Goal: Task Accomplishment & Management: Complete application form

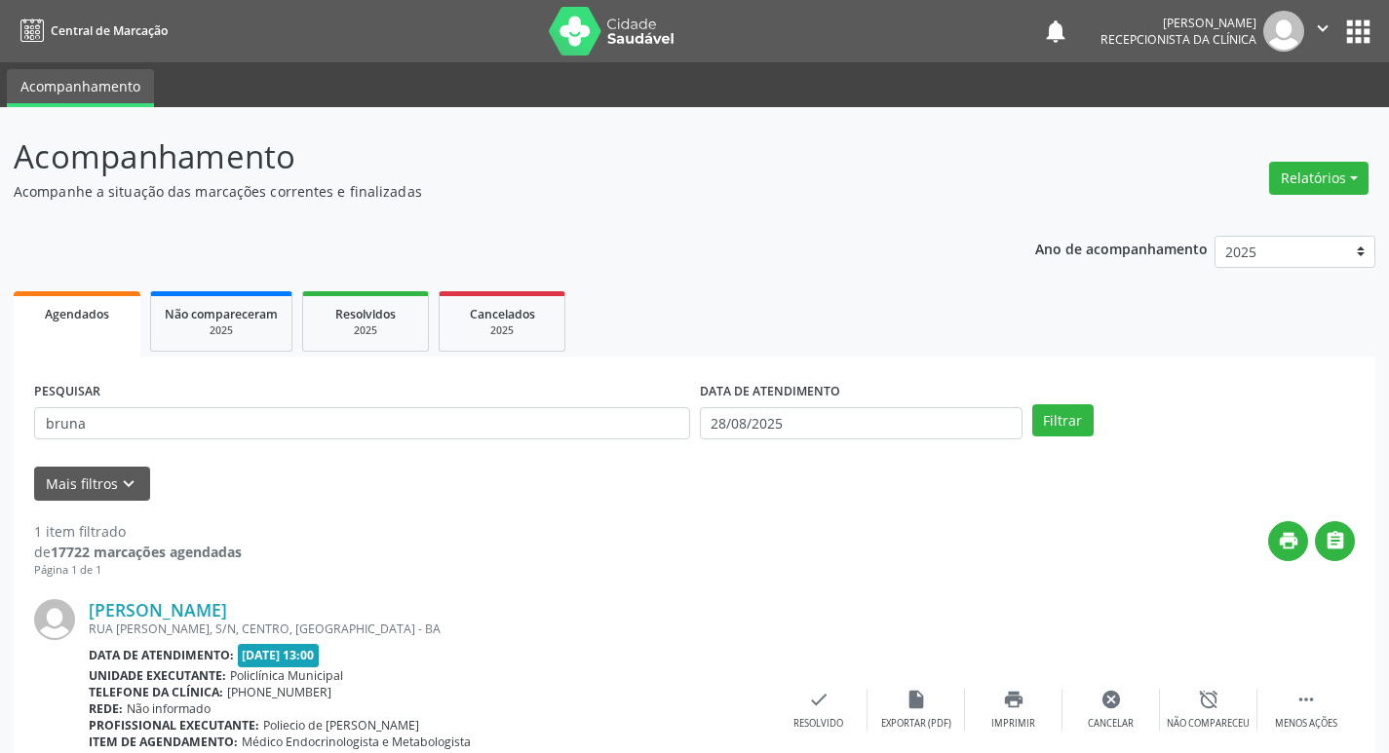
scroll to position [123, 0]
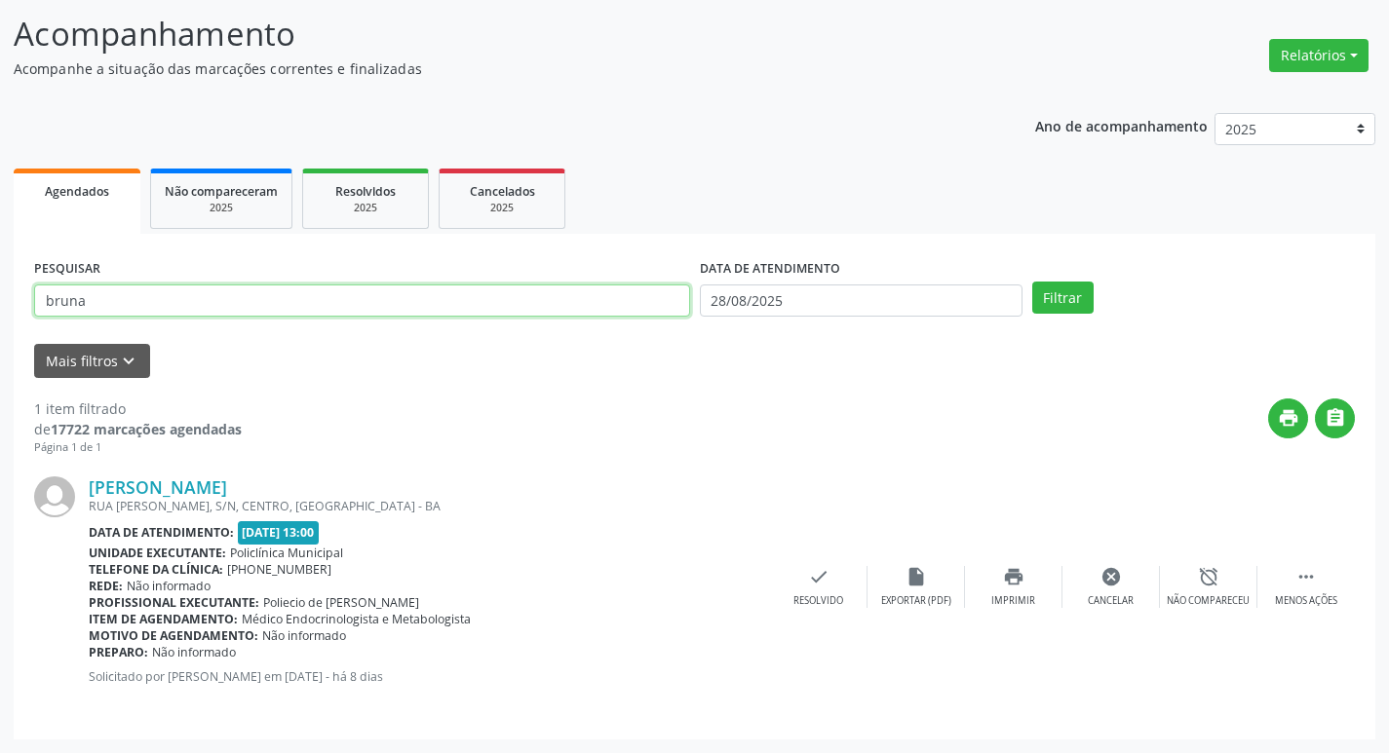
click at [336, 303] on input "bruna" at bounding box center [362, 301] width 656 height 33
type input "b"
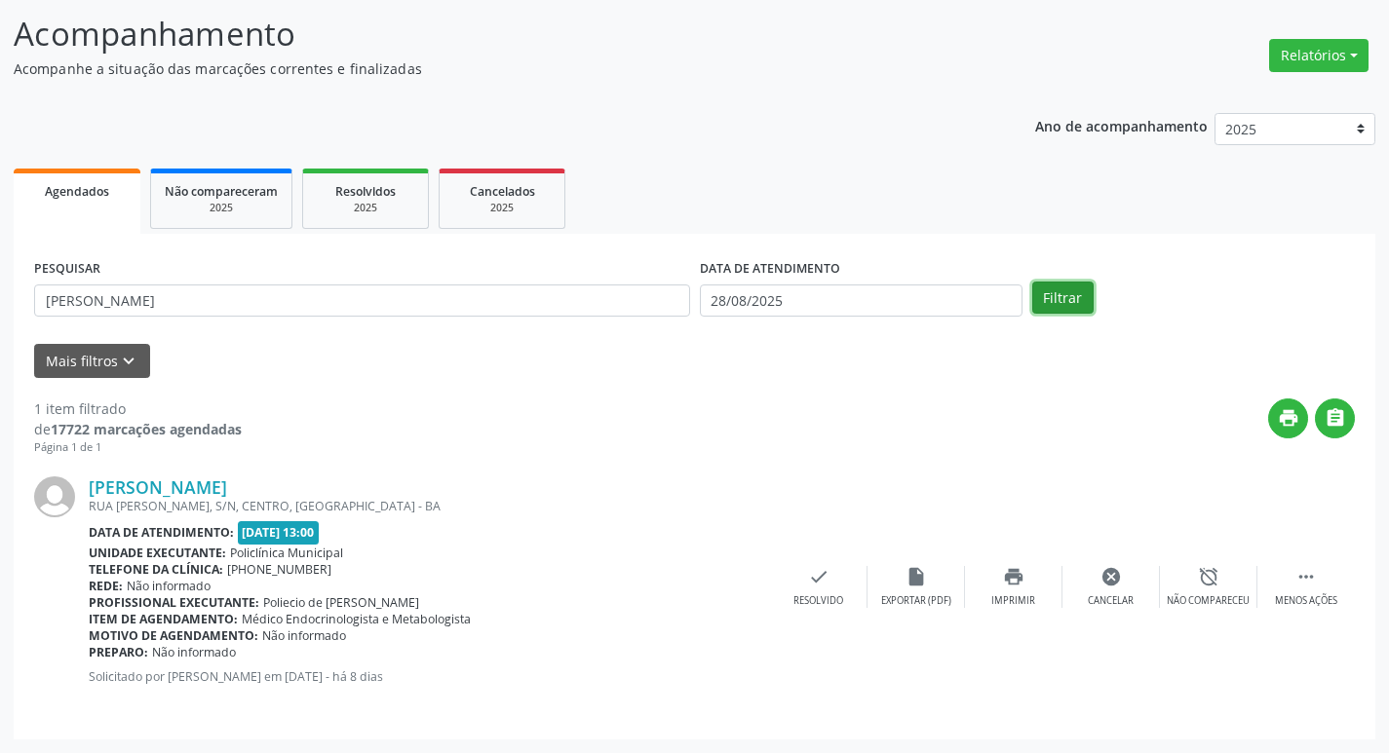
click at [1070, 289] on button "Filtrar" at bounding box center [1062, 298] width 61 height 33
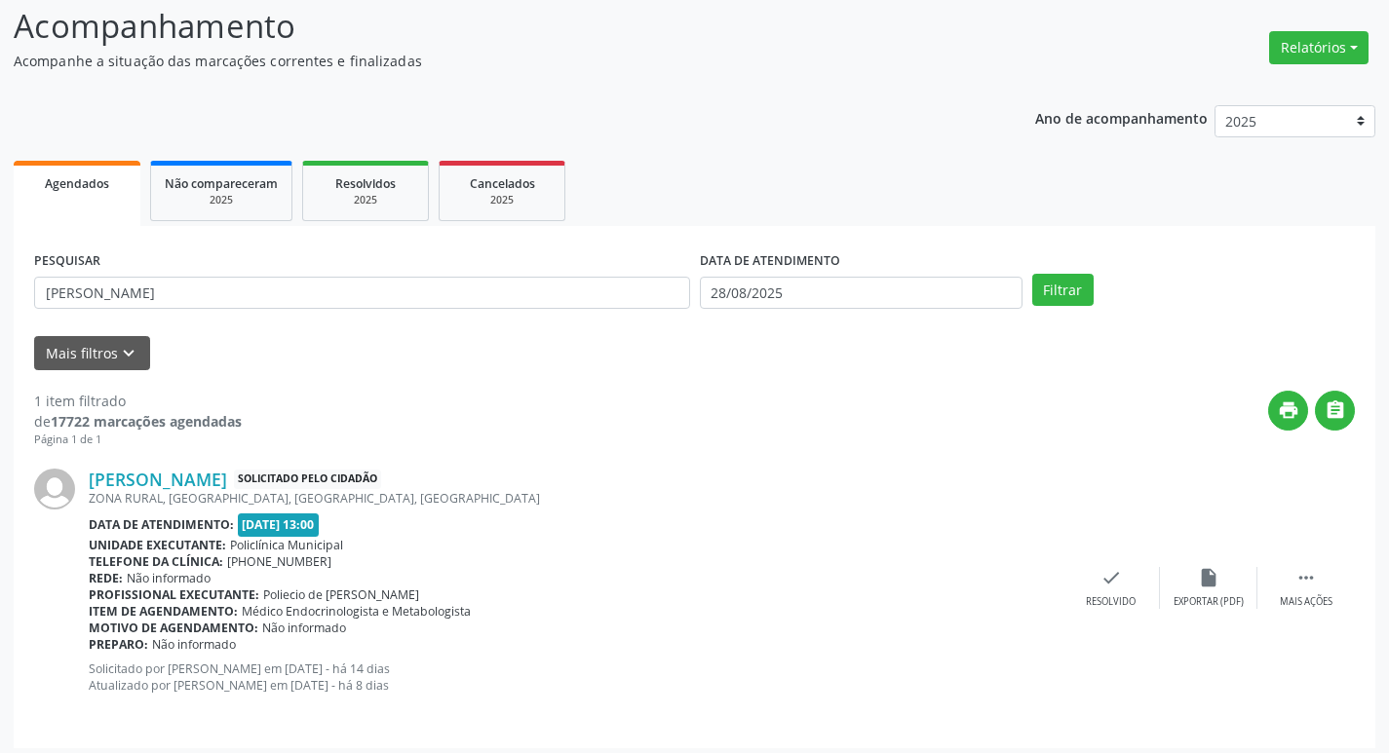
scroll to position [139, 0]
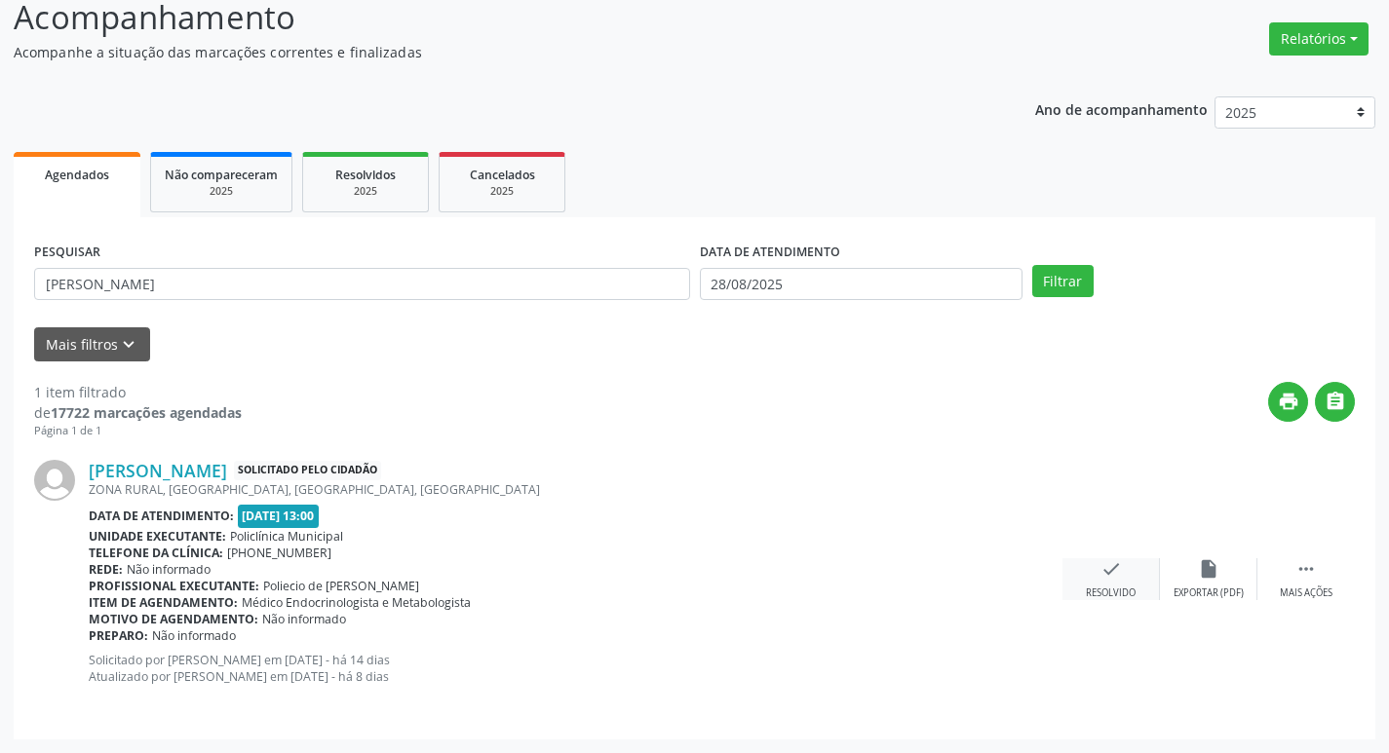
click at [1141, 586] on div "check Resolvido" at bounding box center [1110, 579] width 97 height 42
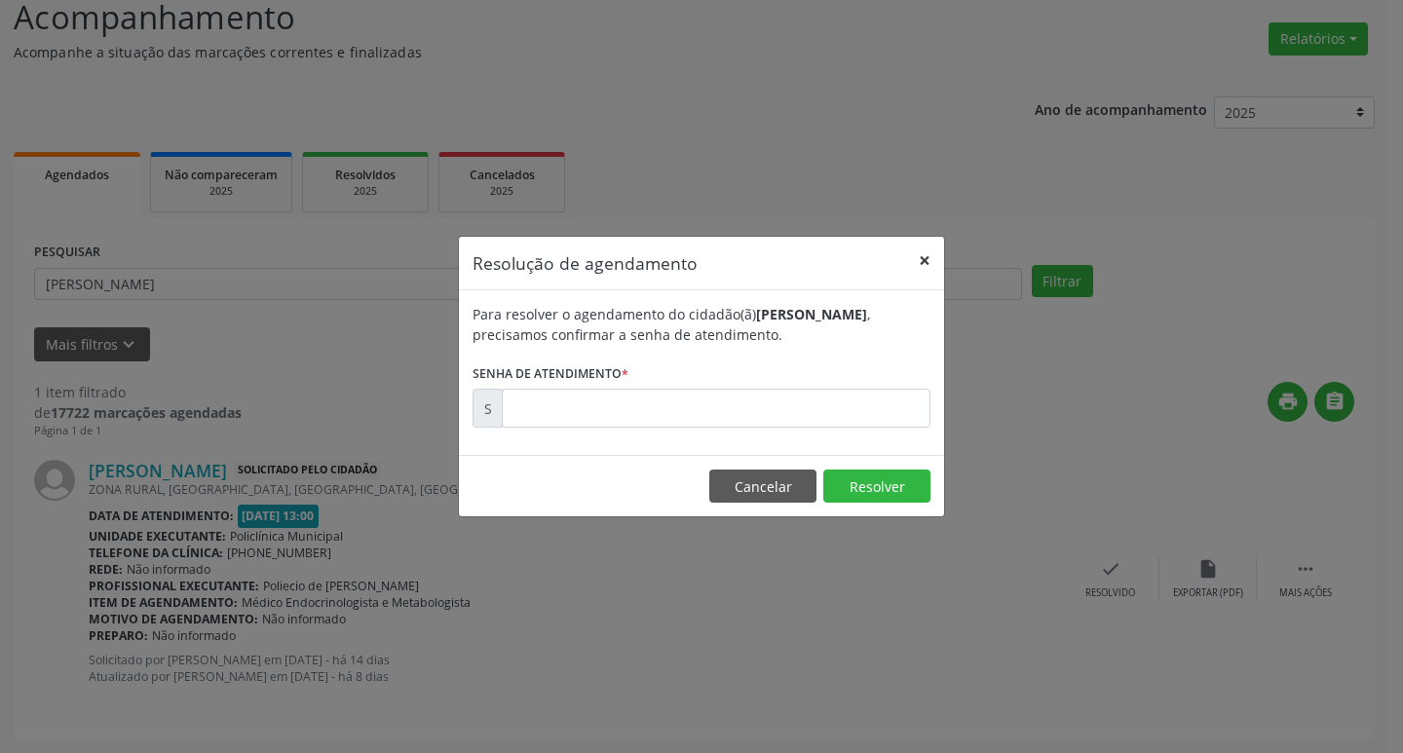
click at [925, 265] on button "×" at bounding box center [924, 261] width 39 height 48
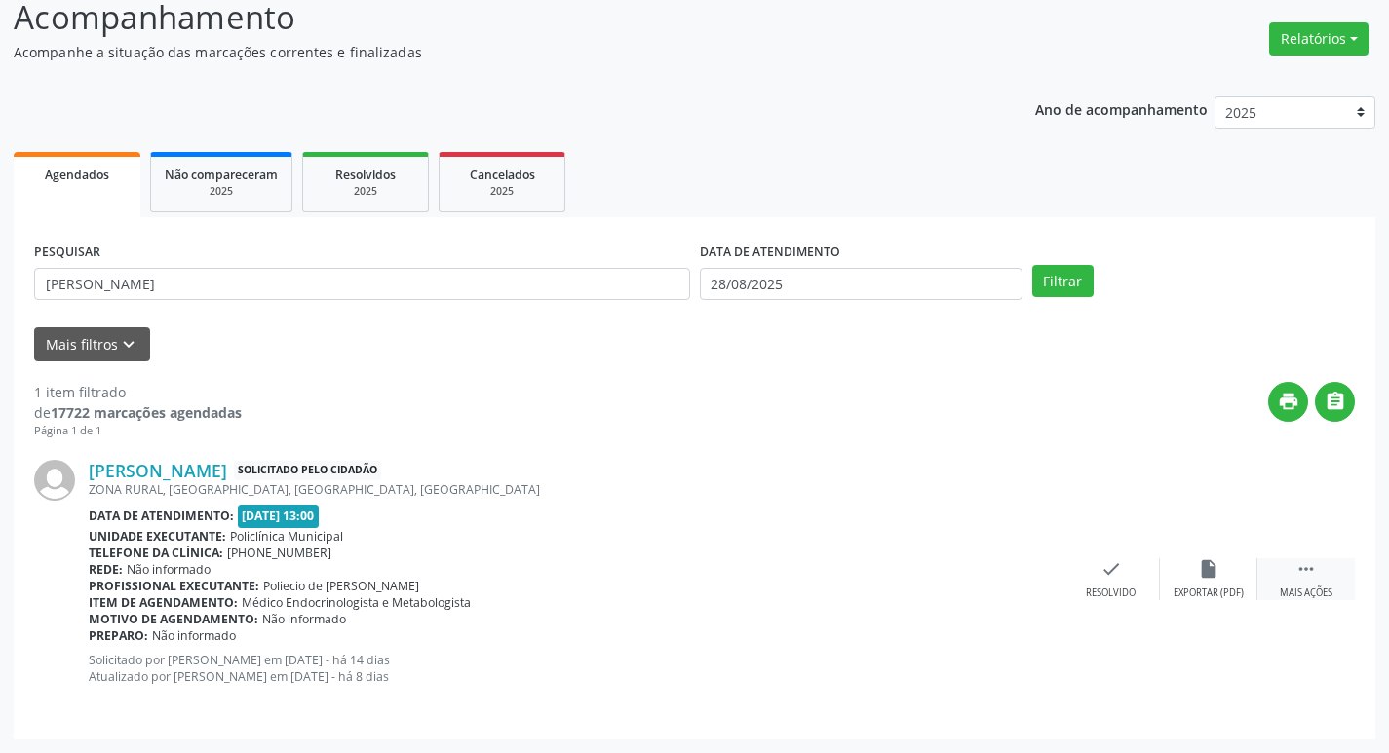
click at [1303, 578] on icon "" at bounding box center [1305, 568] width 21 height 21
click at [1017, 587] on div "Imprimir" at bounding box center [1013, 594] width 44 height 14
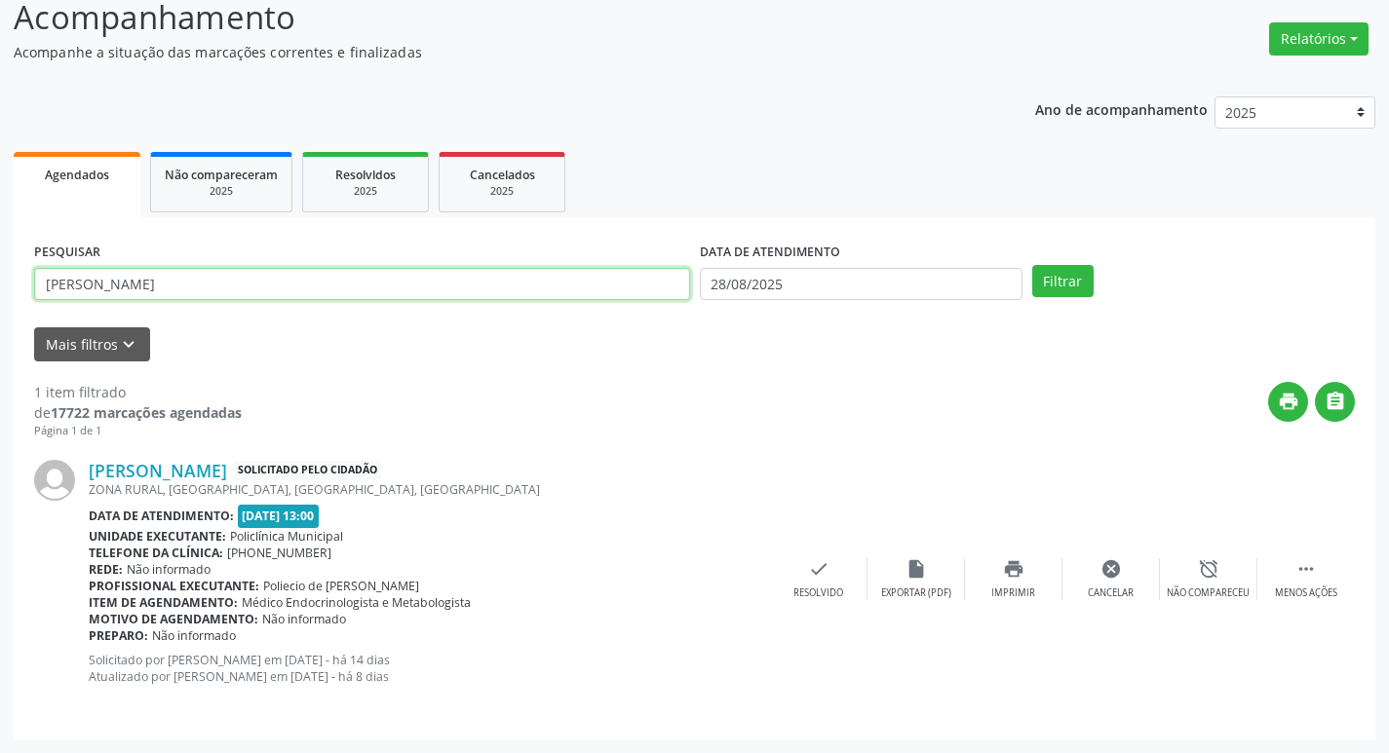
click at [244, 287] on input "[PERSON_NAME]" at bounding box center [362, 284] width 656 height 33
type input "j"
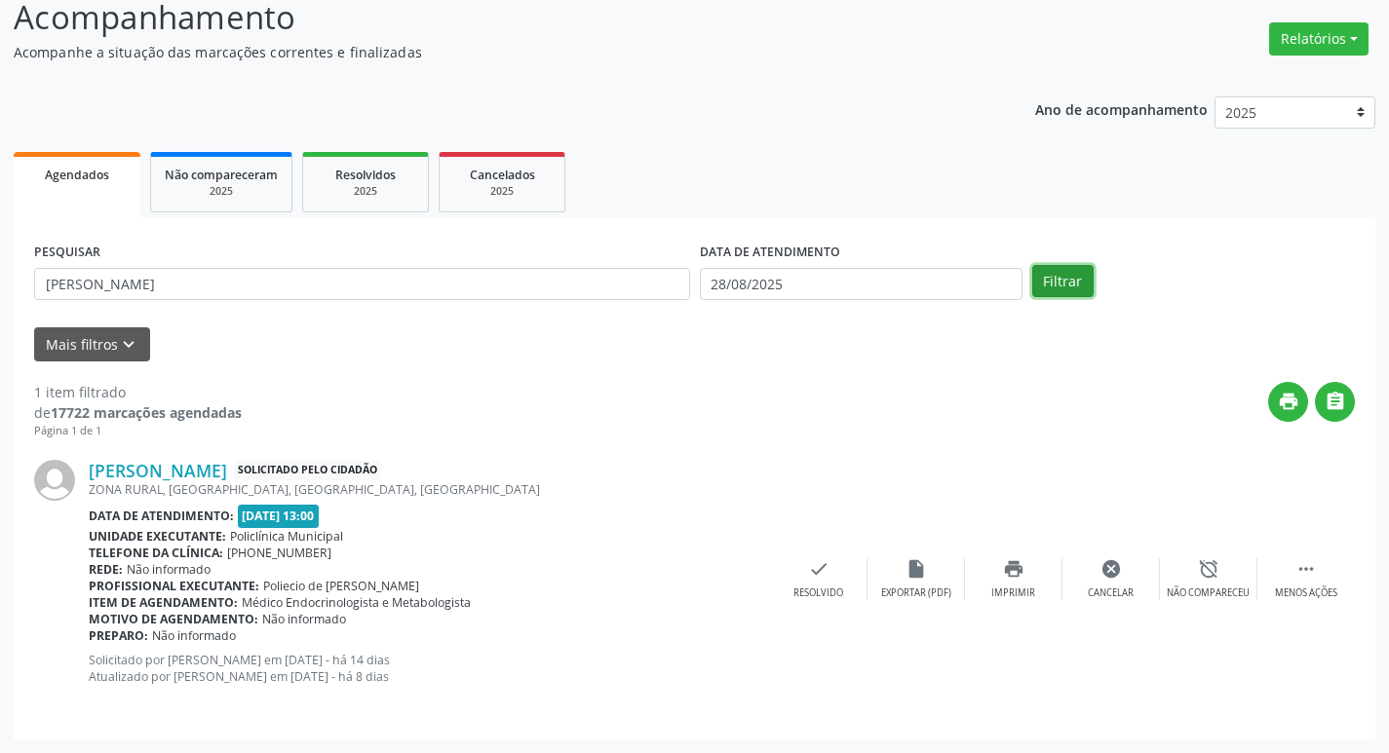
click at [1067, 289] on button "Filtrar" at bounding box center [1062, 281] width 61 height 33
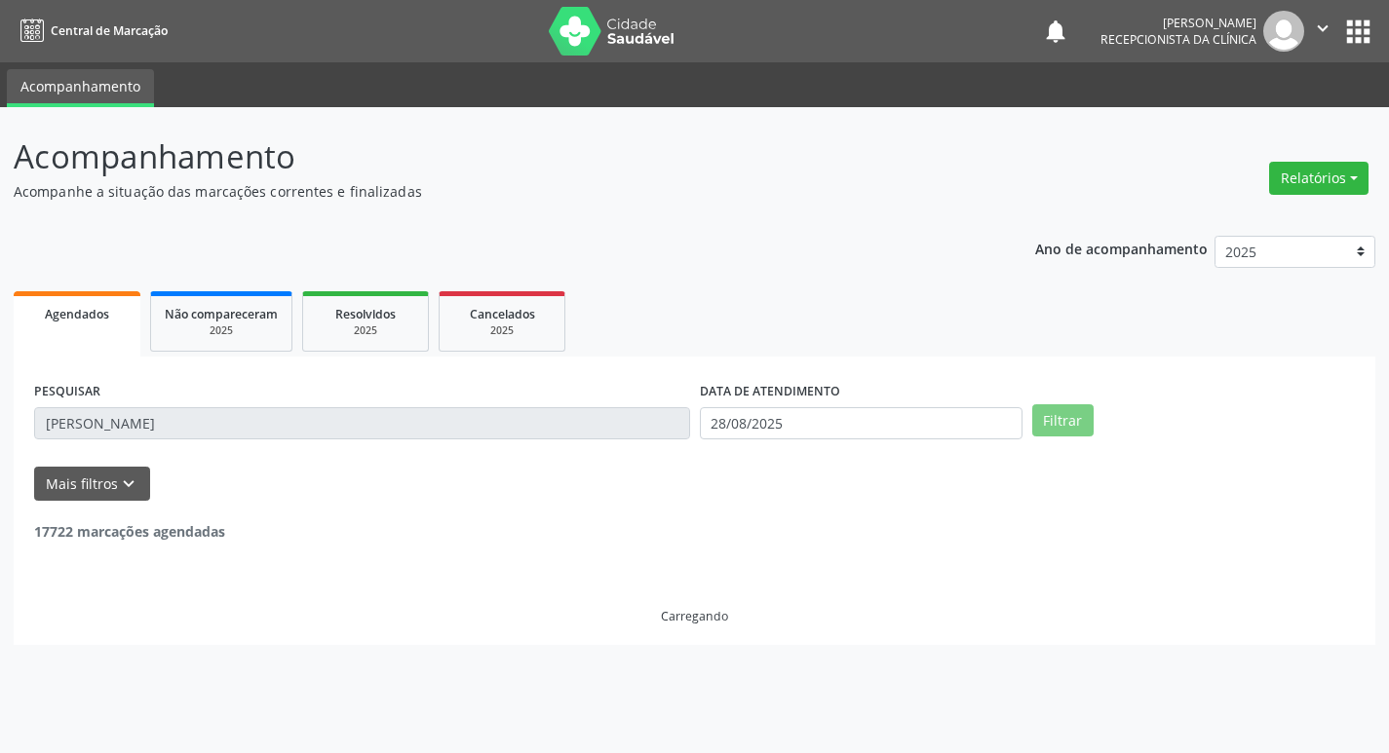
scroll to position [0, 0]
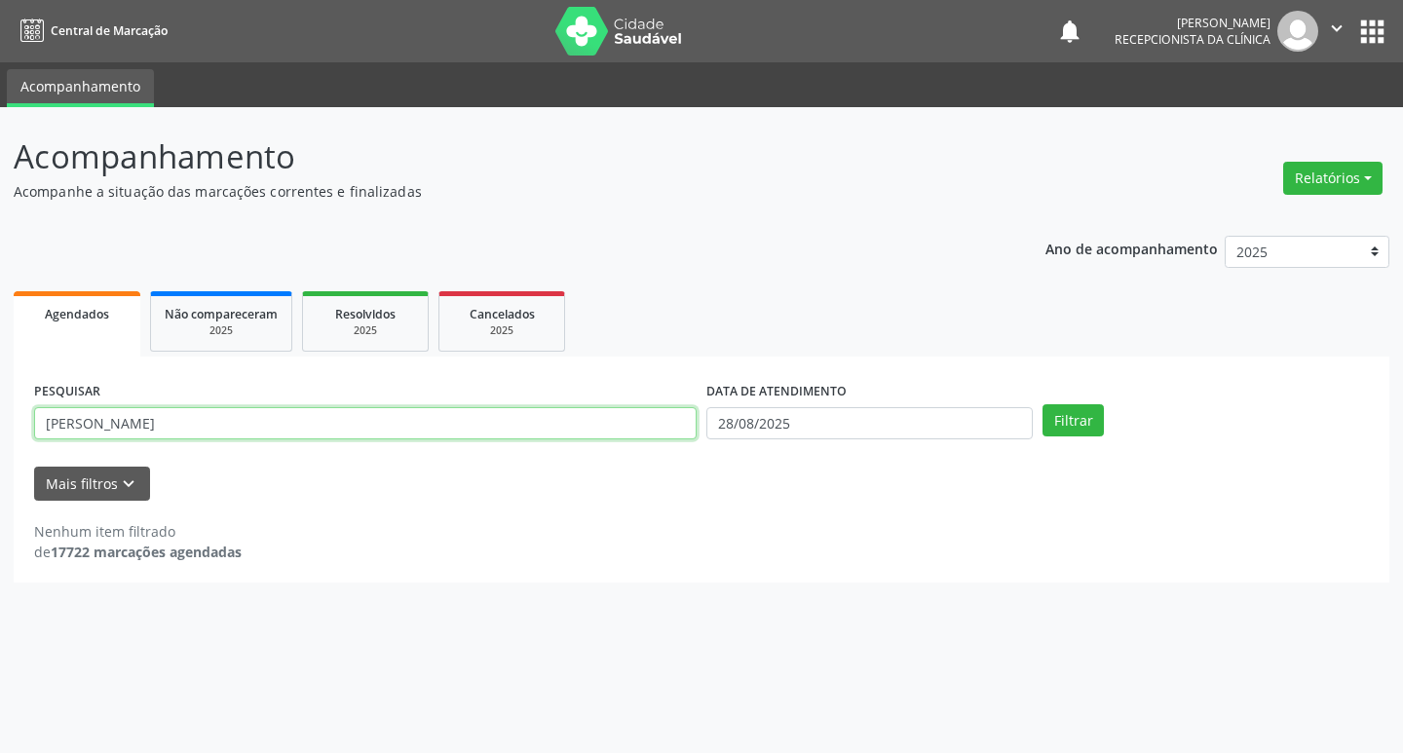
click at [253, 413] on input "[PERSON_NAME]" at bounding box center [365, 423] width 663 height 33
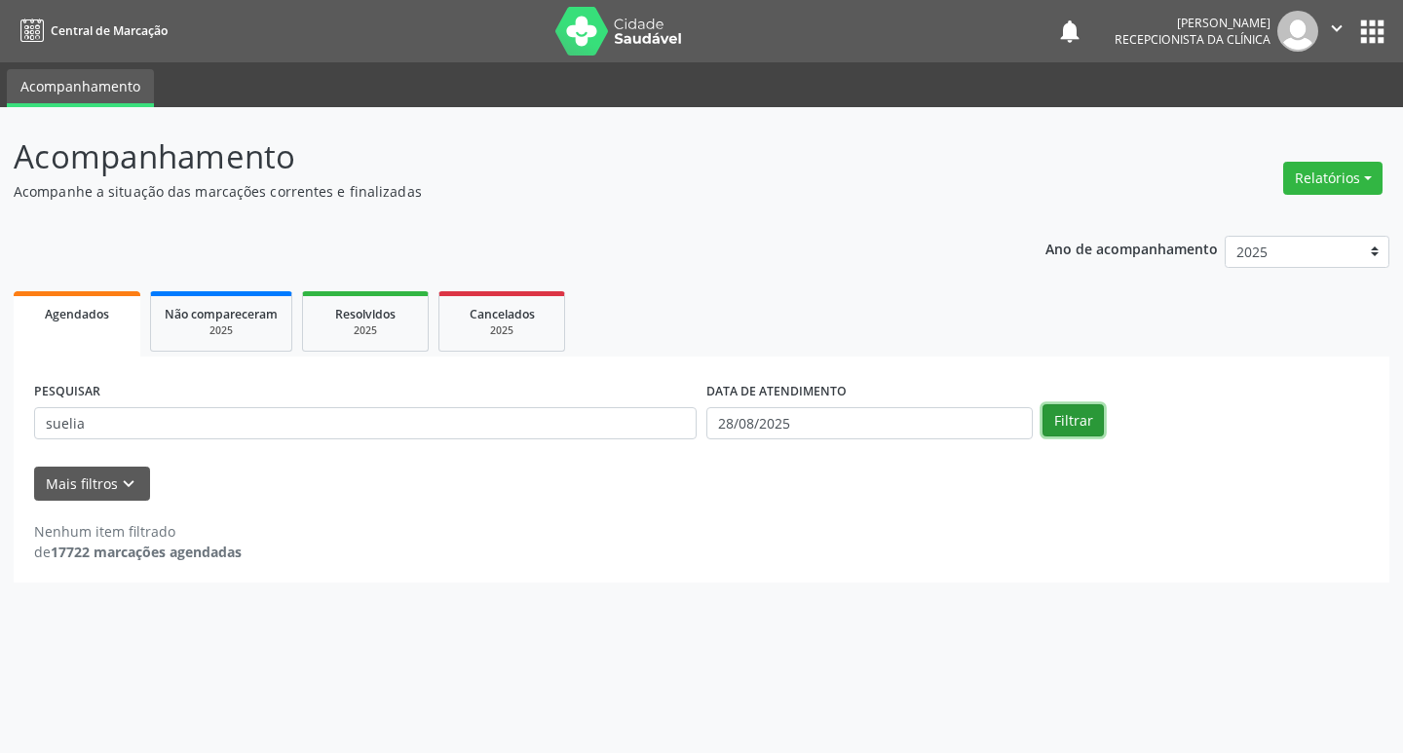
click at [1058, 423] on button "Filtrar" at bounding box center [1073, 420] width 61 height 33
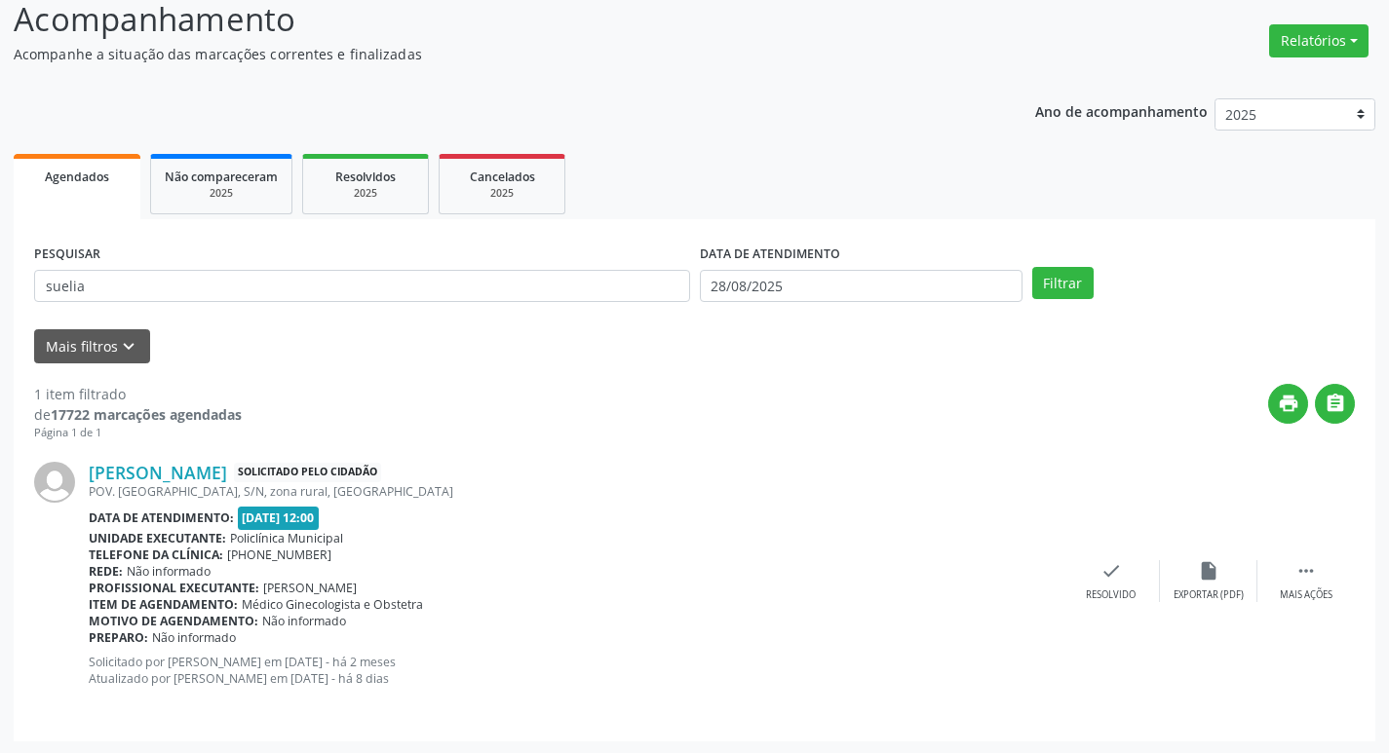
scroll to position [139, 0]
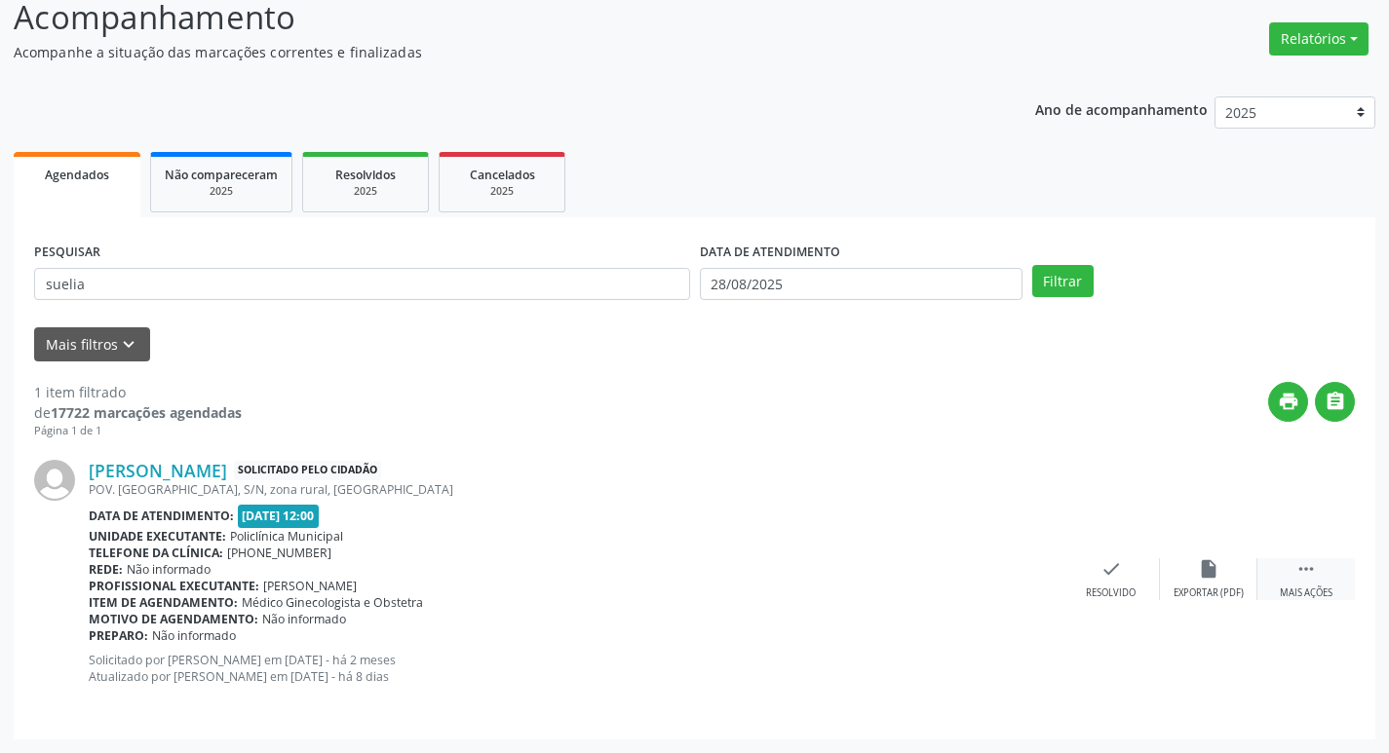
click at [1304, 591] on div "Mais ações" at bounding box center [1306, 594] width 53 height 14
click at [1032, 580] on div "print Imprimir" at bounding box center [1013, 579] width 97 height 42
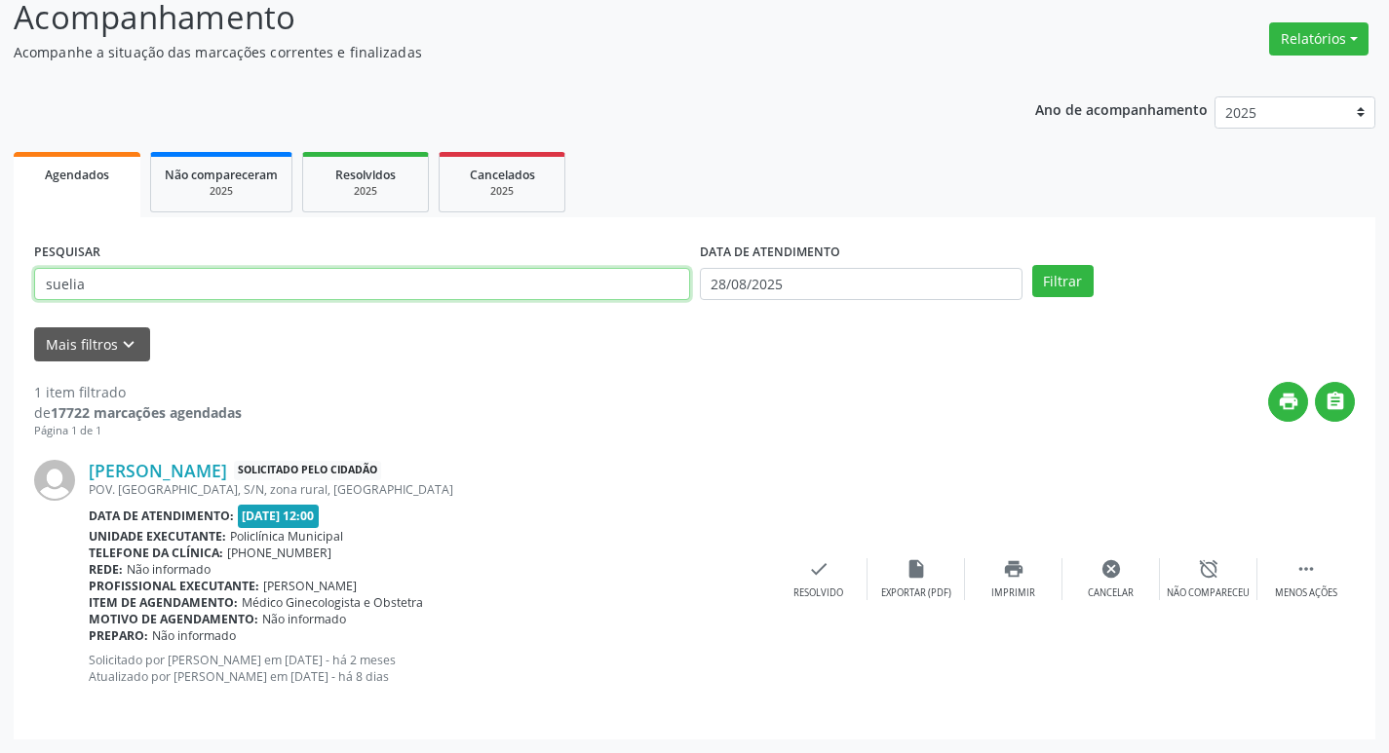
click at [387, 275] on input "suelia" at bounding box center [362, 284] width 656 height 33
click at [179, 289] on input "suelia" at bounding box center [362, 284] width 656 height 33
type input "s"
click at [185, 282] on input "text" at bounding box center [362, 284] width 656 height 33
type input "[PERSON_NAME]"
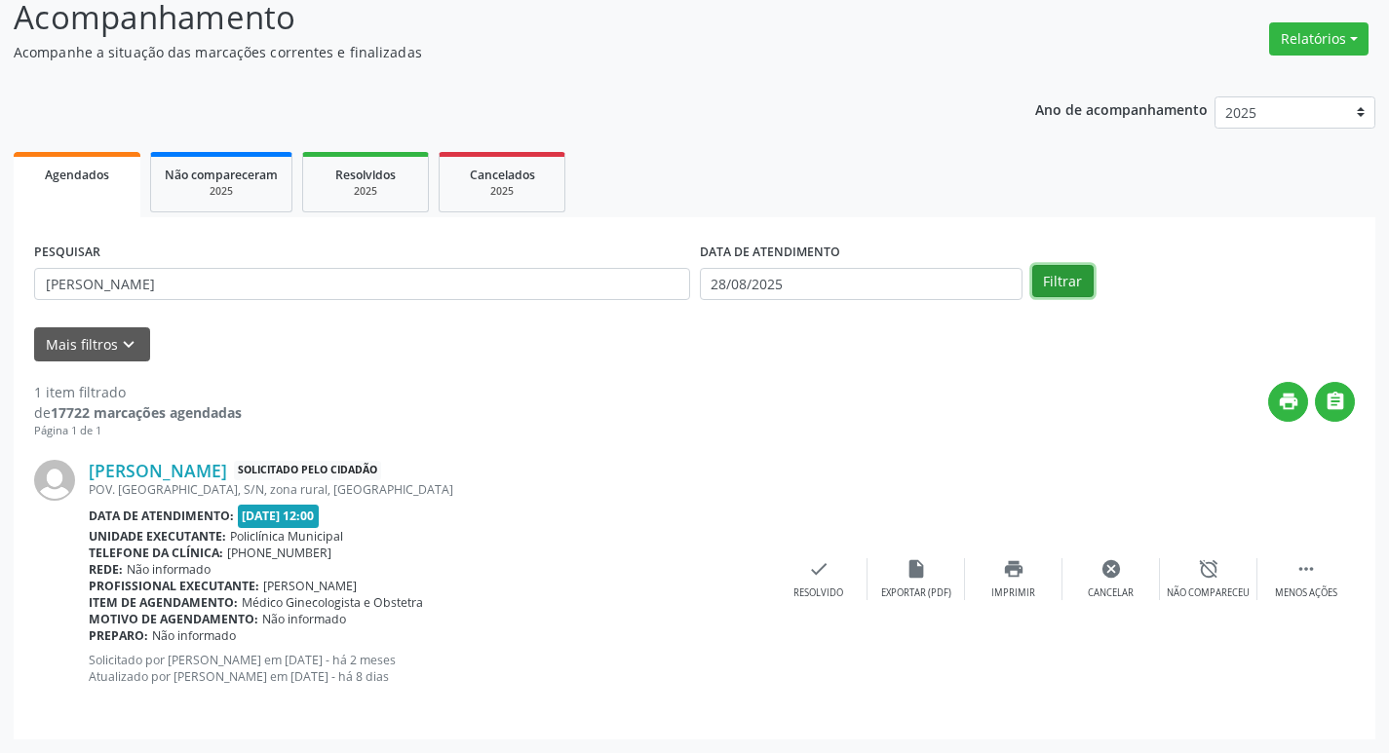
click at [1079, 275] on button "Filtrar" at bounding box center [1062, 281] width 61 height 33
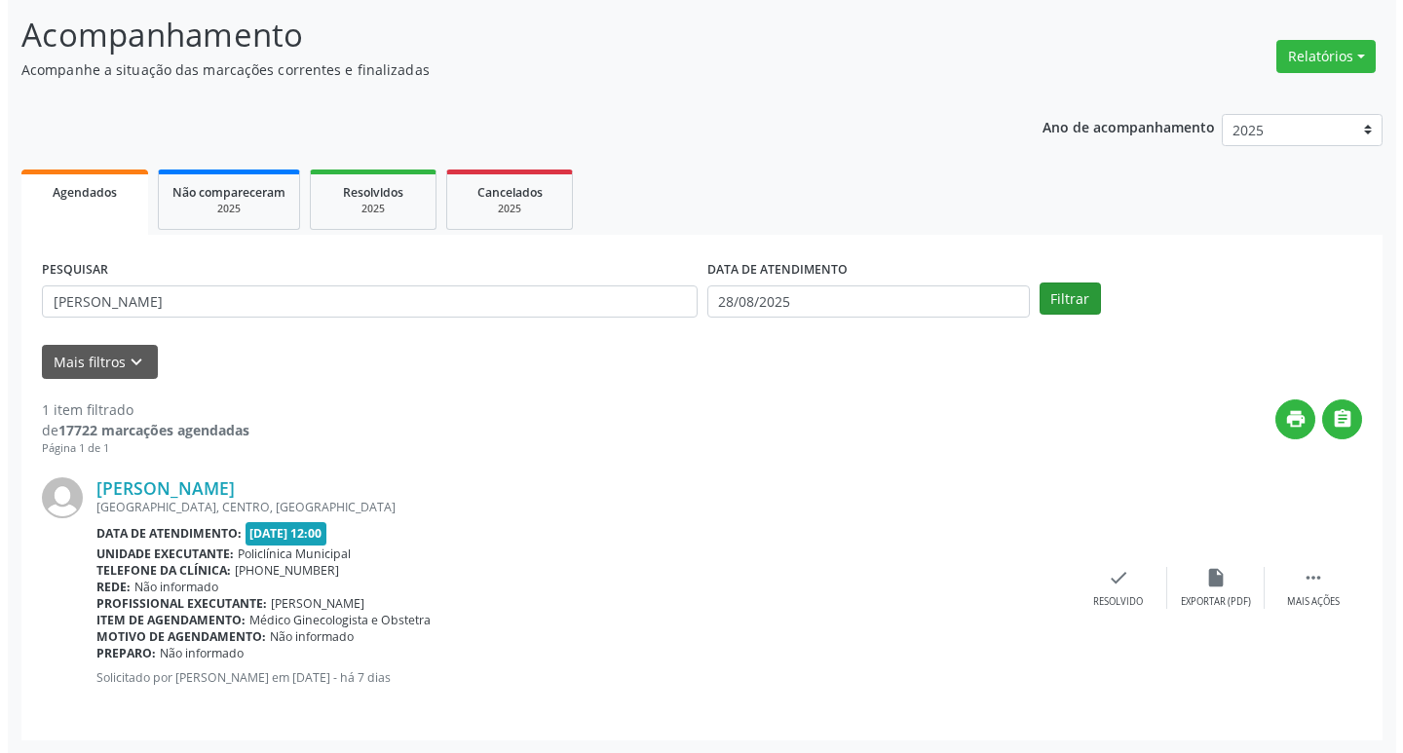
scroll to position [123, 0]
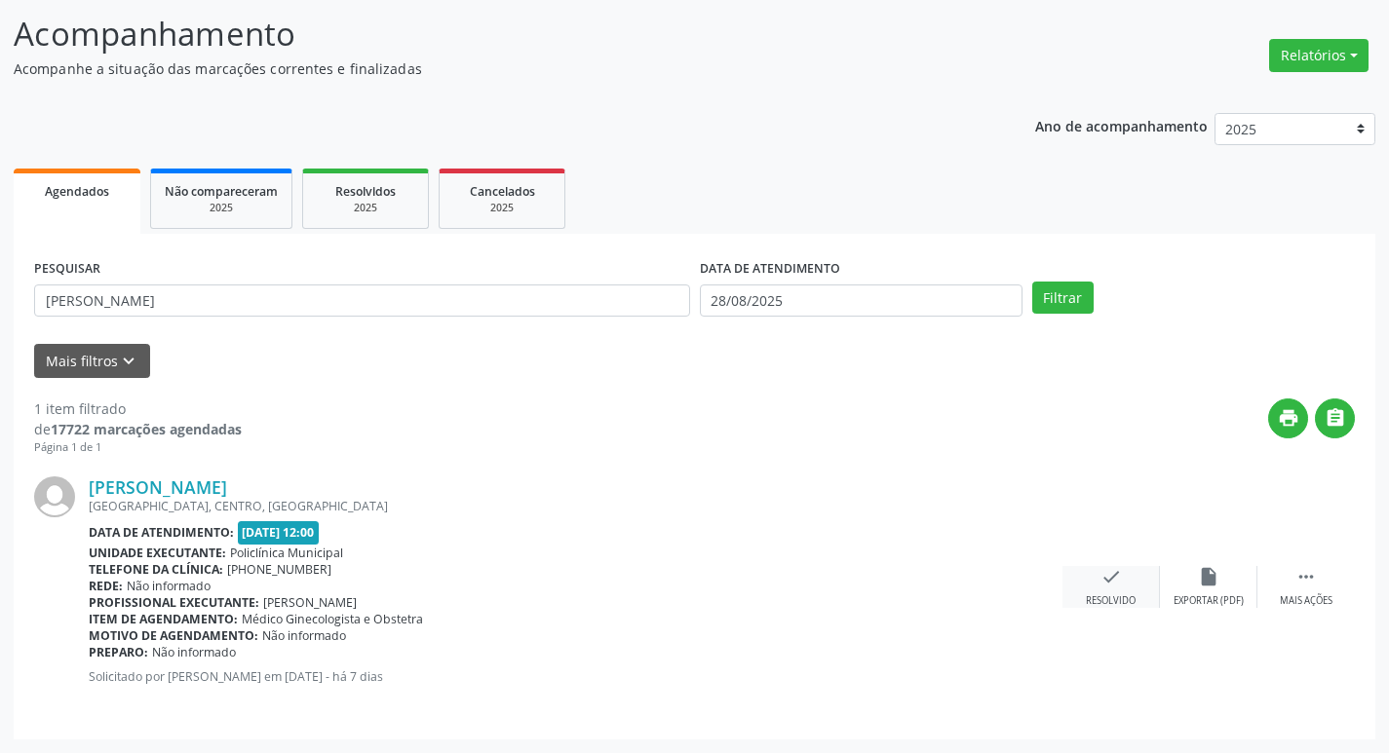
click at [1098, 594] on div "Resolvido" at bounding box center [1111, 601] width 50 height 14
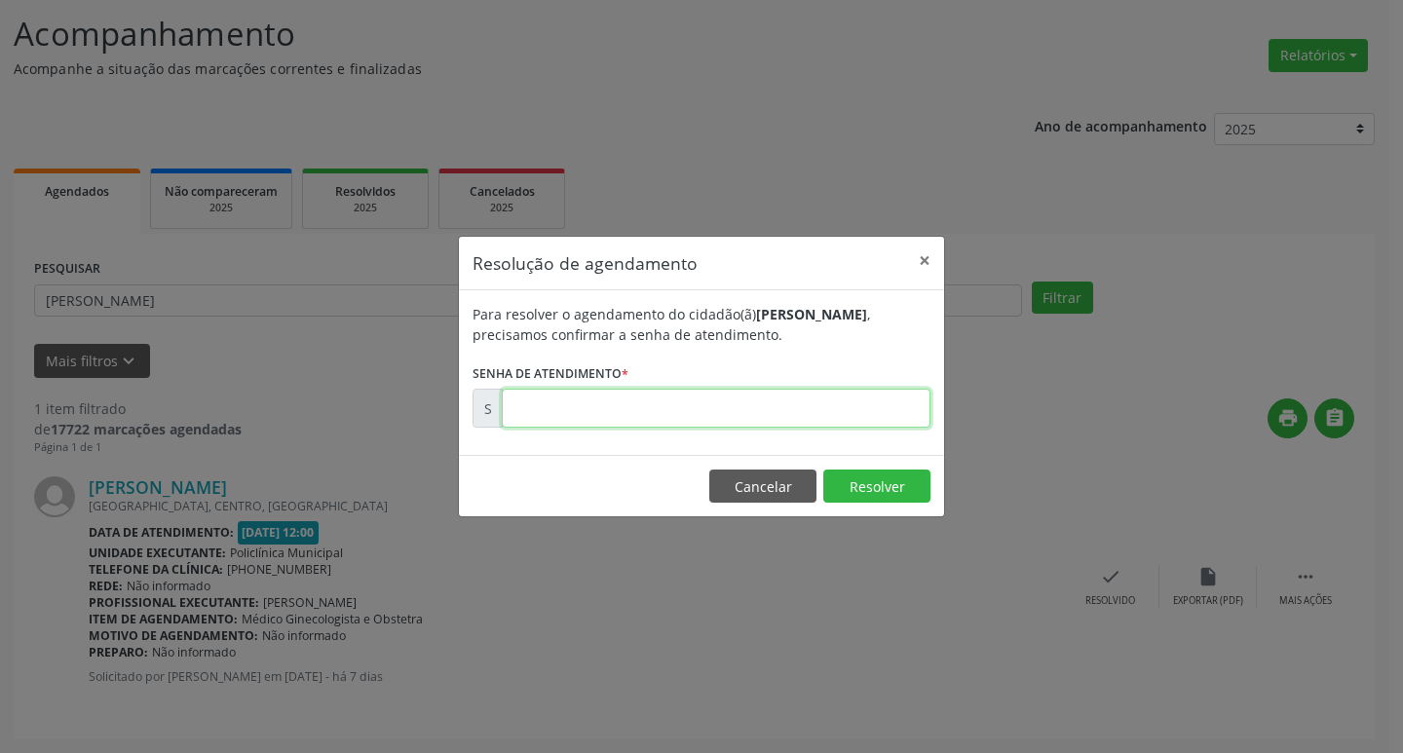
click at [776, 405] on input "text" at bounding box center [716, 408] width 429 height 39
type input "00173133"
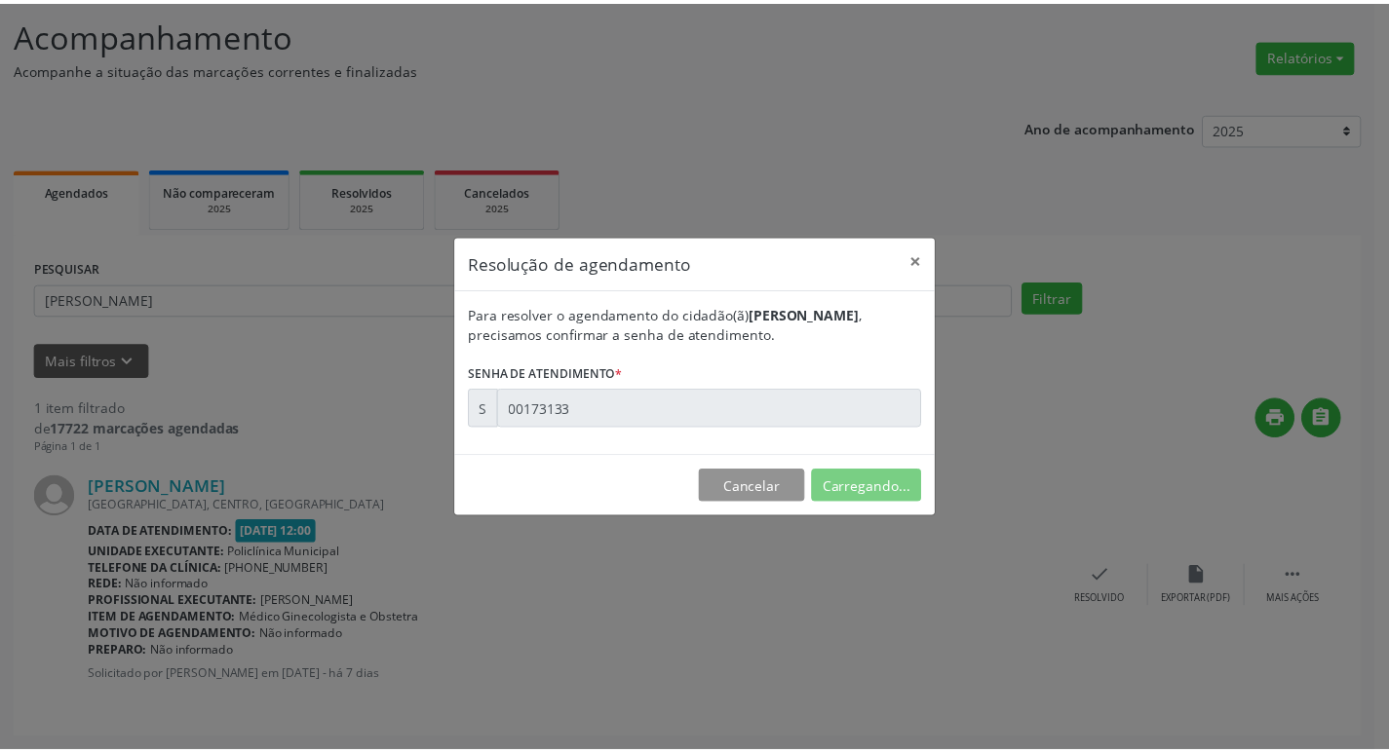
scroll to position [0, 0]
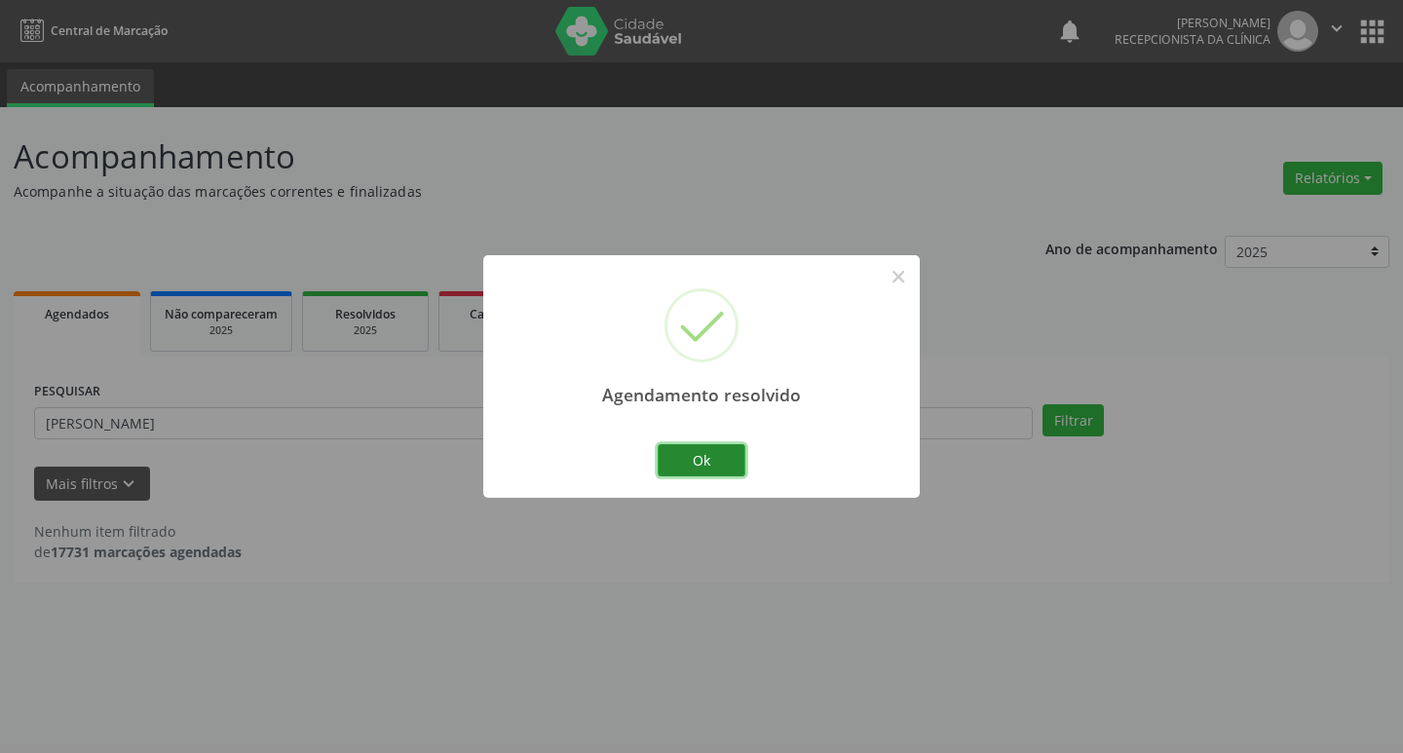
click at [732, 454] on button "Ok" at bounding box center [702, 460] width 88 height 33
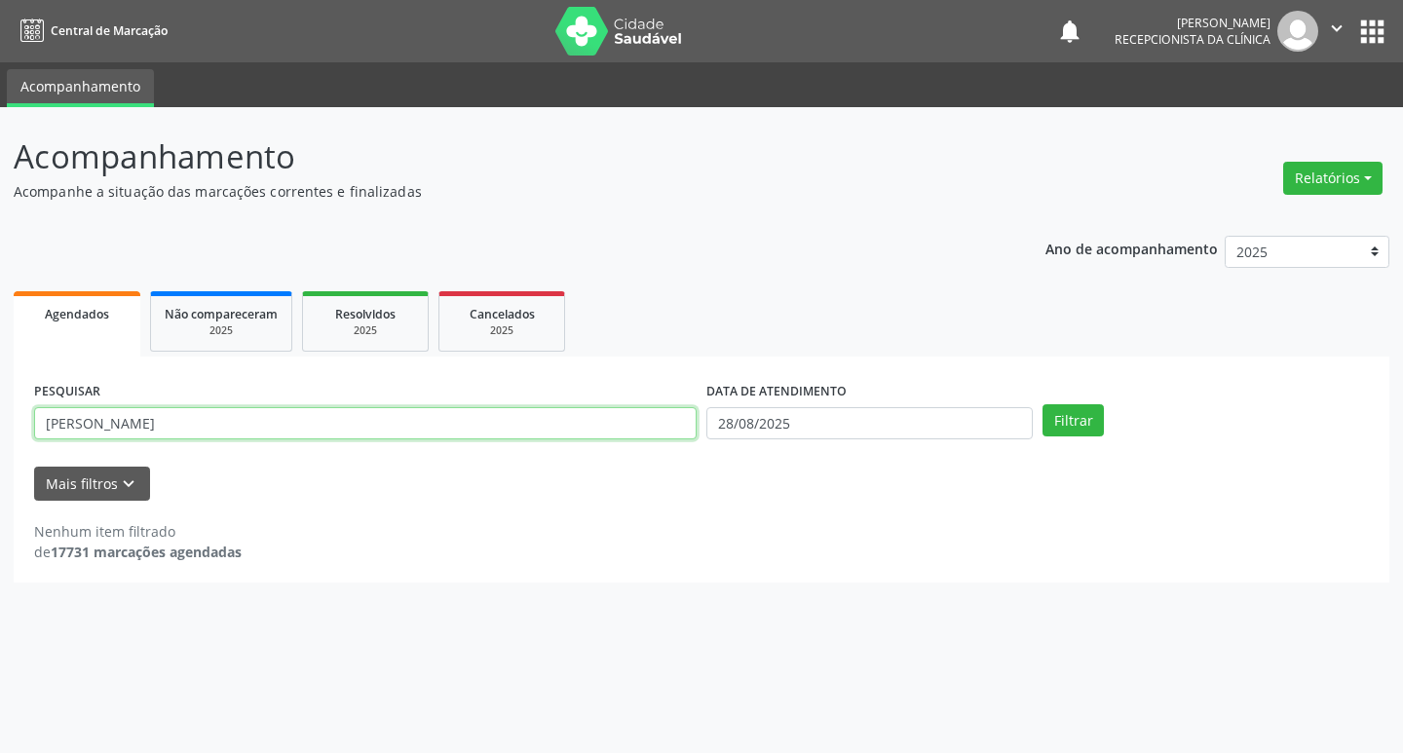
click at [239, 420] on input "[PERSON_NAME]" at bounding box center [365, 423] width 663 height 33
type input "s"
type input "suelia"
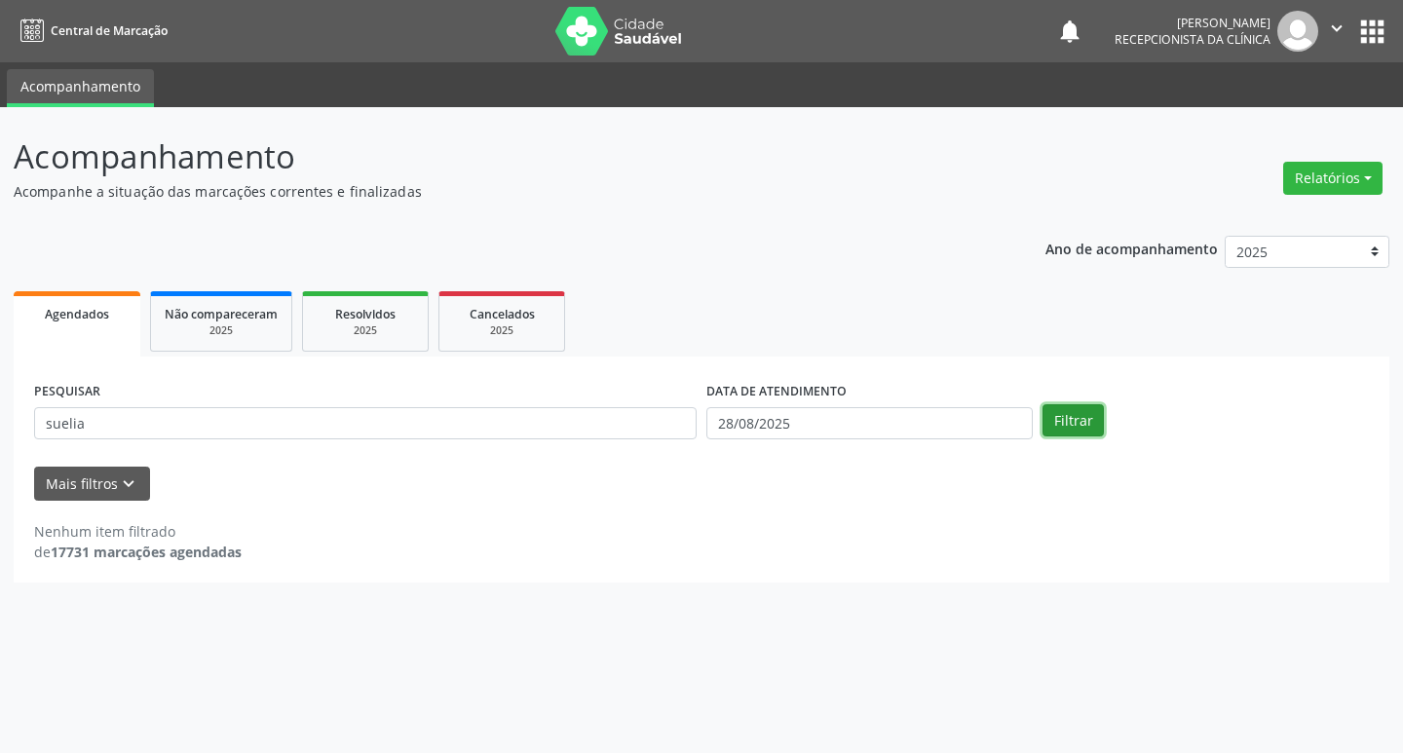
click at [1084, 419] on button "Filtrar" at bounding box center [1073, 420] width 61 height 33
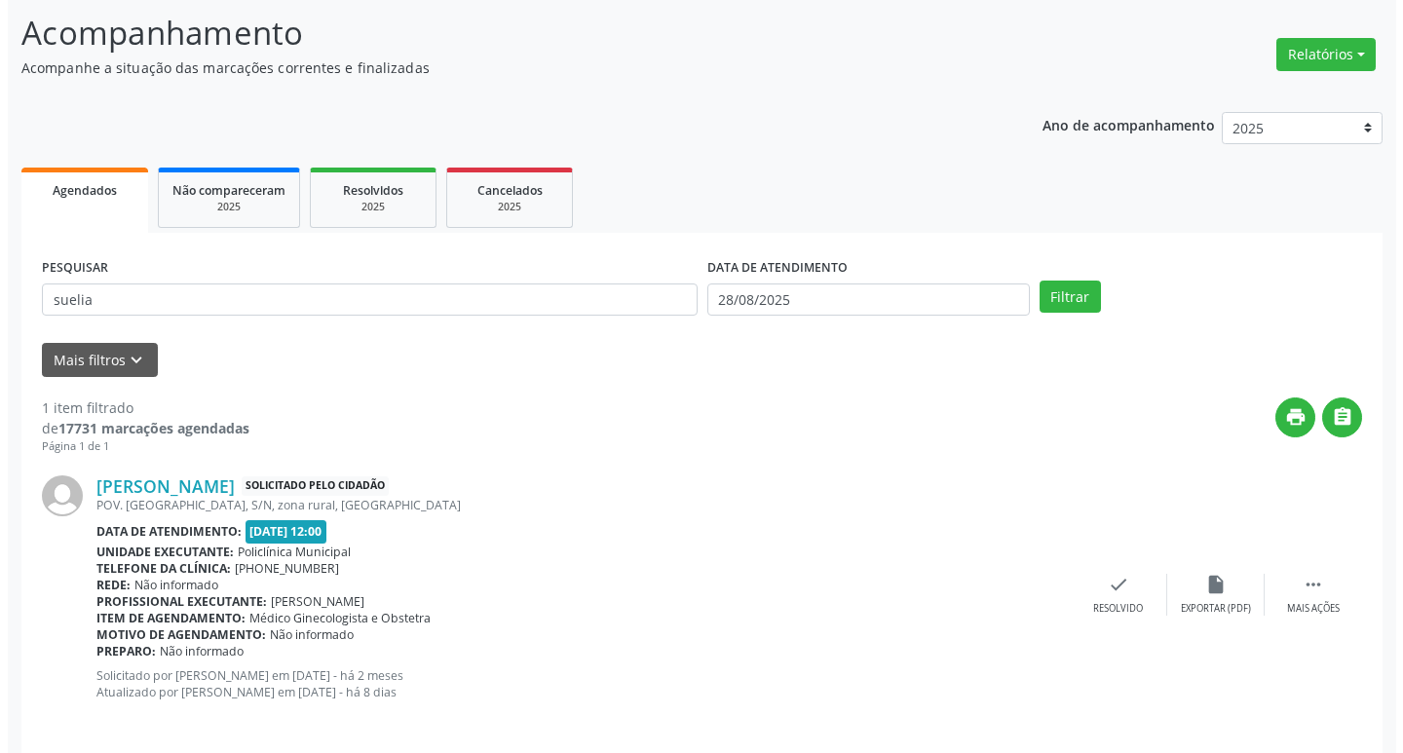
scroll to position [139, 0]
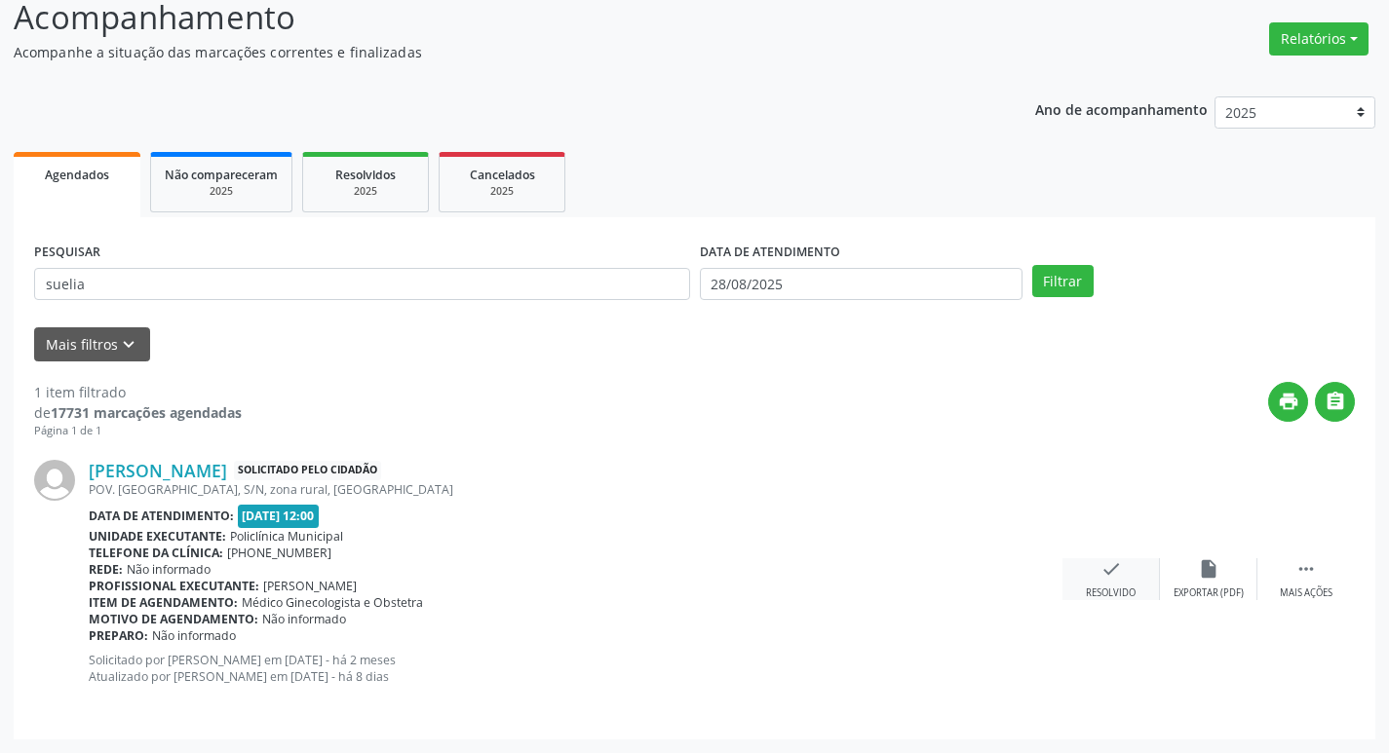
click at [1113, 579] on div "check Resolvido" at bounding box center [1110, 579] width 97 height 42
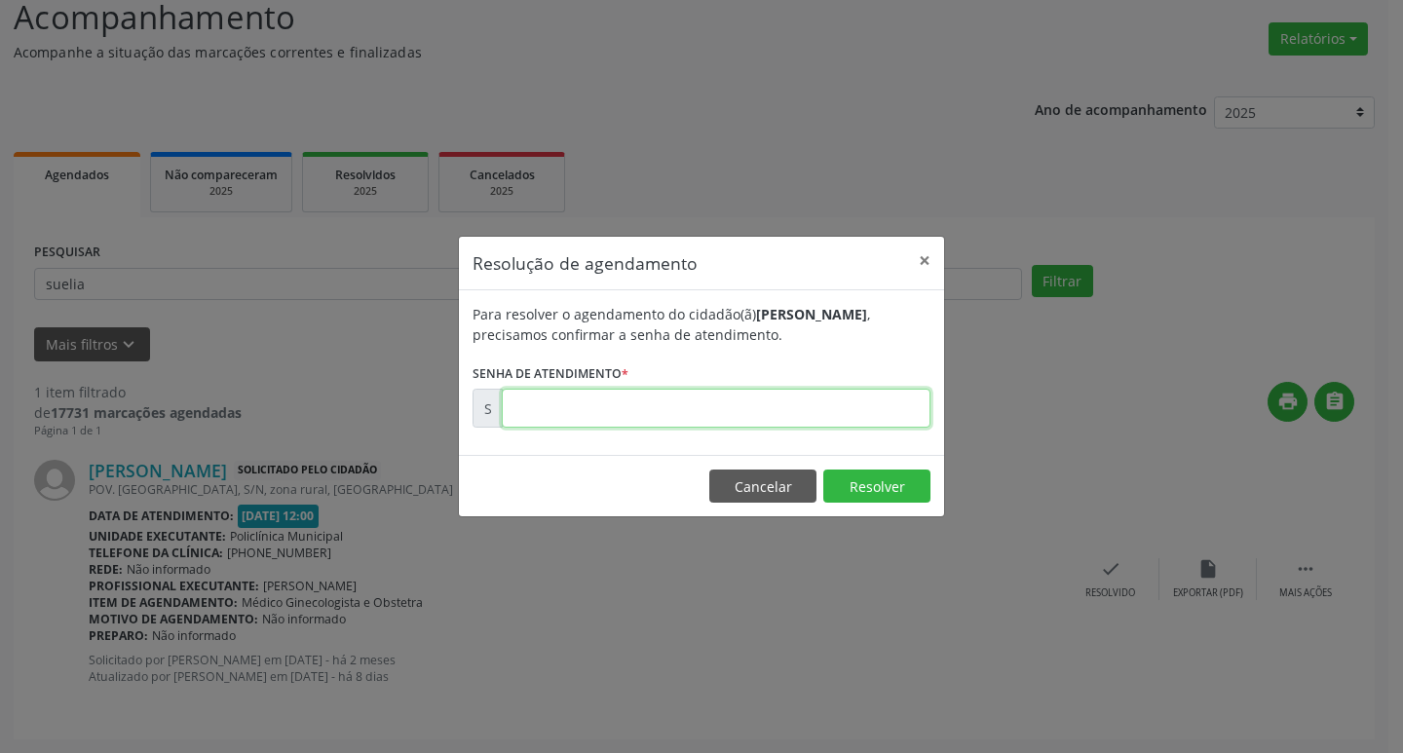
click at [836, 417] on input "text" at bounding box center [716, 408] width 429 height 39
type input "00163648"
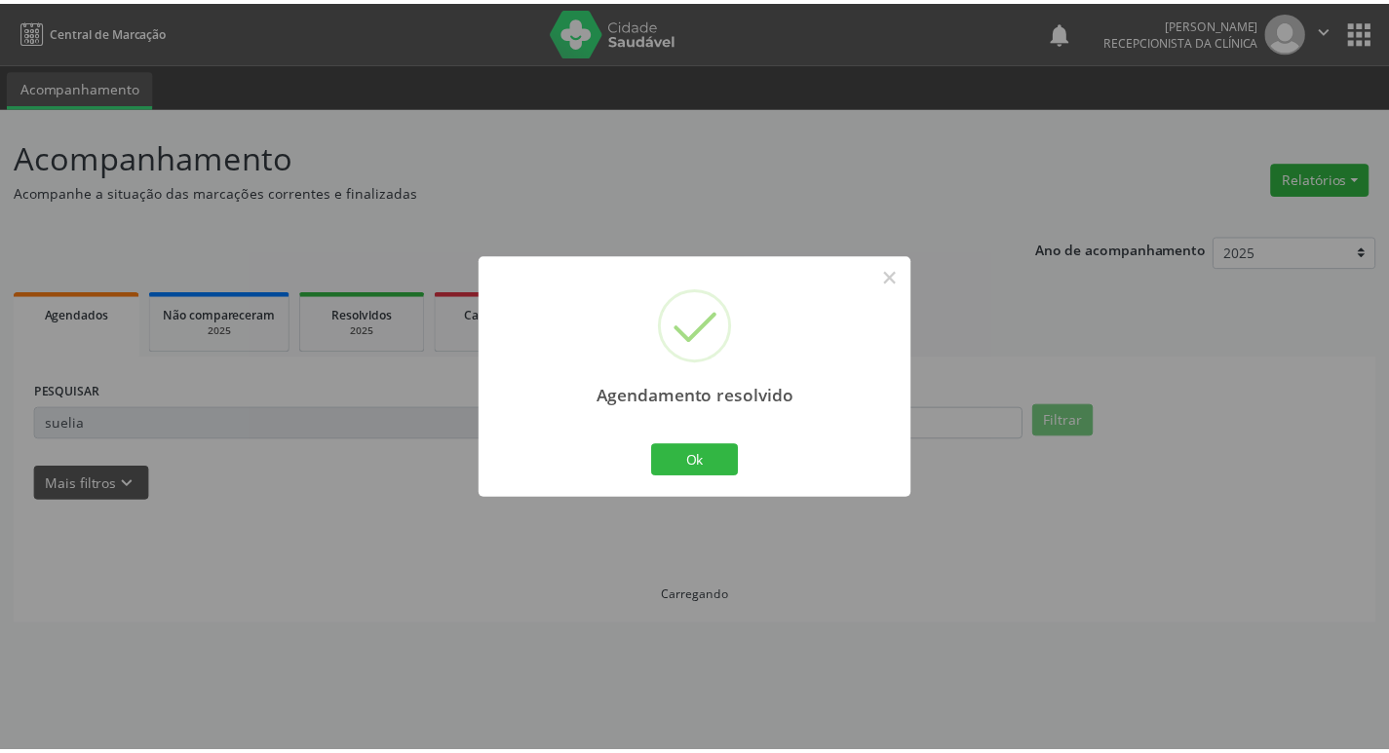
scroll to position [0, 0]
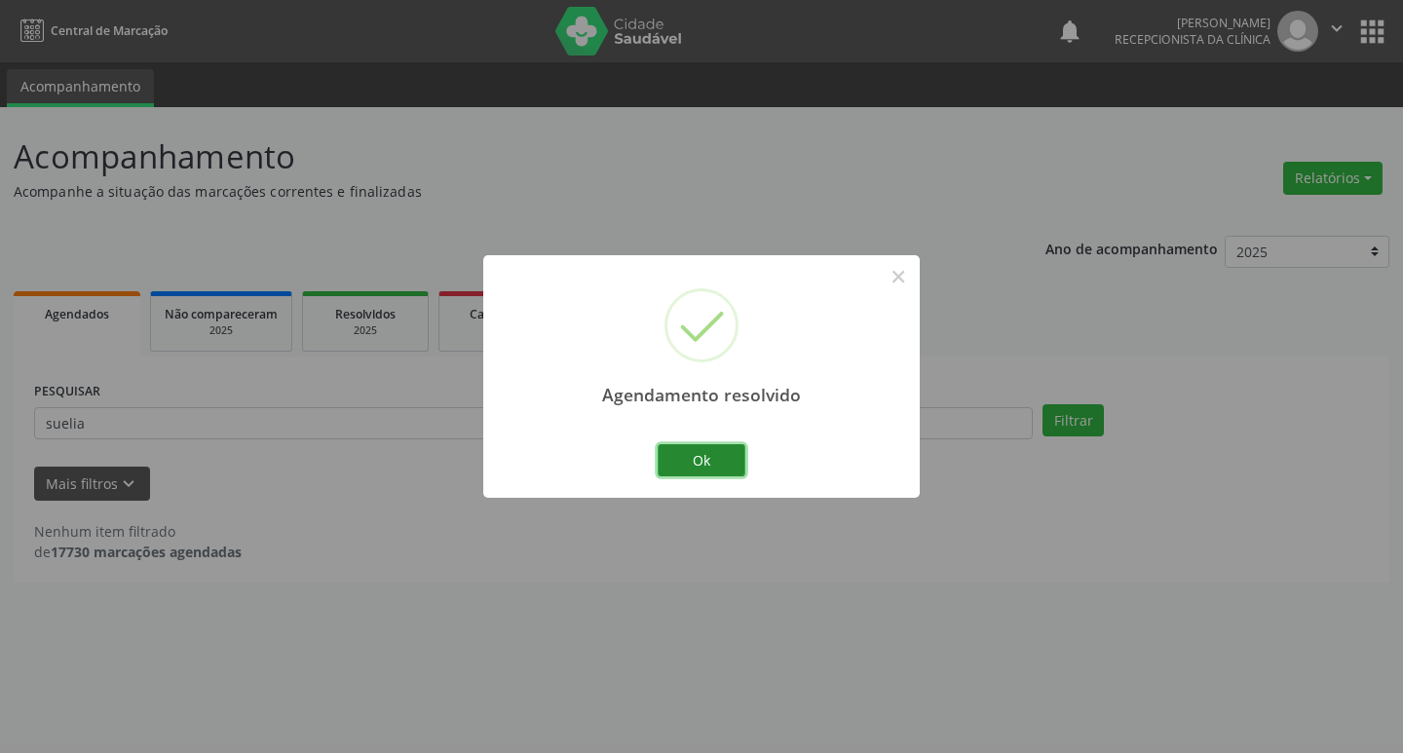
click at [731, 467] on button "Ok" at bounding box center [702, 460] width 88 height 33
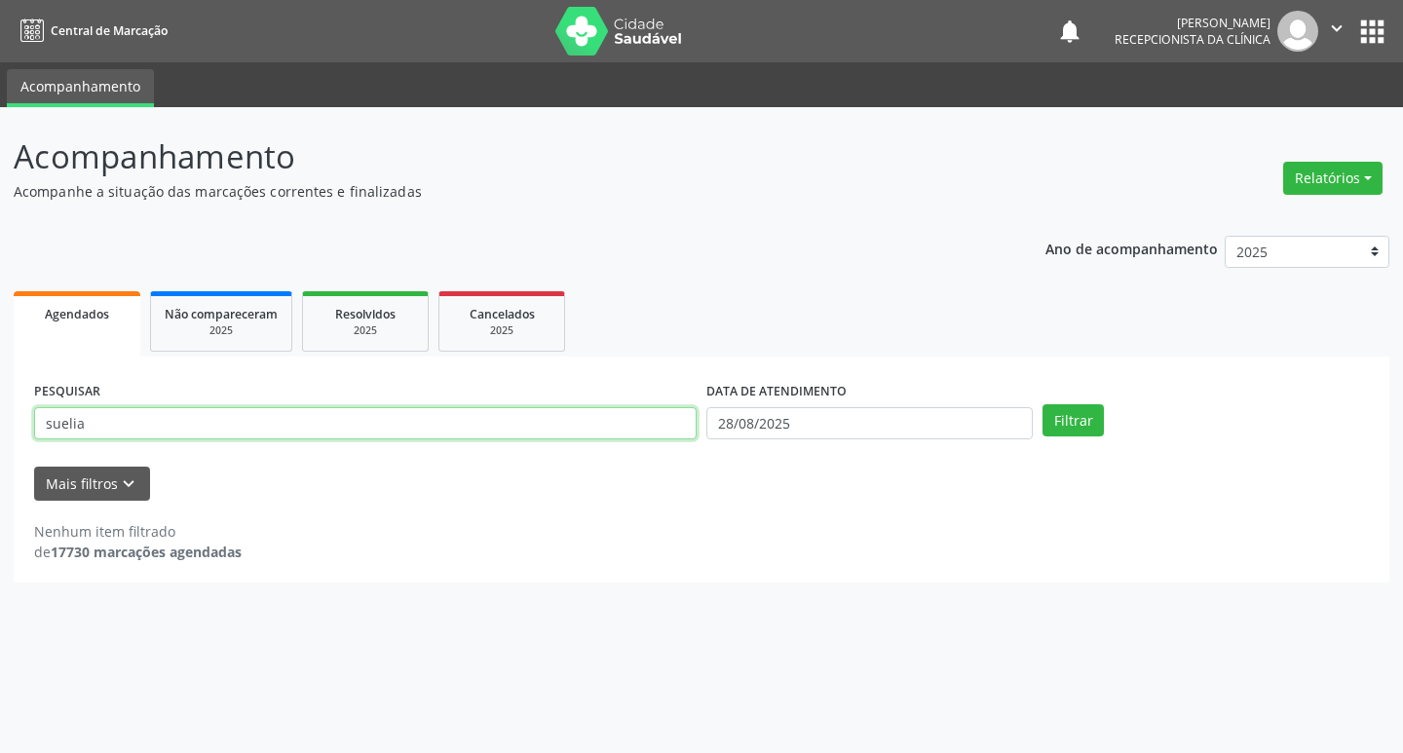
click at [221, 416] on input "suelia" at bounding box center [365, 423] width 663 height 33
type input "s"
type input "rosimeire"
click at [1092, 432] on button "Filtrar" at bounding box center [1073, 420] width 61 height 33
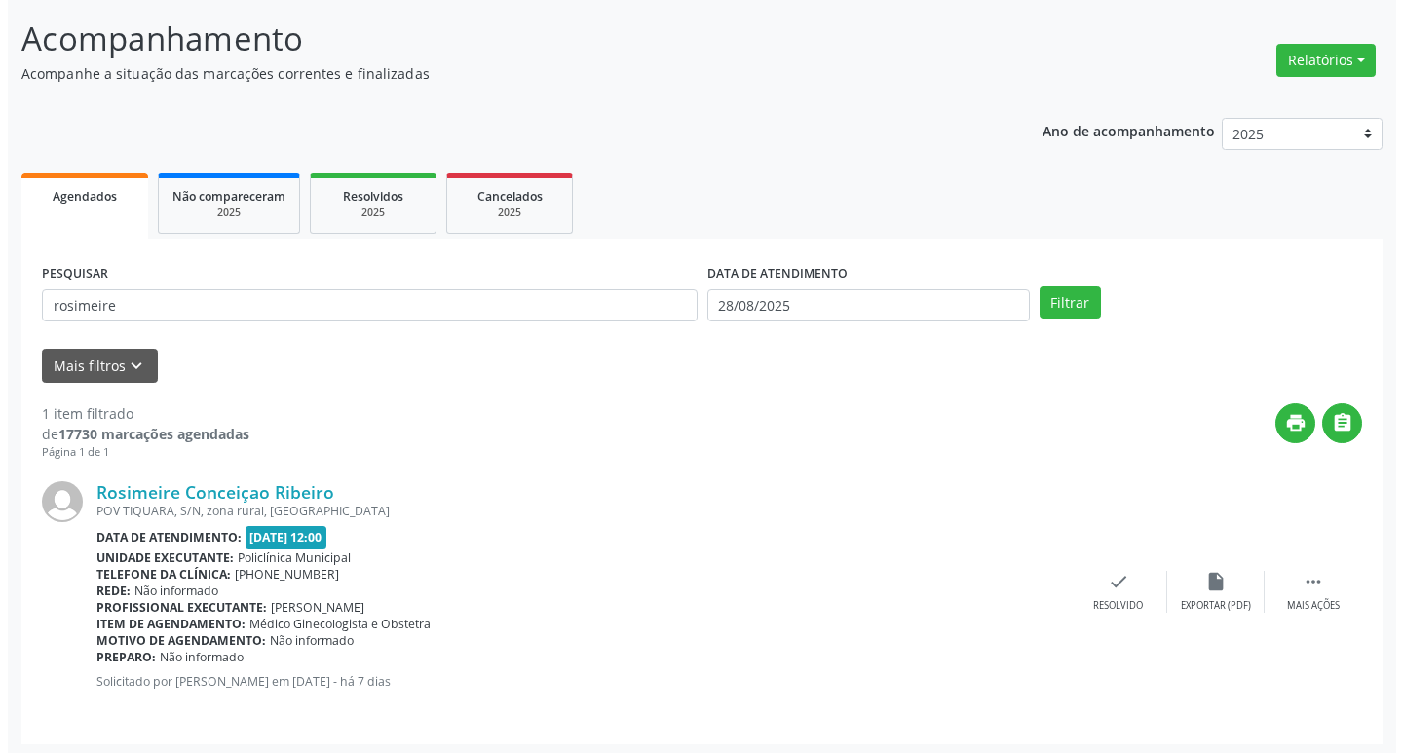
scroll to position [123, 0]
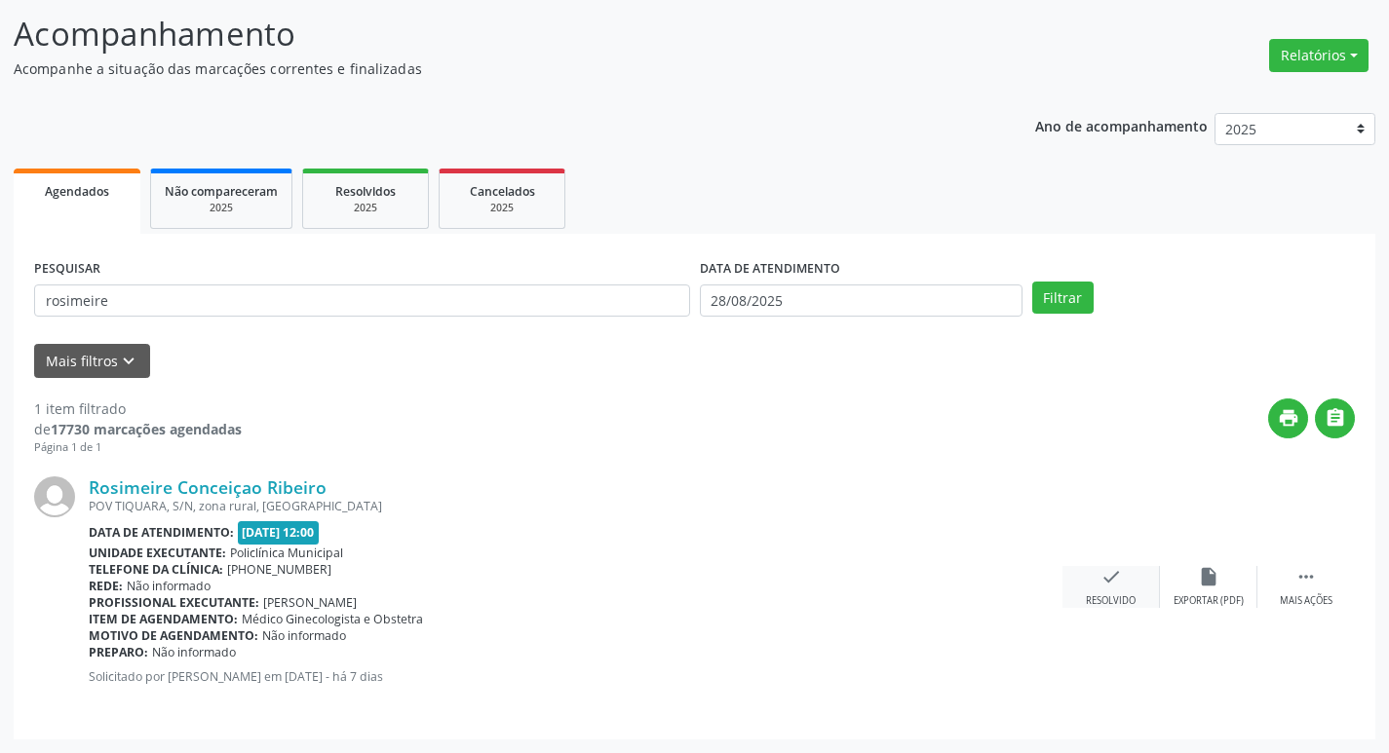
click at [1118, 590] on div "check Resolvido" at bounding box center [1110, 587] width 97 height 42
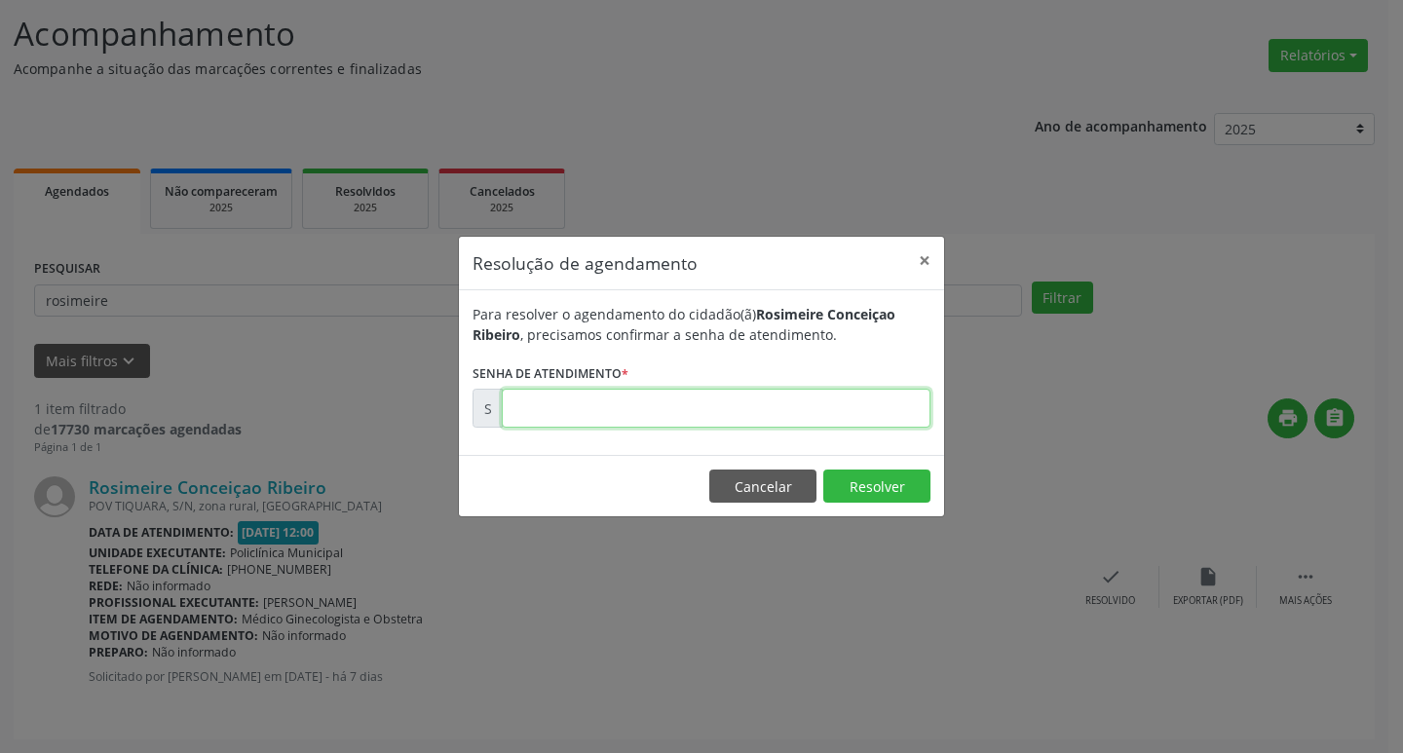
click at [711, 416] on input "text" at bounding box center [716, 408] width 429 height 39
type input "00172861"
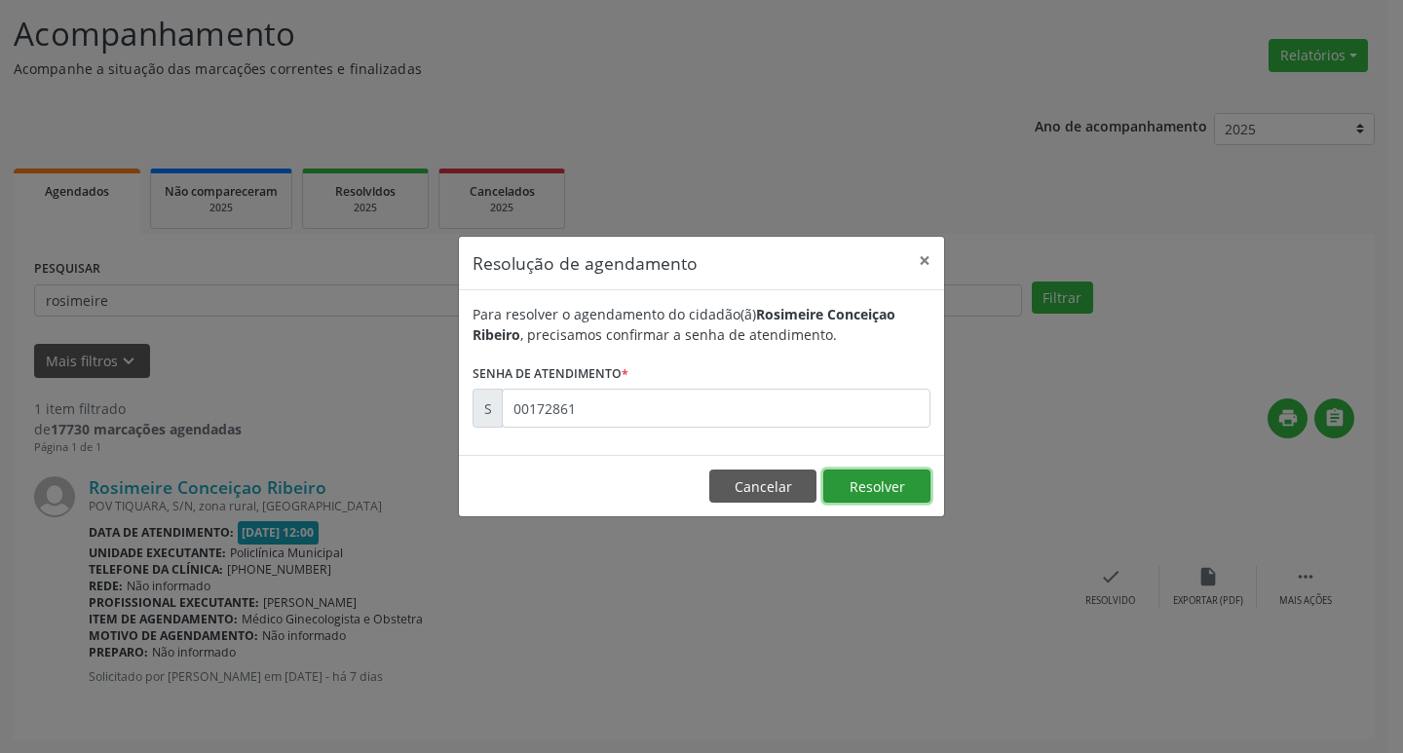
click at [890, 483] on button "Resolver" at bounding box center [876, 486] width 107 height 33
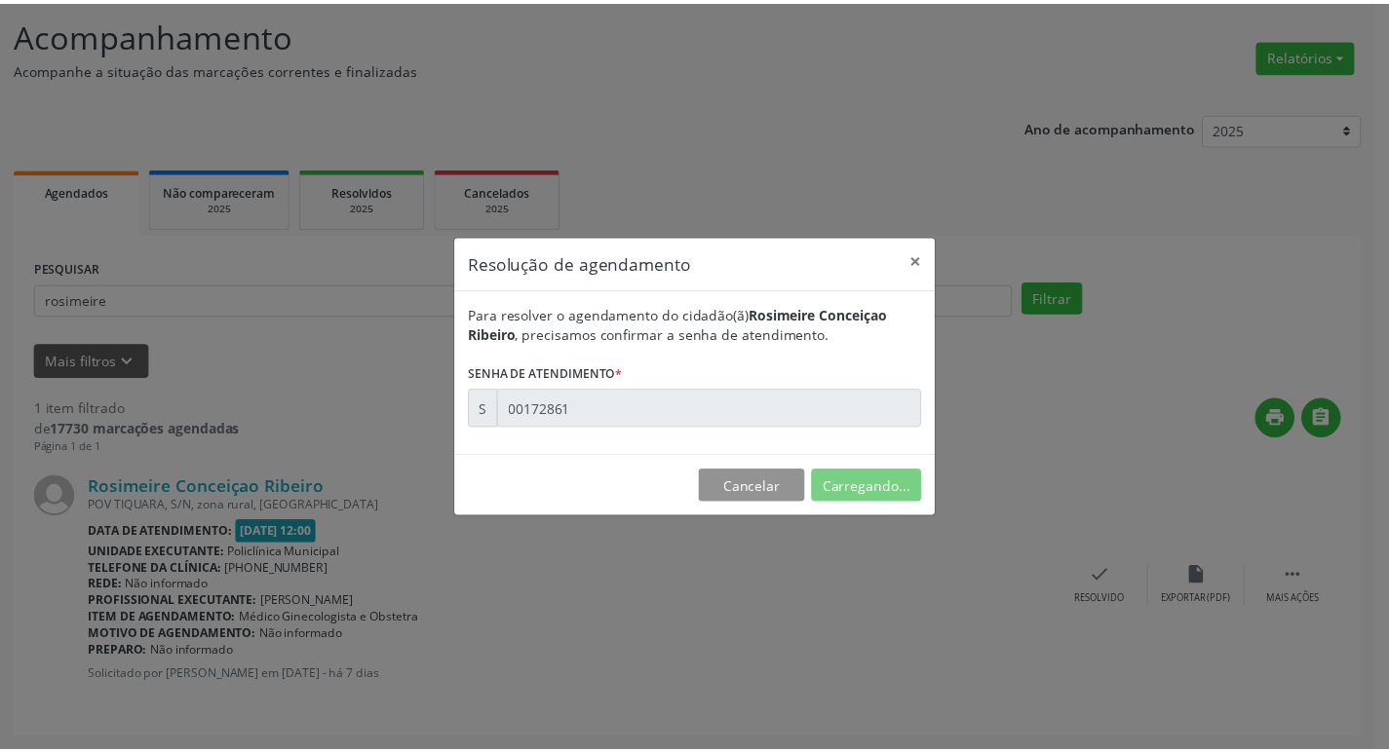
scroll to position [0, 0]
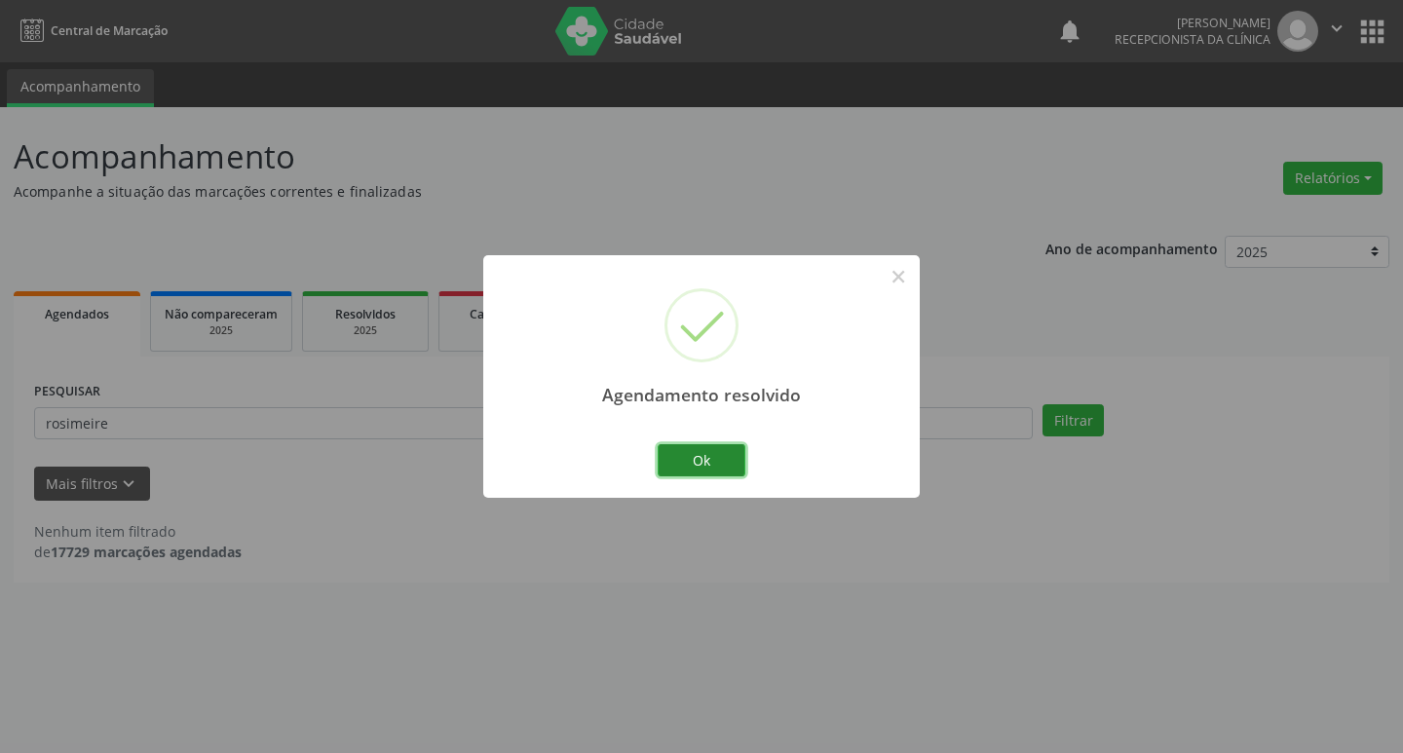
click at [708, 453] on button "Ok" at bounding box center [702, 460] width 88 height 33
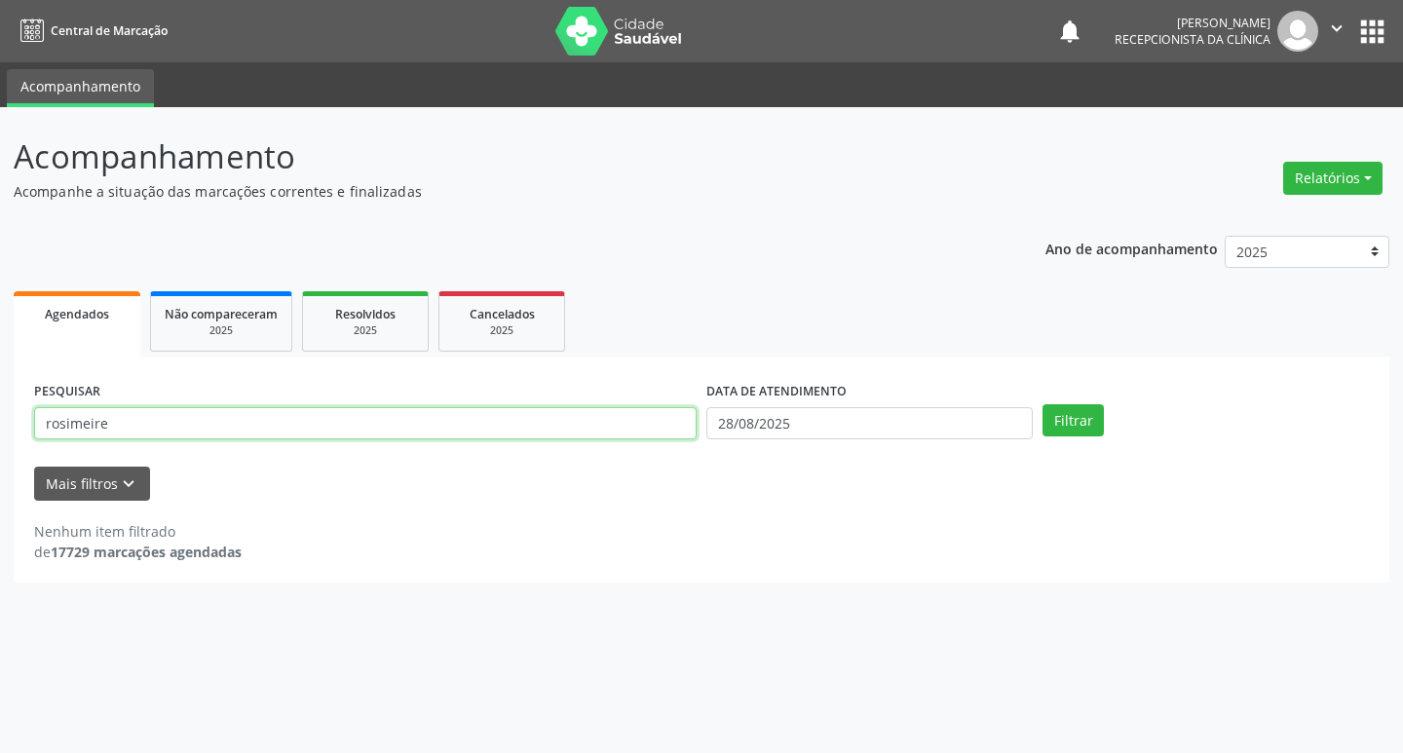
click at [359, 428] on input "rosimeire" at bounding box center [365, 423] width 663 height 33
type input "r"
type input "suziane"
click at [1065, 421] on button "Filtrar" at bounding box center [1073, 420] width 61 height 33
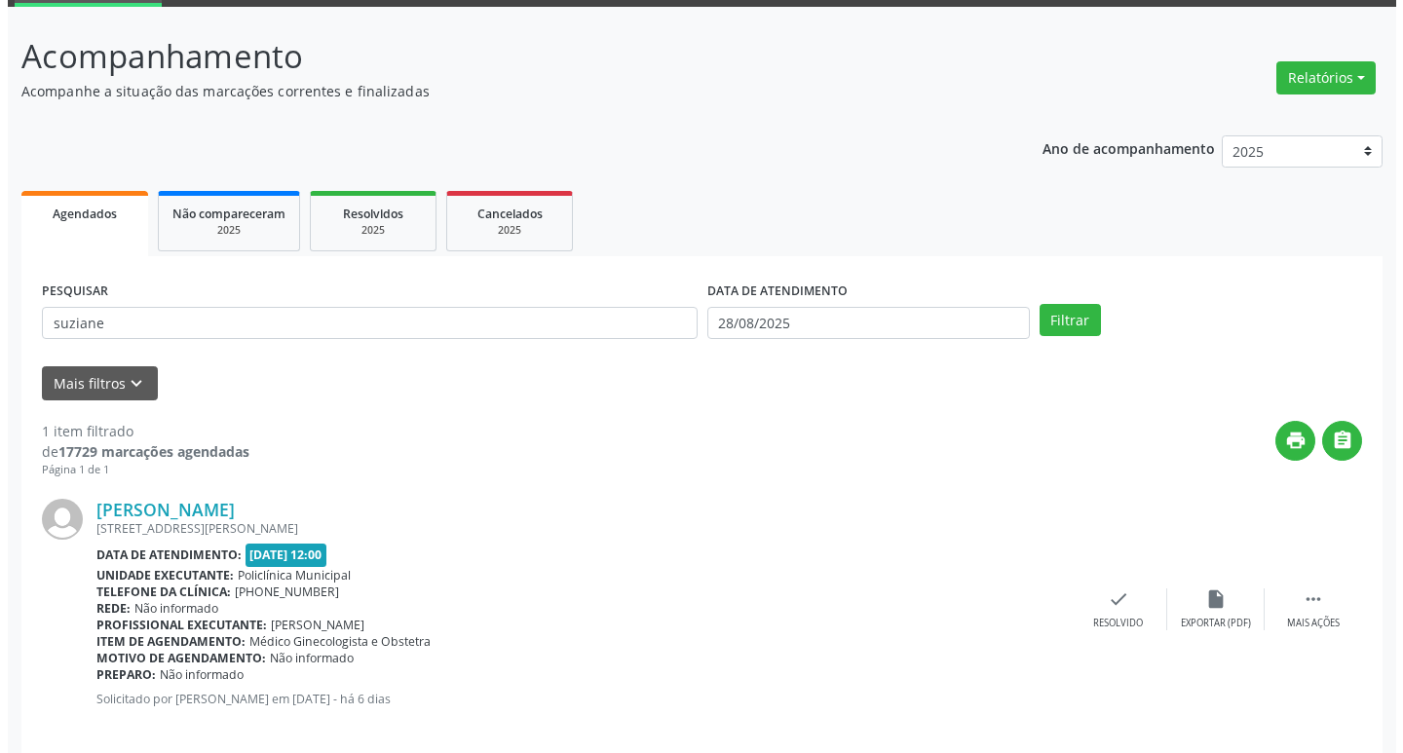
scroll to position [123, 0]
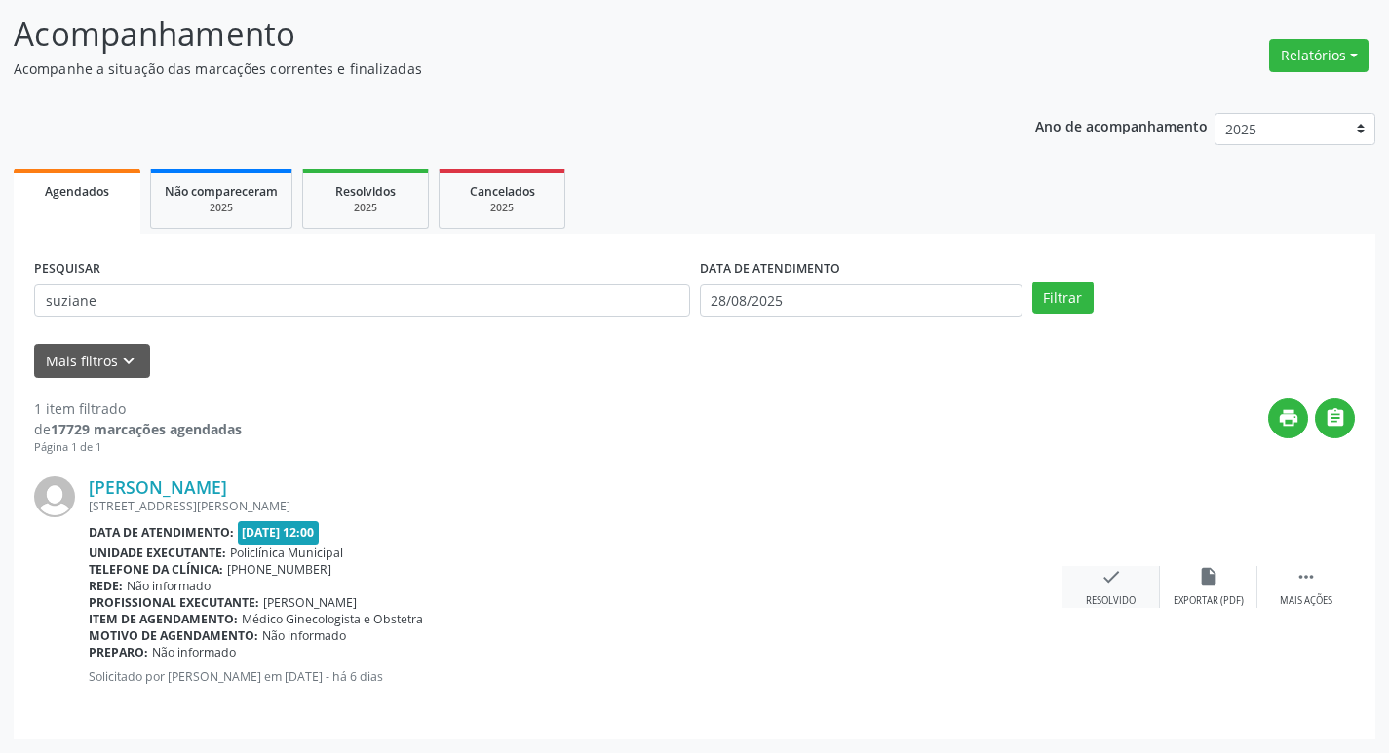
click at [1143, 589] on div "check Resolvido" at bounding box center [1110, 587] width 97 height 42
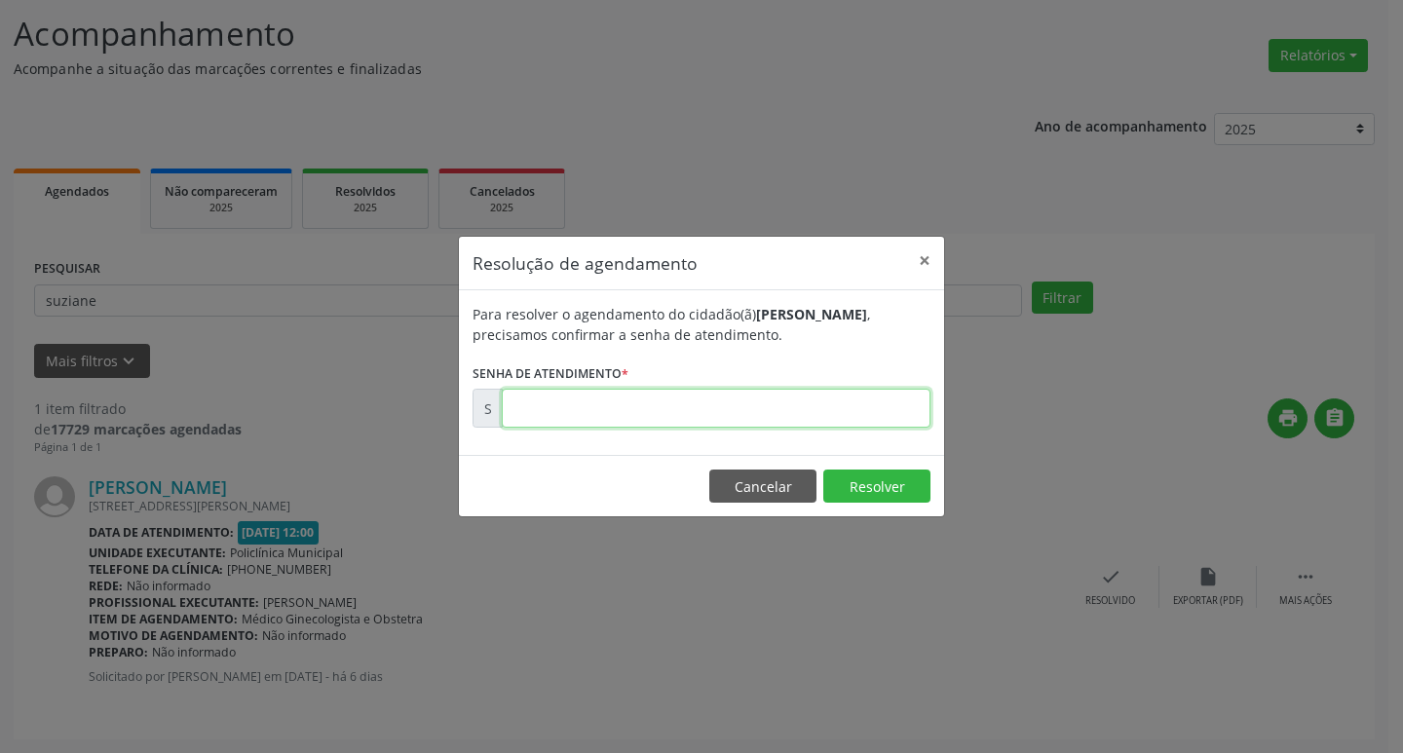
click at [840, 412] on input "text" at bounding box center [716, 408] width 429 height 39
type input "00173343"
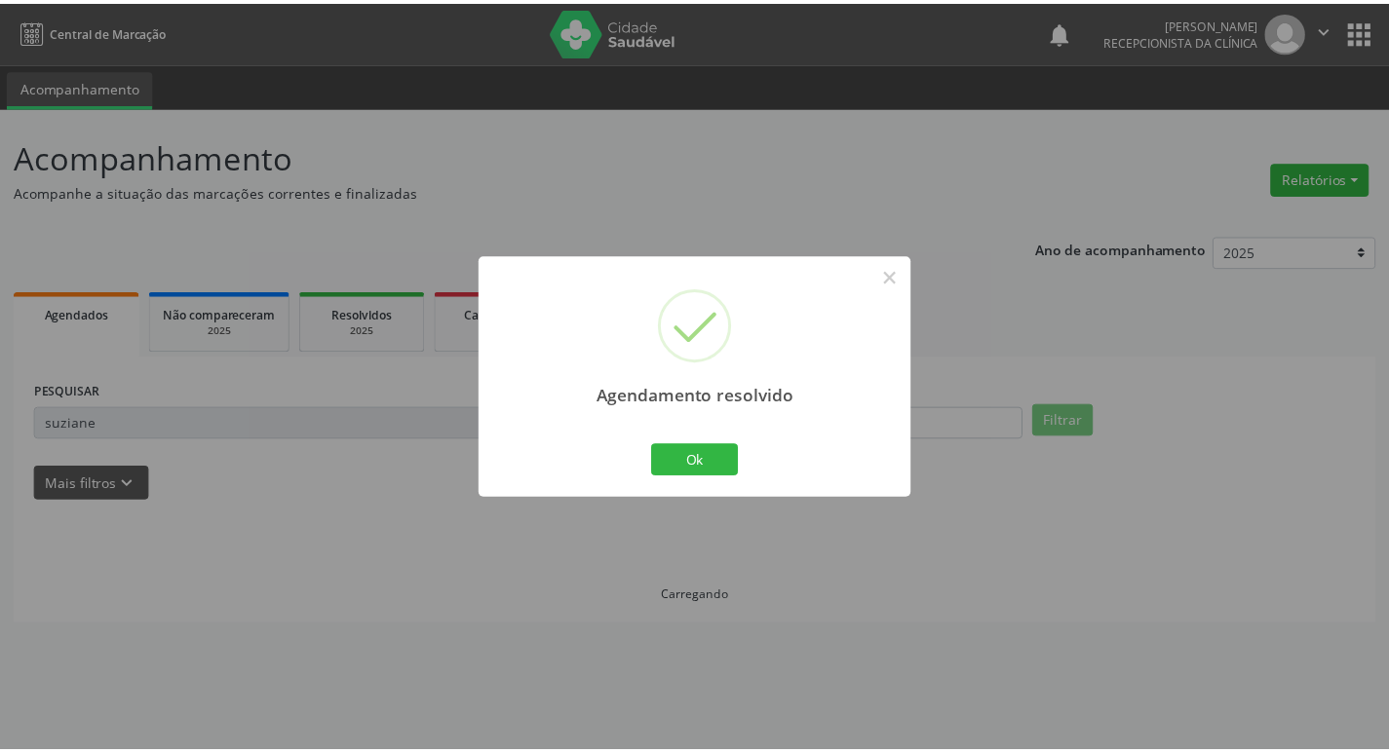
scroll to position [0, 0]
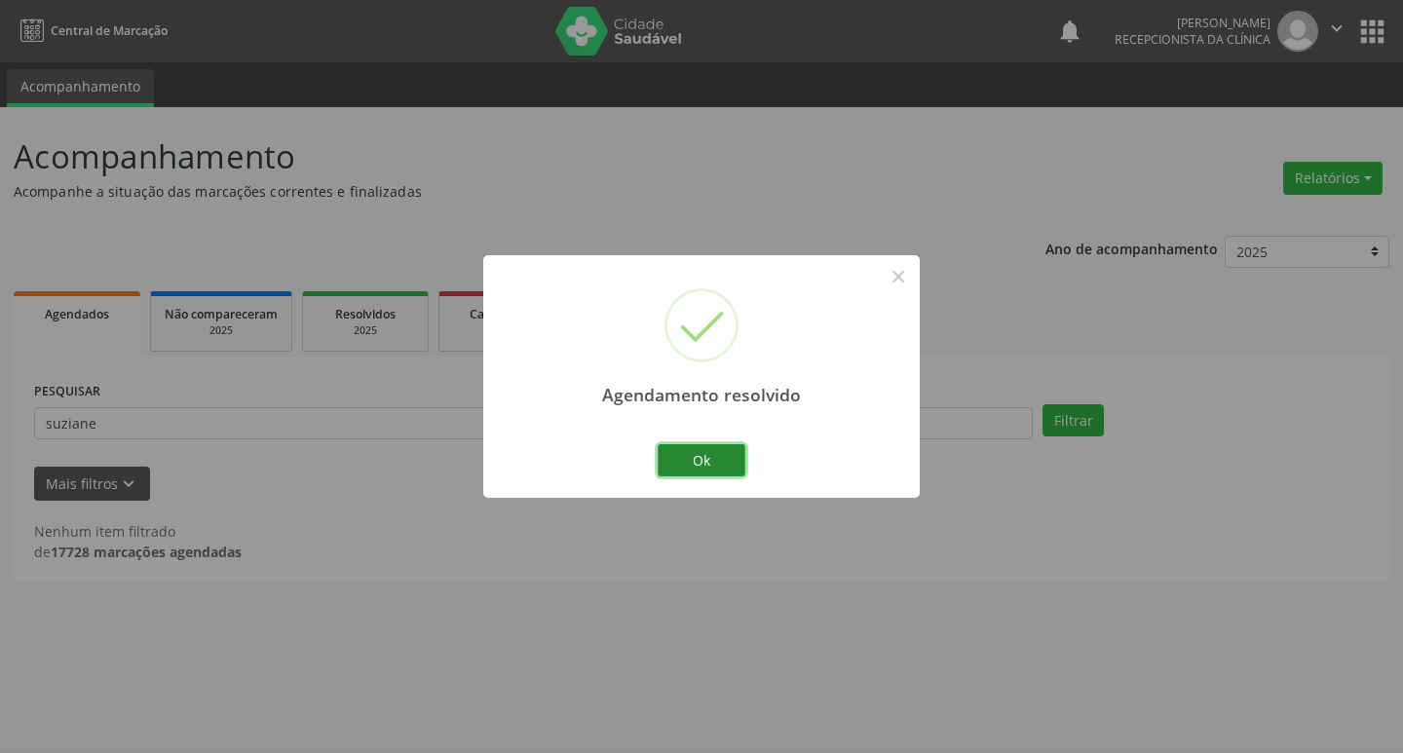
click at [739, 454] on button "Ok" at bounding box center [702, 460] width 88 height 33
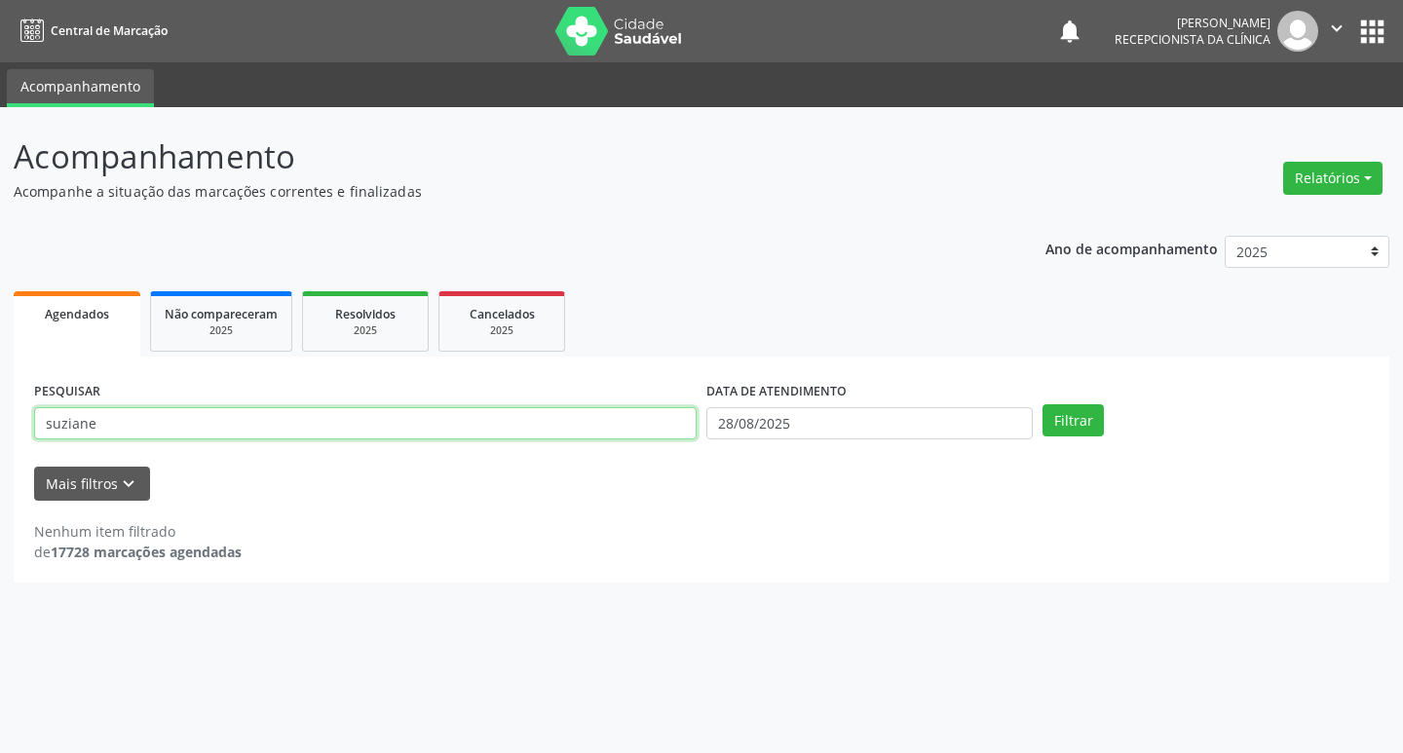
click at [285, 422] on input "suziane" at bounding box center [365, 423] width 663 height 33
type input "s"
type input "daiane"
click at [1043, 404] on button "Filtrar" at bounding box center [1073, 420] width 61 height 33
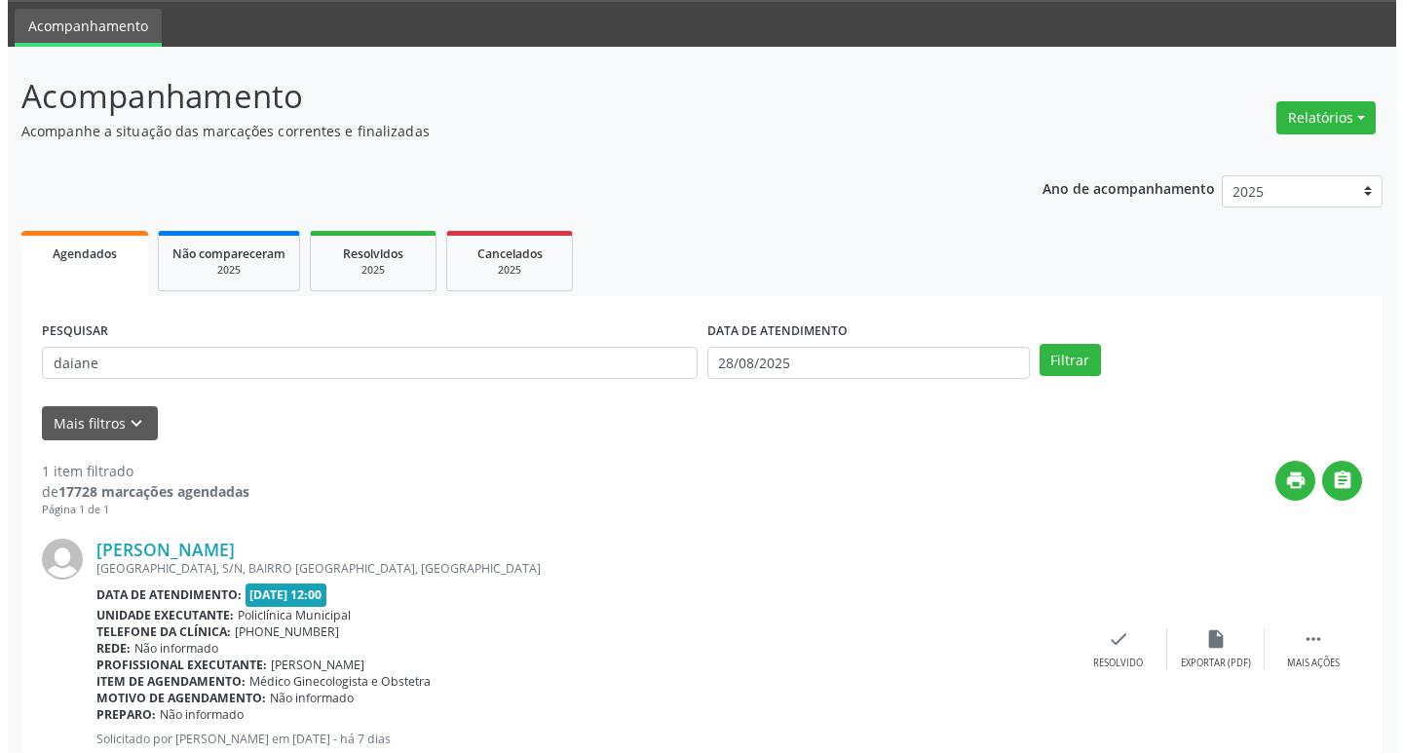
scroll to position [123, 0]
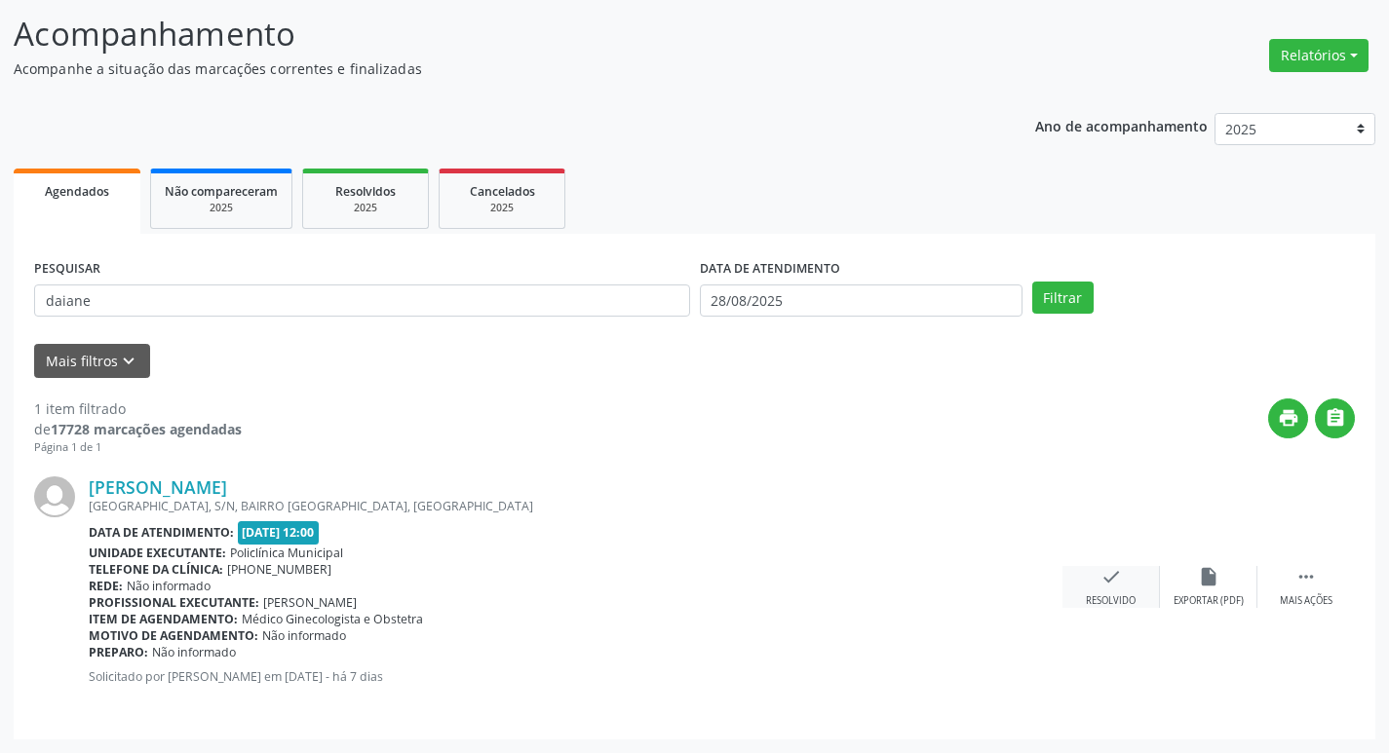
click at [1144, 585] on div "check Resolvido" at bounding box center [1110, 587] width 97 height 42
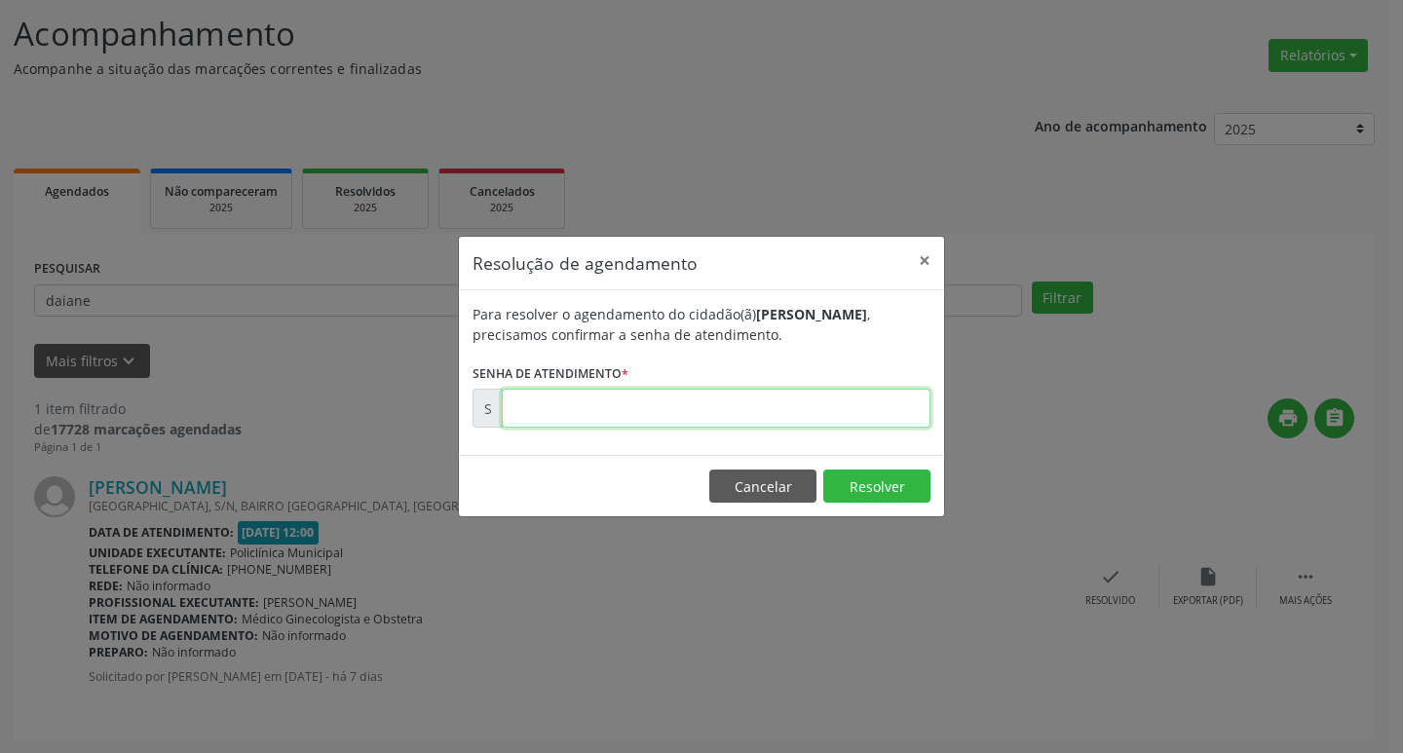
click at [666, 409] on input "text" at bounding box center [716, 408] width 429 height 39
click at [937, 249] on button "×" at bounding box center [924, 261] width 39 height 48
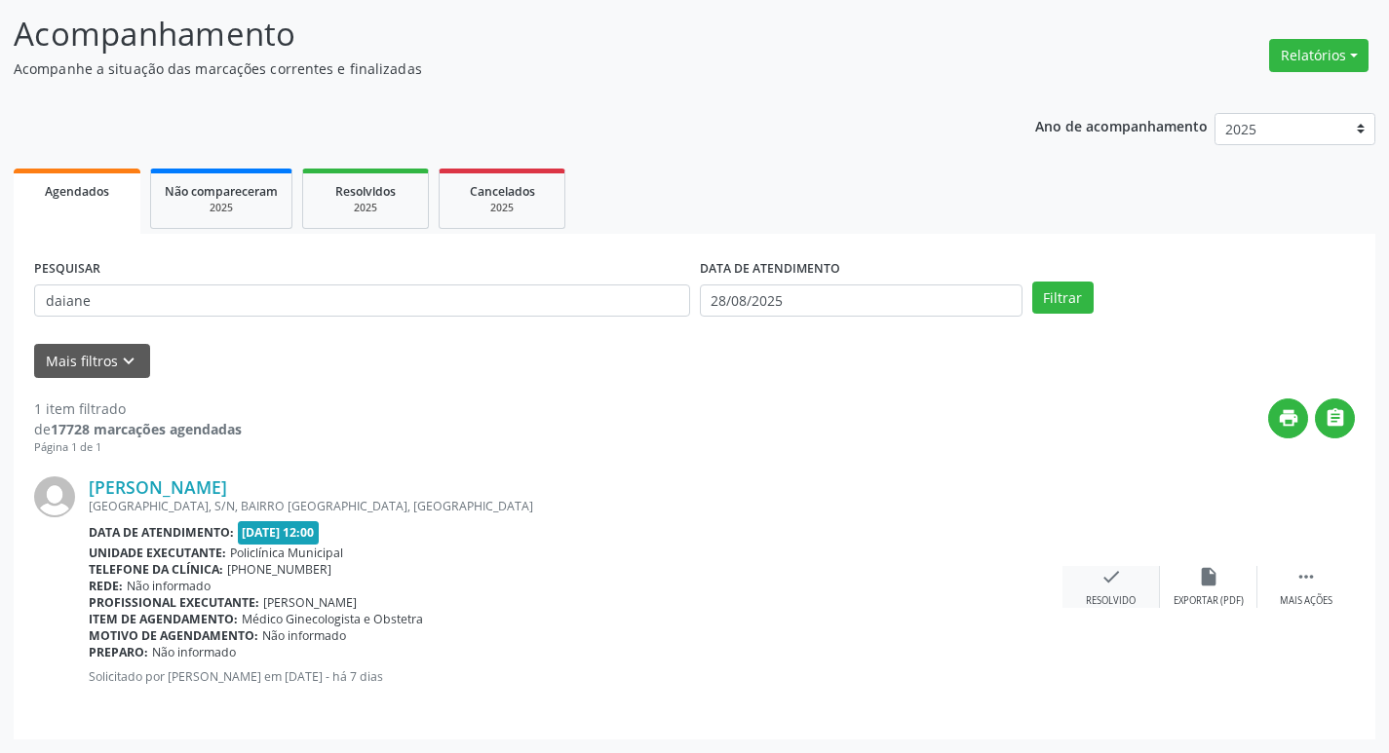
click at [1104, 579] on icon "check" at bounding box center [1110, 576] width 21 height 21
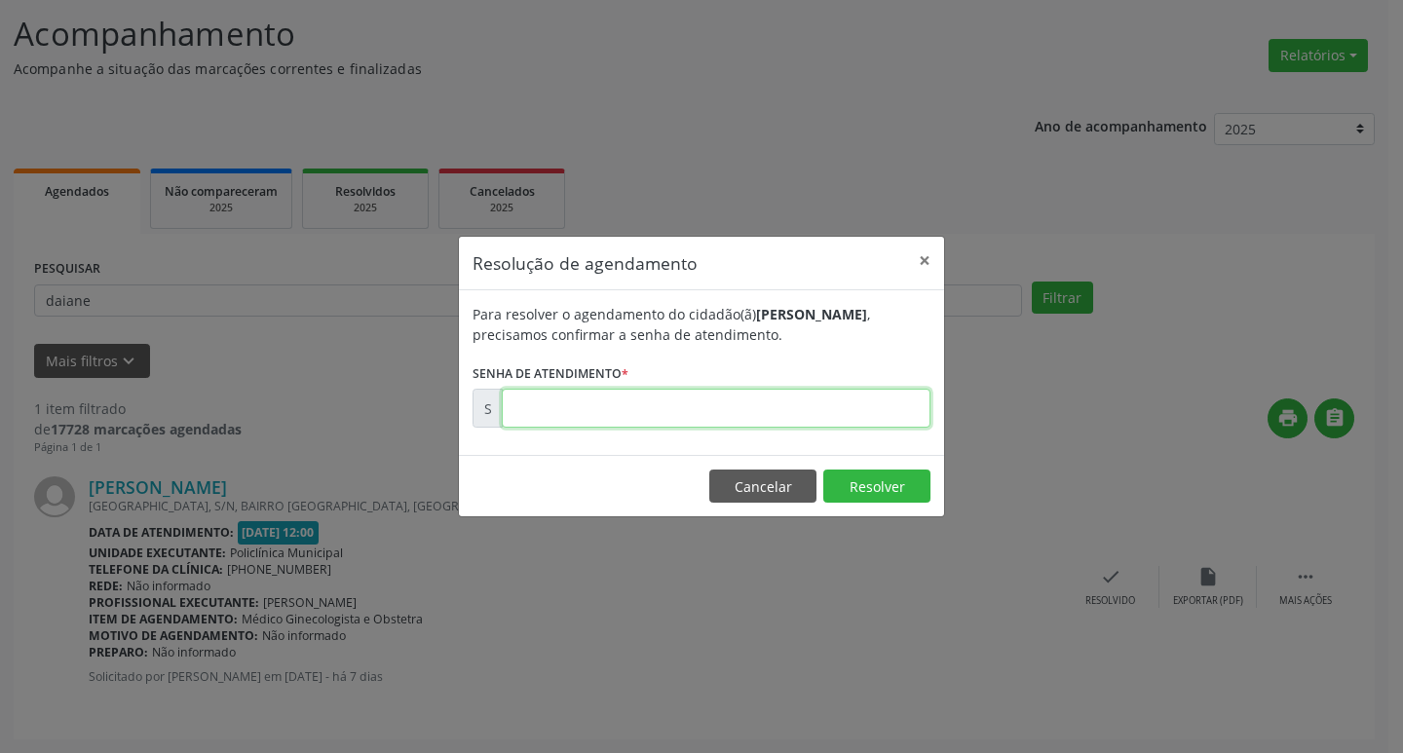
click at [861, 408] on input "text" at bounding box center [716, 408] width 429 height 39
type input "00172943"
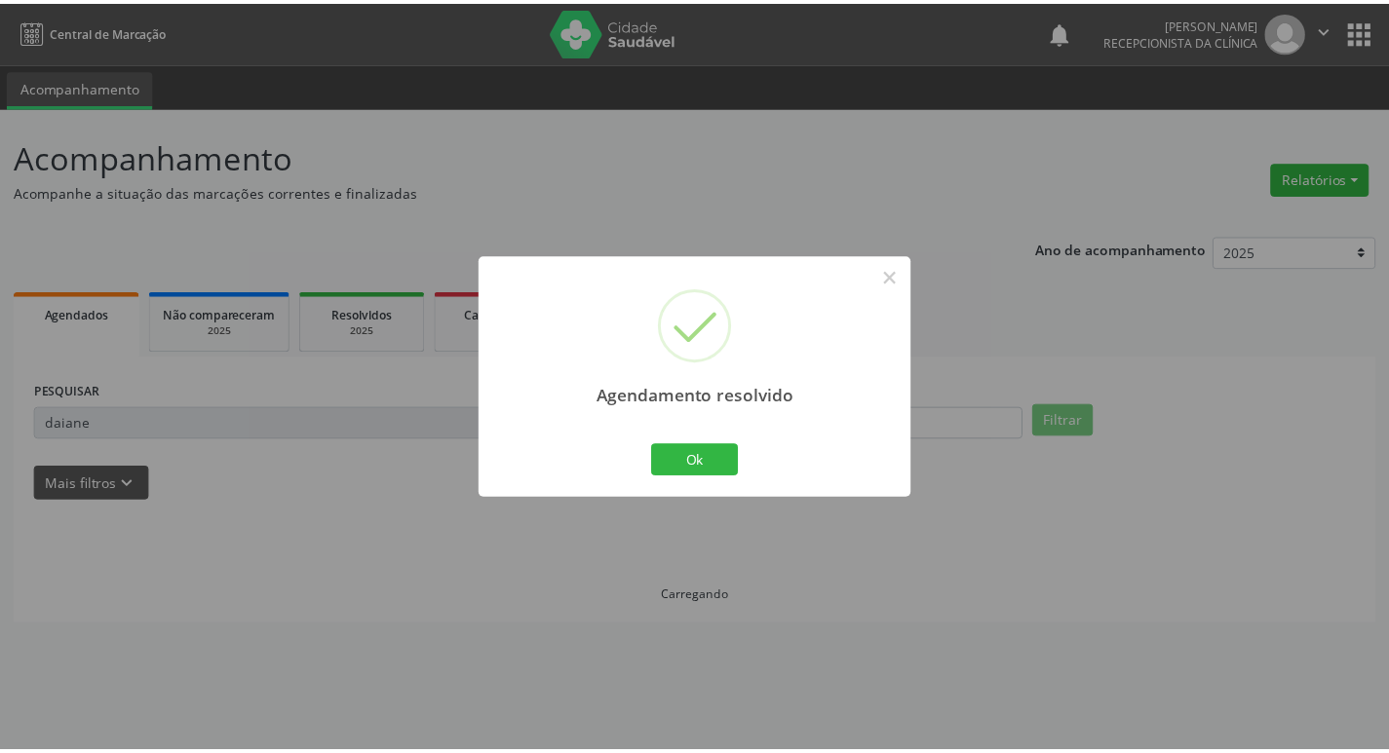
scroll to position [0, 0]
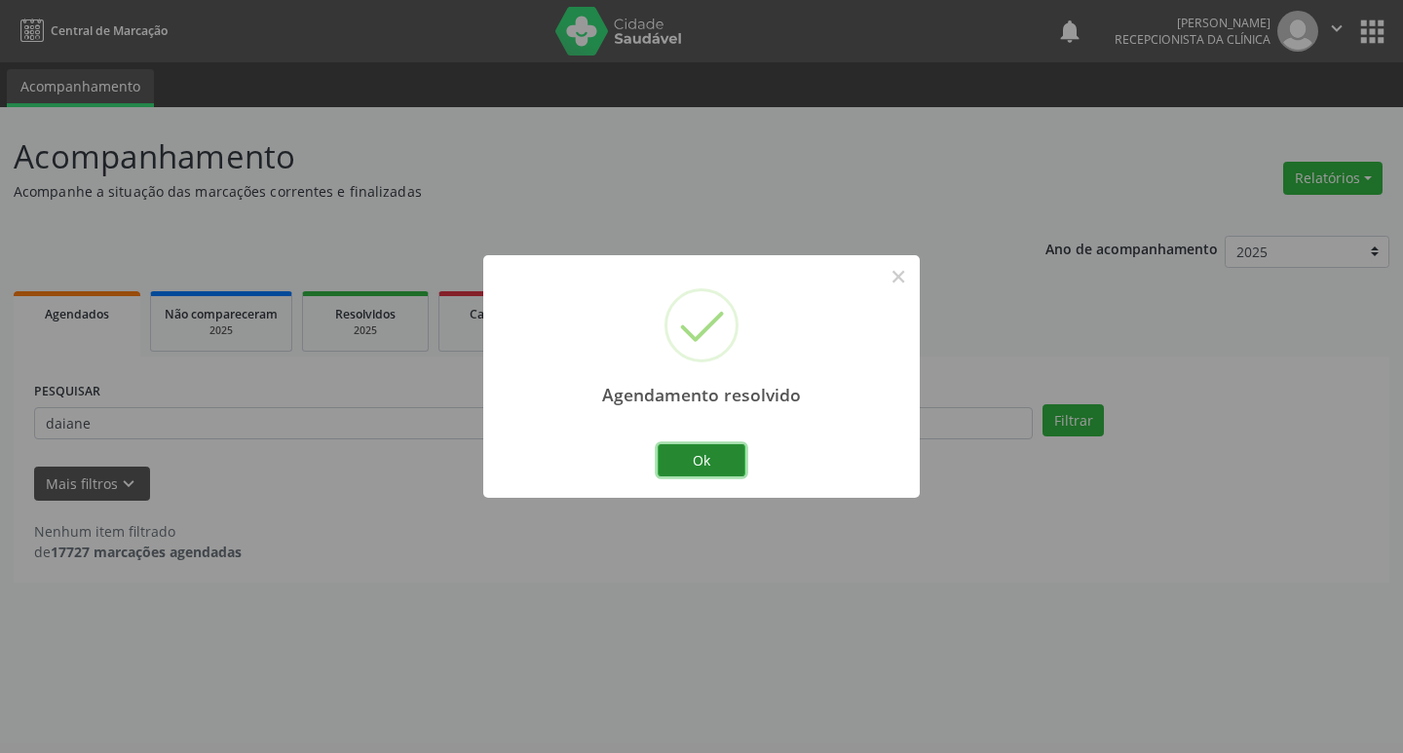
click at [743, 457] on button "Ok" at bounding box center [702, 460] width 88 height 33
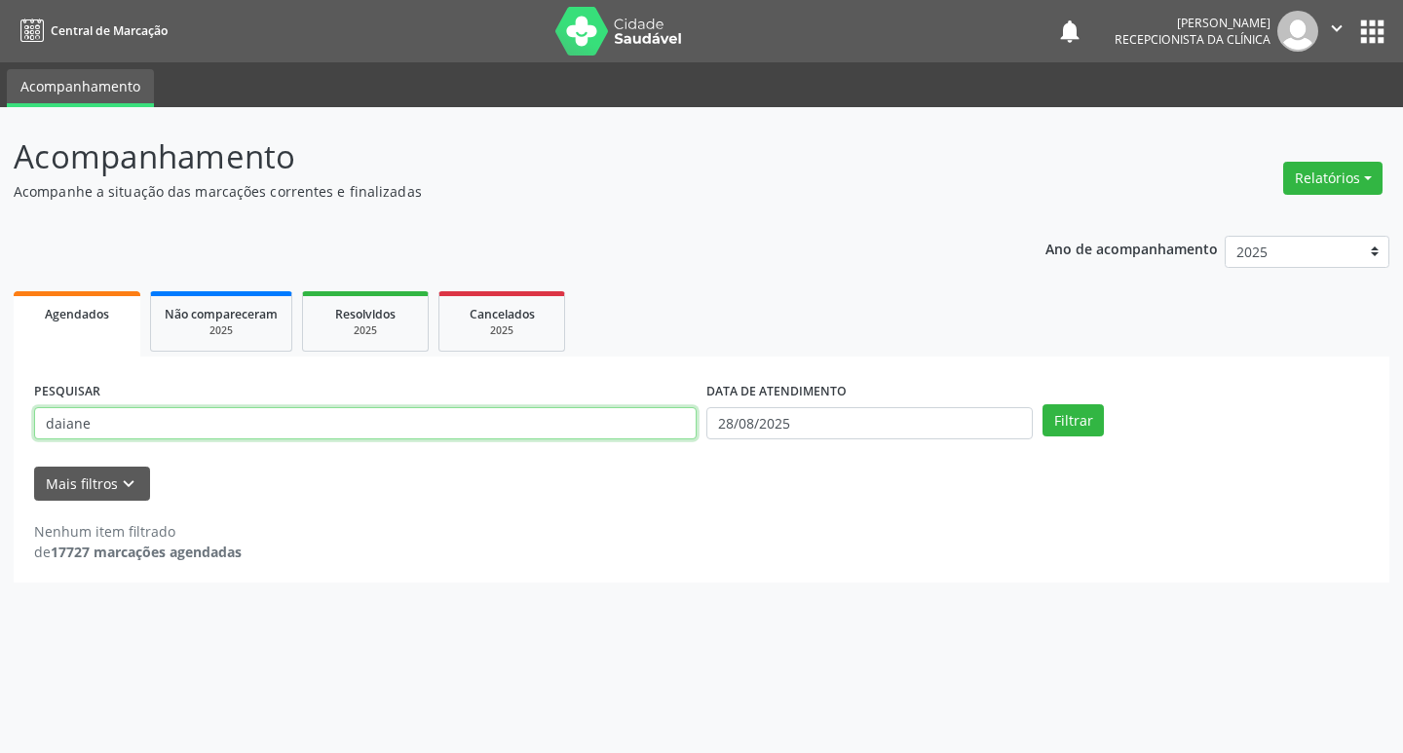
click at [336, 420] on input "daiane" at bounding box center [365, 423] width 663 height 33
type input "d"
type input "joseane"
click at [1079, 414] on button "Filtrar" at bounding box center [1073, 420] width 61 height 33
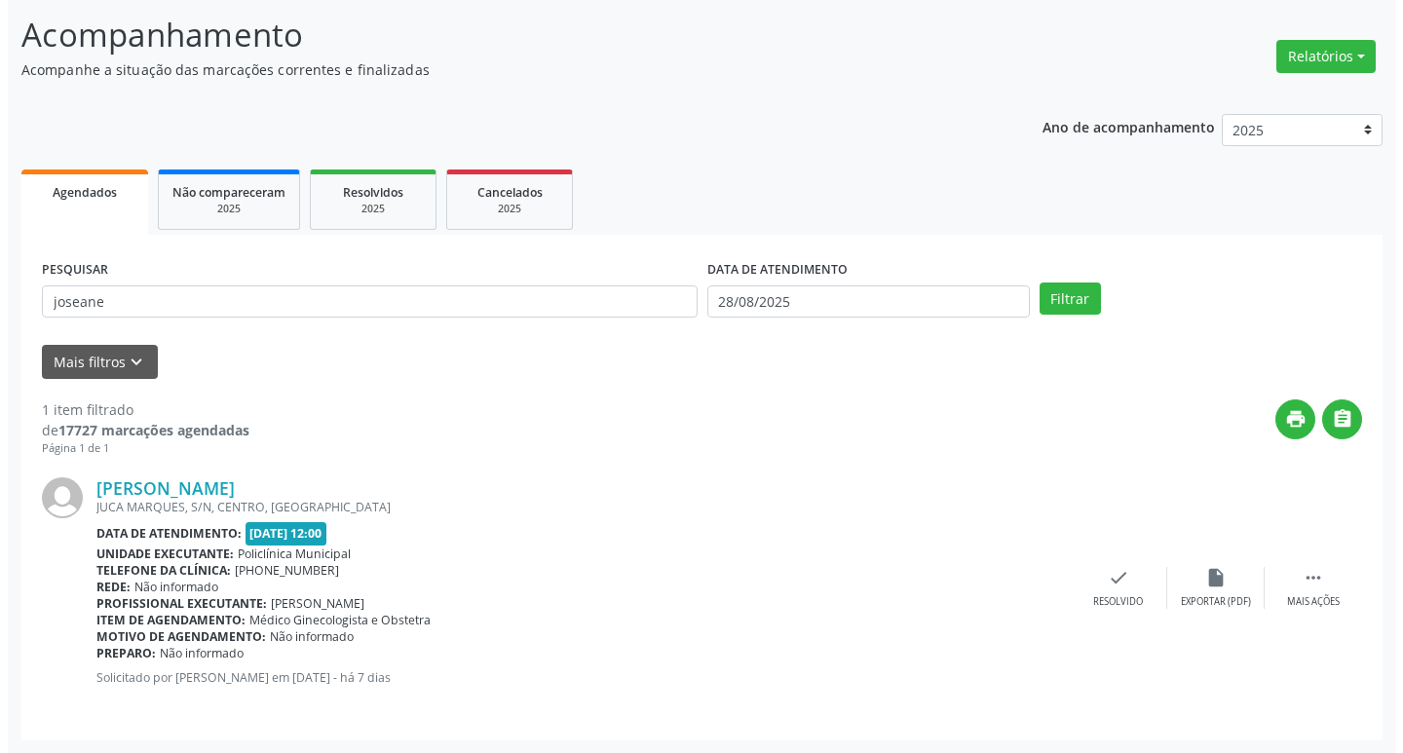
scroll to position [123, 0]
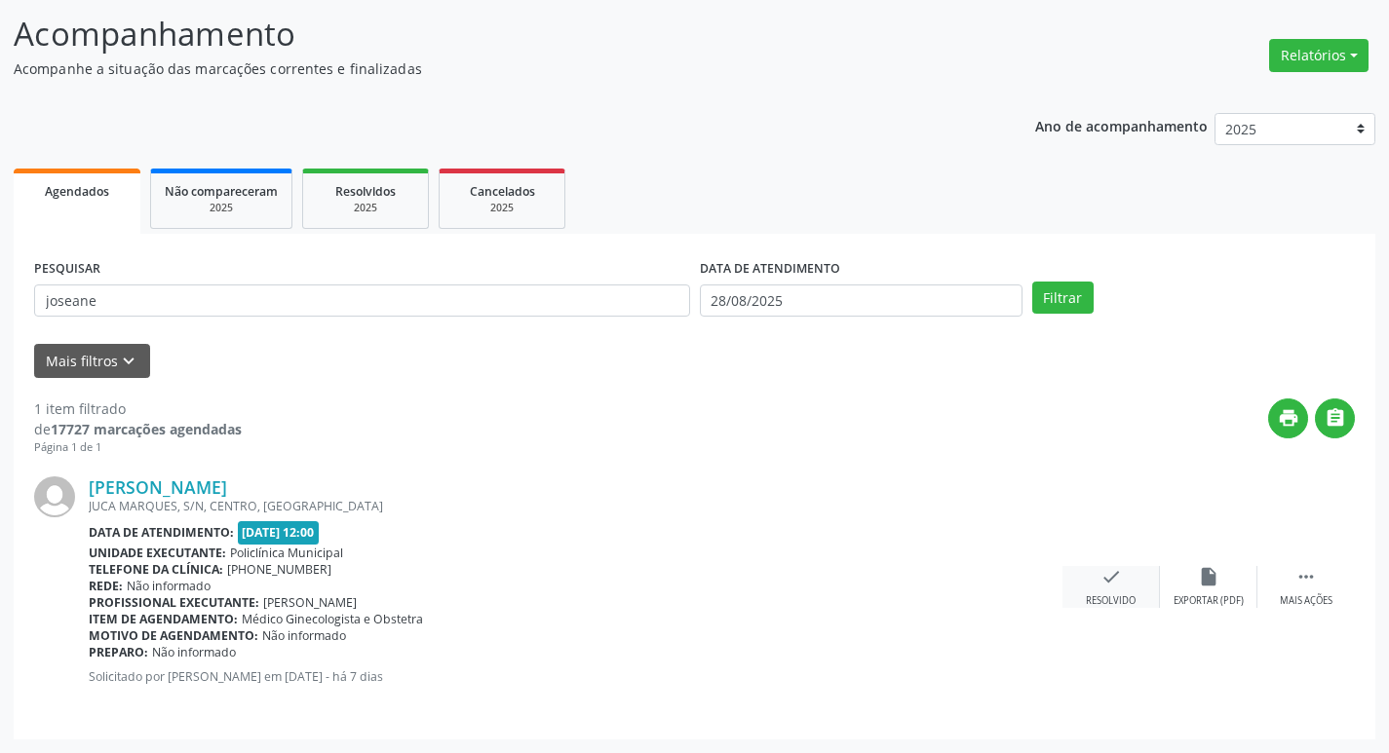
click at [1102, 589] on div "check Resolvido" at bounding box center [1110, 587] width 97 height 42
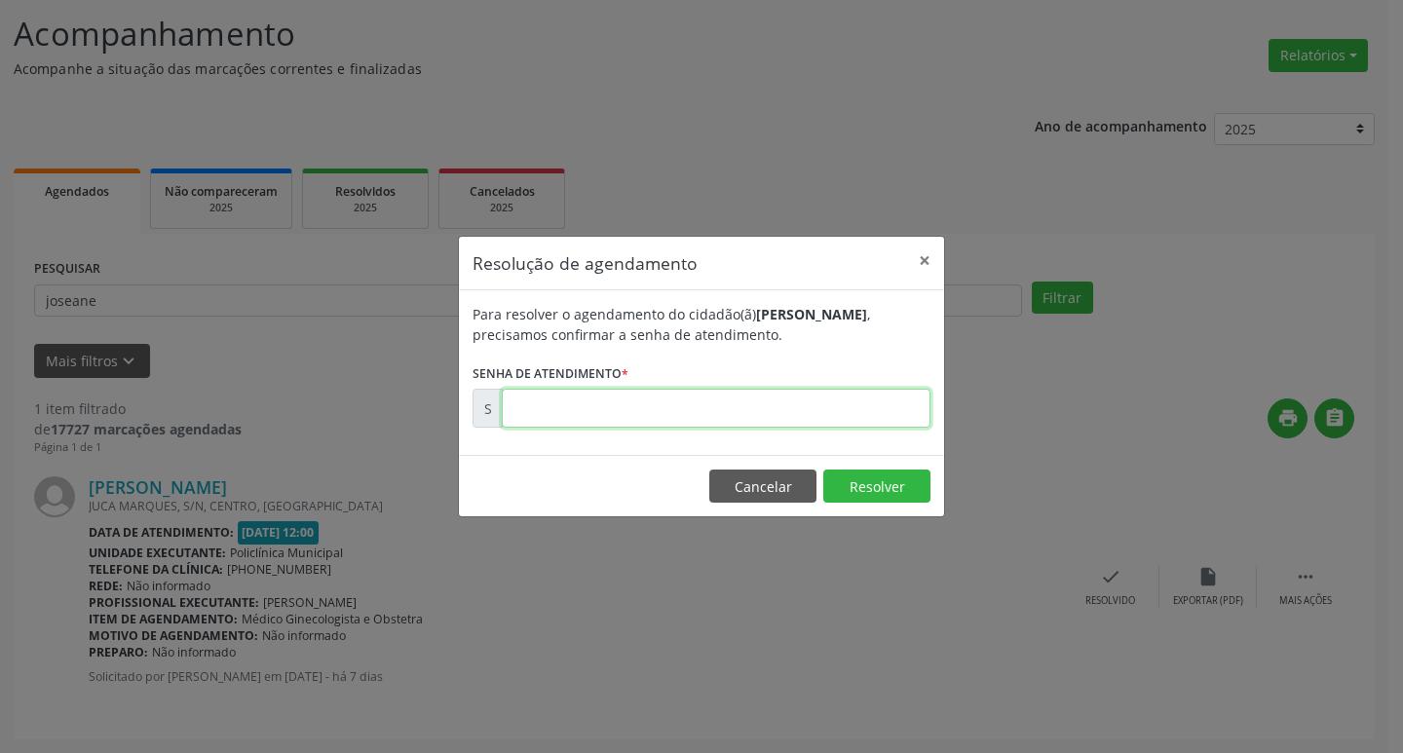
click at [702, 417] on input "text" at bounding box center [716, 408] width 429 height 39
type input "00173141"
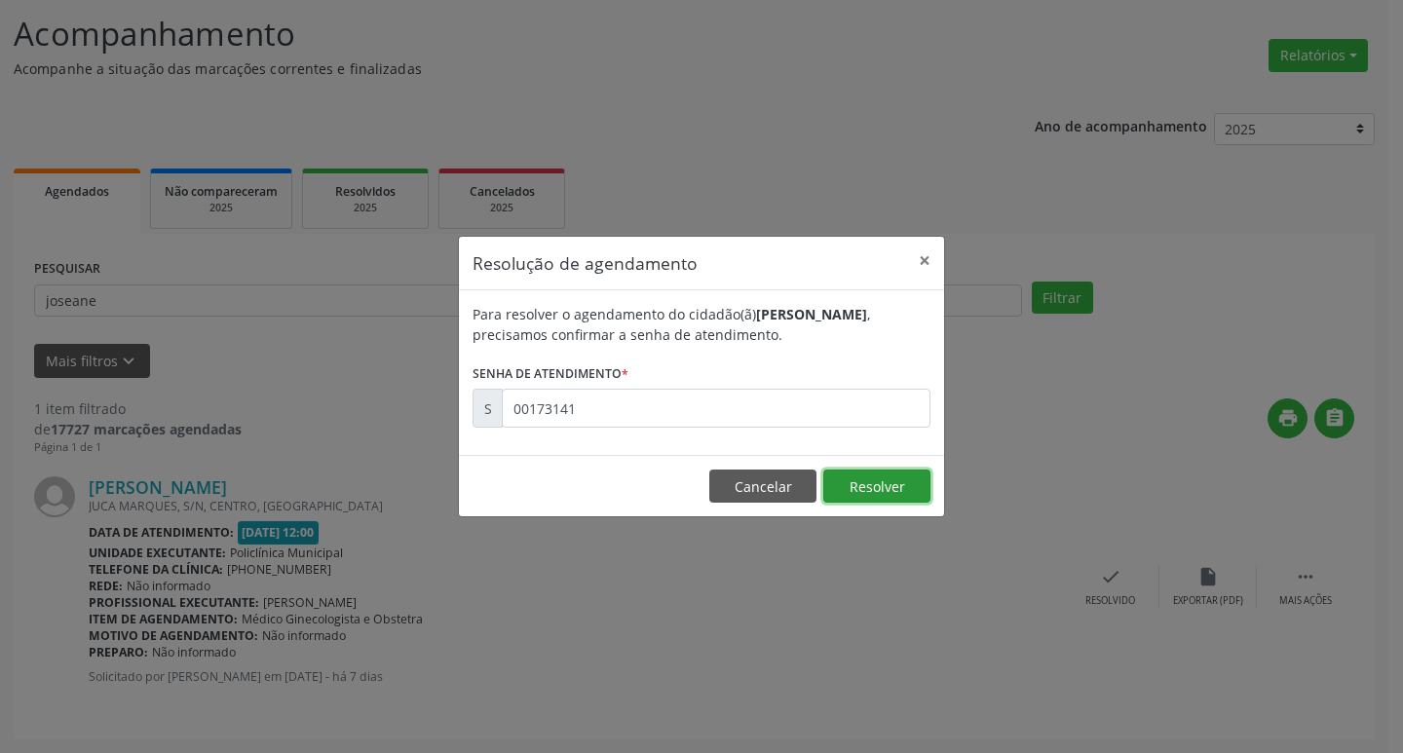
click at [875, 483] on button "Resolver" at bounding box center [876, 486] width 107 height 33
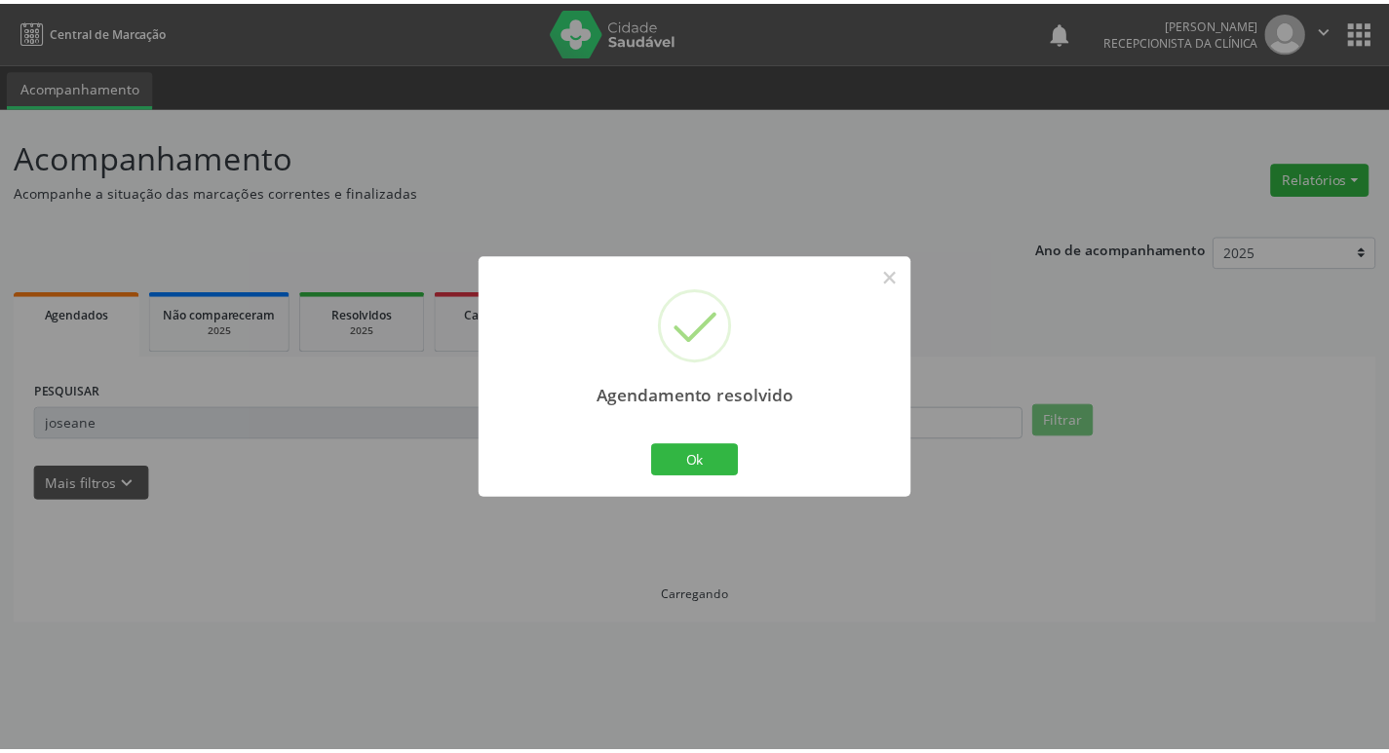
scroll to position [0, 0]
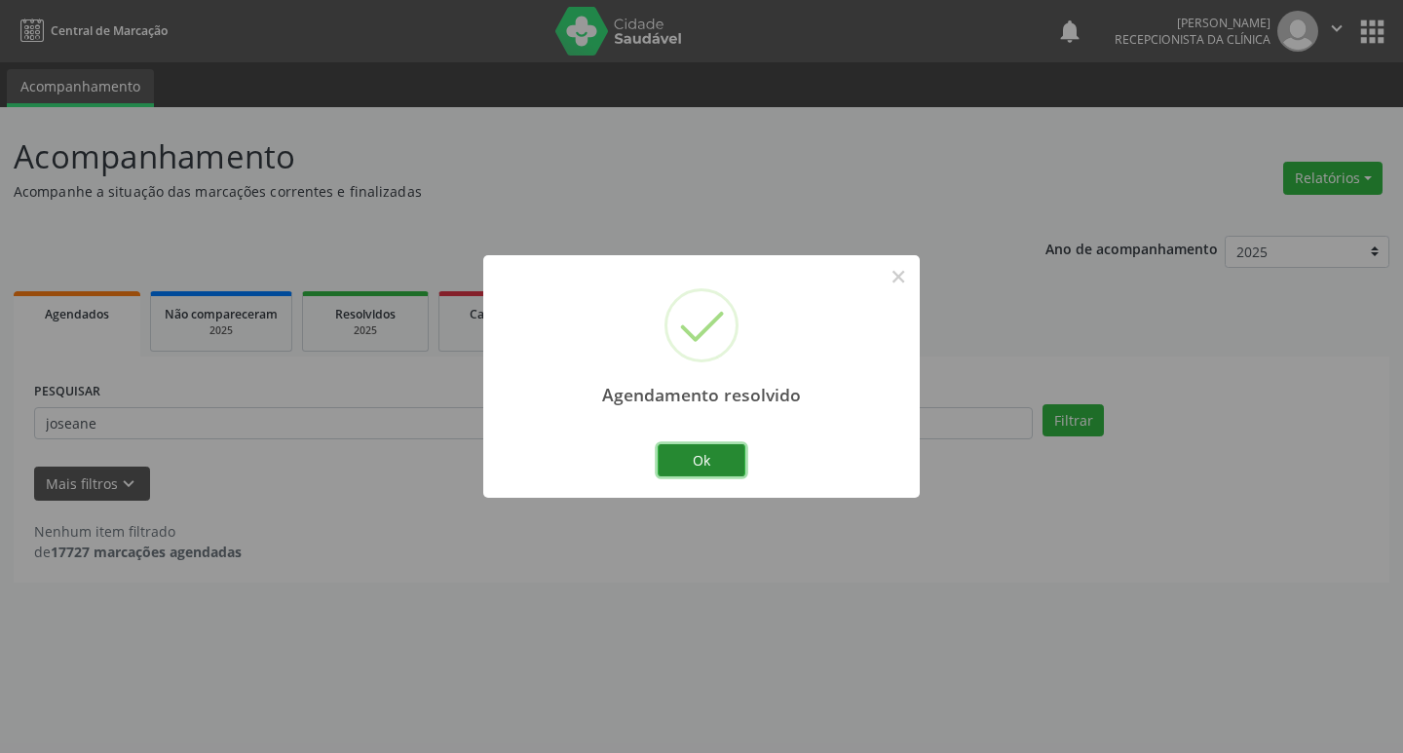
click at [711, 449] on button "Ok" at bounding box center [702, 460] width 88 height 33
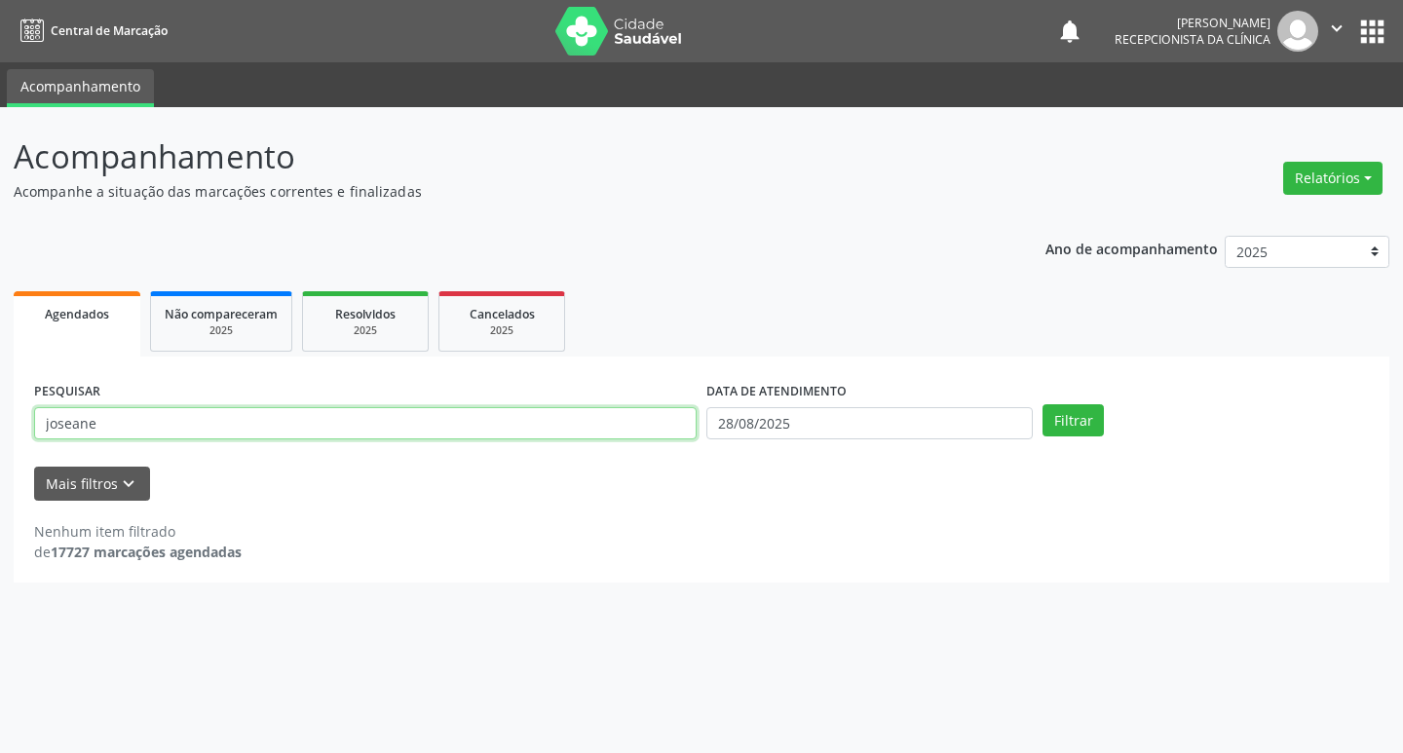
click at [362, 428] on input "joseane" at bounding box center [365, 423] width 663 height 33
type input "j"
click at [1081, 420] on button "Filtrar" at bounding box center [1073, 420] width 61 height 33
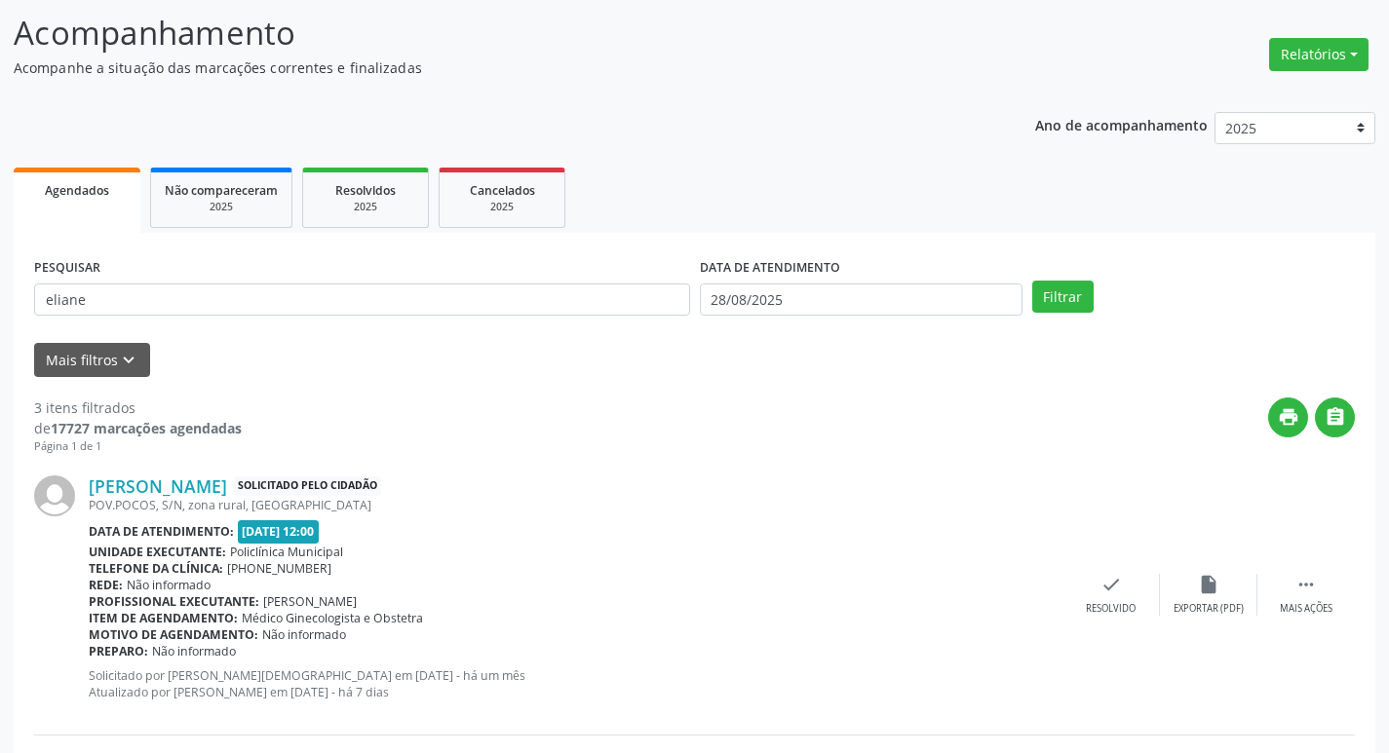
scroll to position [97, 0]
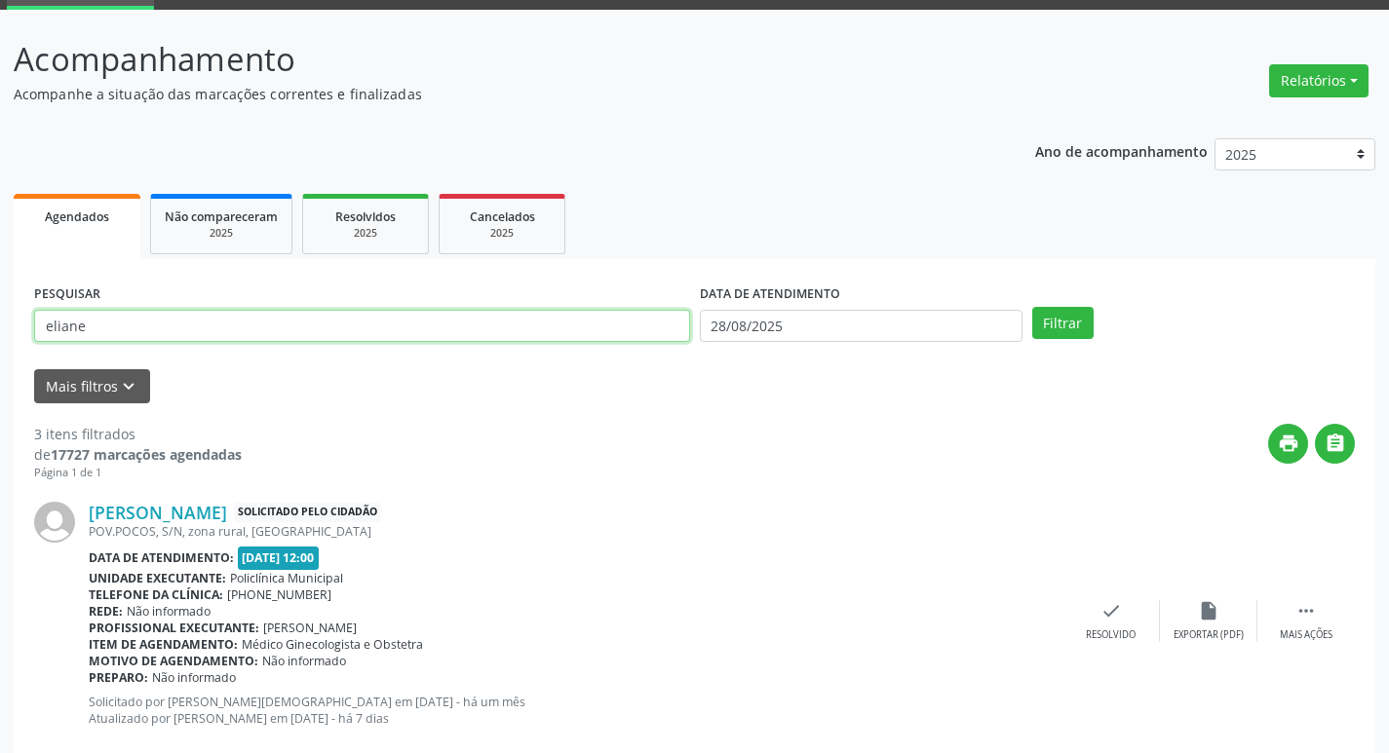
click at [402, 326] on input "eliane" at bounding box center [362, 326] width 656 height 33
type input "[PERSON_NAME]"
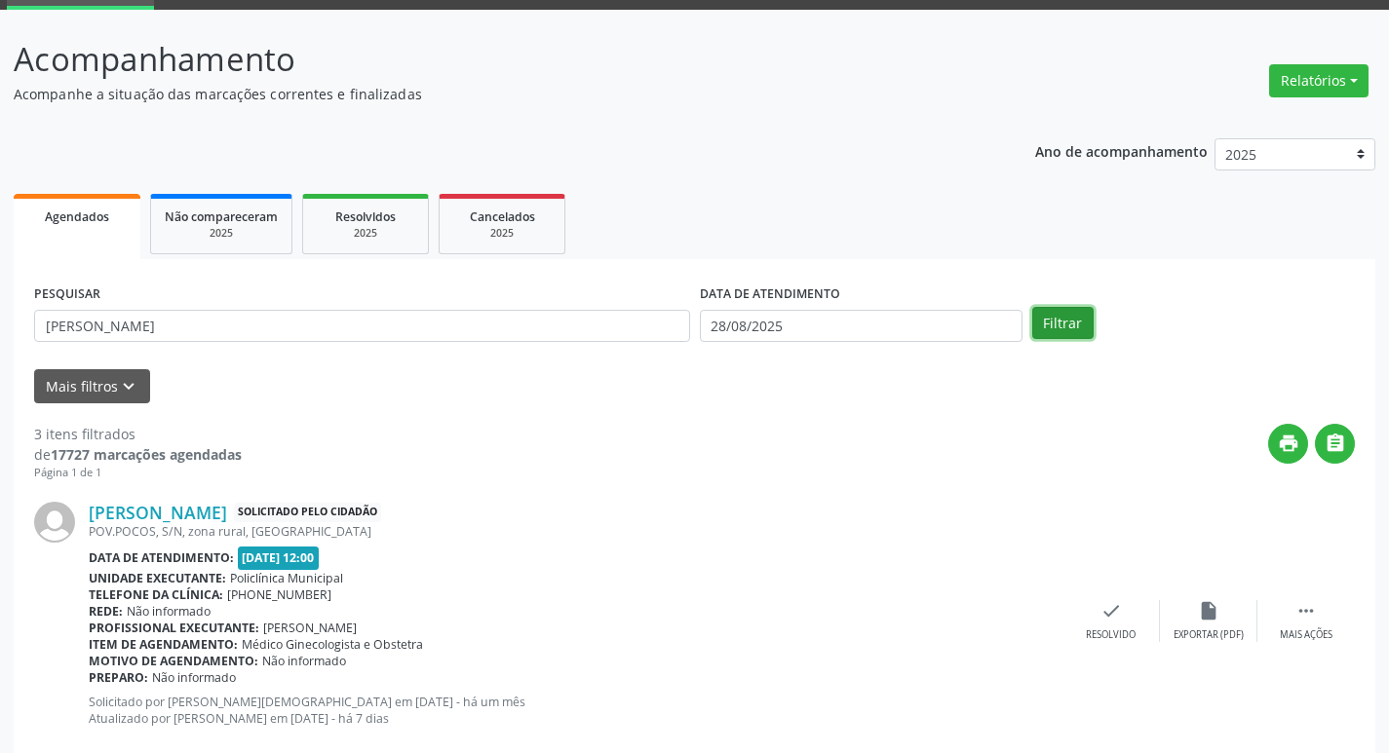
click at [1046, 328] on button "Filtrar" at bounding box center [1062, 323] width 61 height 33
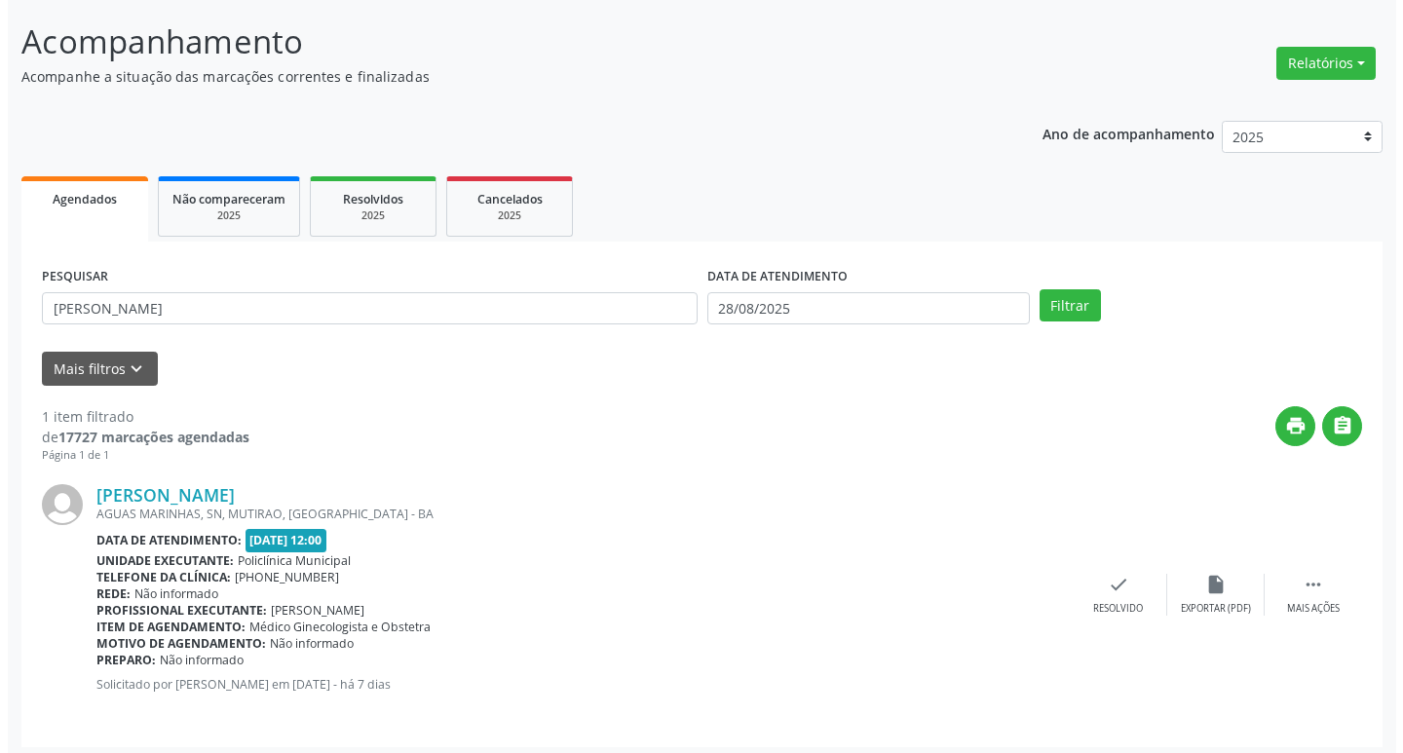
scroll to position [123, 0]
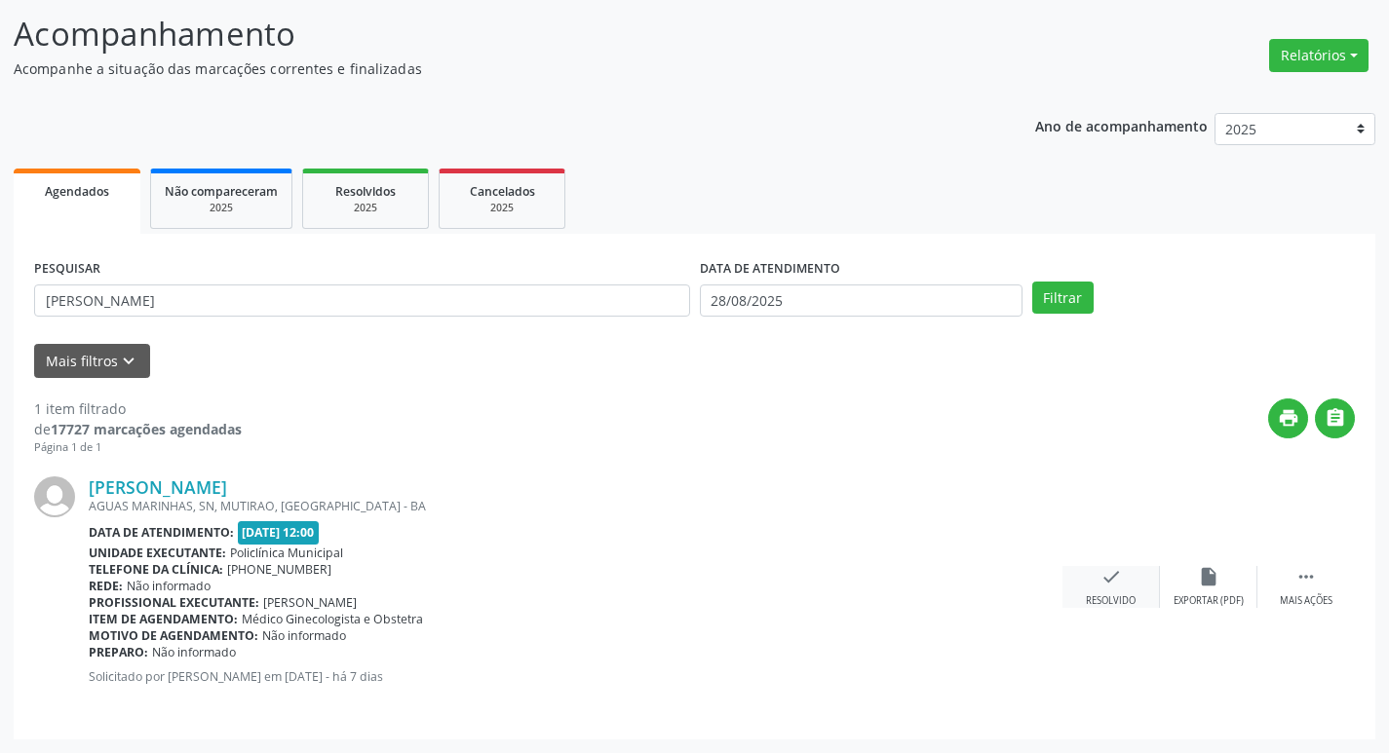
click at [1123, 574] on div "check Resolvido" at bounding box center [1110, 587] width 97 height 42
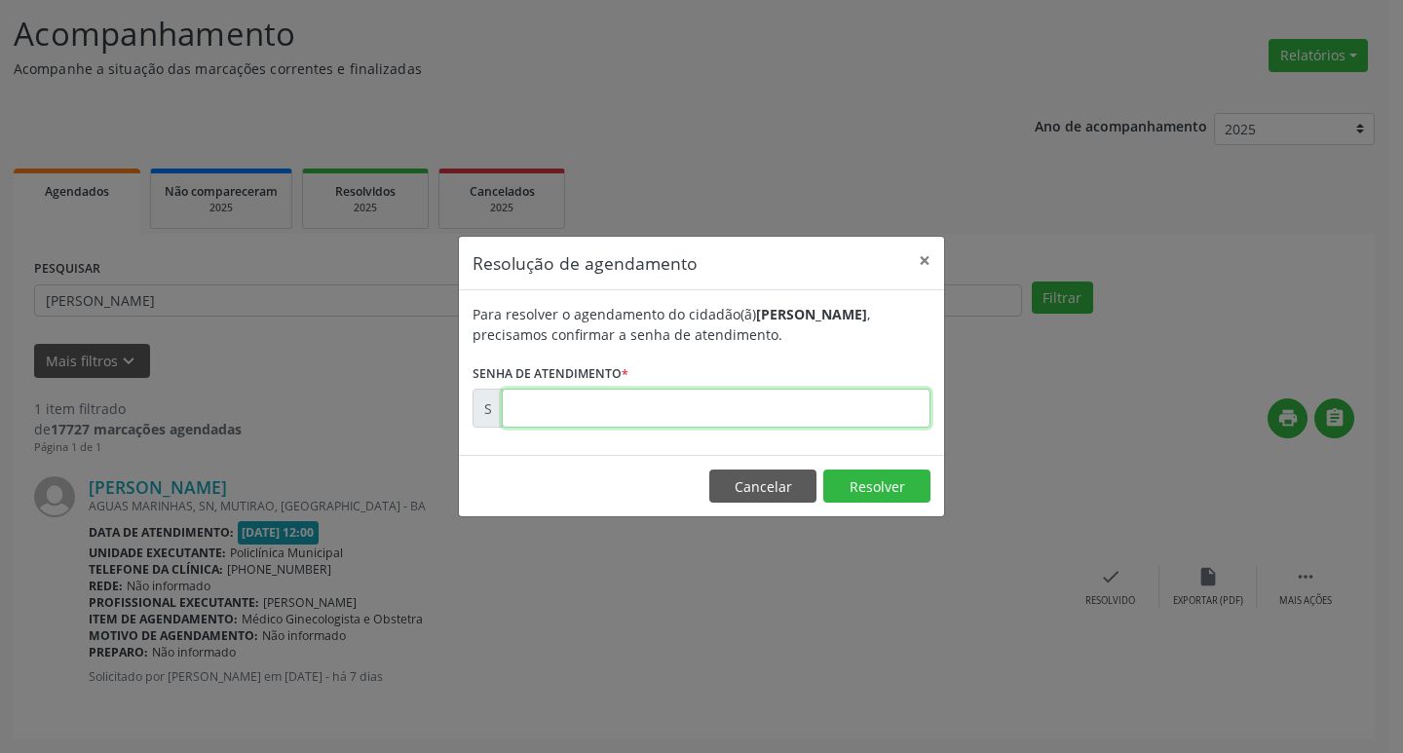
click at [809, 413] on input "text" at bounding box center [716, 408] width 429 height 39
type input "00172889"
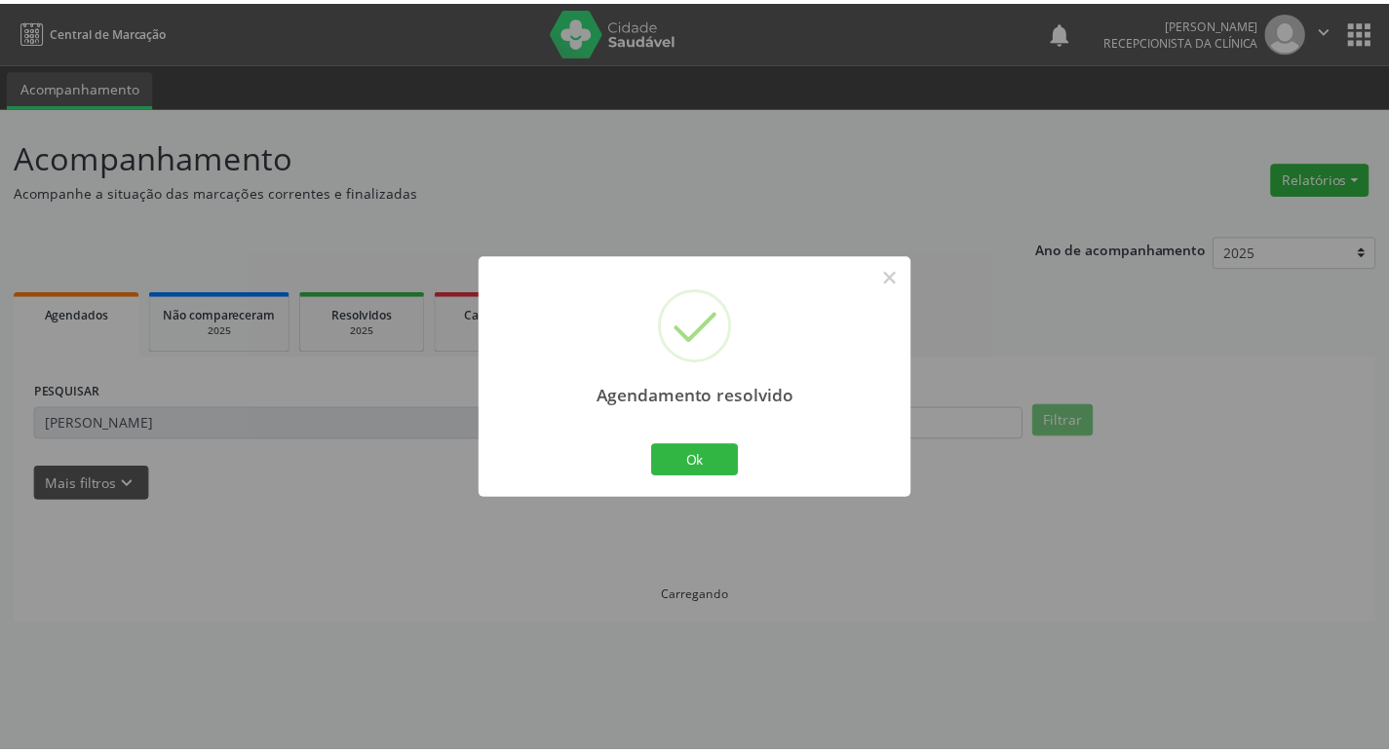
scroll to position [0, 0]
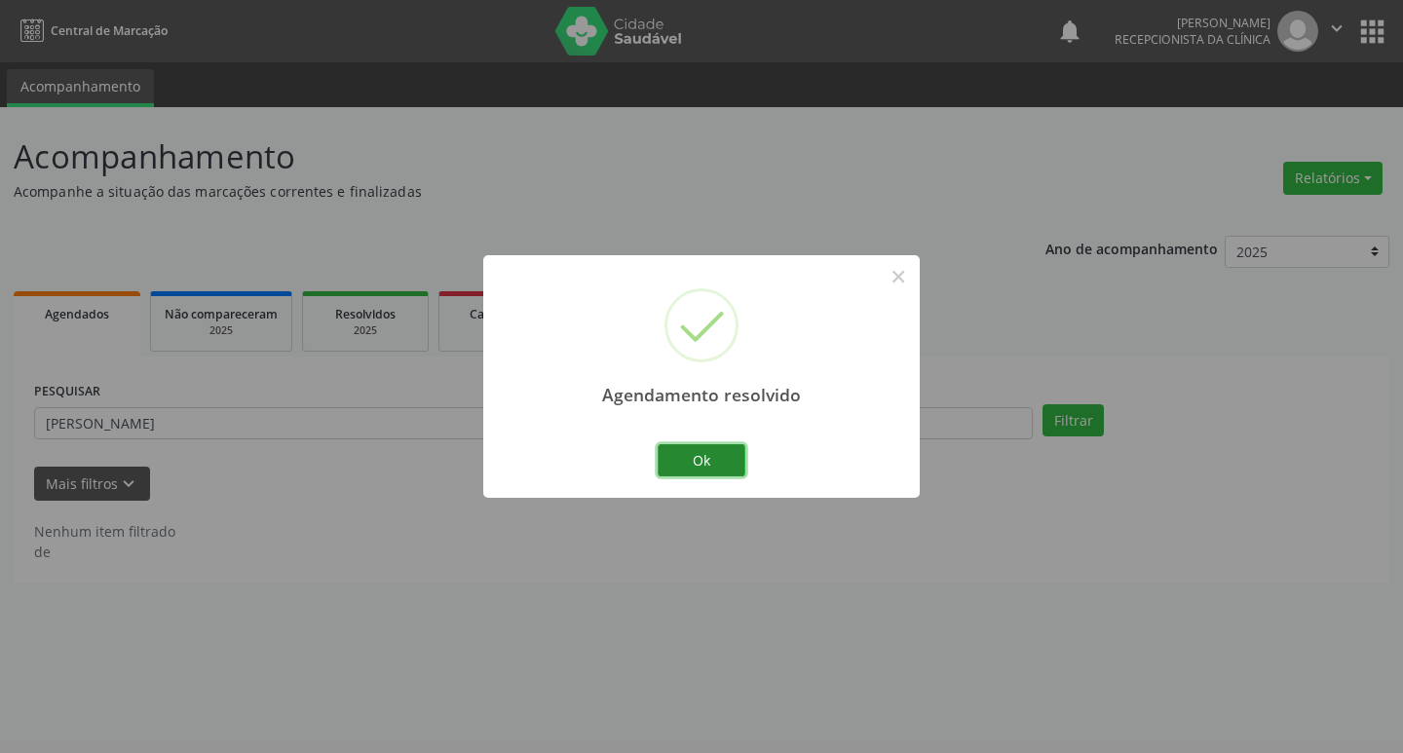
click at [719, 456] on button "Ok" at bounding box center [702, 460] width 88 height 33
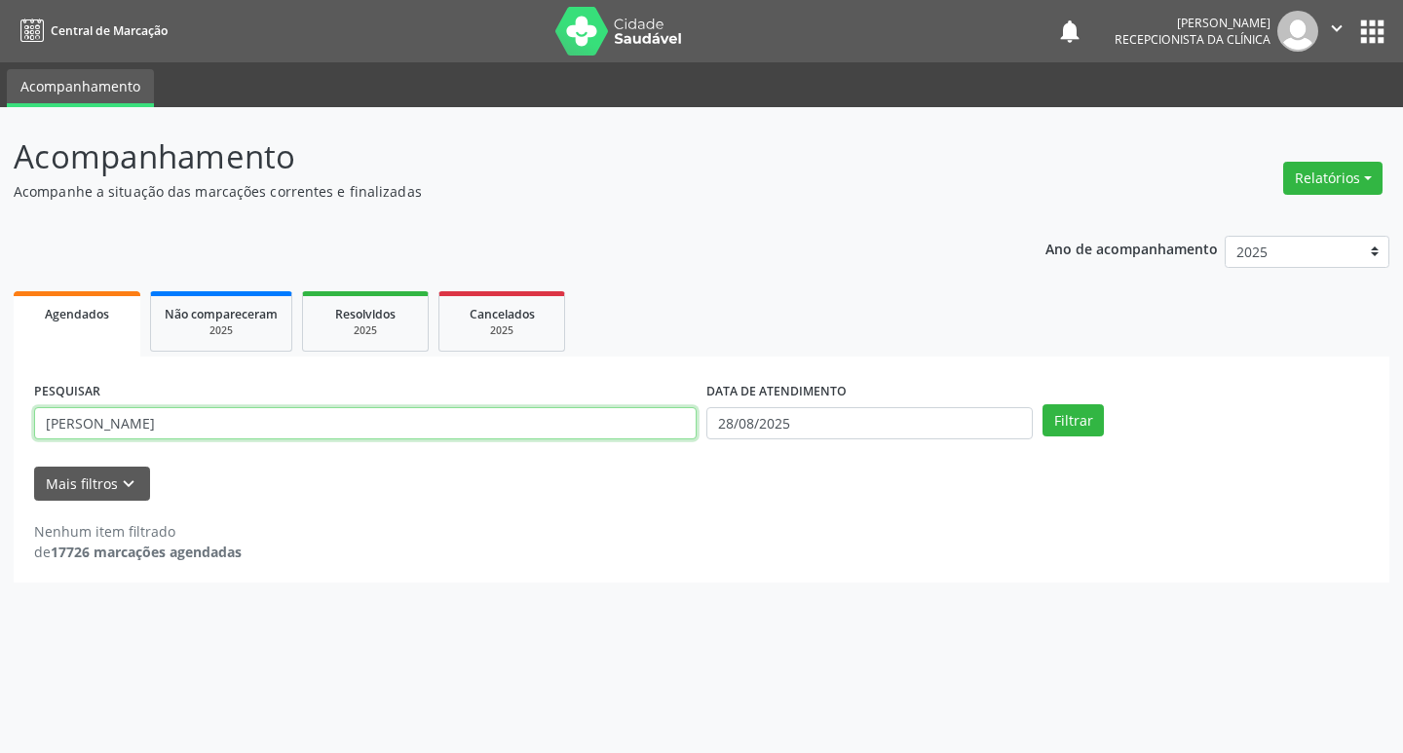
click at [213, 426] on input "[PERSON_NAME]" at bounding box center [365, 423] width 663 height 33
type input "e"
click at [1043, 404] on button "Filtrar" at bounding box center [1073, 420] width 61 height 33
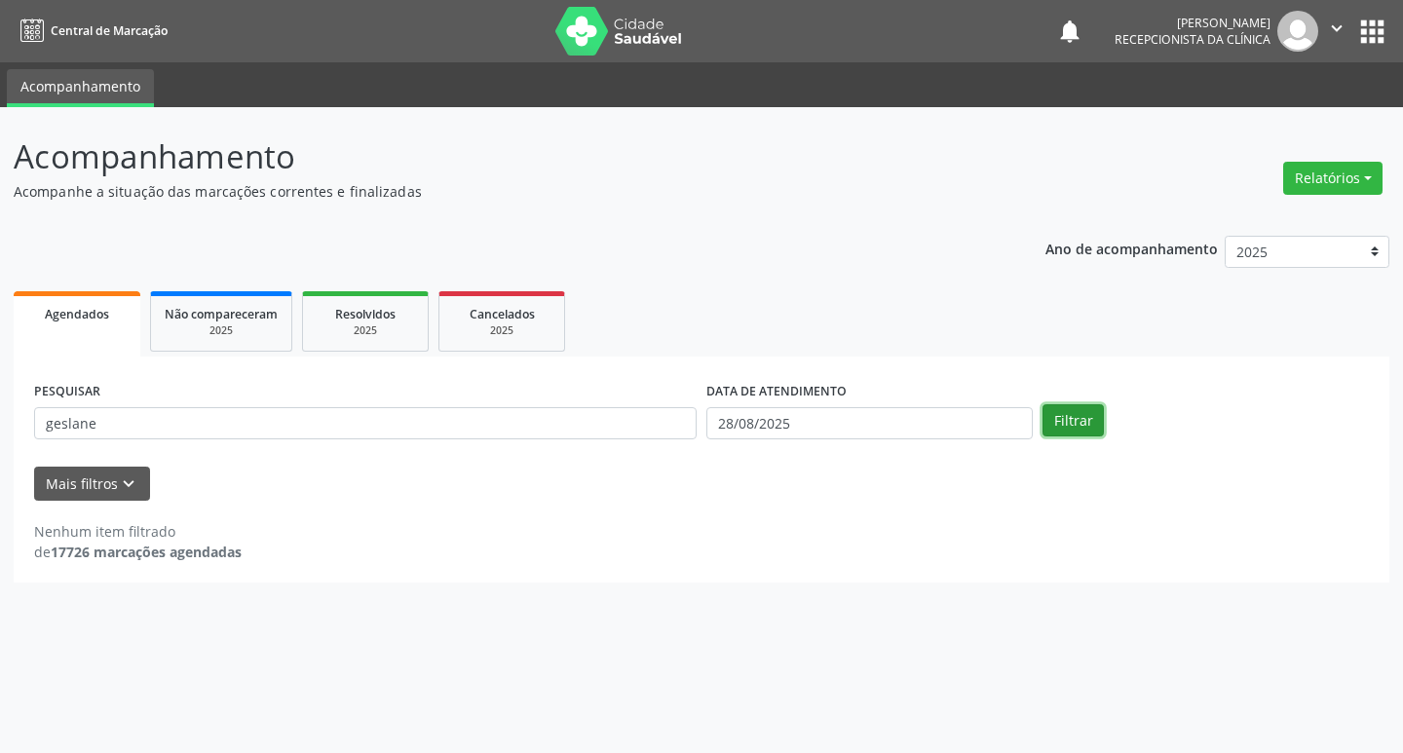
click at [1059, 425] on button "Filtrar" at bounding box center [1073, 420] width 61 height 33
click at [132, 413] on input "geslane" at bounding box center [365, 423] width 663 height 33
type input "geslene"
click at [1050, 422] on button "Filtrar" at bounding box center [1073, 420] width 61 height 33
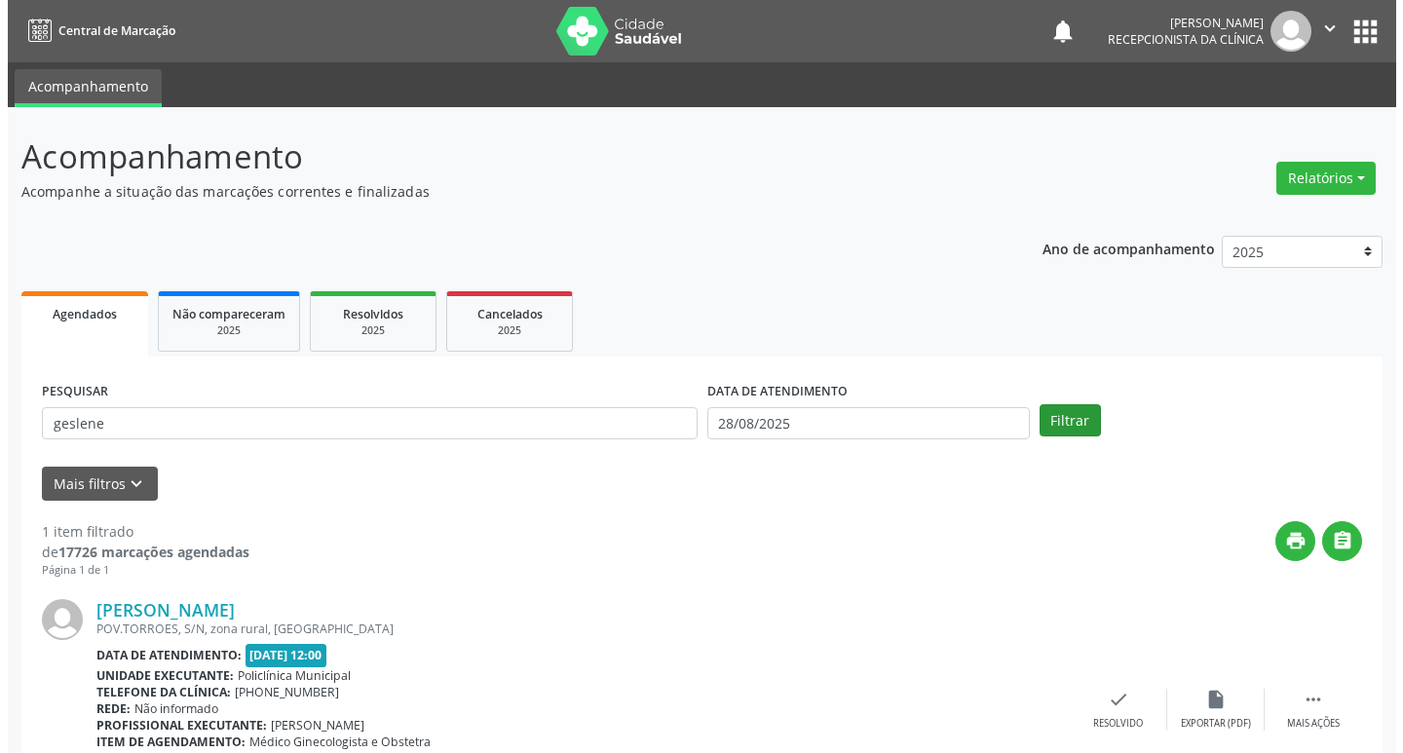
scroll to position [123, 0]
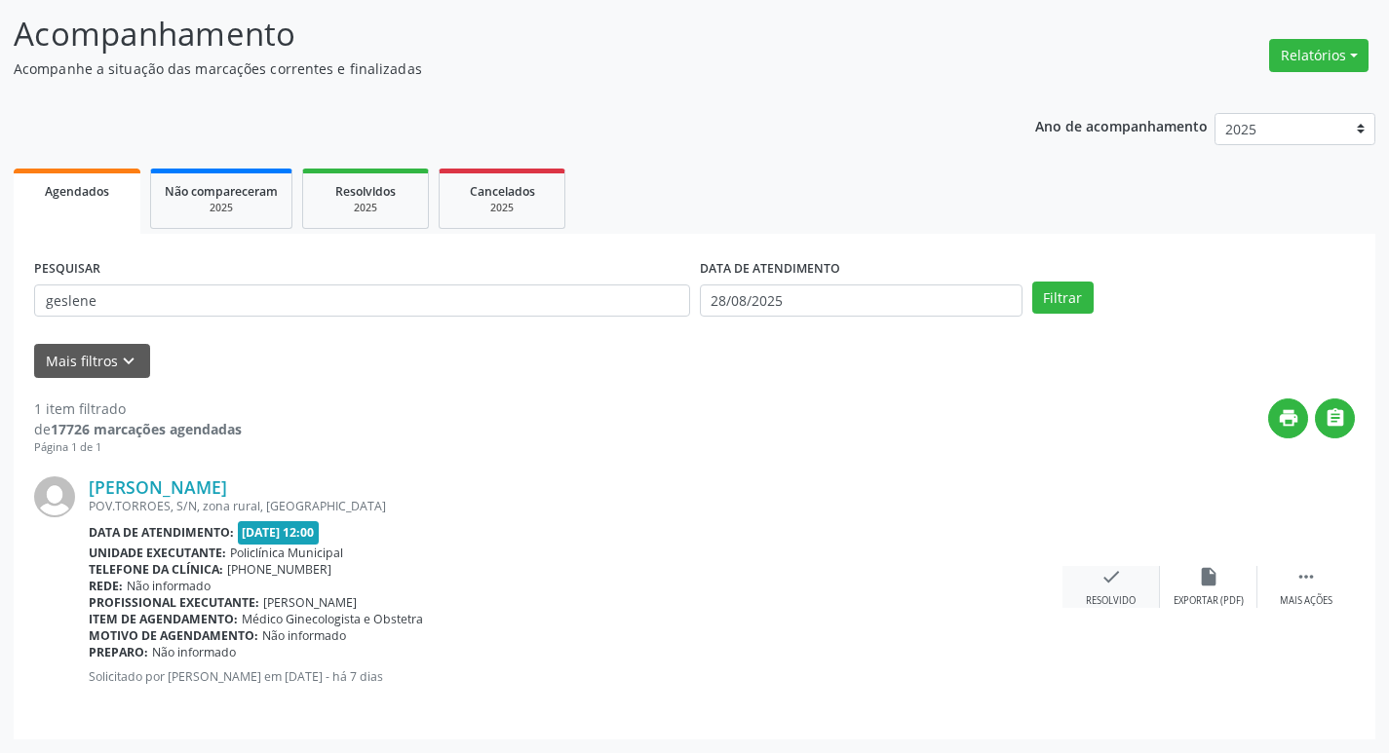
click at [1125, 596] on div "Resolvido" at bounding box center [1111, 601] width 50 height 14
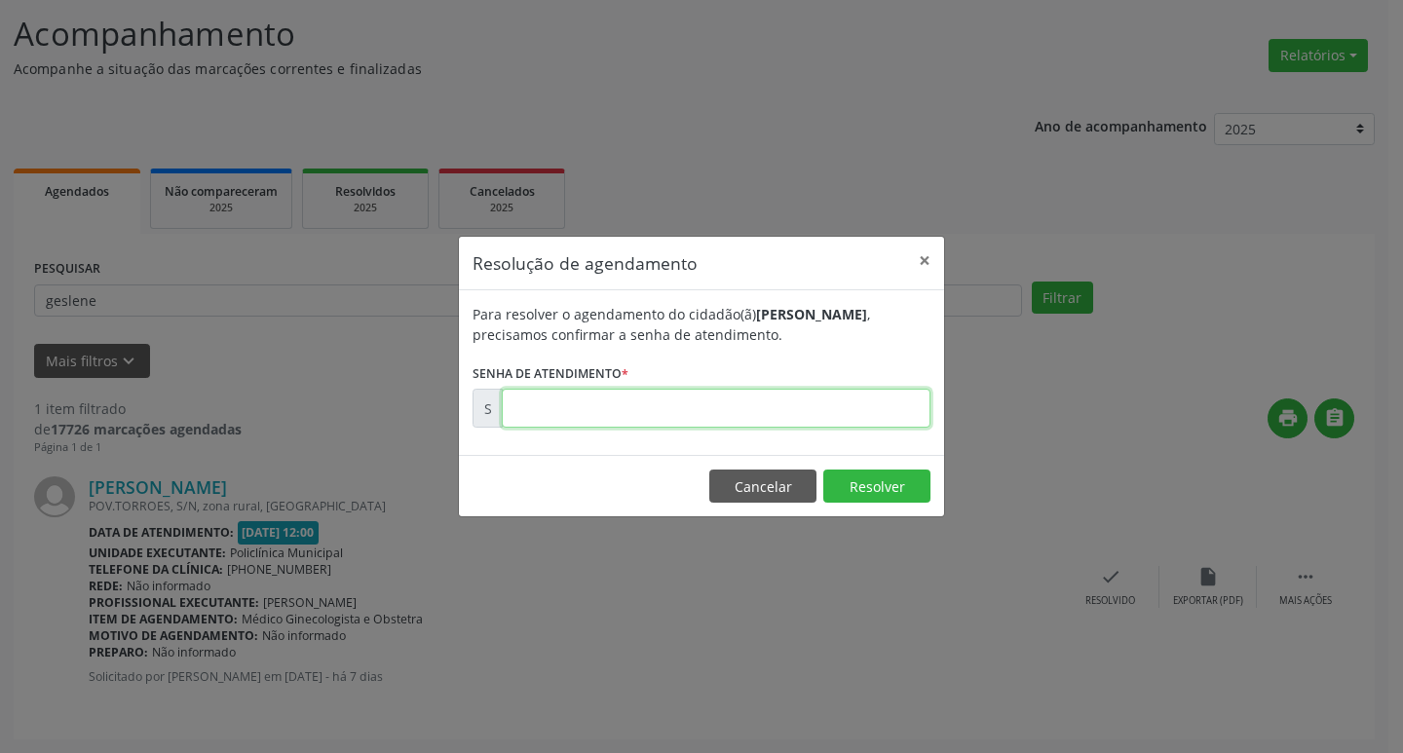
click at [678, 402] on input "text" at bounding box center [716, 408] width 429 height 39
type input "00173019"
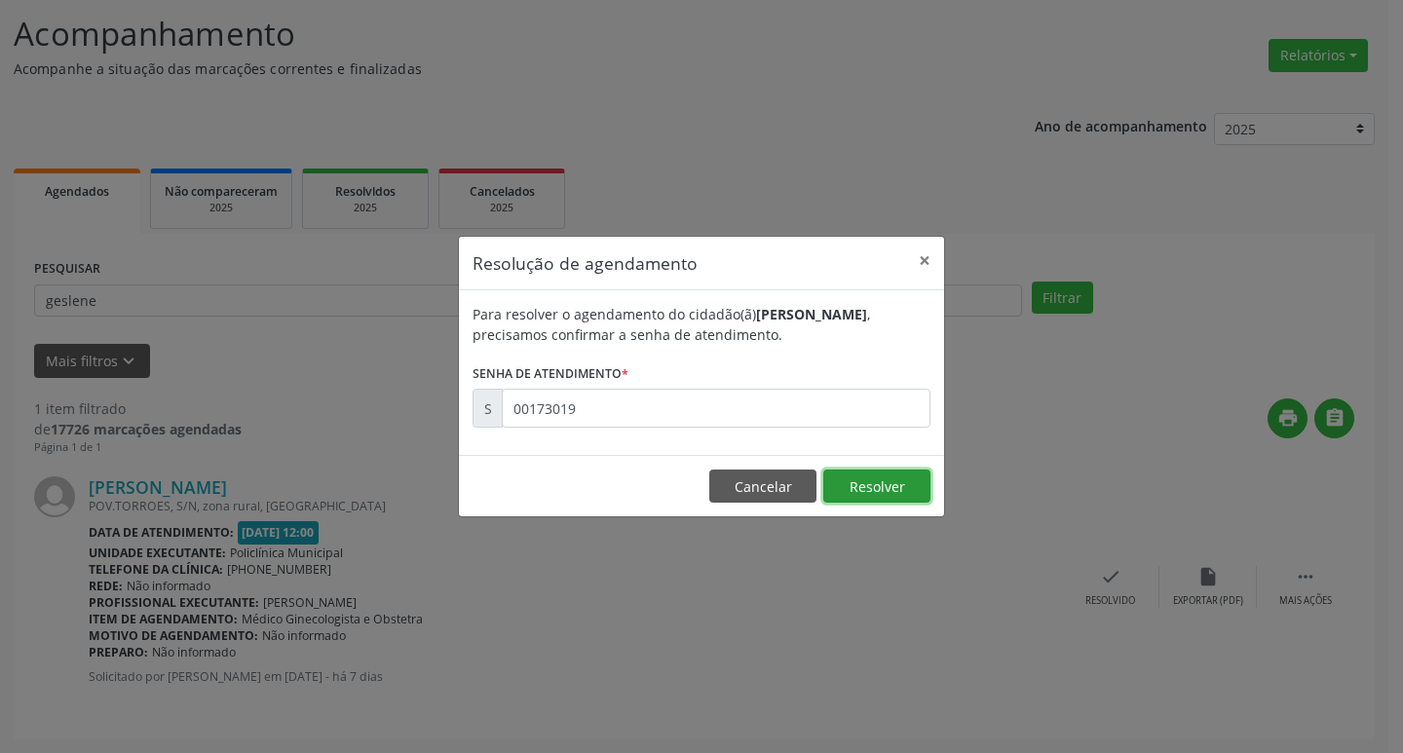
click at [900, 496] on button "Resolver" at bounding box center [876, 486] width 107 height 33
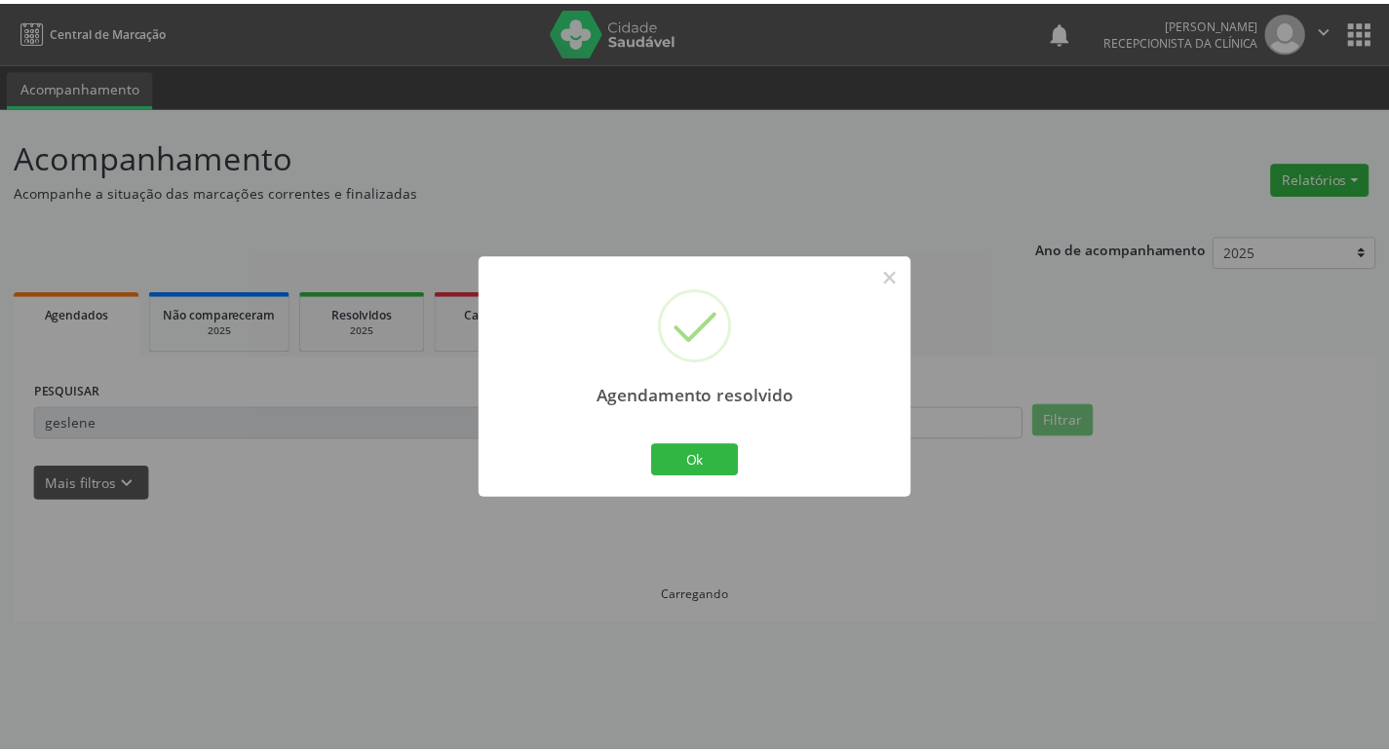
scroll to position [0, 0]
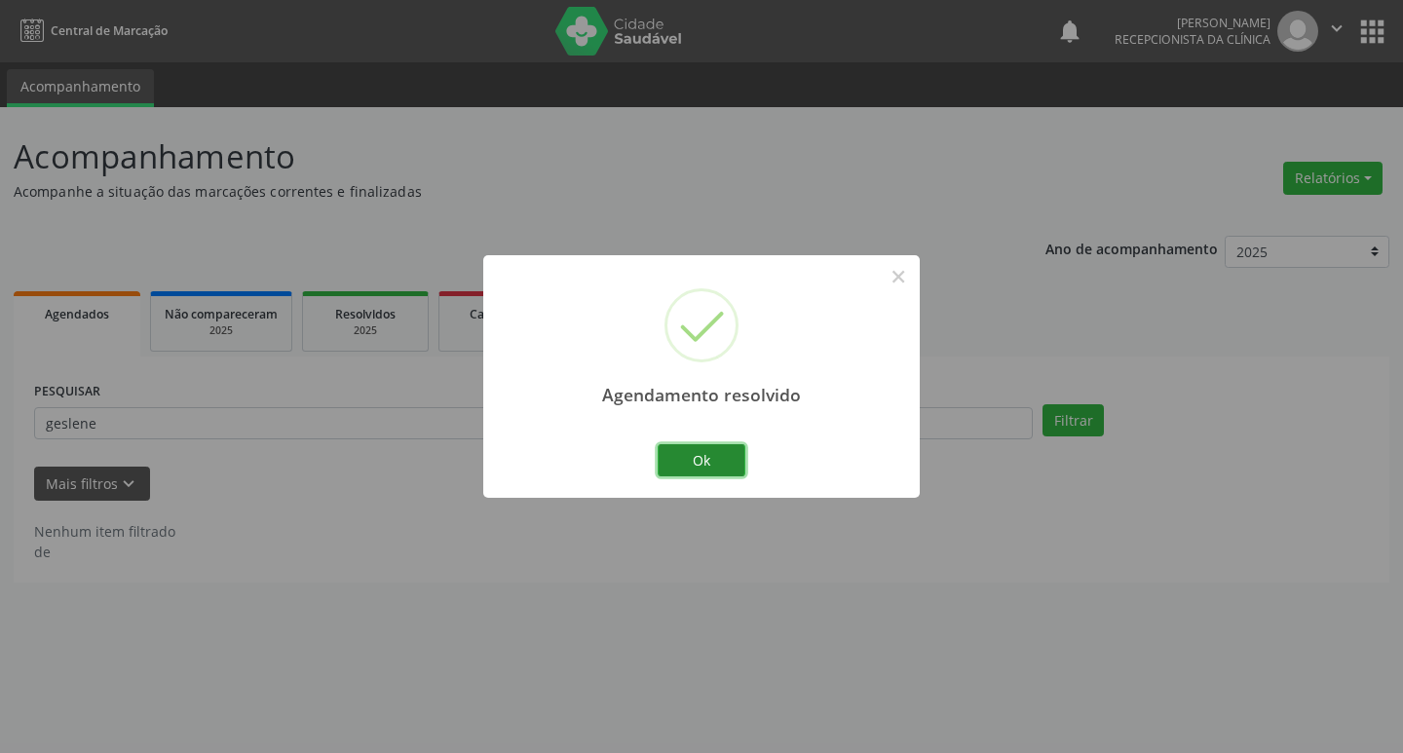
click at [738, 450] on button "Ok" at bounding box center [702, 460] width 88 height 33
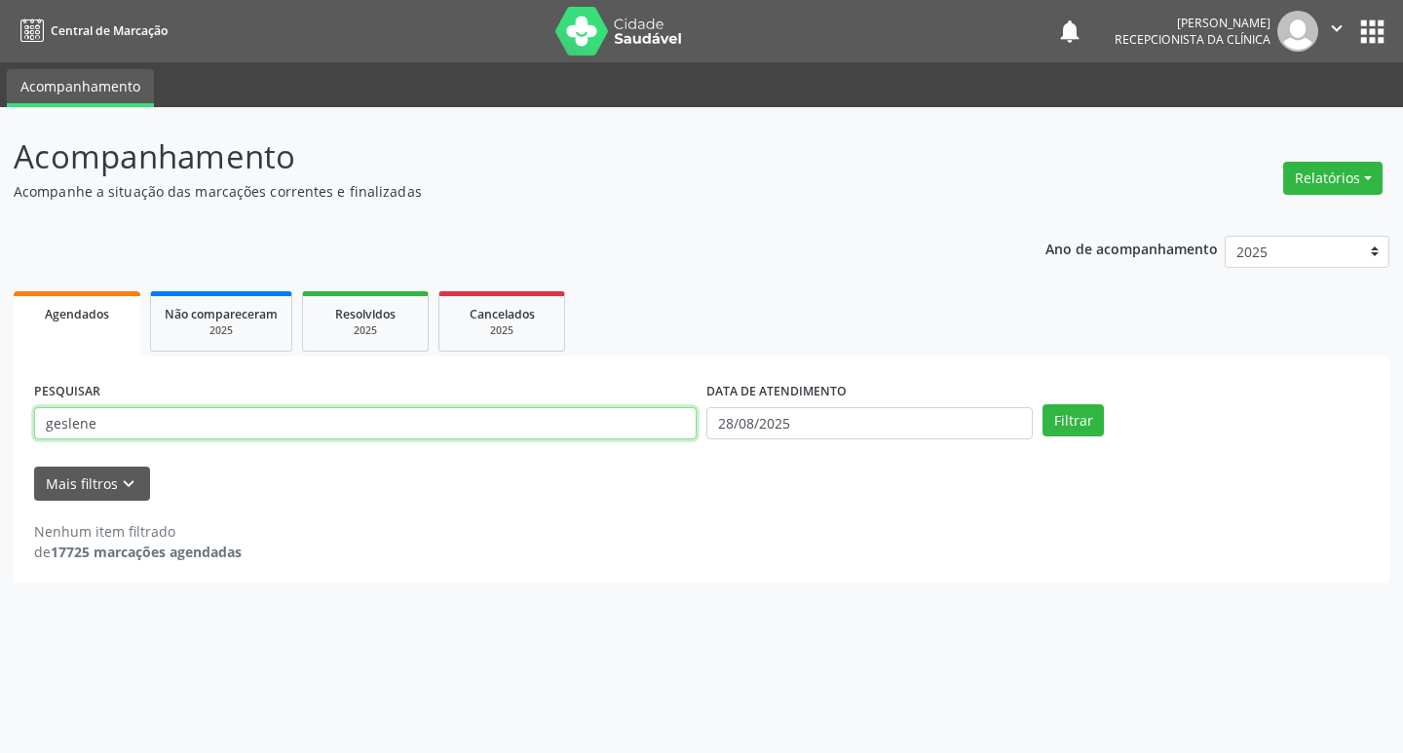
click at [431, 426] on input "geslene" at bounding box center [365, 423] width 663 height 33
type input "g"
type input "lucineia"
click at [1043, 404] on button "Filtrar" at bounding box center [1073, 420] width 61 height 33
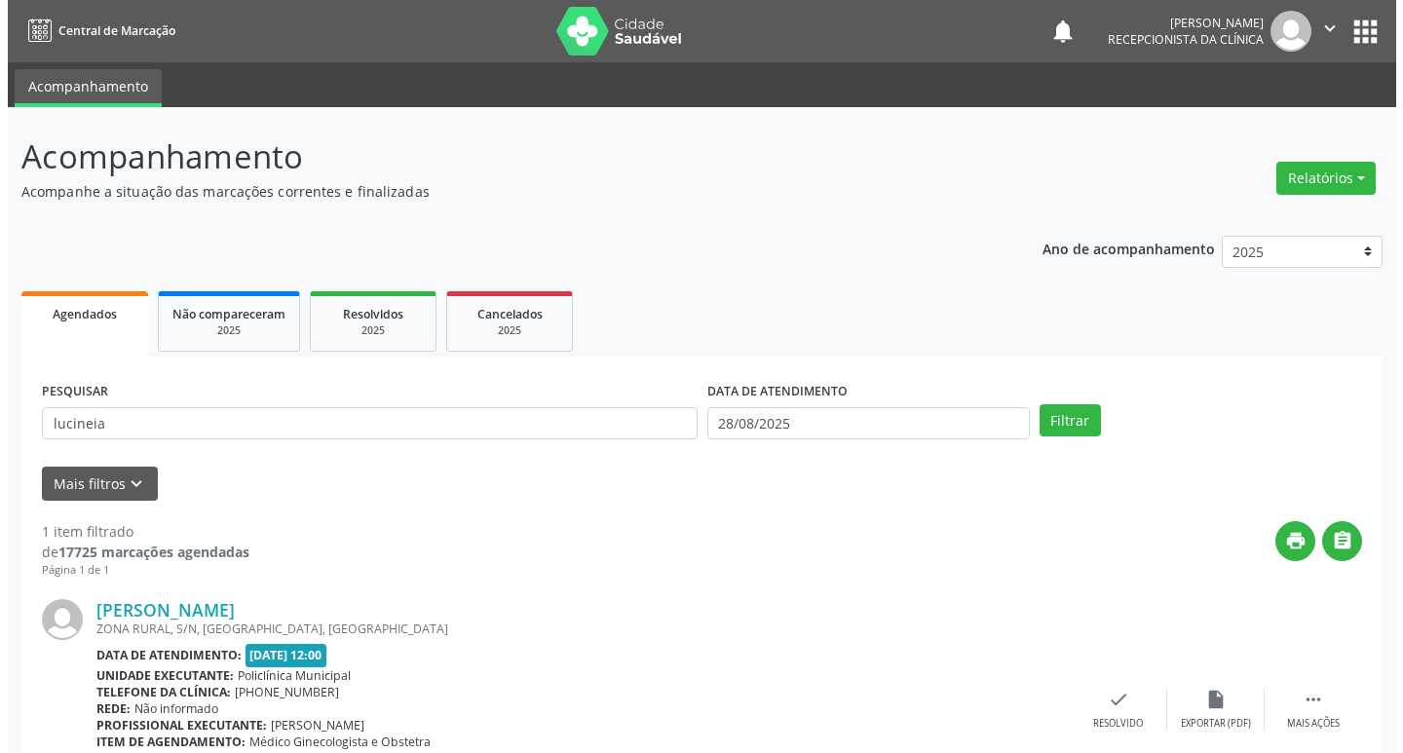
scroll to position [123, 0]
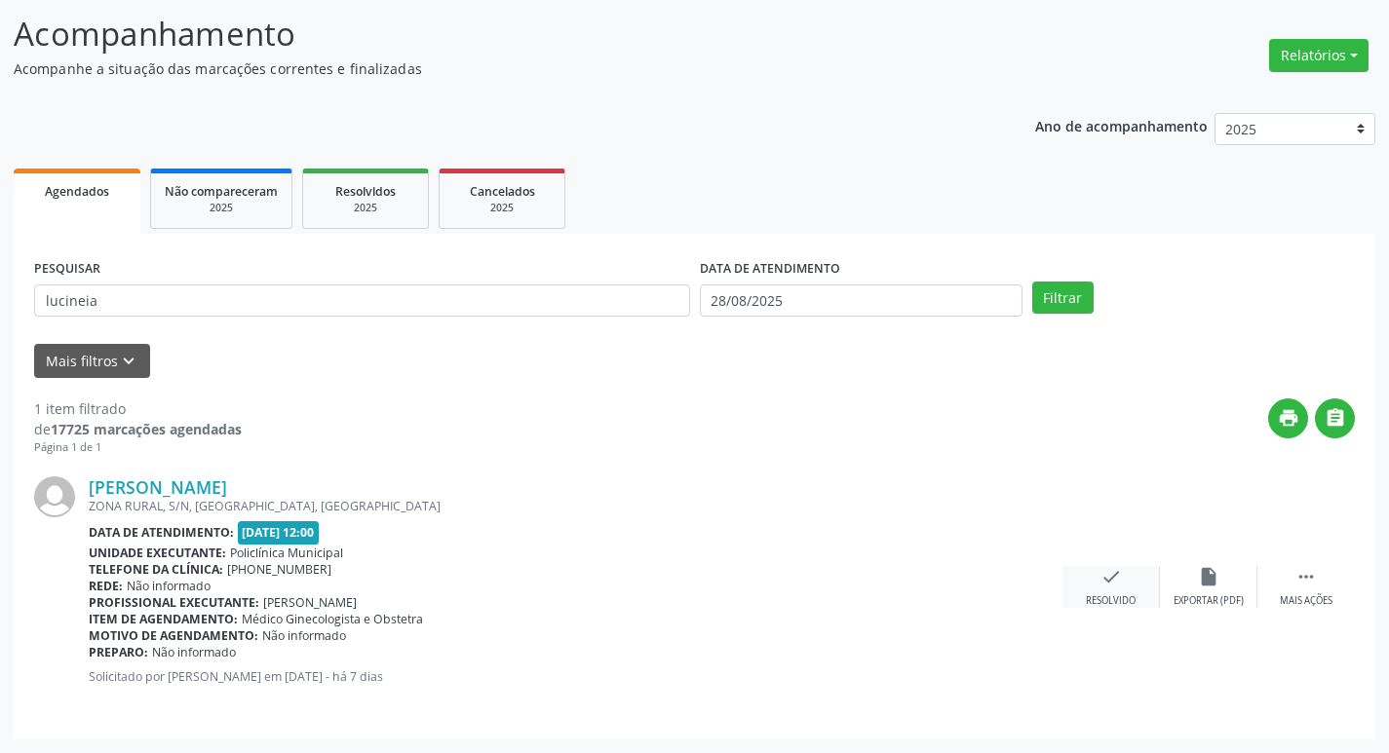
click at [1121, 587] on icon "check" at bounding box center [1110, 576] width 21 height 21
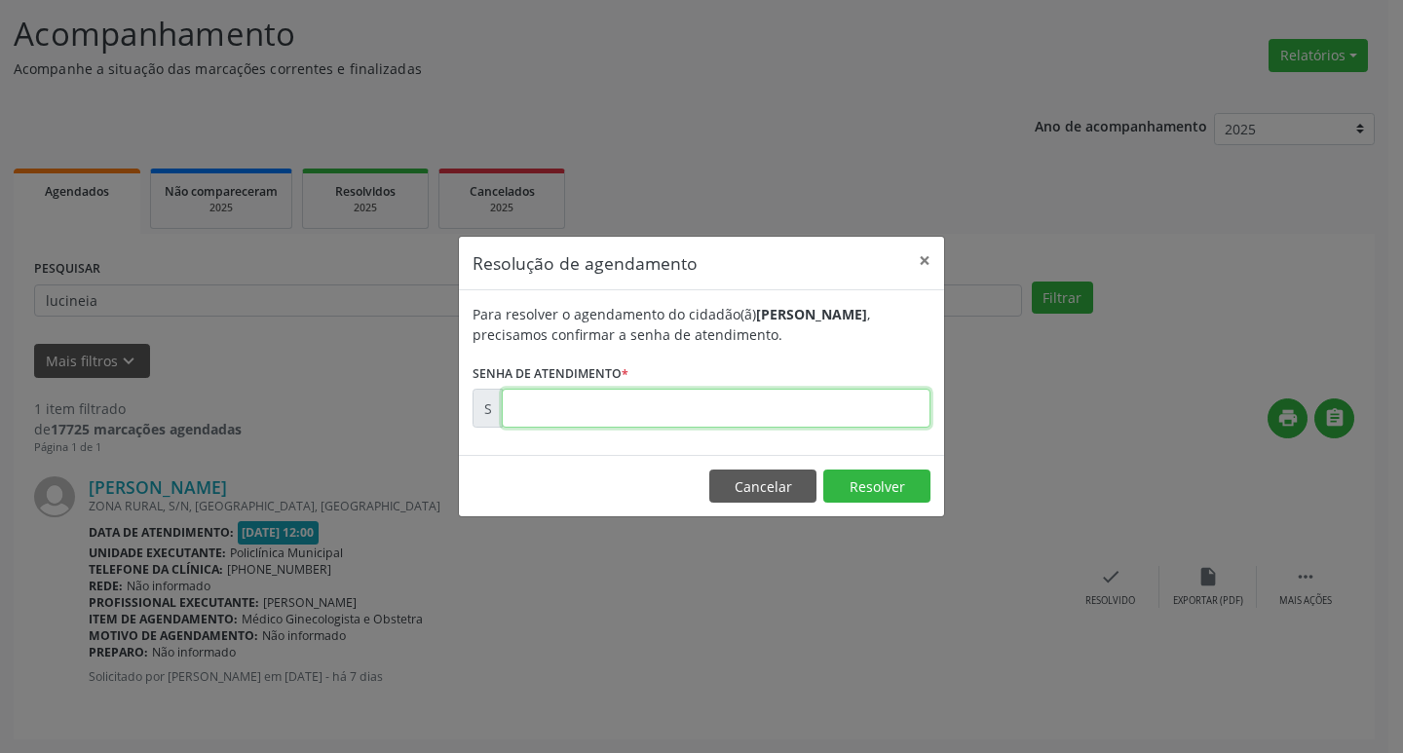
click at [648, 406] on input "text" at bounding box center [716, 408] width 429 height 39
type input "00173086"
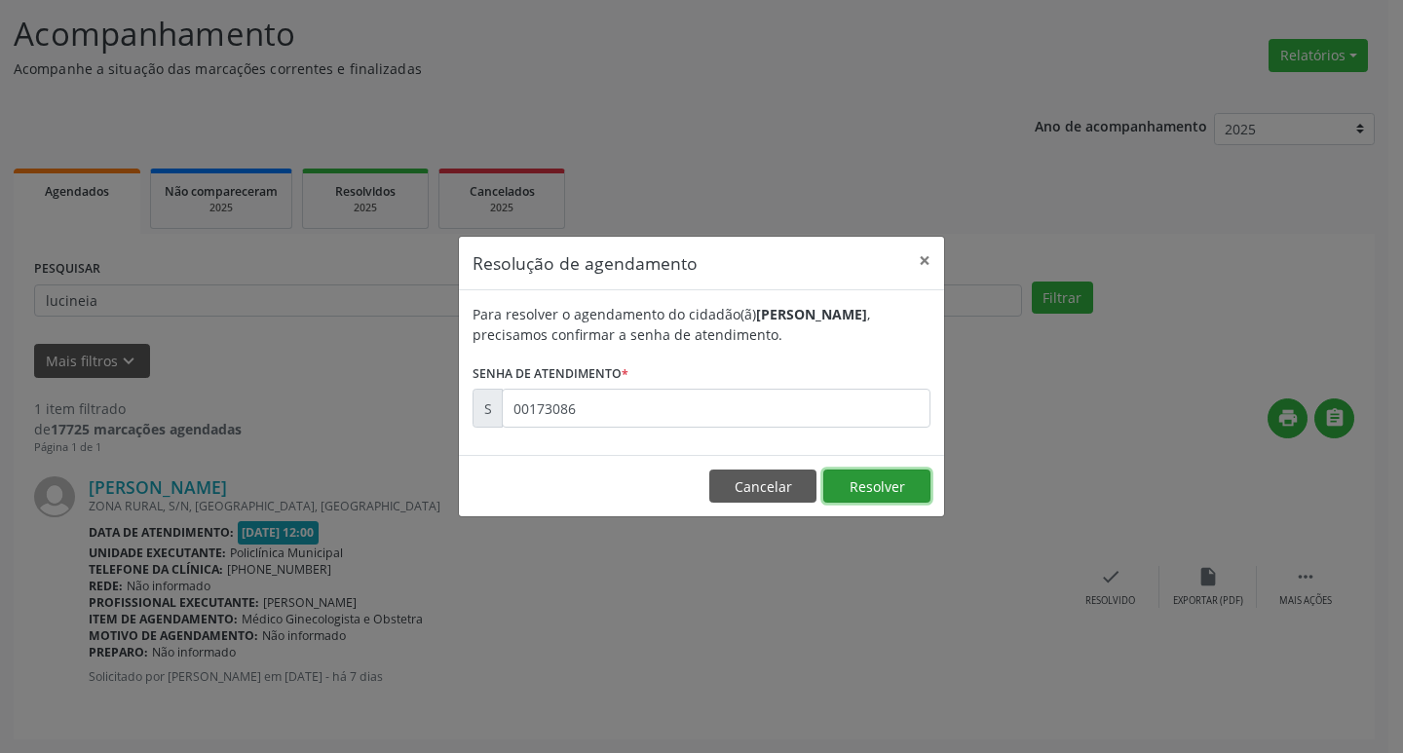
click at [838, 481] on button "Resolver" at bounding box center [876, 486] width 107 height 33
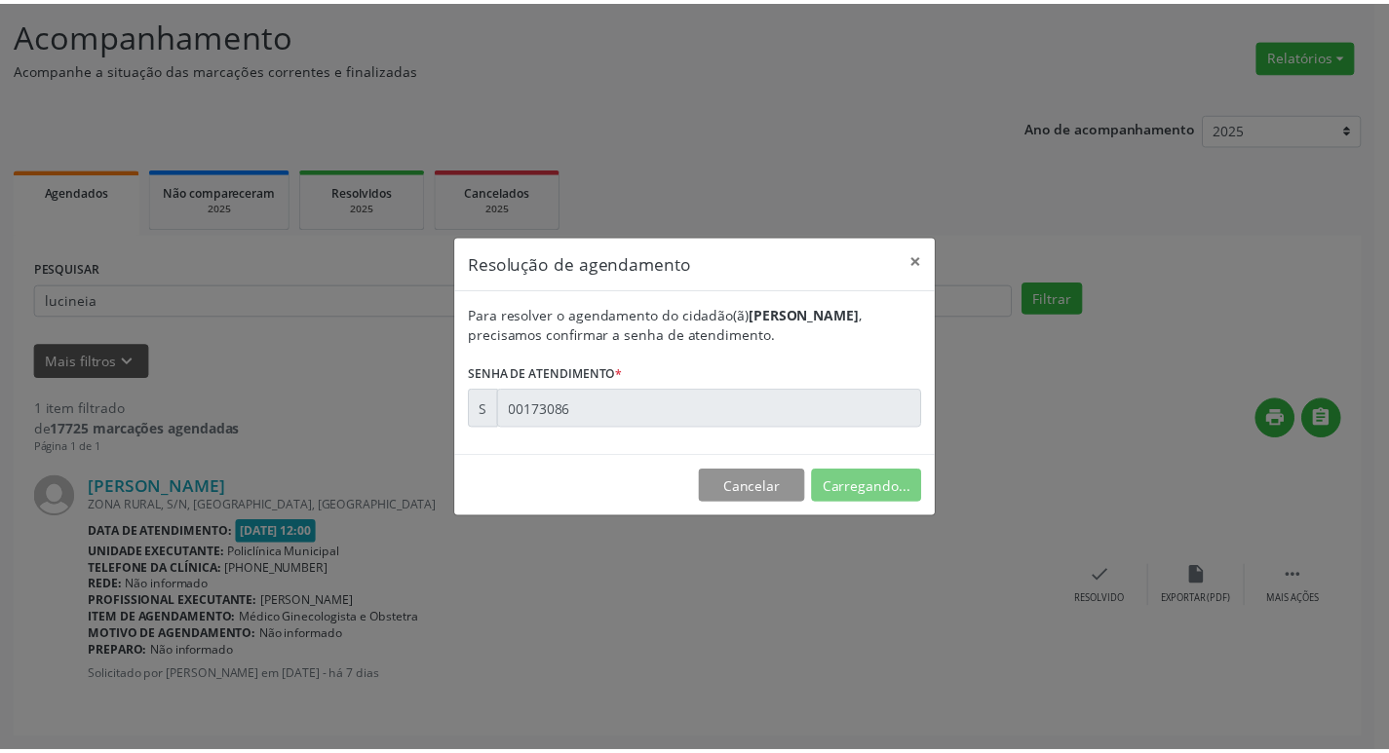
scroll to position [0, 0]
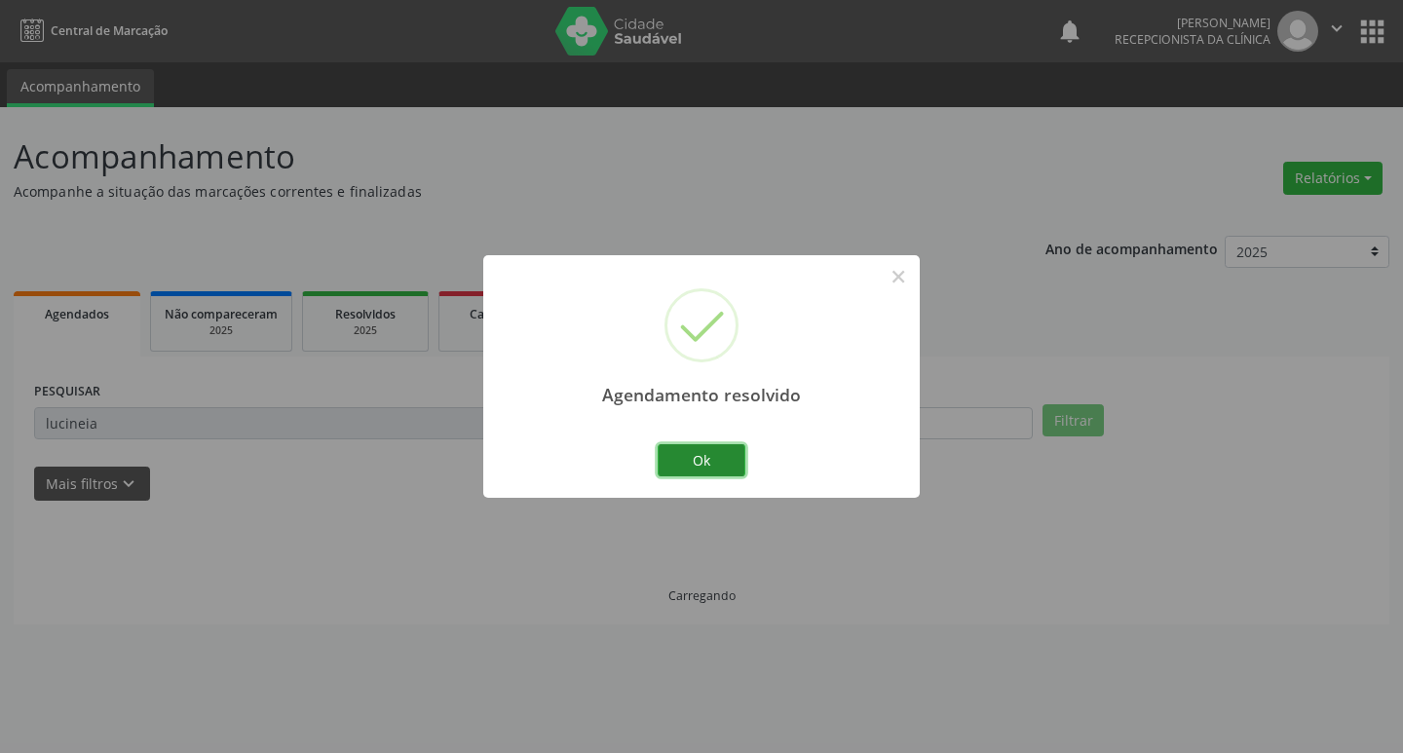
click at [737, 463] on button "Ok" at bounding box center [702, 460] width 88 height 33
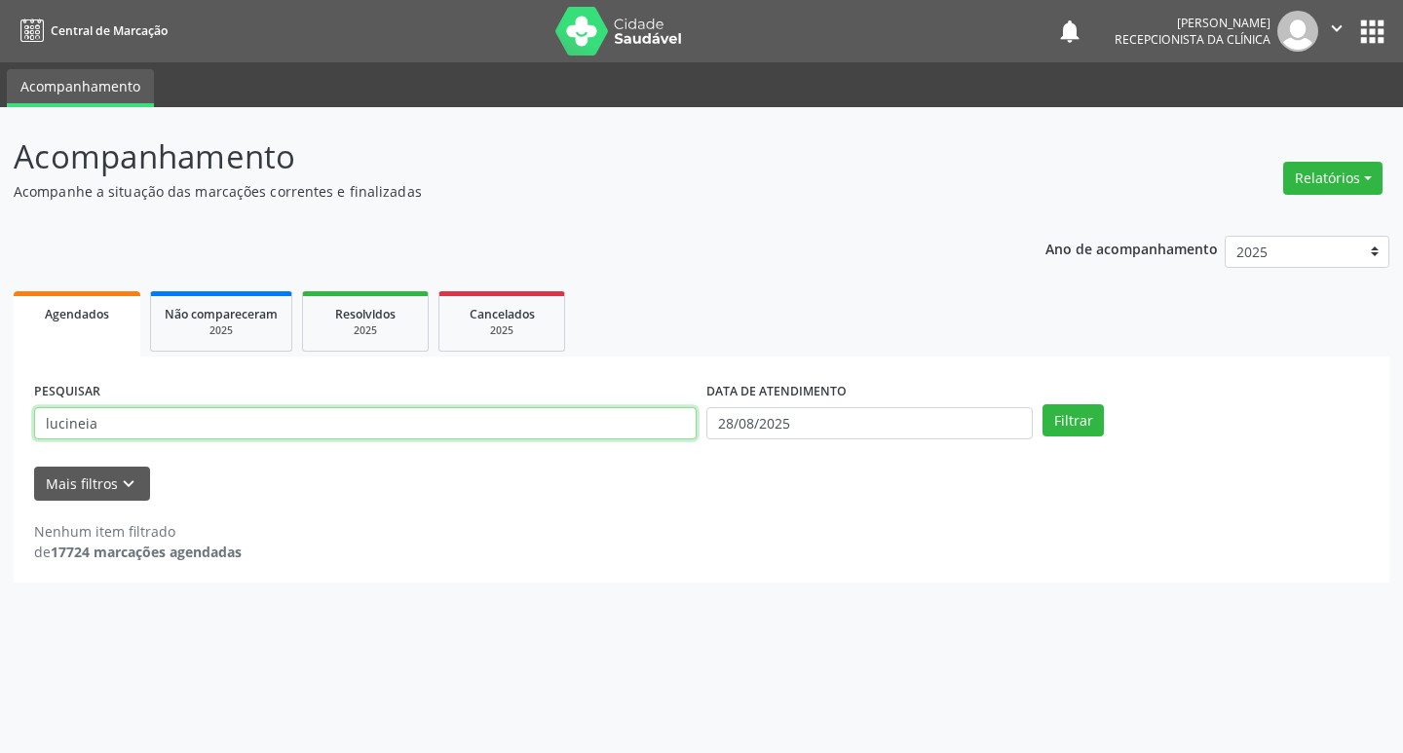
click at [324, 422] on input "lucineia" at bounding box center [365, 423] width 663 height 33
type input "l"
type input "lucinea"
click at [1065, 422] on button "Filtrar" at bounding box center [1073, 420] width 61 height 33
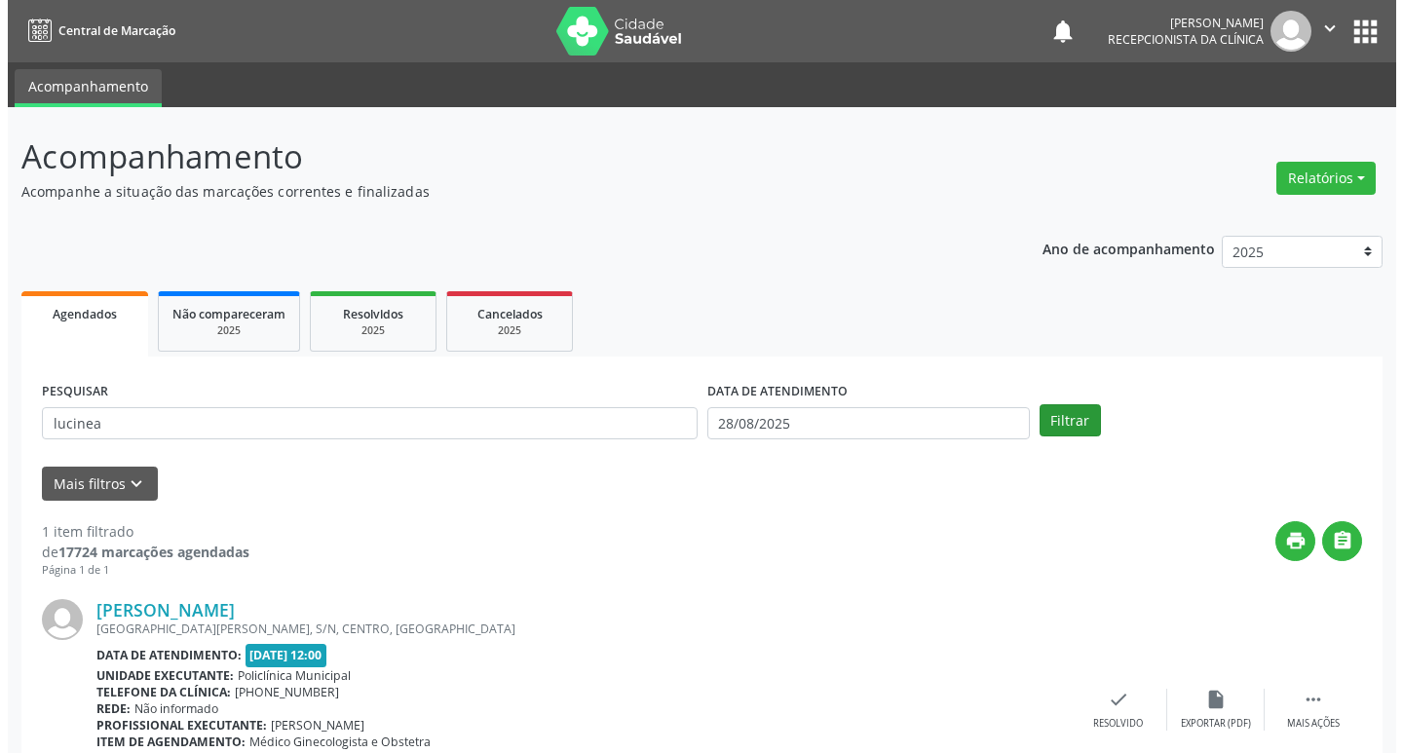
scroll to position [123, 0]
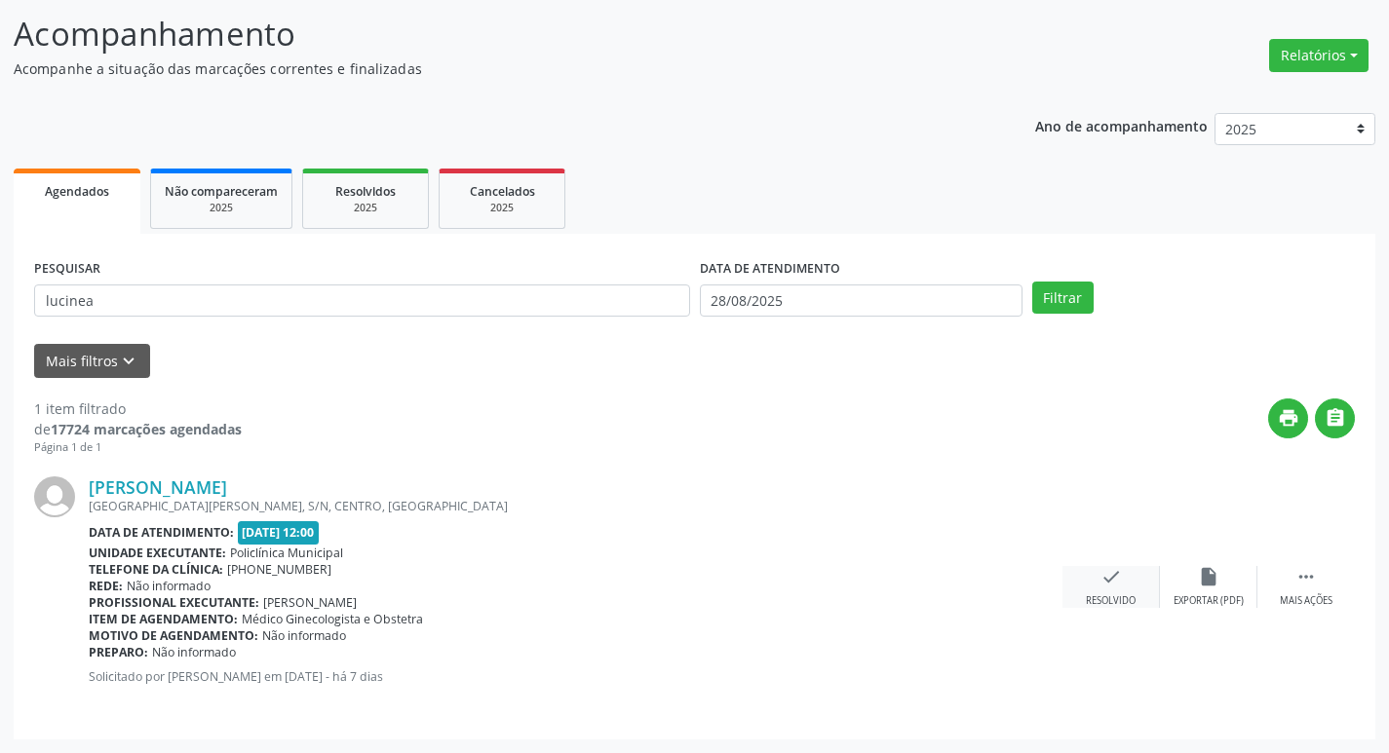
click at [1113, 581] on icon "check" at bounding box center [1110, 576] width 21 height 21
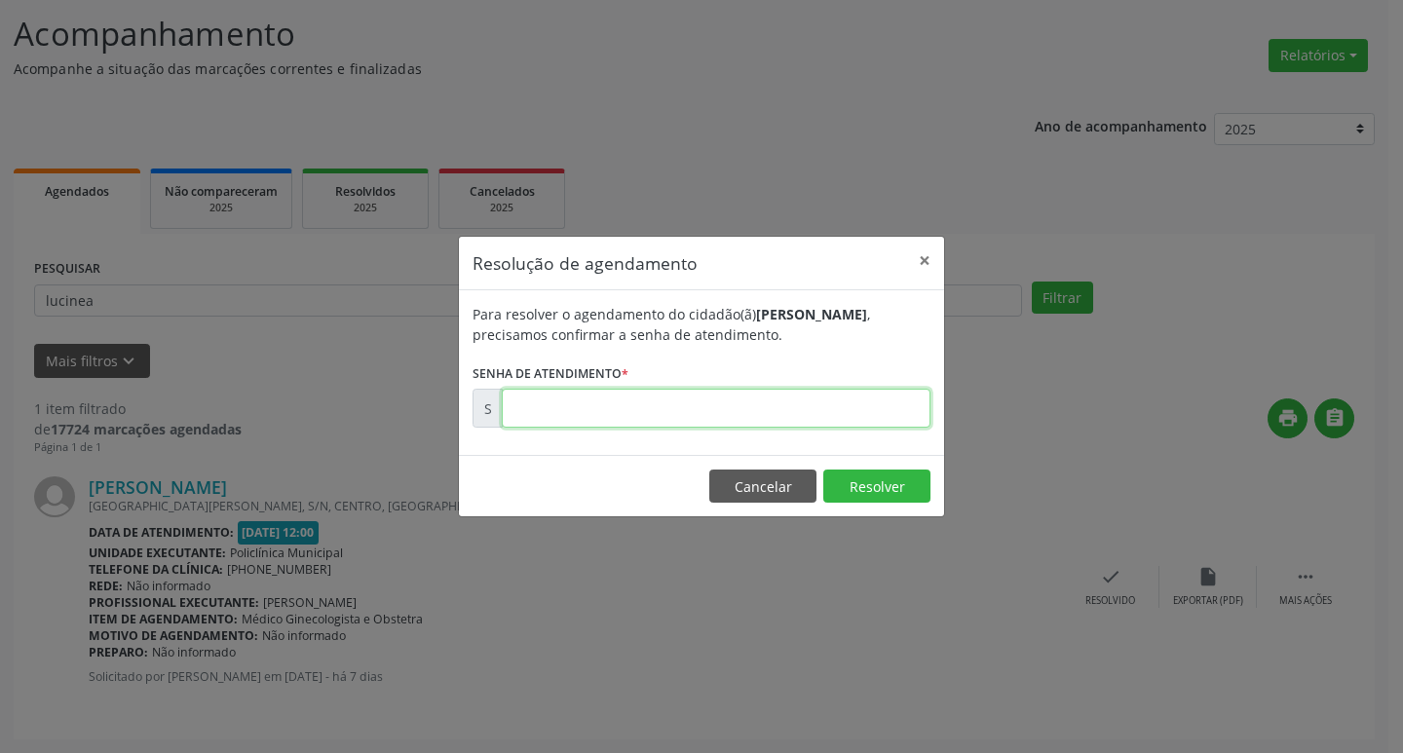
click at [718, 403] on input "text" at bounding box center [716, 408] width 429 height 39
type input "00172921"
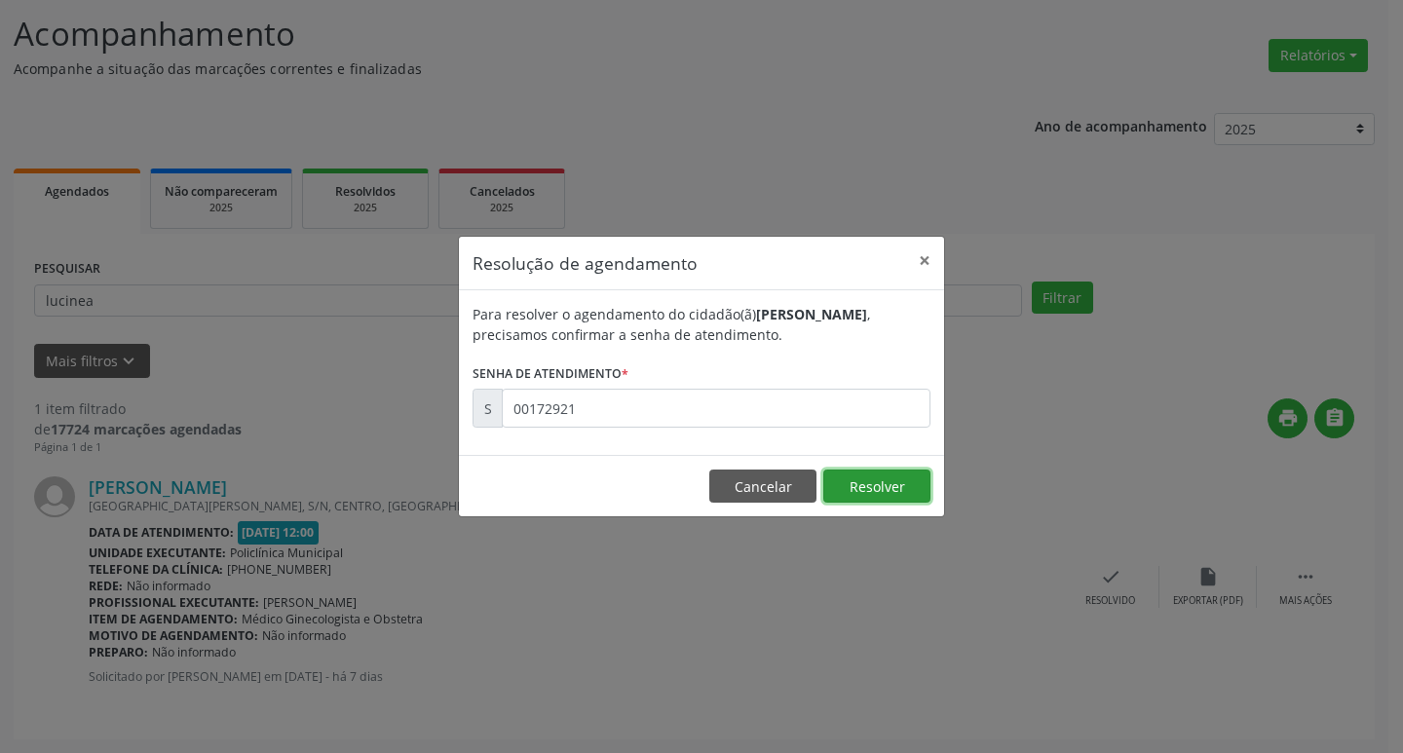
click at [902, 489] on button "Resolver" at bounding box center [876, 486] width 107 height 33
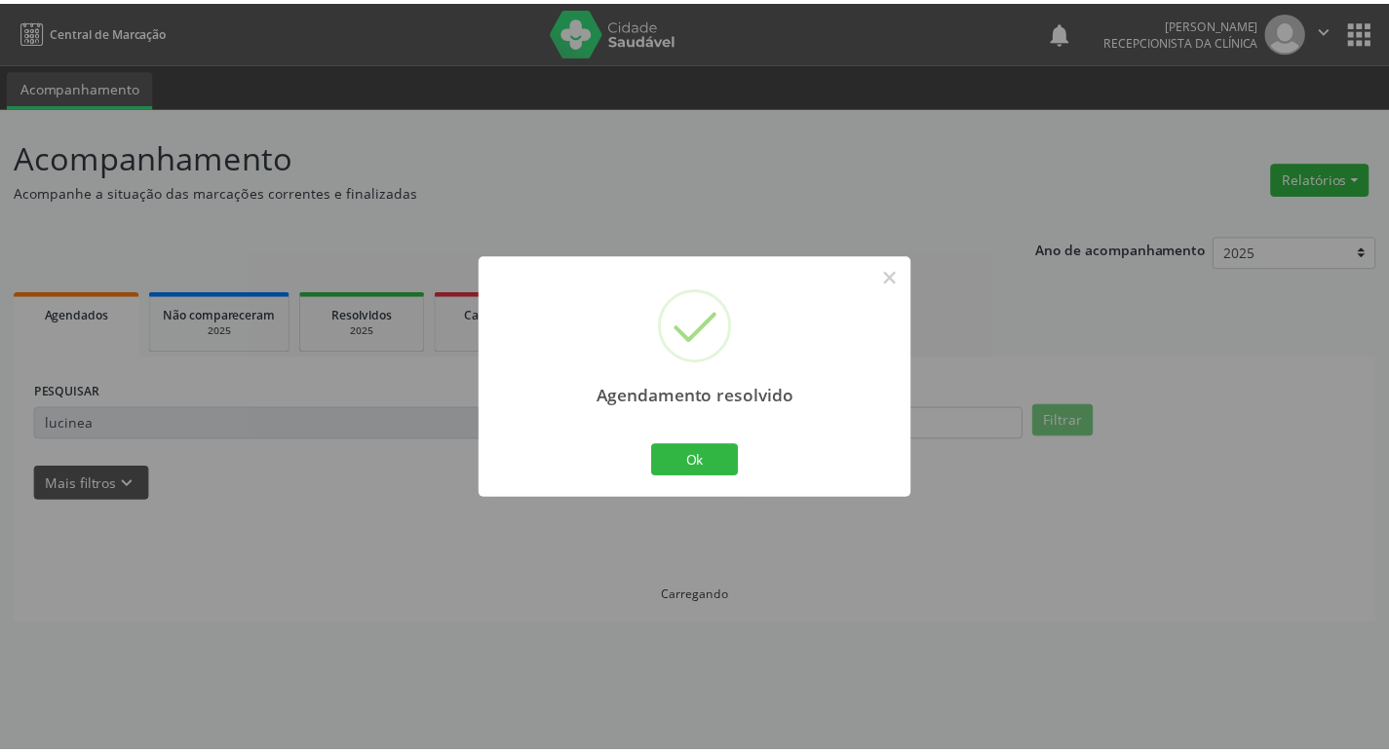
scroll to position [0, 0]
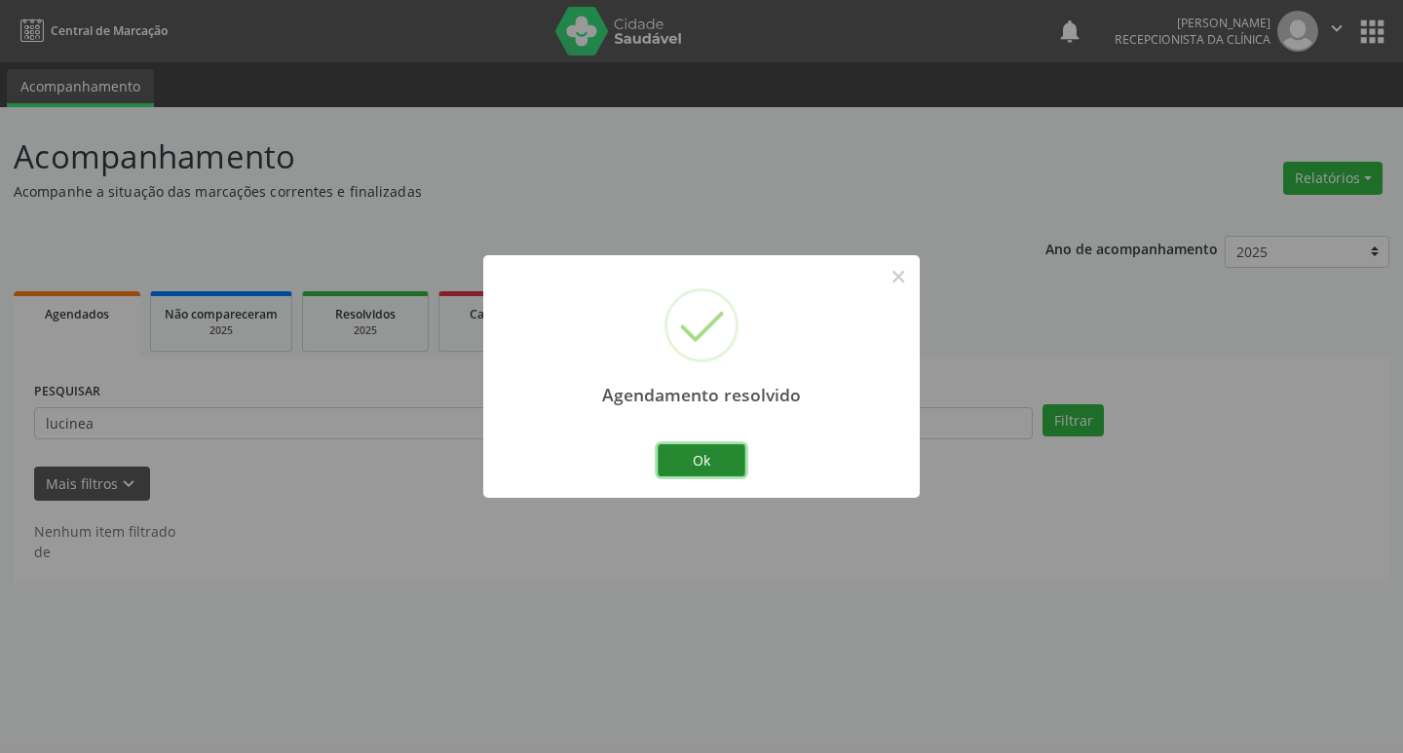
click at [705, 450] on button "Ok" at bounding box center [702, 460] width 88 height 33
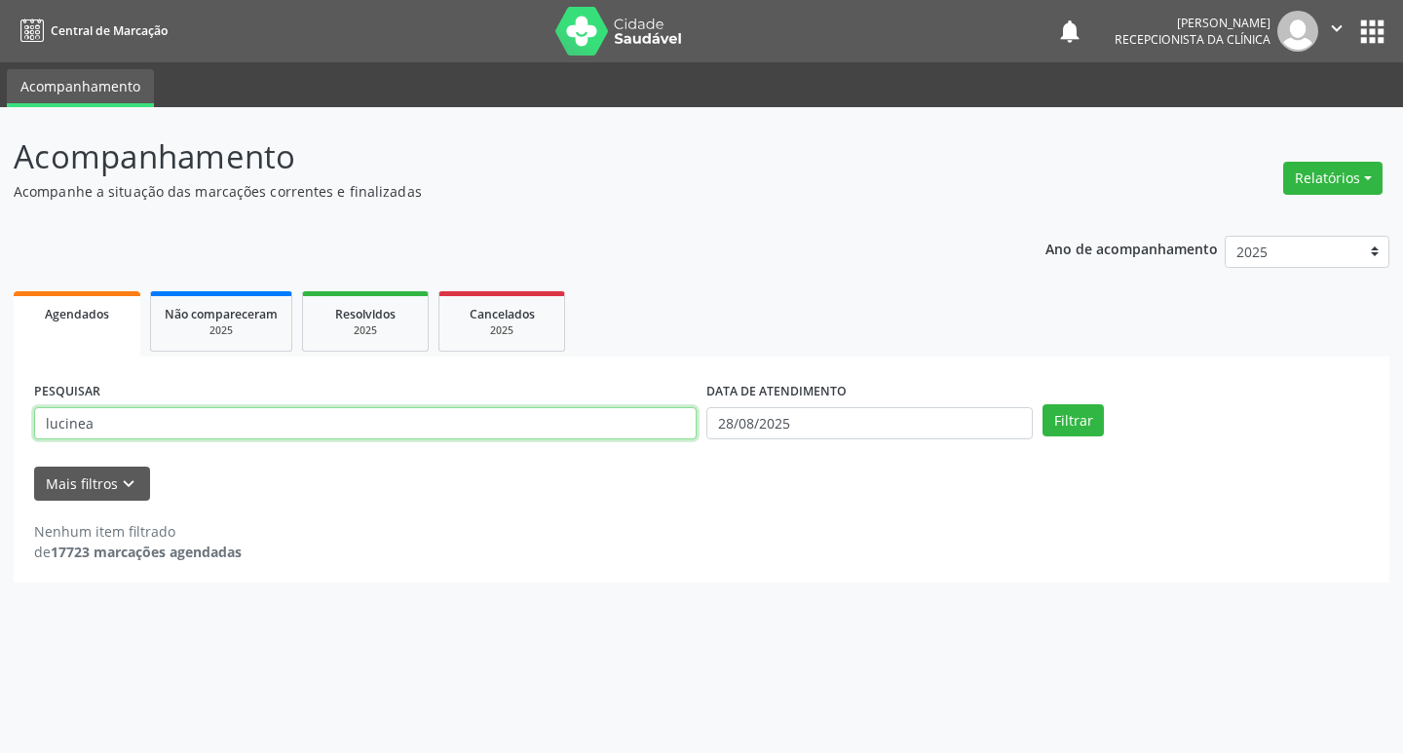
click at [379, 412] on input "lucinea" at bounding box center [365, 423] width 663 height 33
type input "l"
type input "eliaNE"
click at [1085, 412] on button "Filtrar" at bounding box center [1073, 420] width 61 height 33
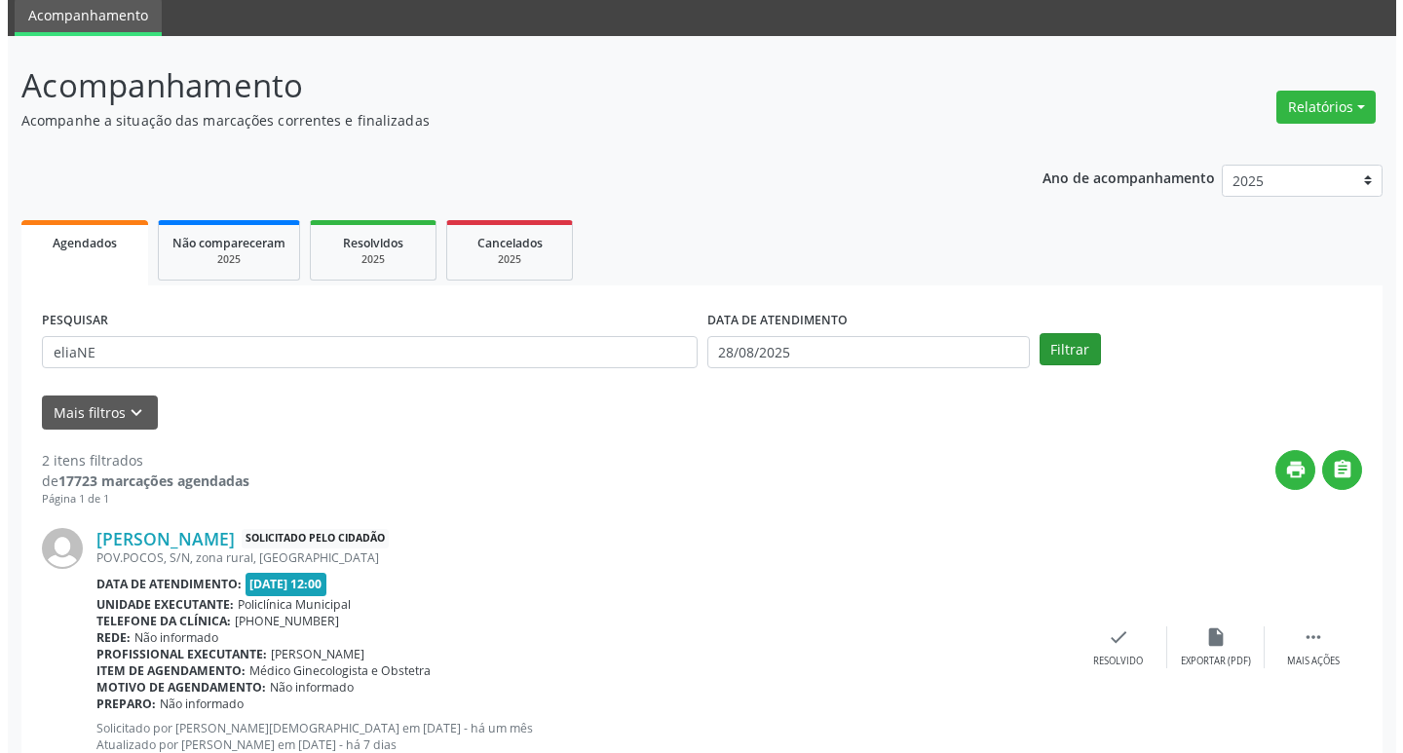
scroll to position [292, 0]
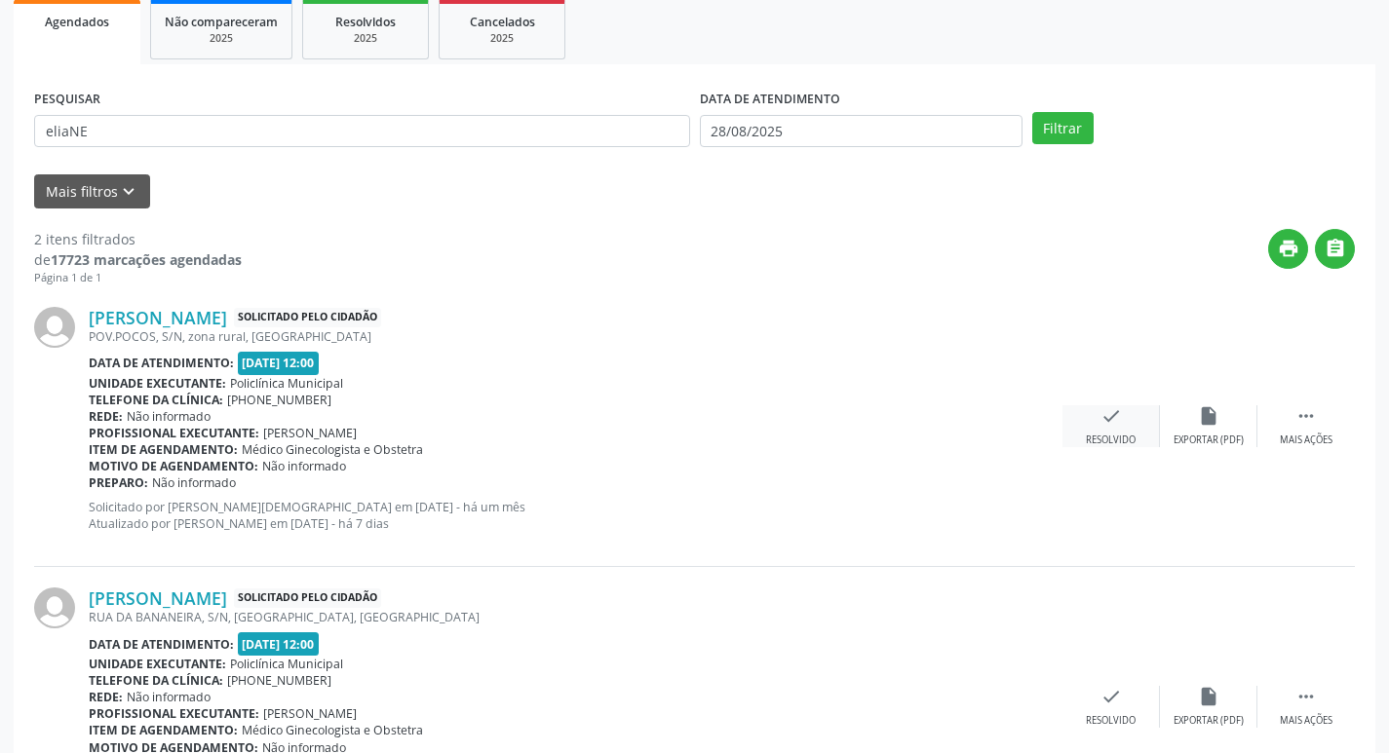
click at [1104, 417] on icon "check" at bounding box center [1110, 415] width 21 height 21
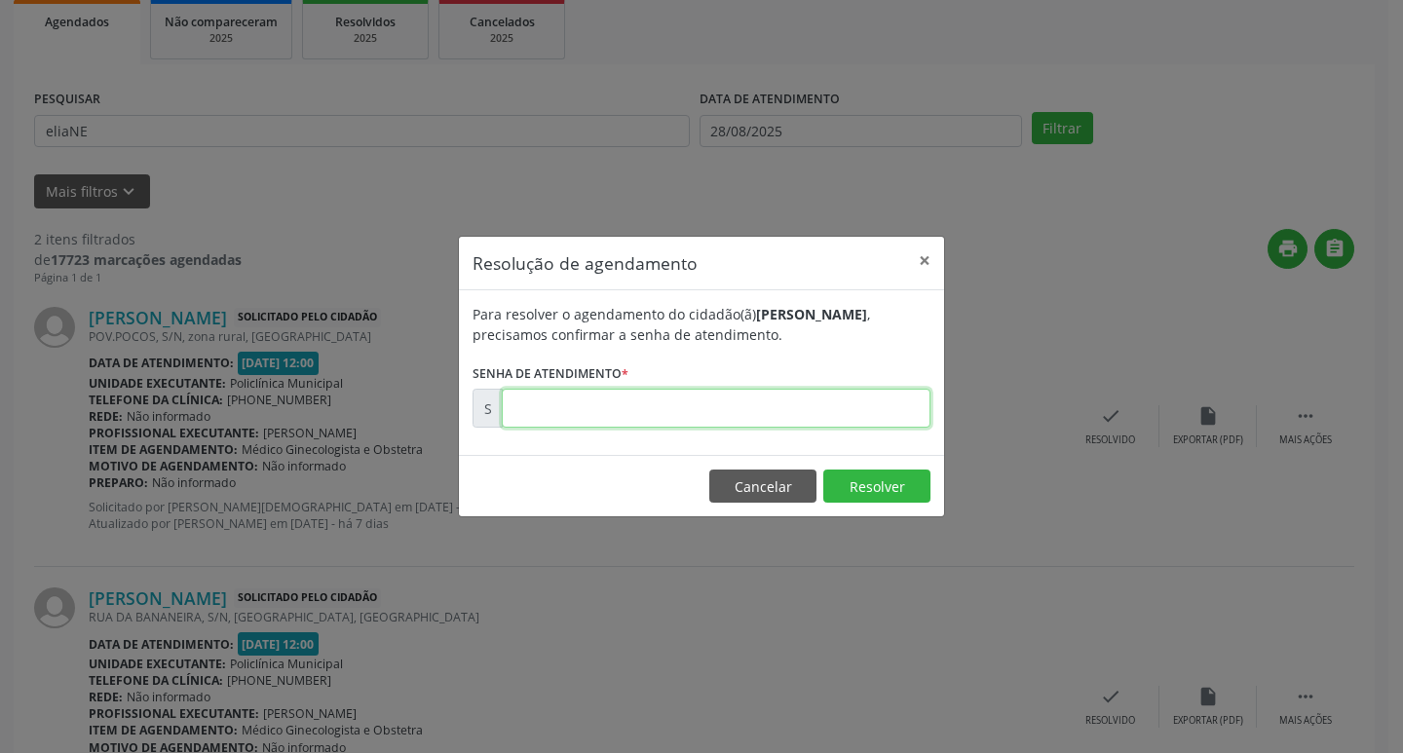
click at [683, 415] on input "text" at bounding box center [716, 408] width 429 height 39
type input "00165487"
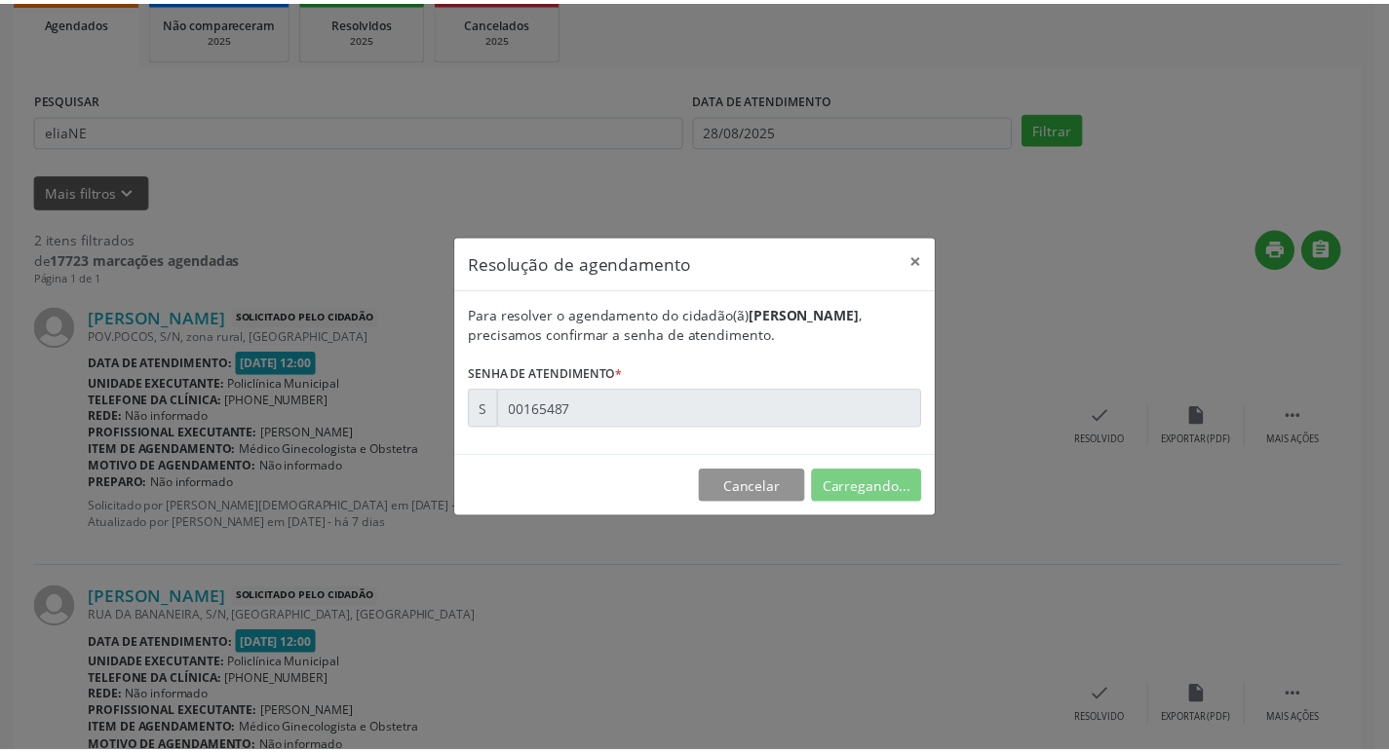
scroll to position [0, 0]
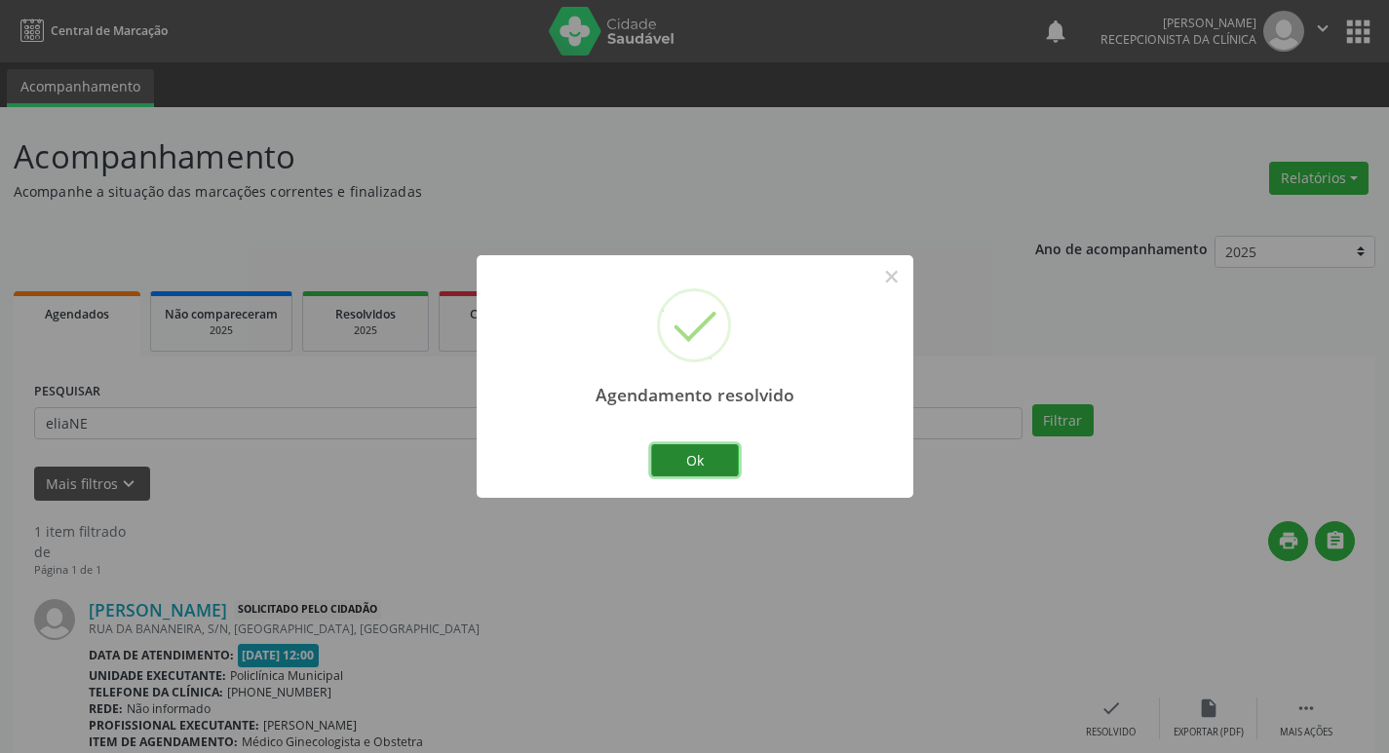
click at [692, 459] on button "Ok" at bounding box center [695, 460] width 88 height 33
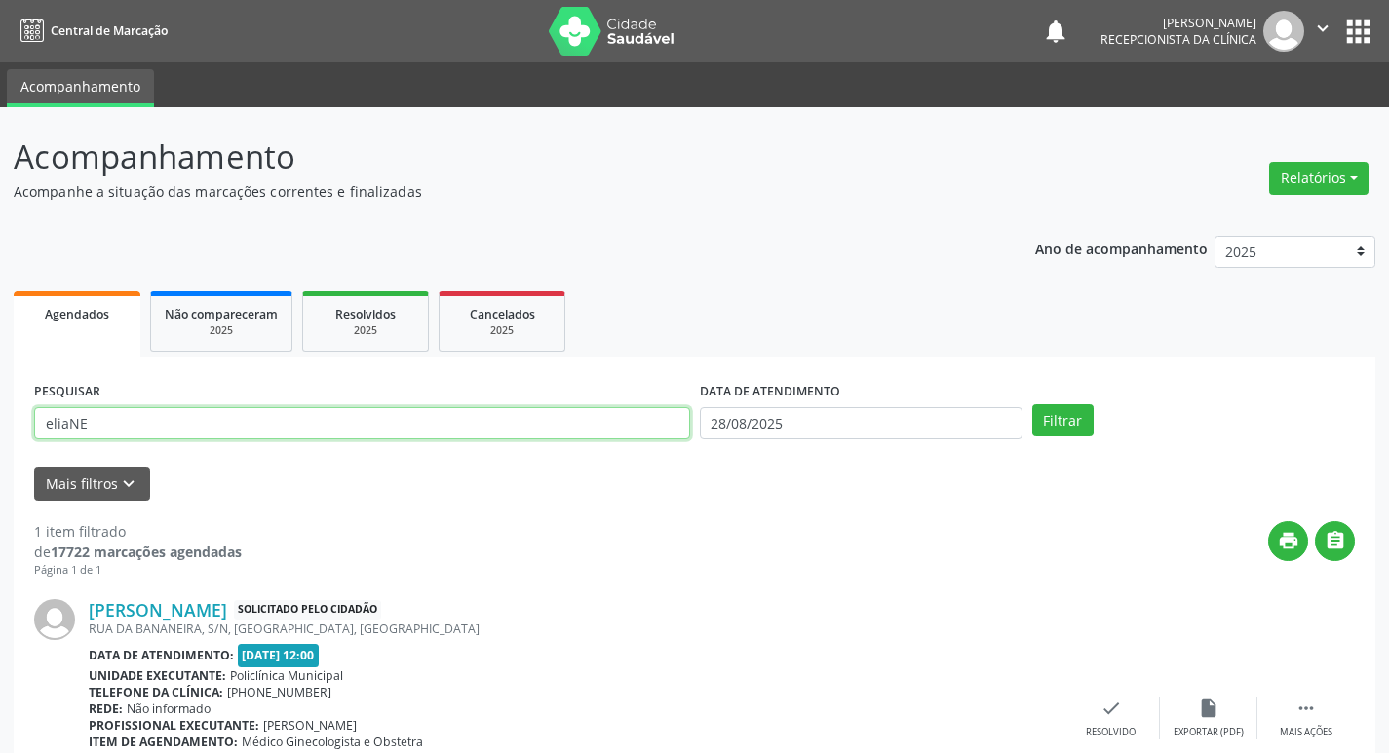
click at [259, 428] on input "eliaNE" at bounding box center [362, 423] width 656 height 33
type input "e"
click at [450, 421] on input "text" at bounding box center [362, 423] width 656 height 33
type input "[PERSON_NAME]"
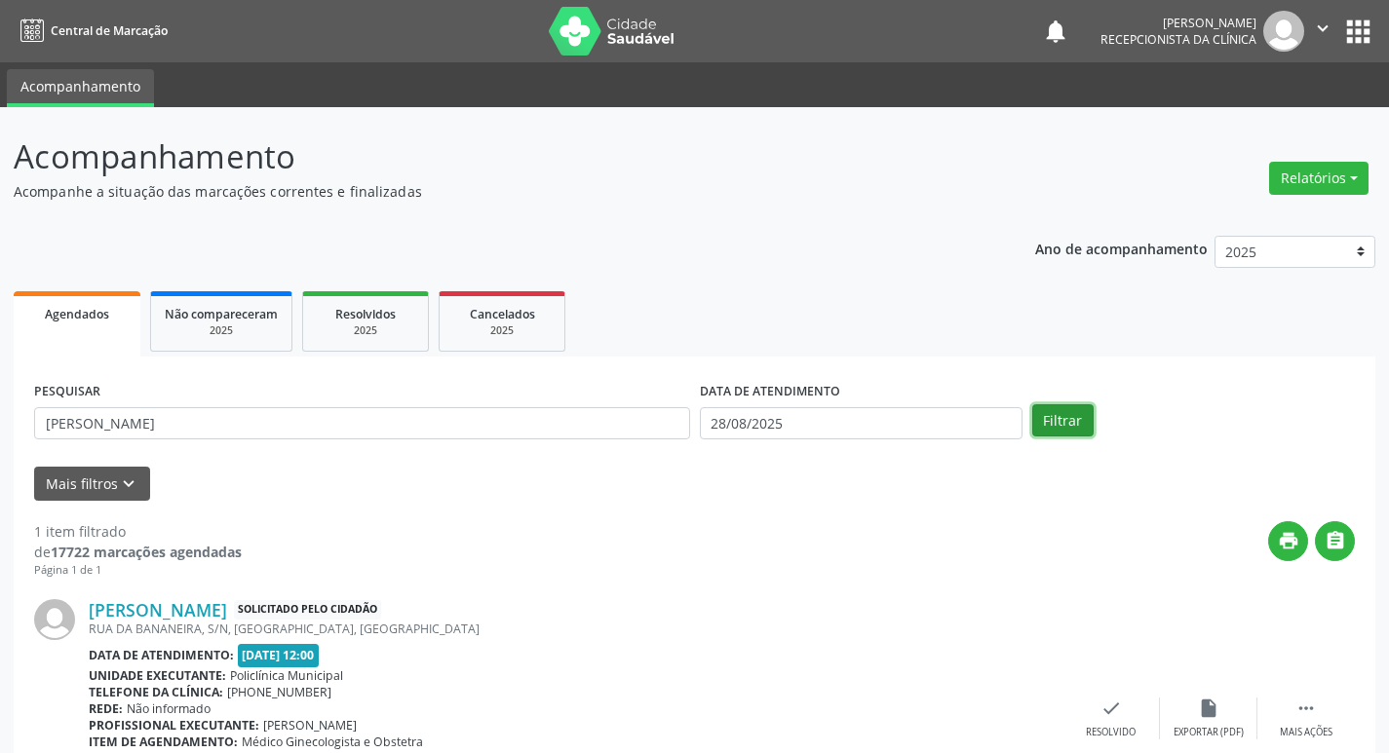
click at [1079, 422] on button "Filtrar" at bounding box center [1062, 420] width 61 height 33
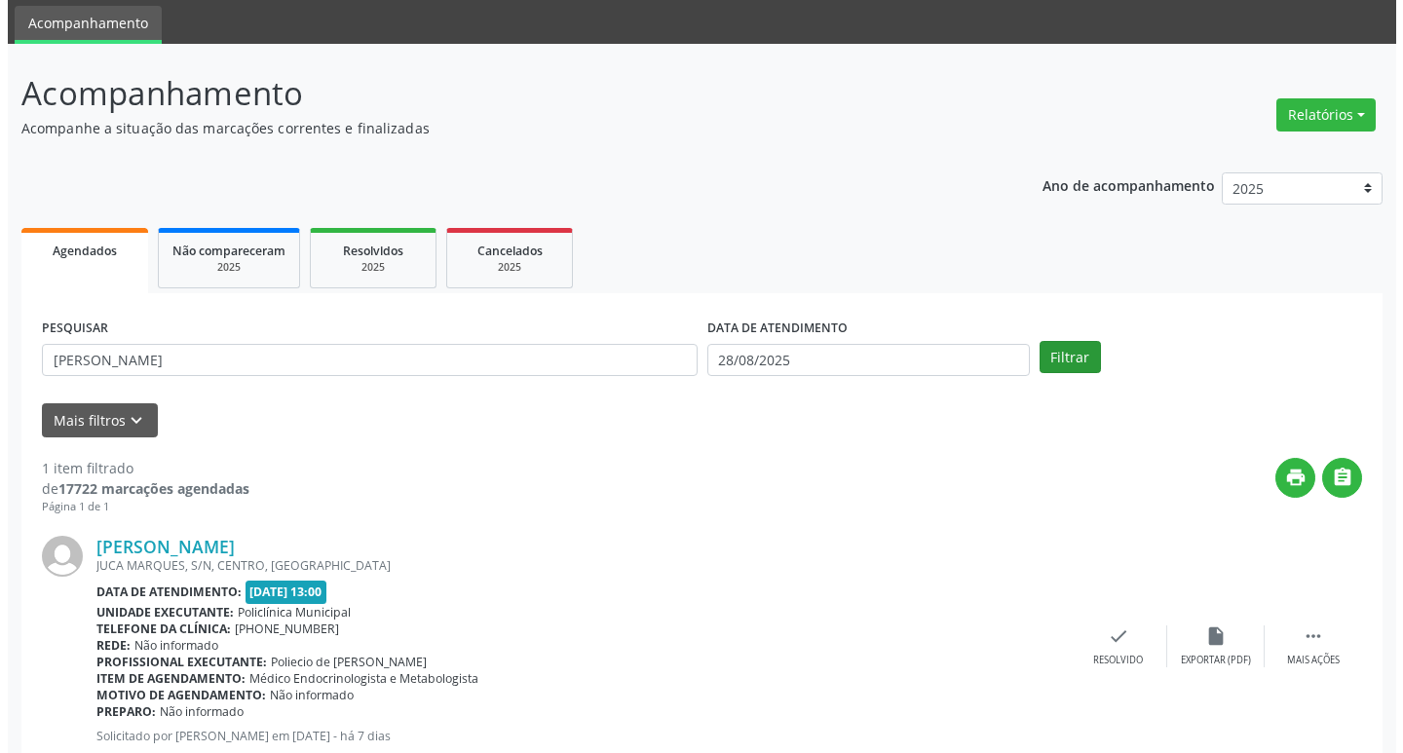
scroll to position [123, 0]
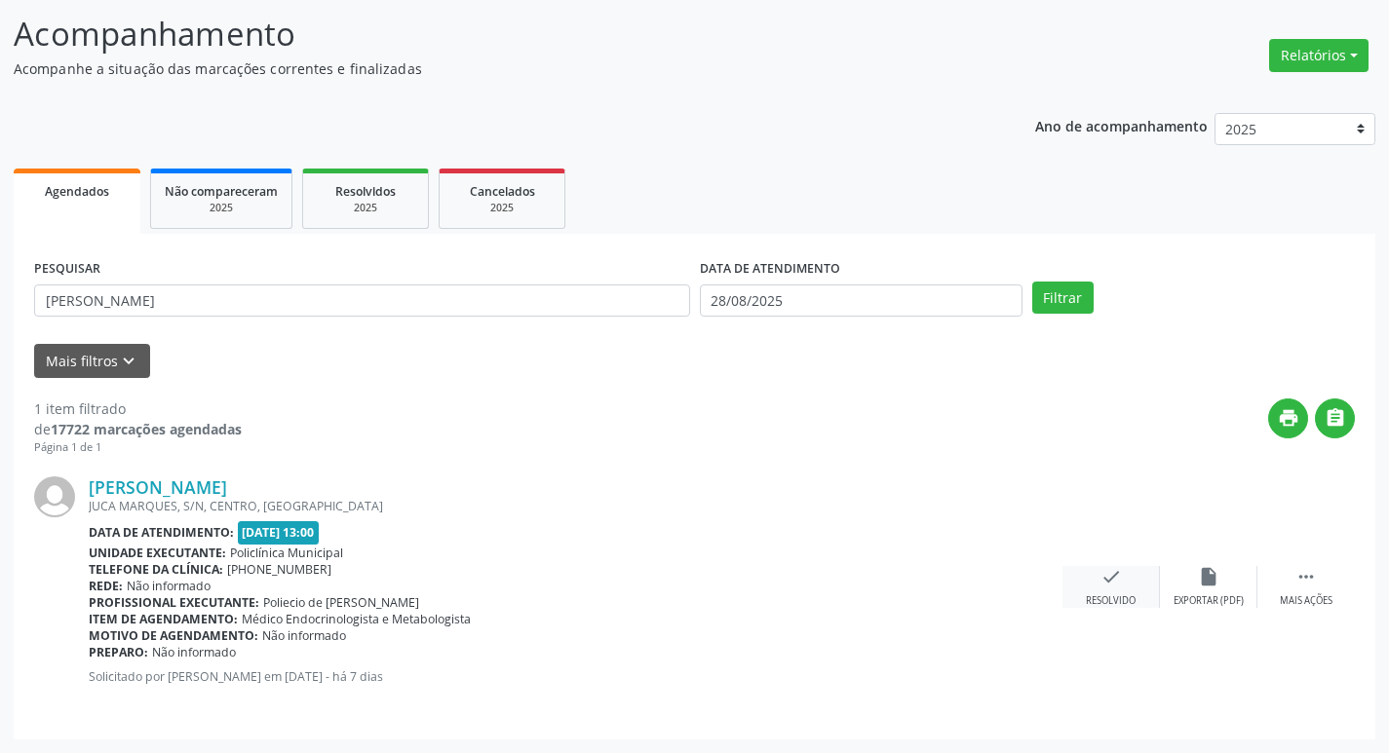
click at [1126, 600] on div "Resolvido" at bounding box center [1111, 601] width 50 height 14
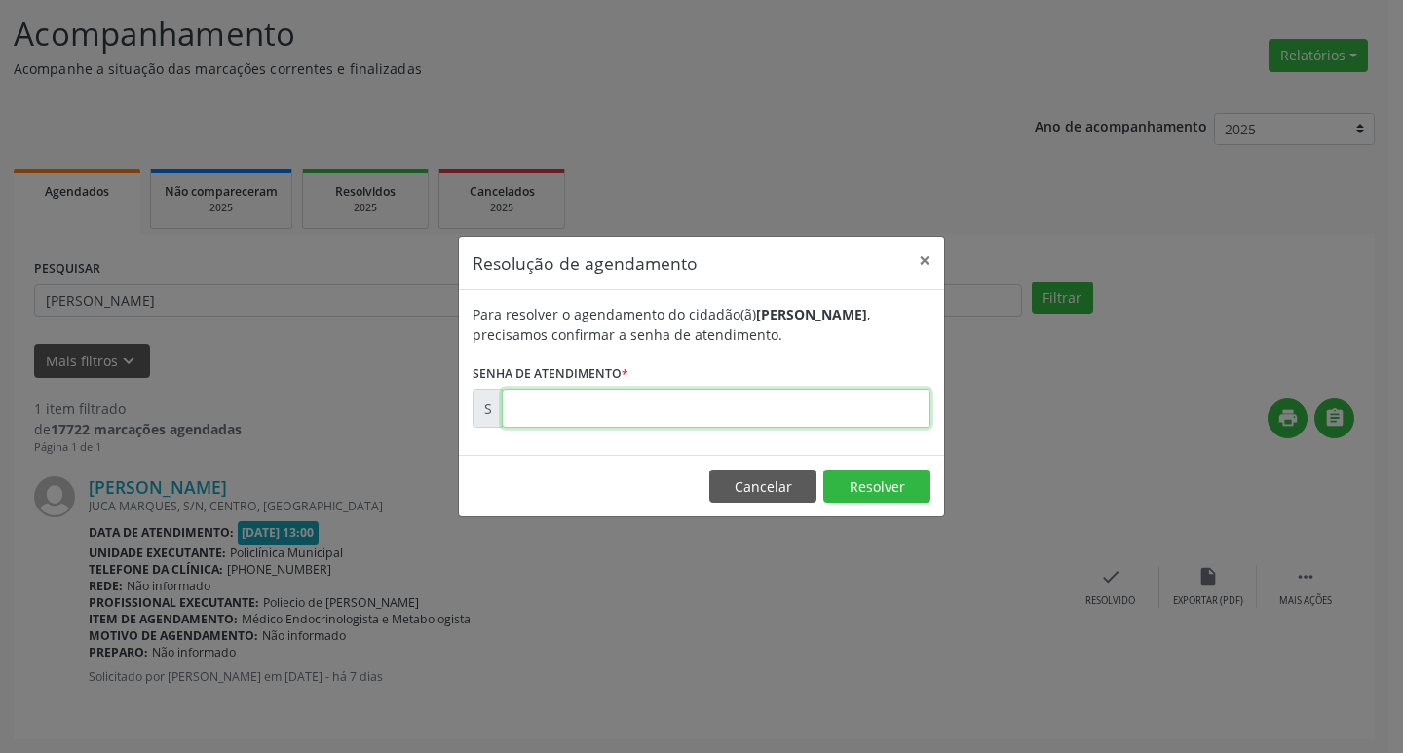
click at [753, 414] on input "text" at bounding box center [716, 408] width 429 height 39
type input "00173132"
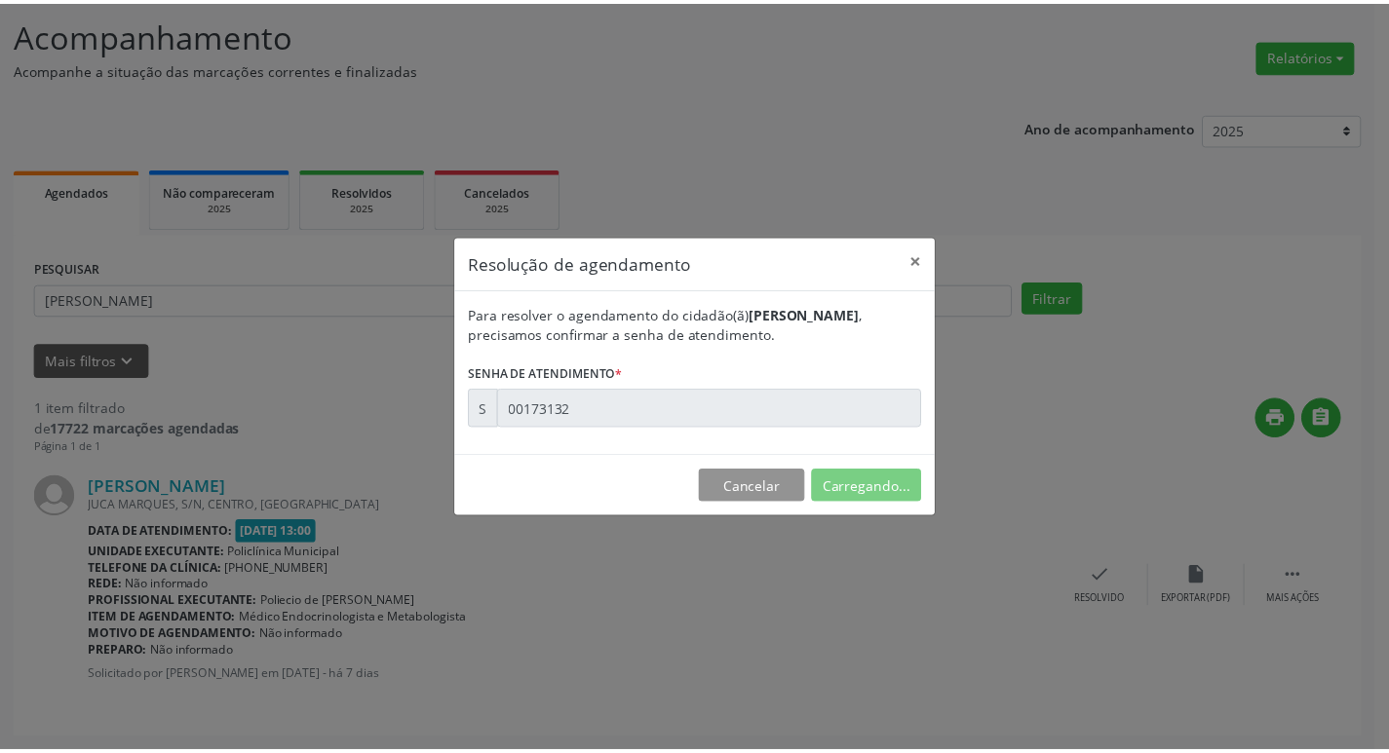
scroll to position [0, 0]
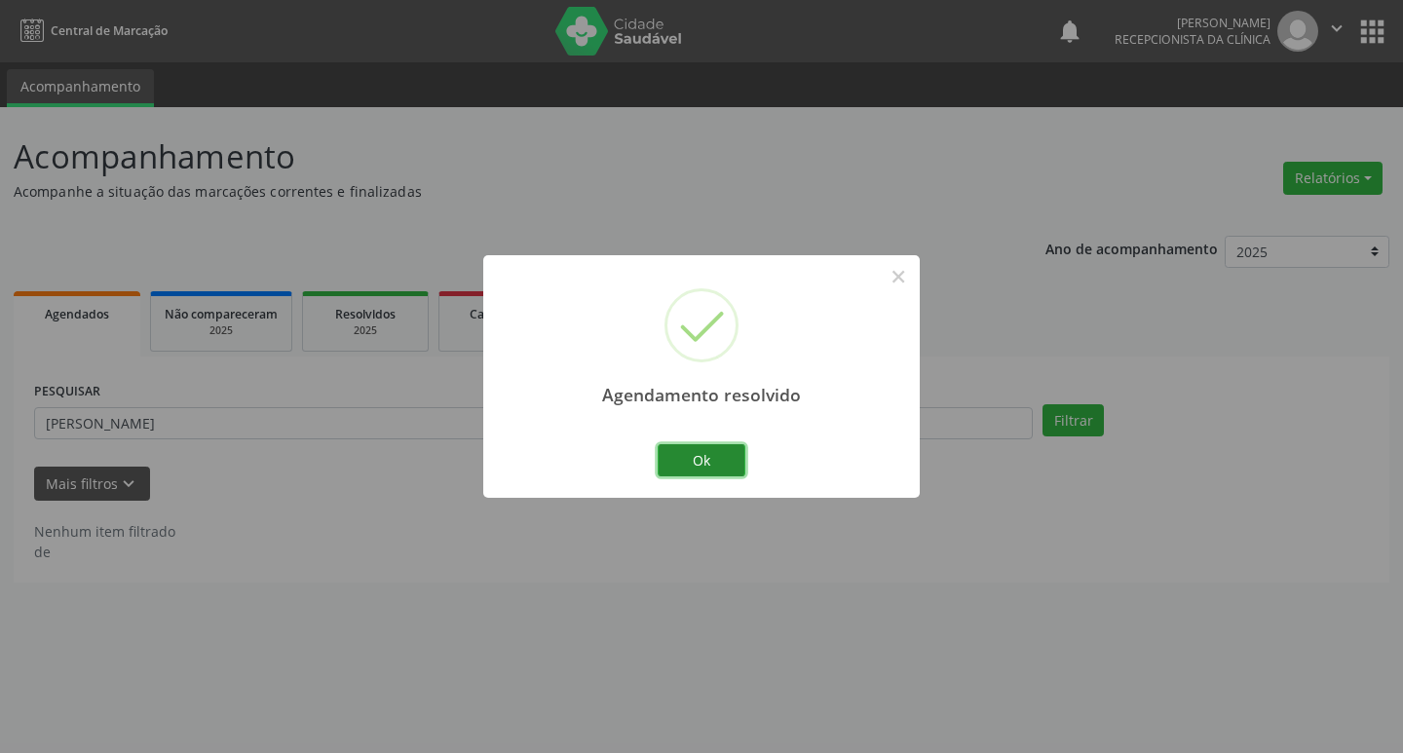
click at [715, 453] on button "Ok" at bounding box center [702, 460] width 88 height 33
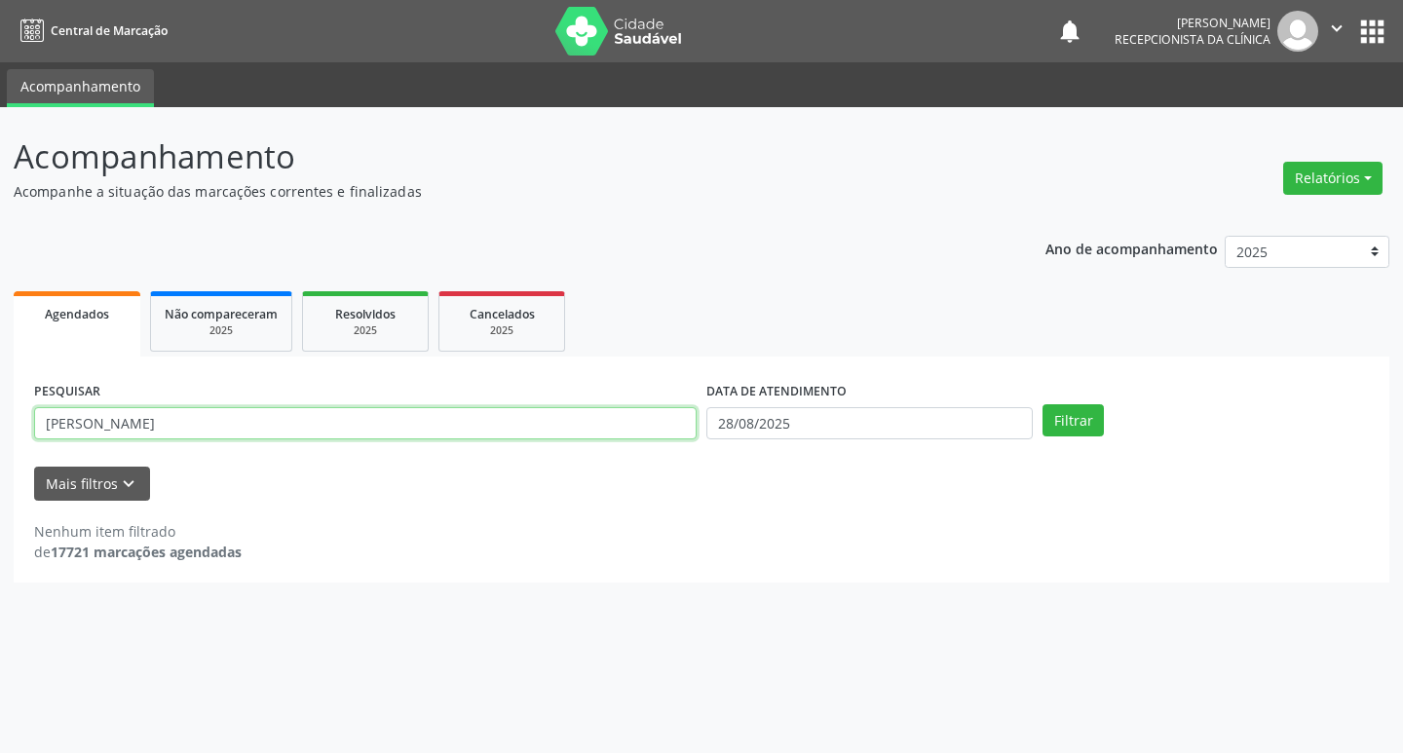
click at [487, 415] on input "[PERSON_NAME]" at bounding box center [365, 423] width 663 height 33
type input "J"
click at [149, 416] on input "text" at bounding box center [365, 423] width 663 height 33
type input "JACIANE"
click at [1043, 404] on button "Filtrar" at bounding box center [1073, 420] width 61 height 33
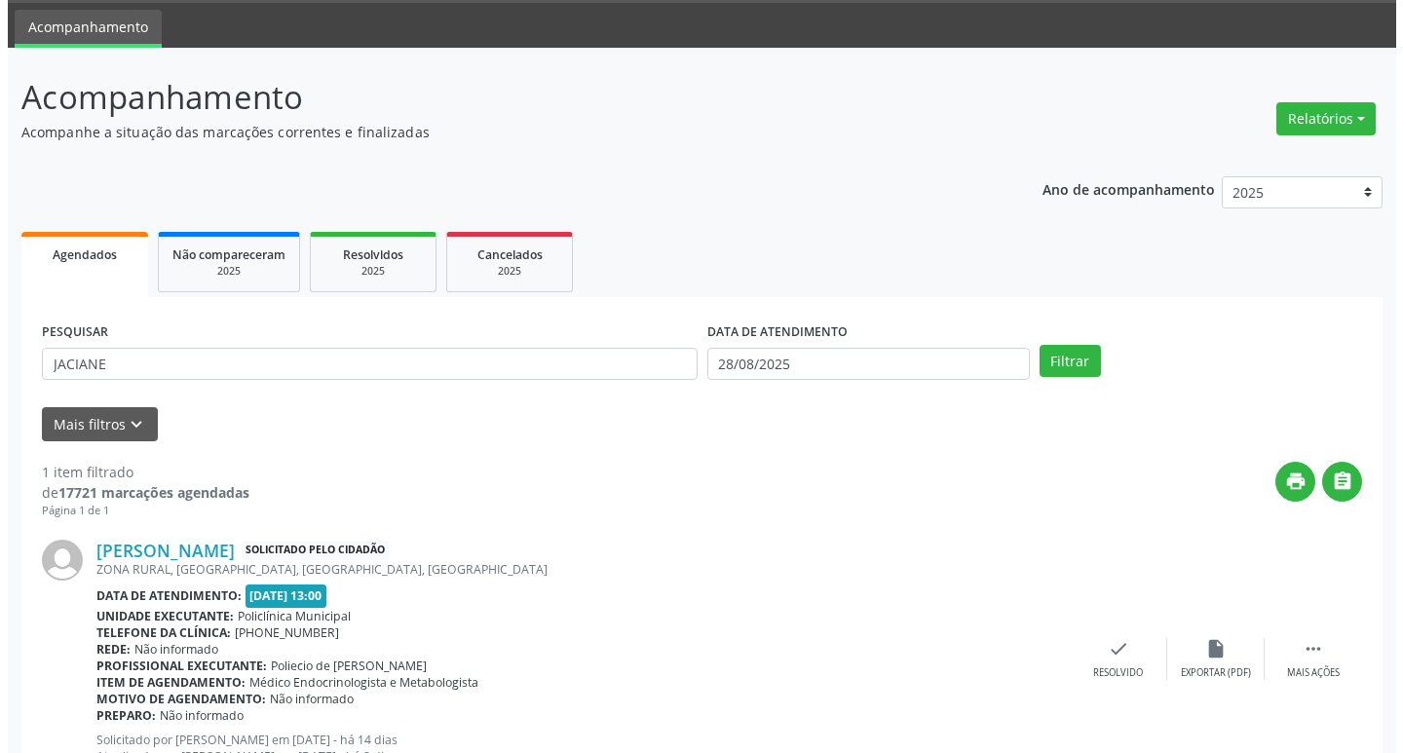
scroll to position [139, 0]
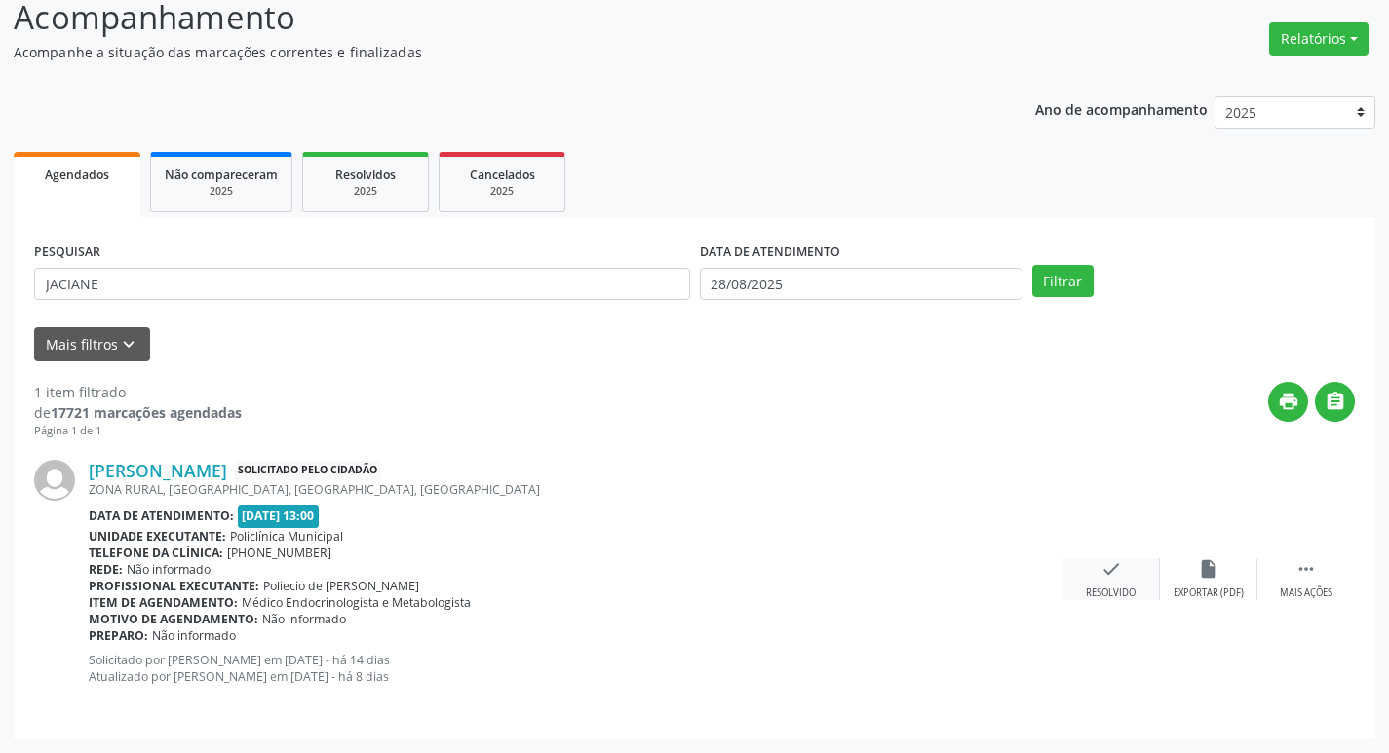
click at [1140, 572] on div "check Resolvido" at bounding box center [1110, 579] width 97 height 42
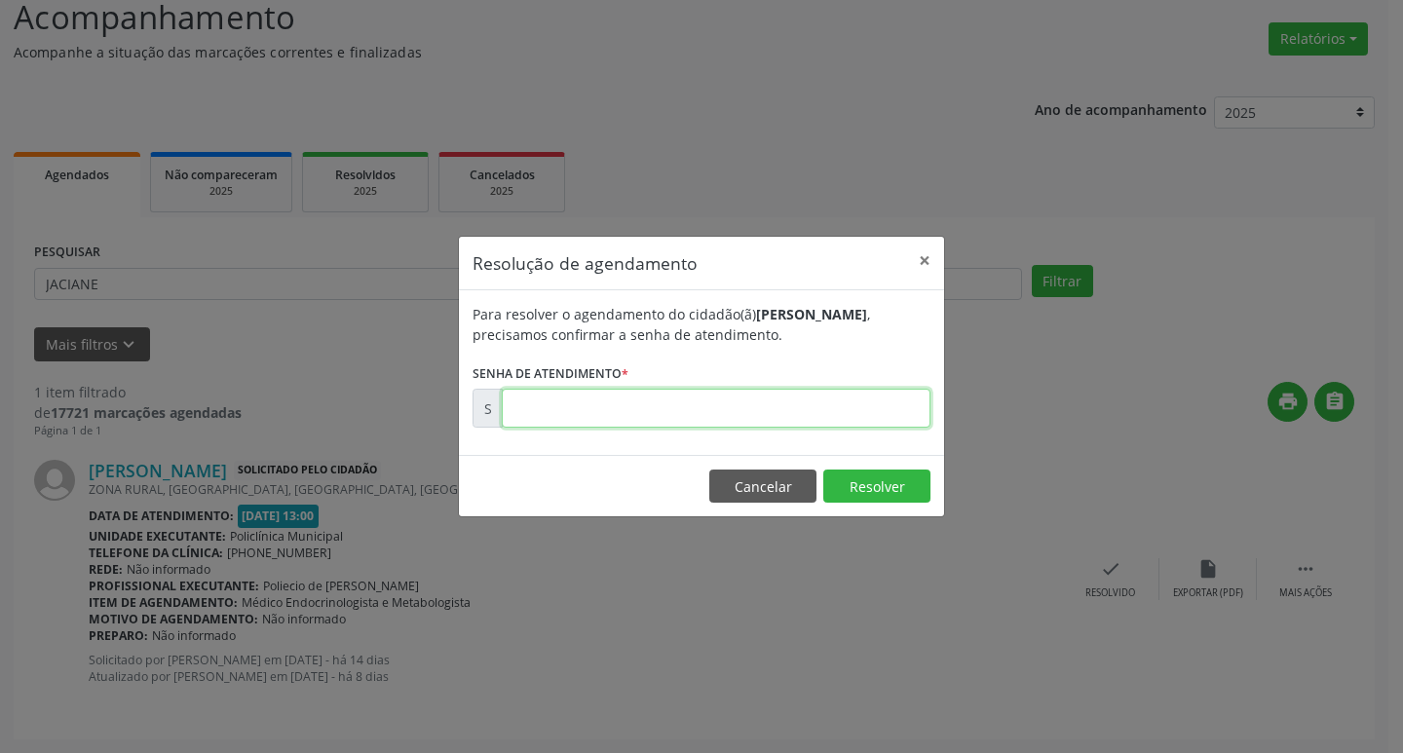
click at [819, 407] on input "text" at bounding box center [716, 408] width 429 height 39
type input "00171986"
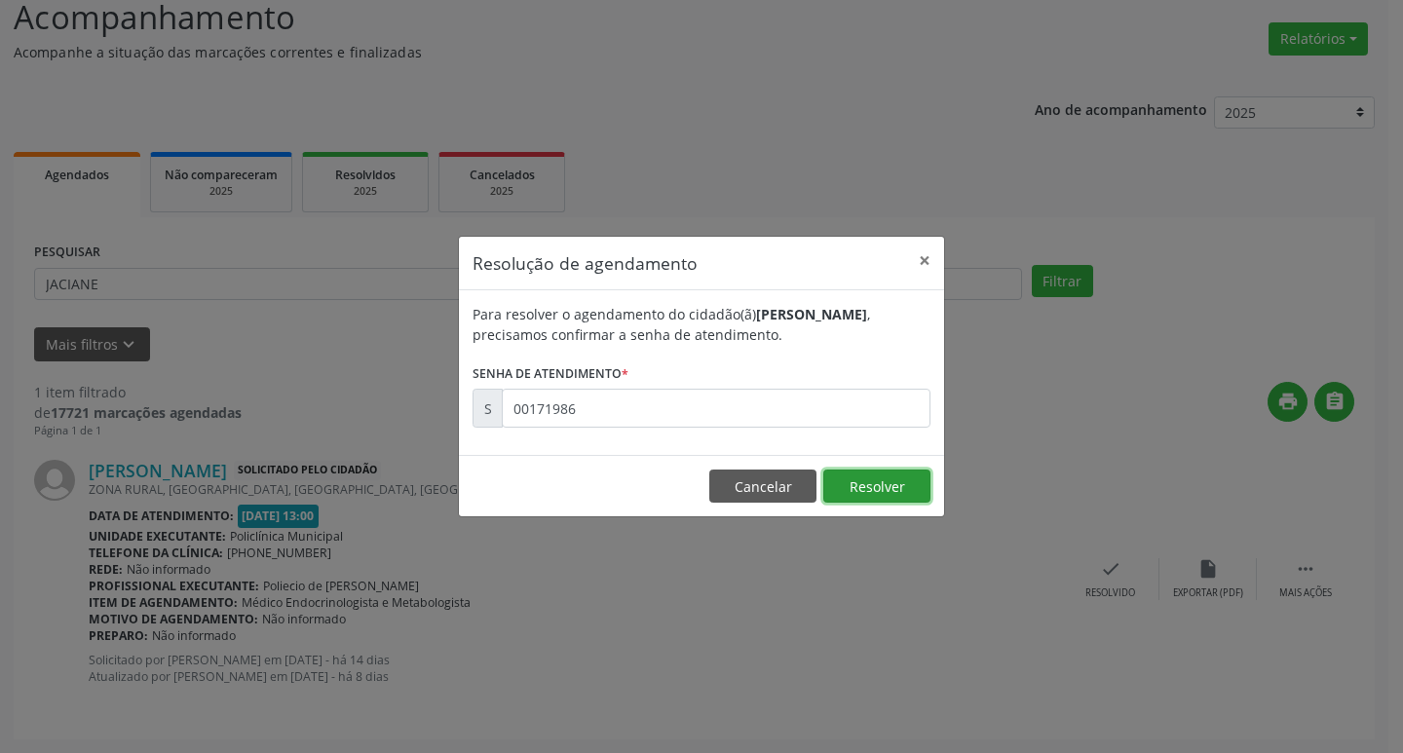
click at [904, 495] on button "Resolver" at bounding box center [876, 486] width 107 height 33
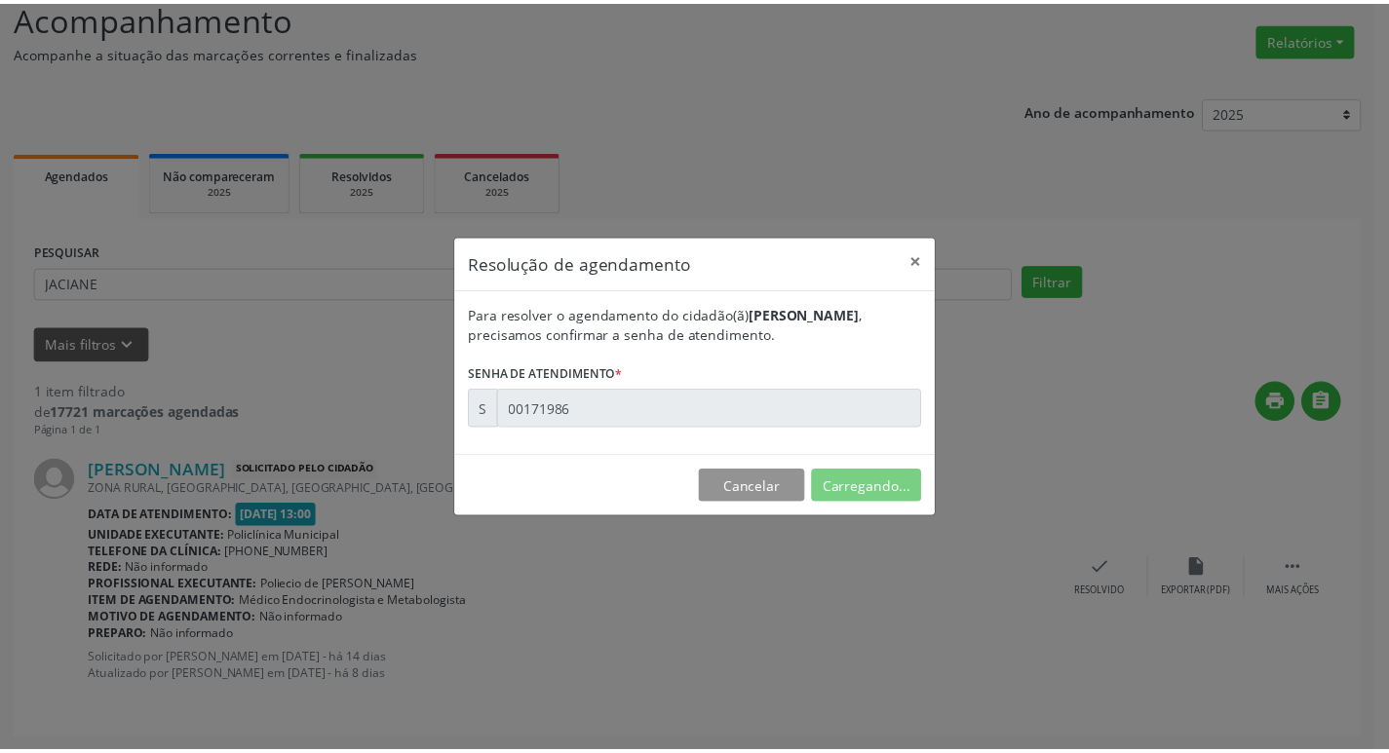
scroll to position [0, 0]
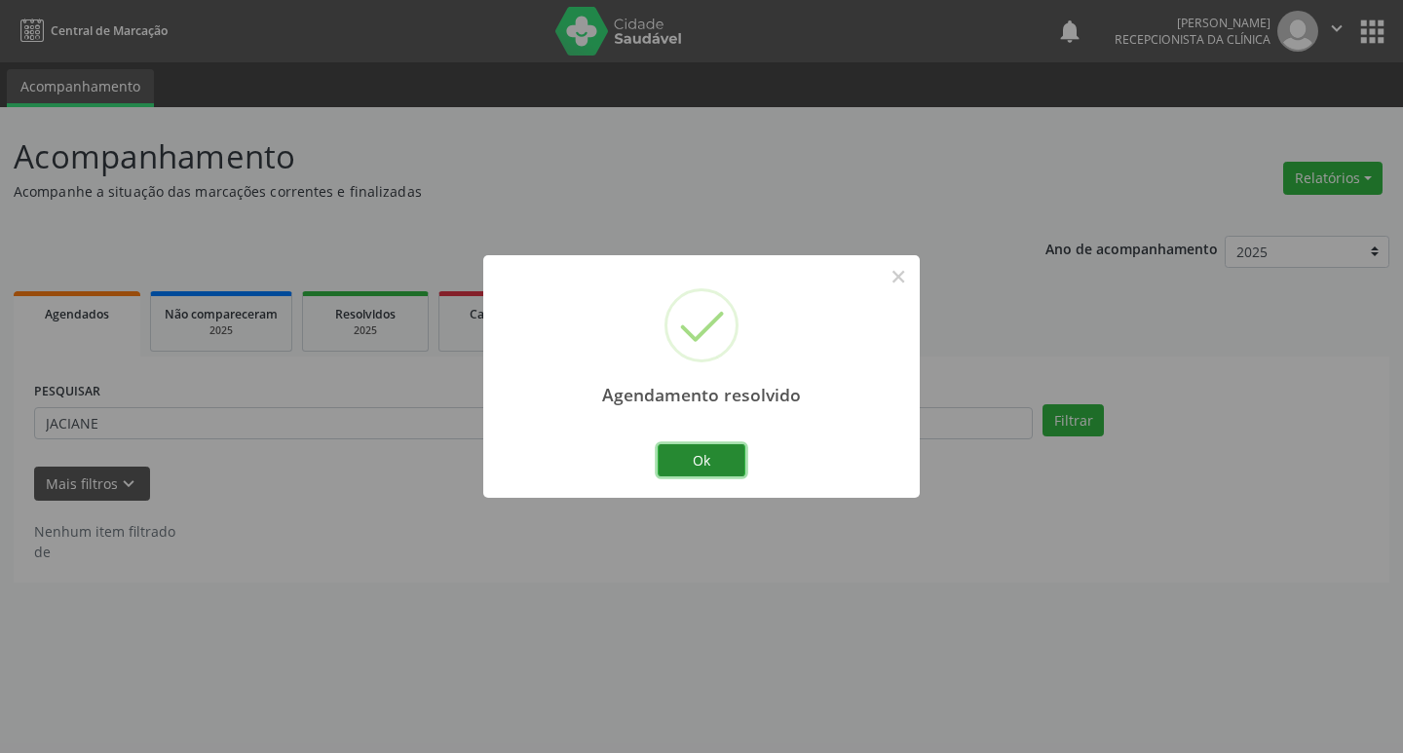
click at [700, 452] on button "Ok" at bounding box center [702, 460] width 88 height 33
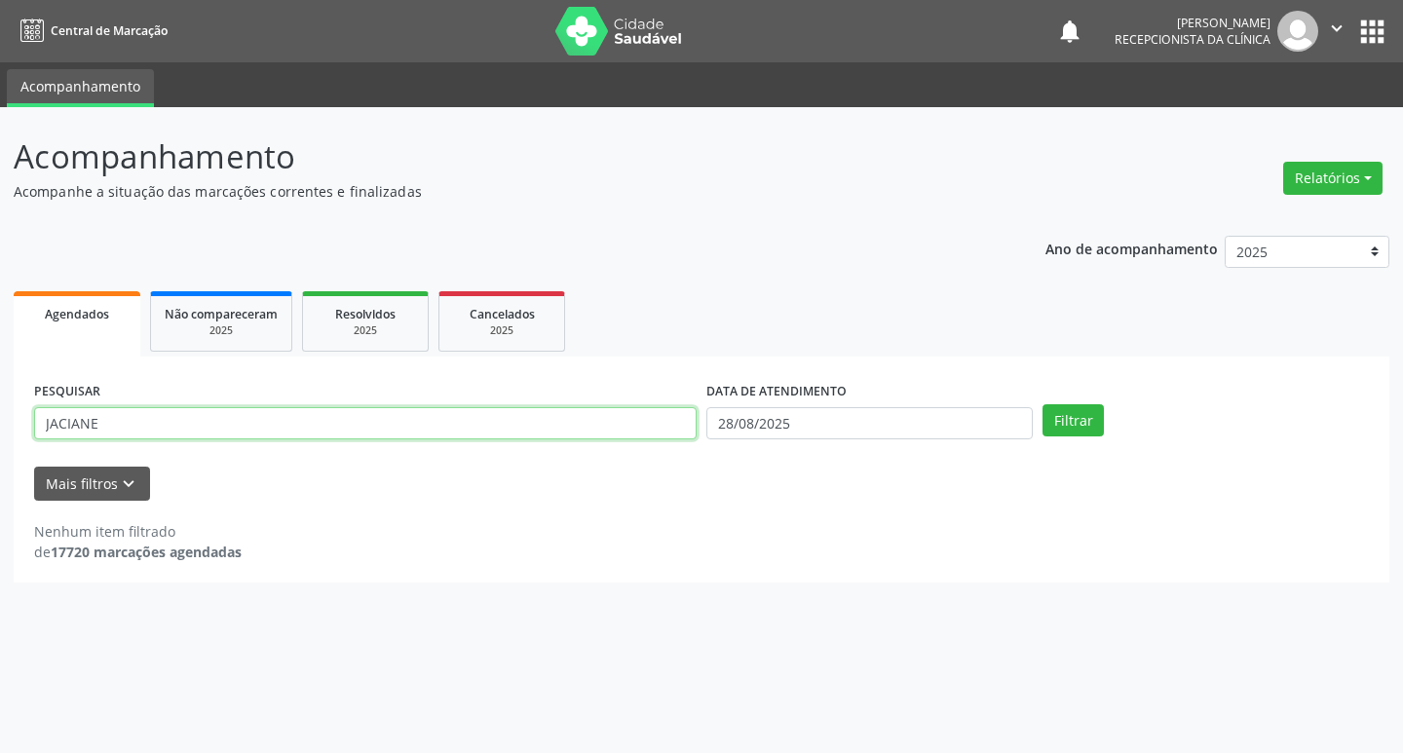
click at [289, 428] on input "JACIANE" at bounding box center [365, 423] width 663 height 33
type input "J"
click at [271, 417] on input "text" at bounding box center [365, 423] width 663 height 33
click at [645, 266] on div "Ano de acompanhamento 2025 2024 2023 Agendados Não compareceram 2025 Resolvidos…" at bounding box center [702, 402] width 1376 height 361
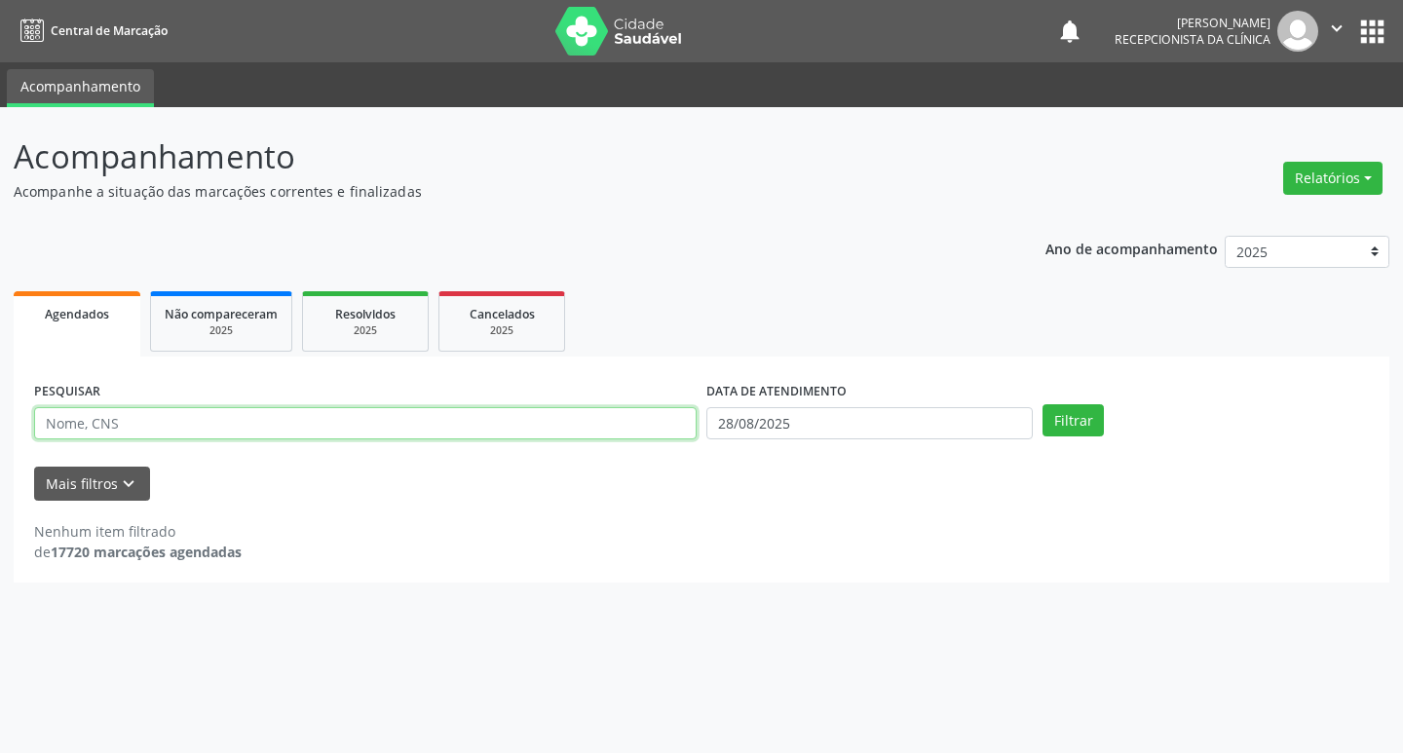
click at [410, 420] on input "text" at bounding box center [365, 423] width 663 height 33
type input "[PERSON_NAME]"
click at [1091, 409] on button "Filtrar" at bounding box center [1073, 420] width 61 height 33
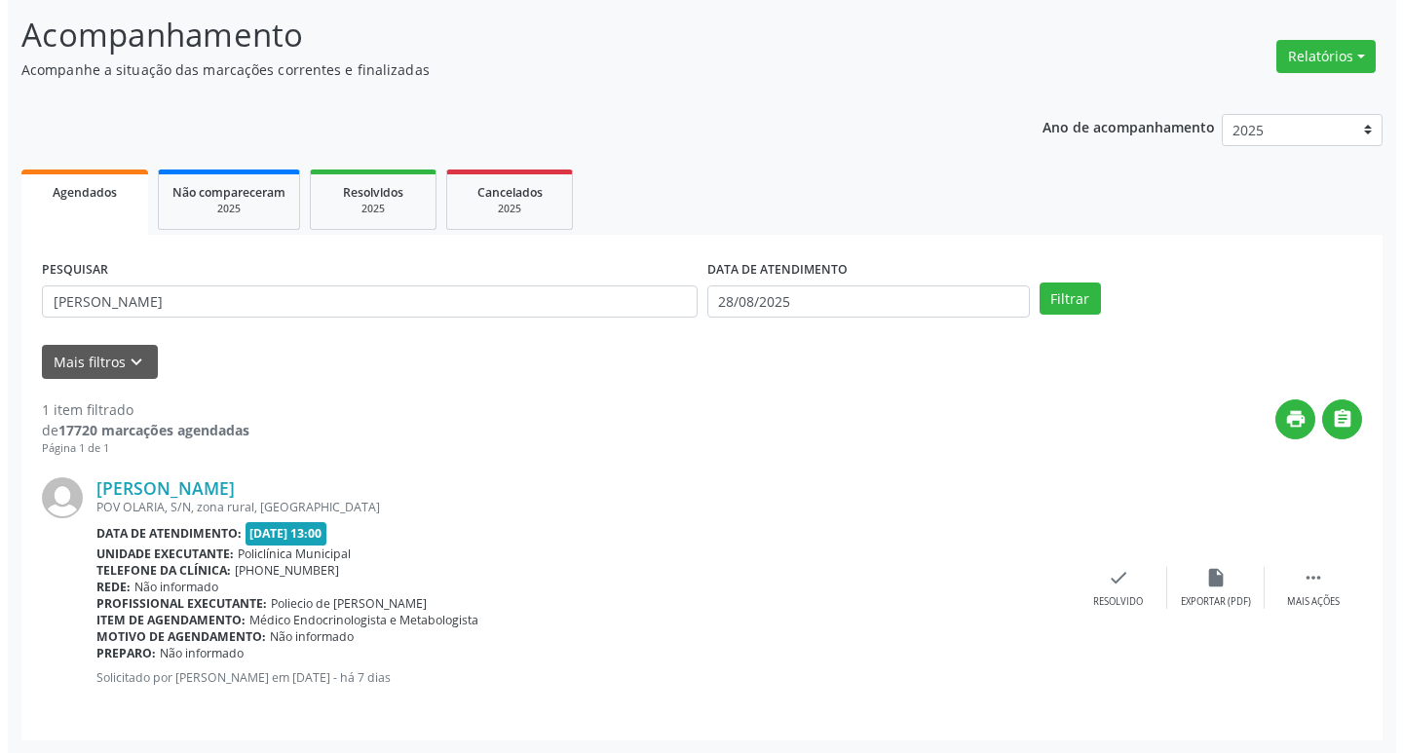
scroll to position [123, 0]
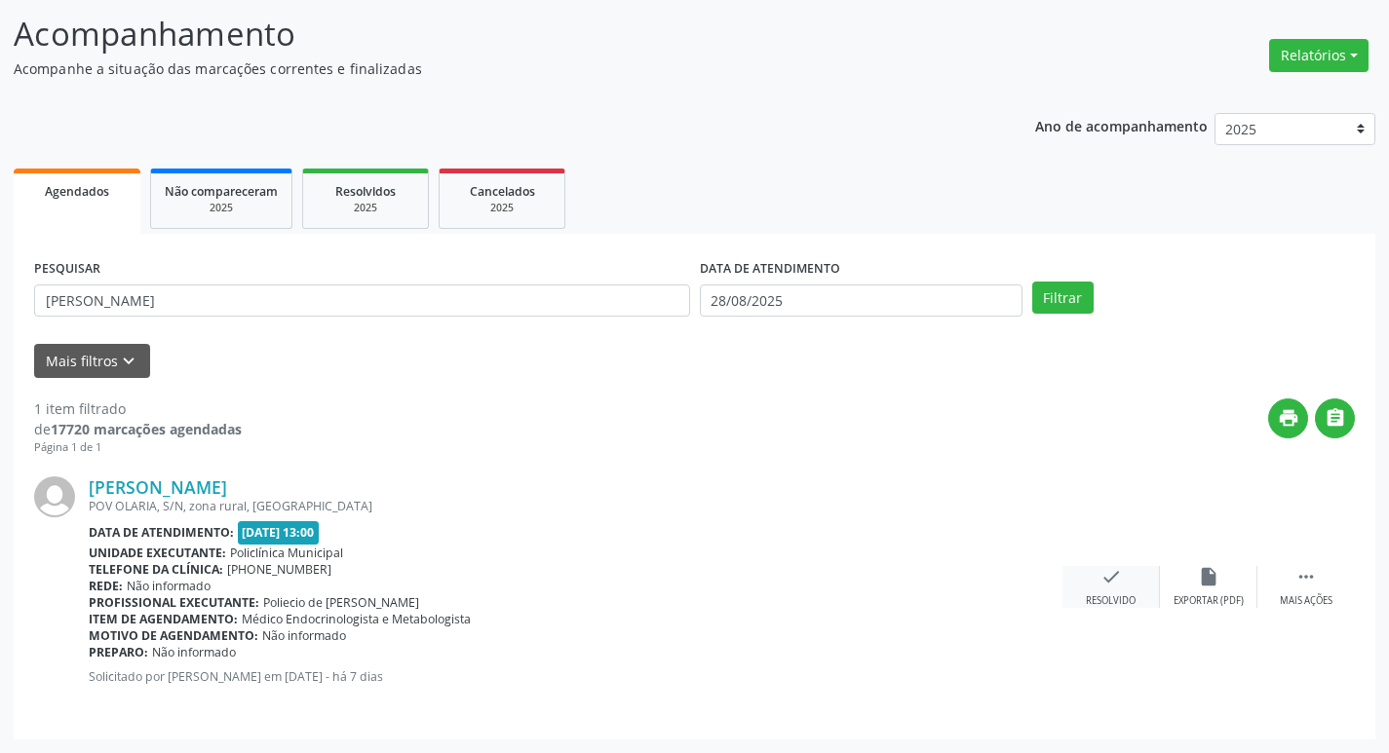
click at [1137, 589] on div "check Resolvido" at bounding box center [1110, 587] width 97 height 42
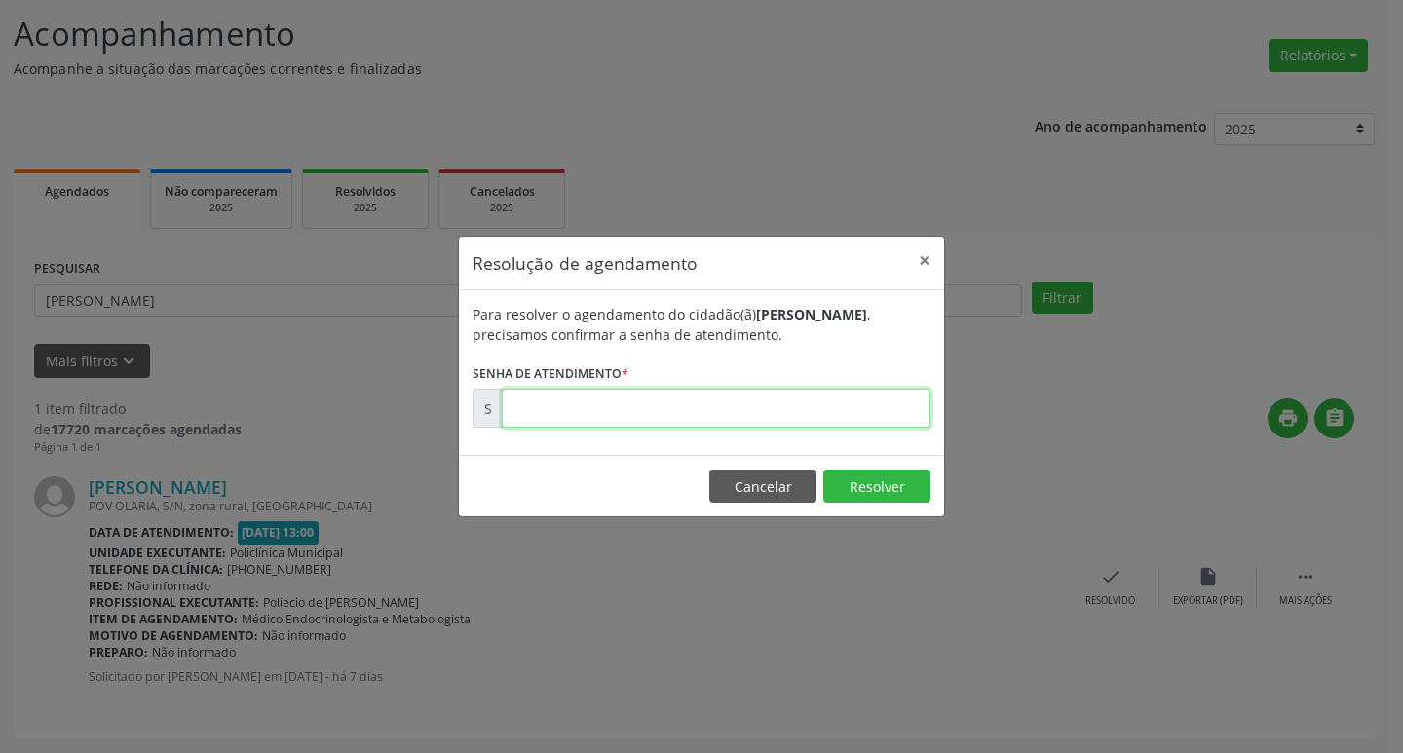
click at [608, 412] on input "text" at bounding box center [716, 408] width 429 height 39
click at [820, 417] on input "text" at bounding box center [716, 408] width 429 height 39
click at [860, 412] on input "text" at bounding box center [716, 408] width 429 height 39
type input "00172979"
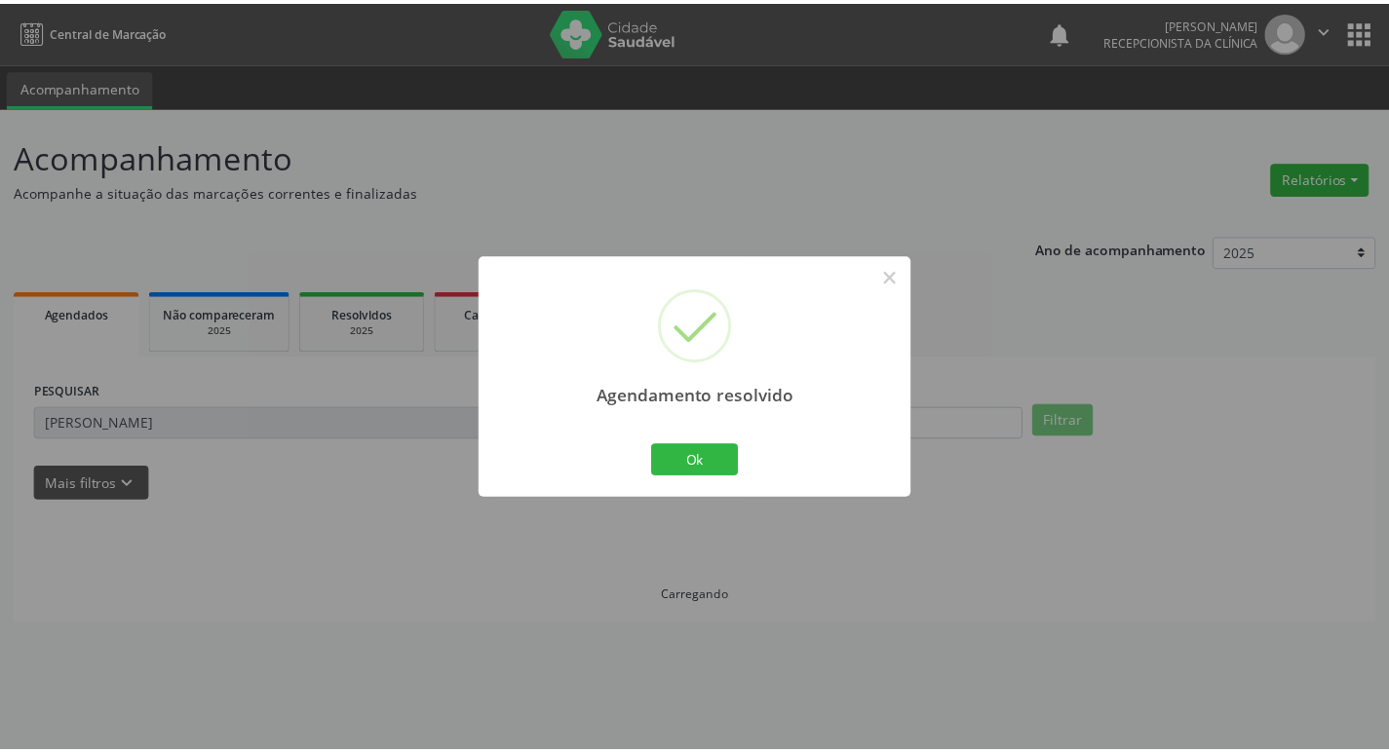
scroll to position [0, 0]
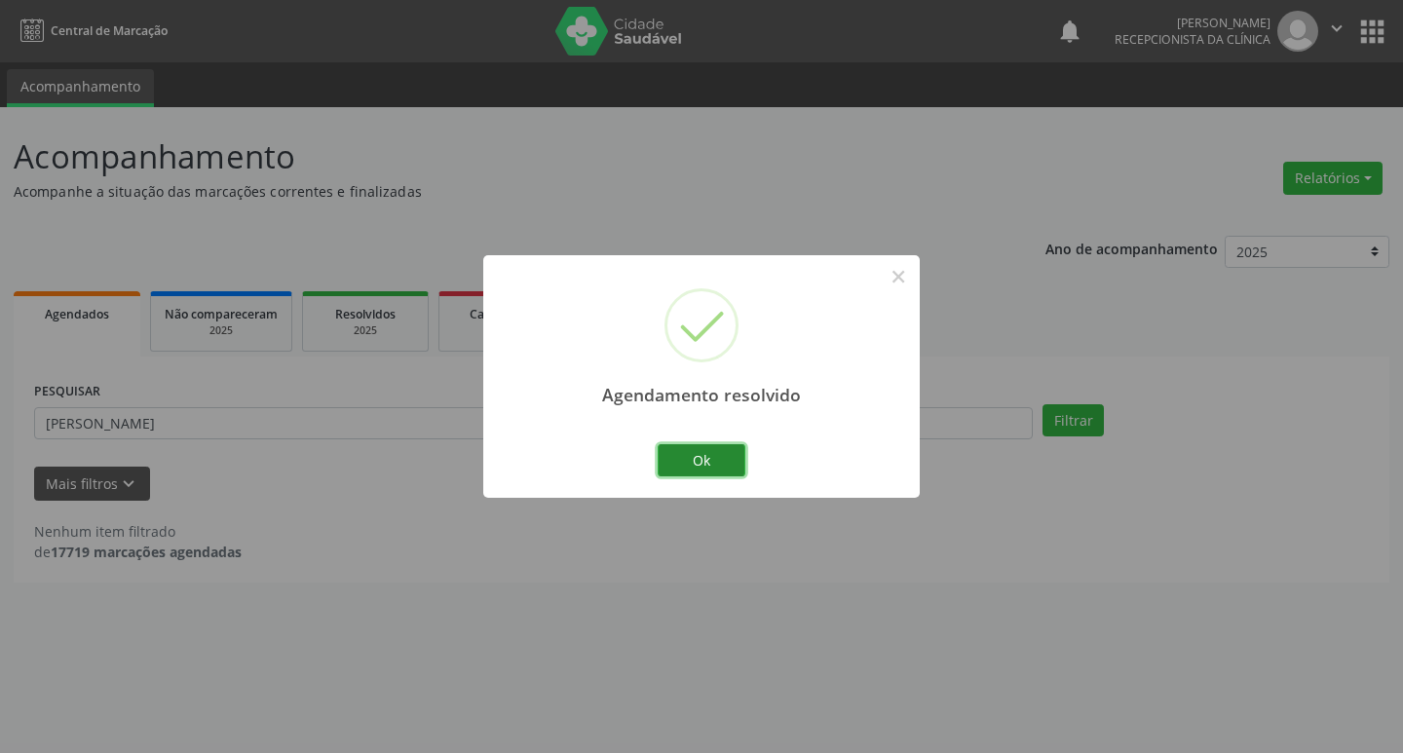
click at [718, 462] on button "Ok" at bounding box center [702, 460] width 88 height 33
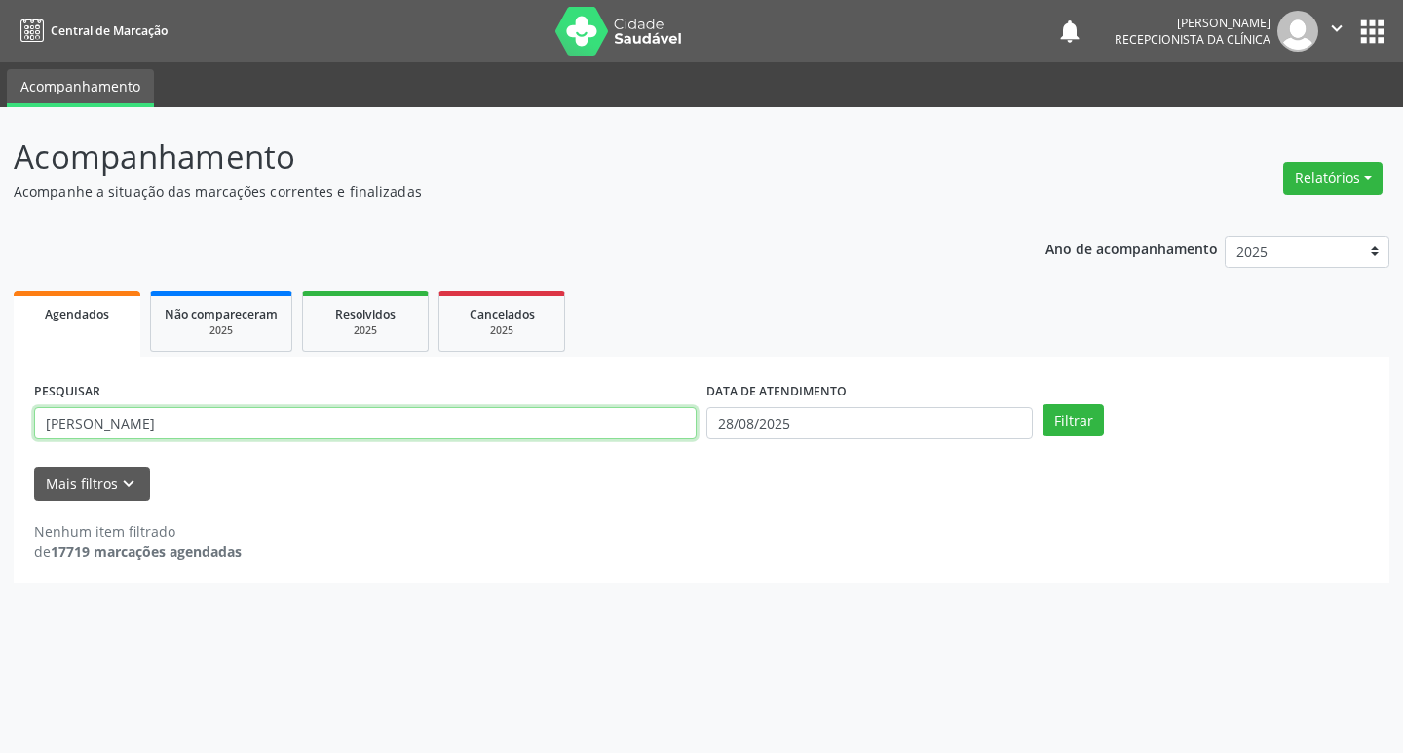
click at [276, 420] on input "[PERSON_NAME]" at bounding box center [365, 423] width 663 height 33
type input "M"
type input "JUCICLEIDE"
click at [1043, 404] on button "Filtrar" at bounding box center [1073, 420] width 61 height 33
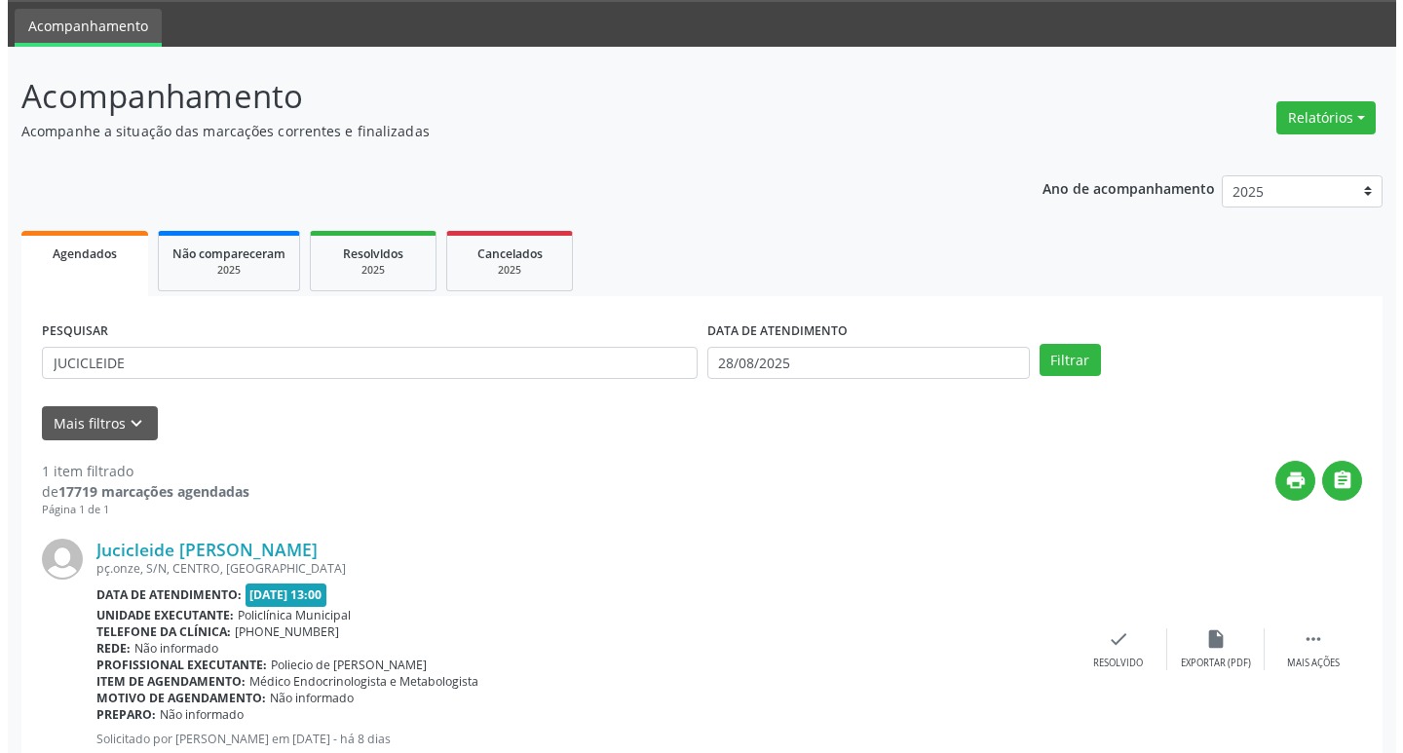
scroll to position [123, 0]
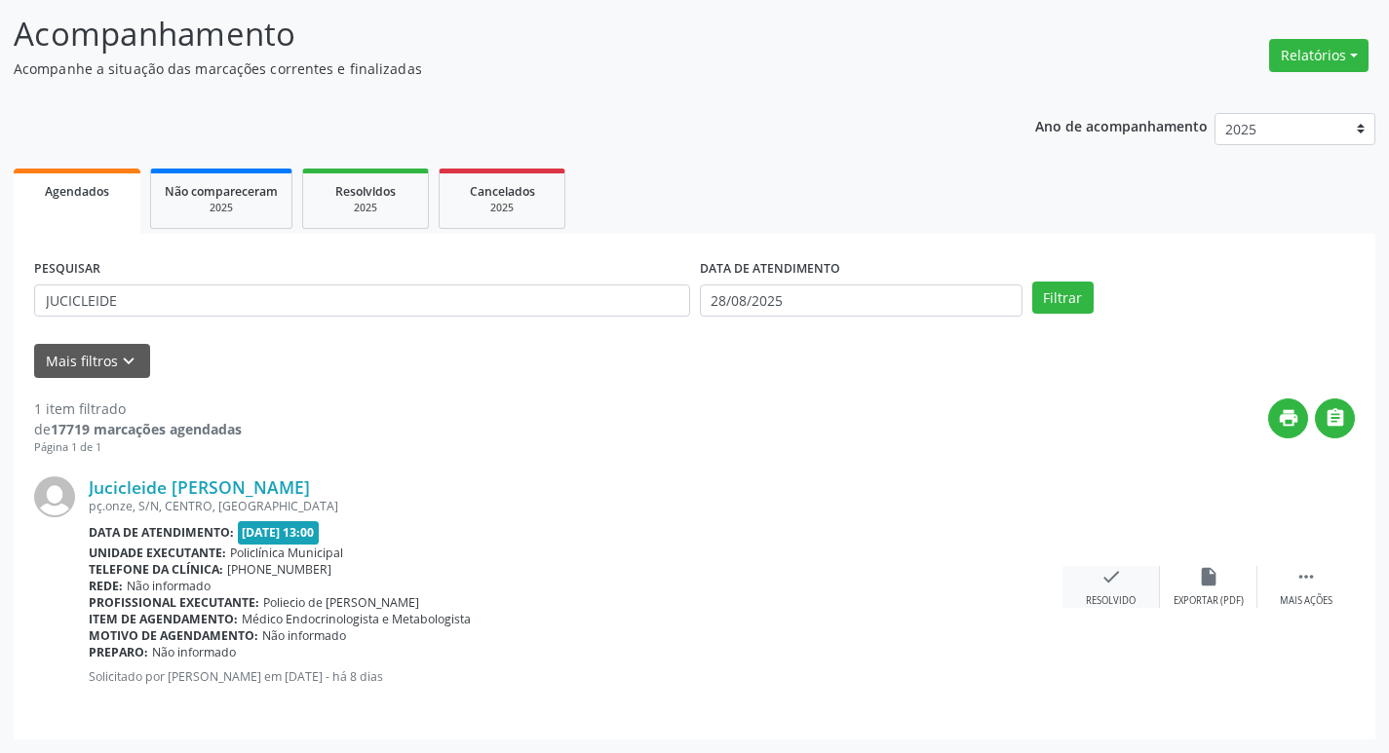
click at [1108, 592] on div "check Resolvido" at bounding box center [1110, 587] width 97 height 42
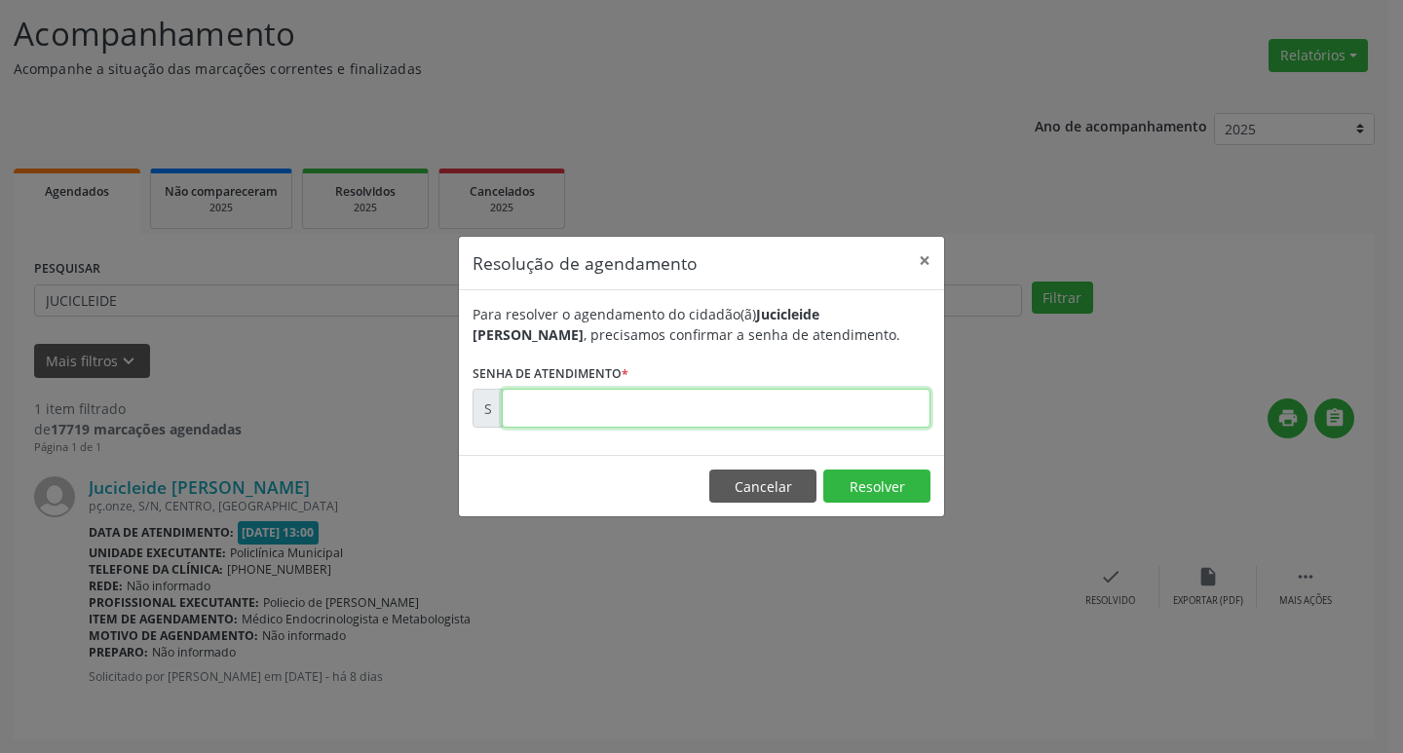
click at [765, 418] on input "text" at bounding box center [716, 408] width 429 height 39
type input "00172836"
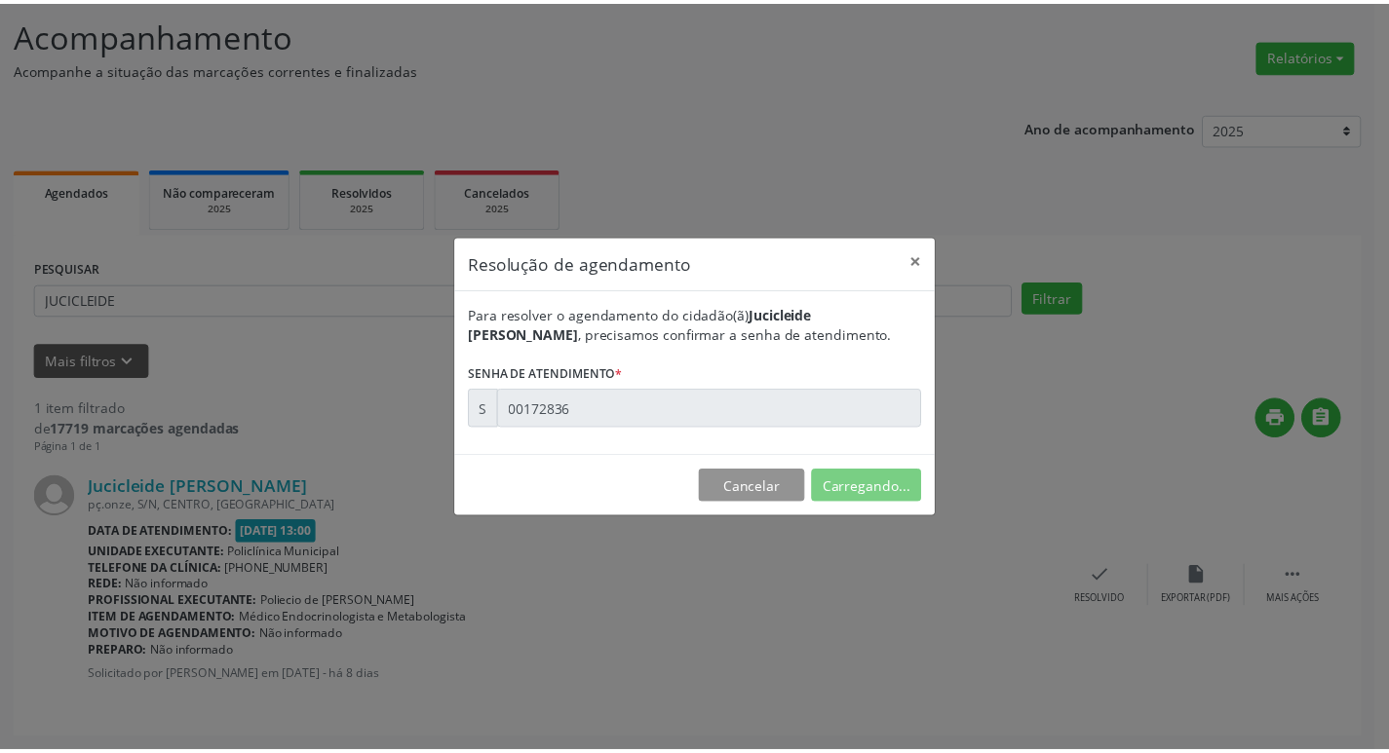
scroll to position [0, 0]
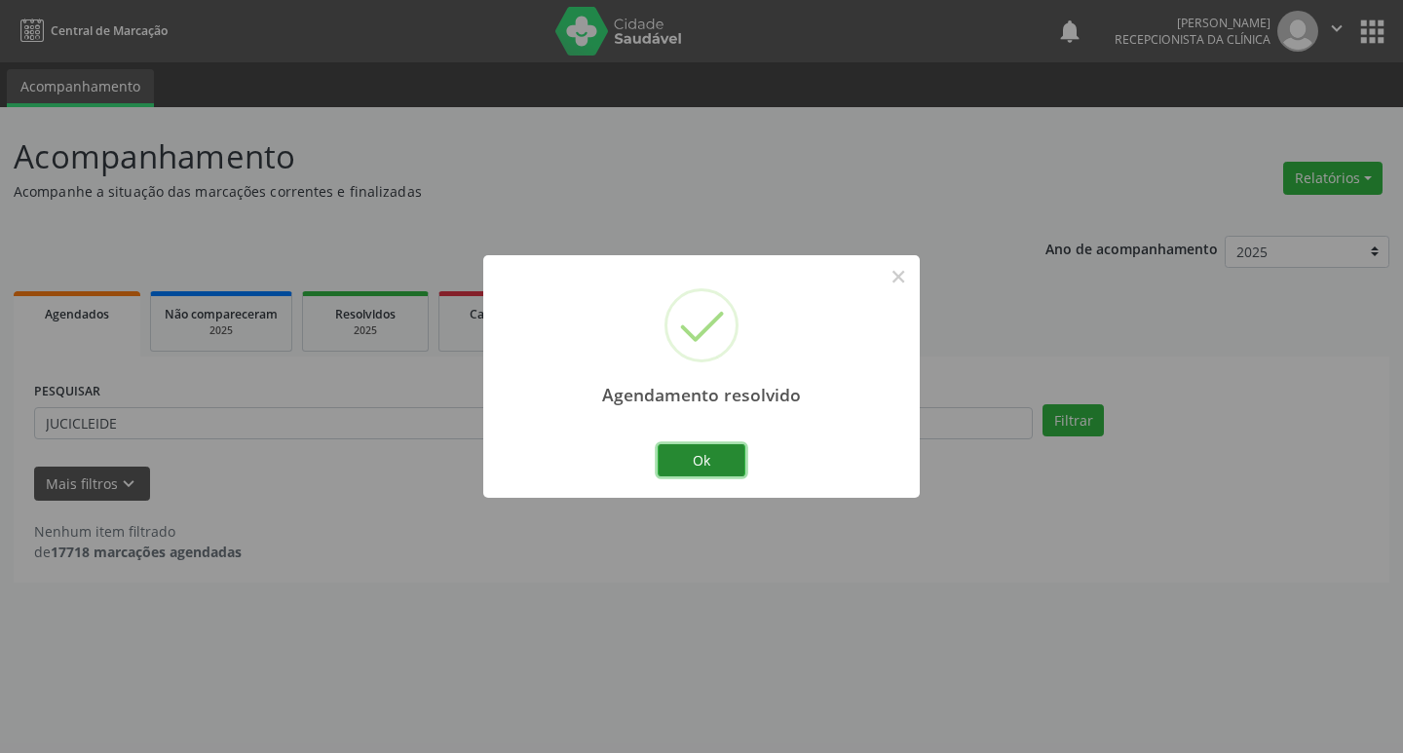
click at [707, 469] on button "Ok" at bounding box center [702, 460] width 88 height 33
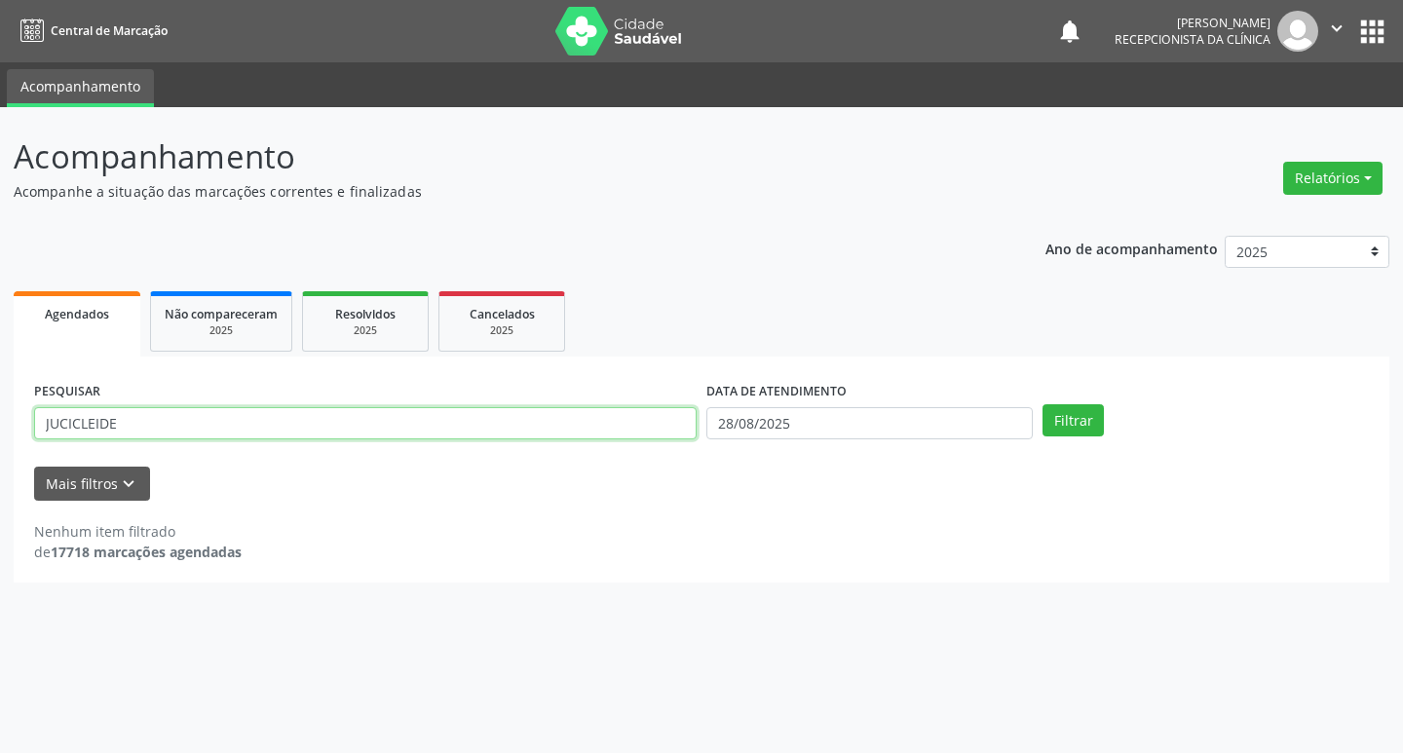
click at [365, 426] on input "JUCICLEIDE" at bounding box center [365, 423] width 663 height 33
type input "J"
type input "BRUNA"
click at [1056, 422] on button "Filtrar" at bounding box center [1073, 420] width 61 height 33
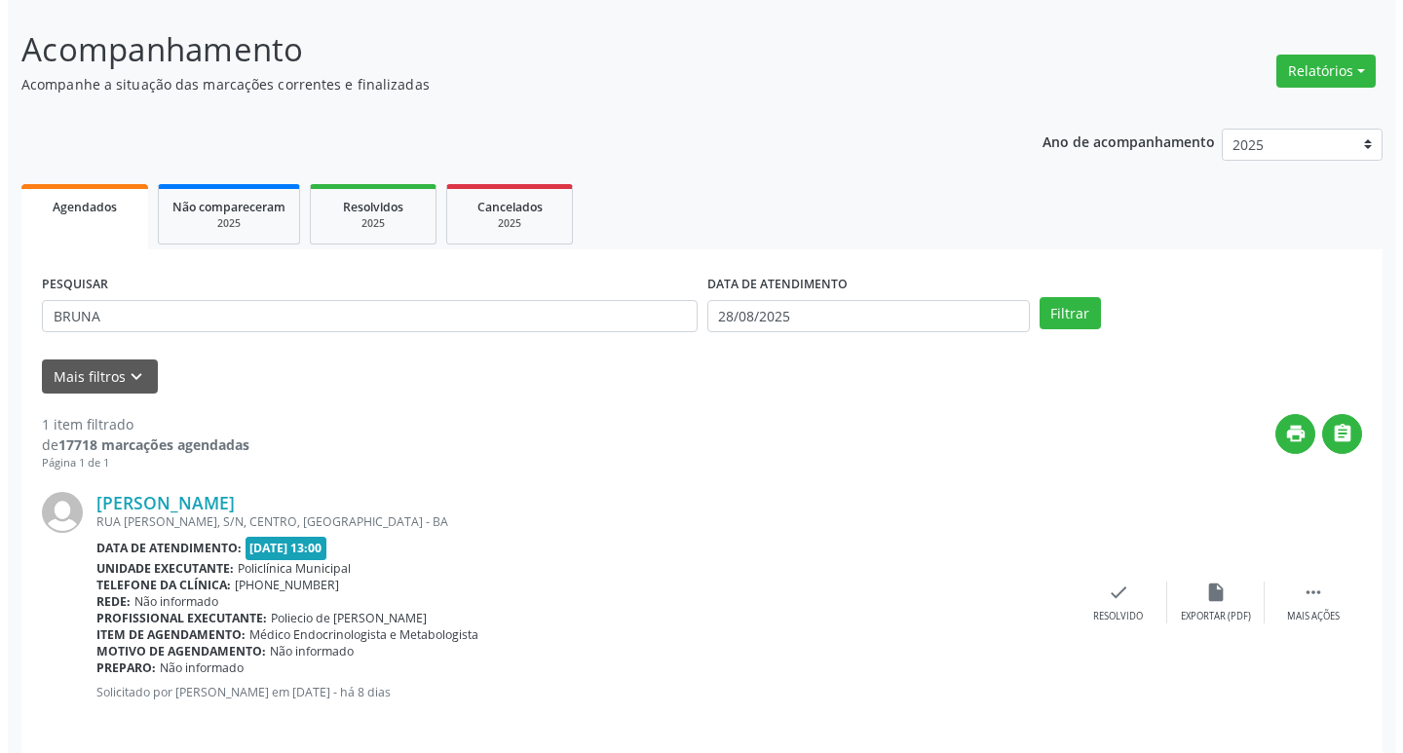
scroll to position [123, 0]
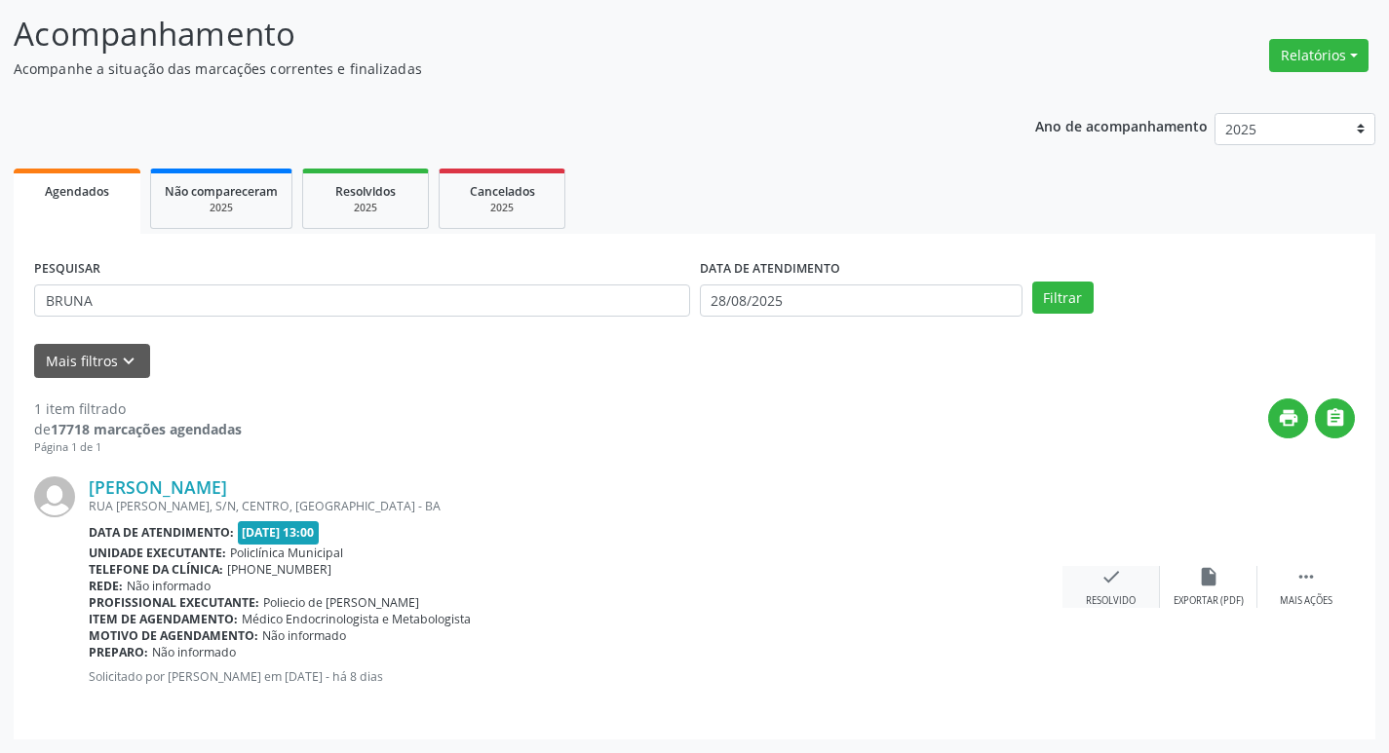
click at [1122, 588] on div "check Resolvido" at bounding box center [1110, 587] width 97 height 42
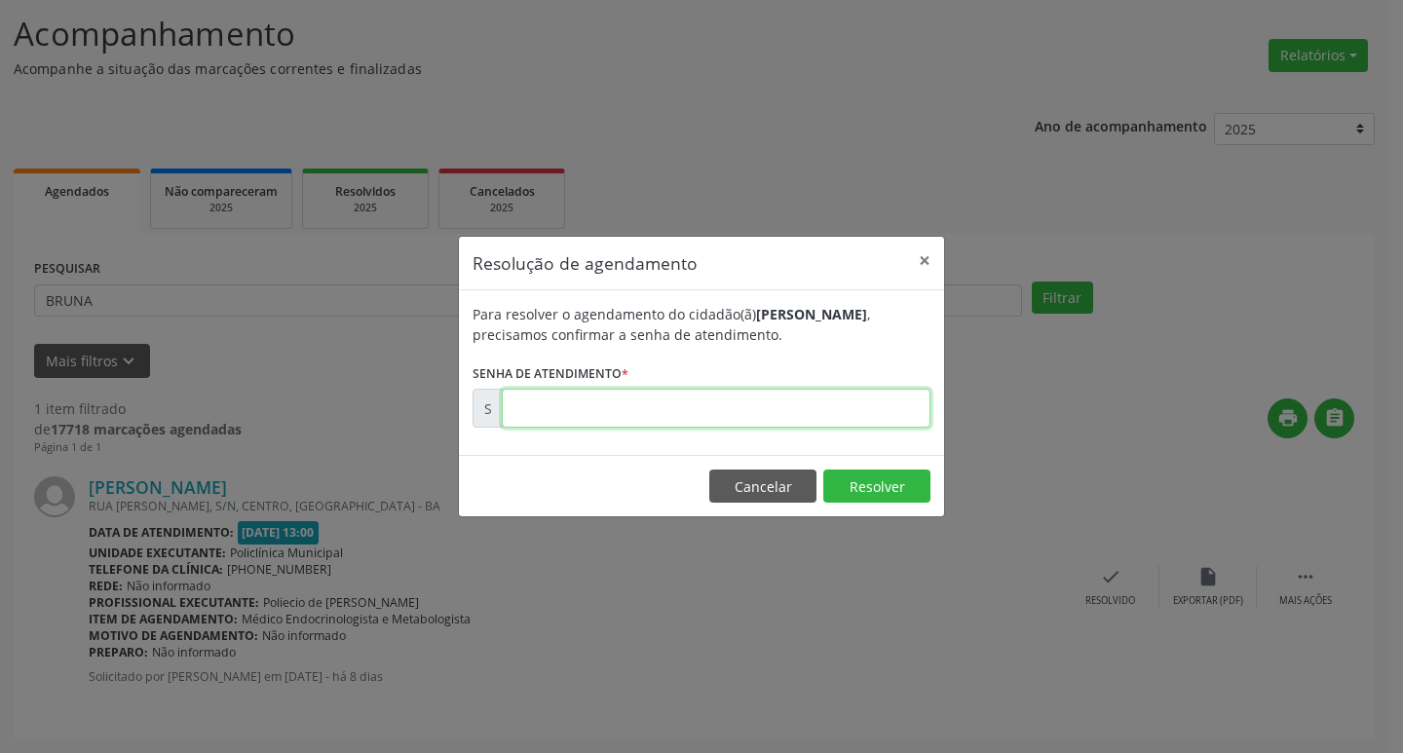
click at [747, 409] on input "text" at bounding box center [716, 408] width 429 height 39
type input "00172839"
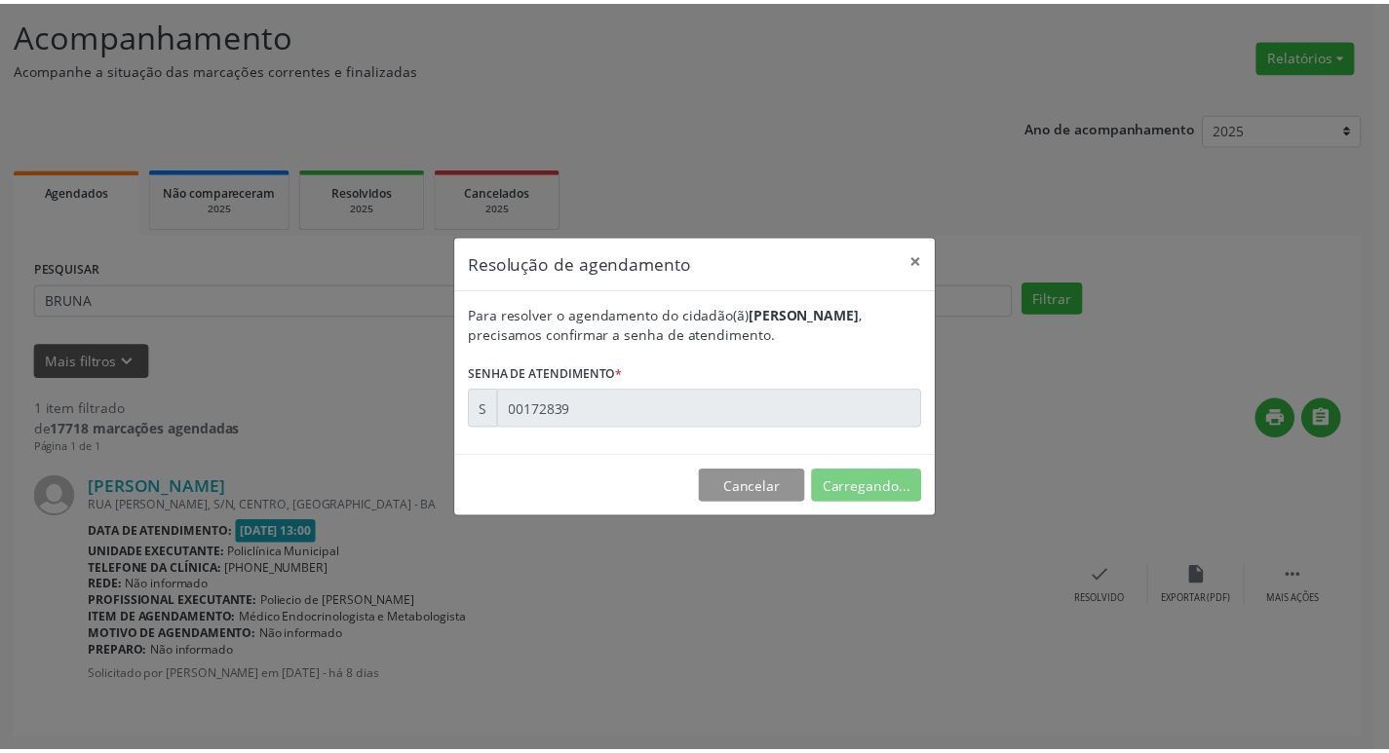
scroll to position [0, 0]
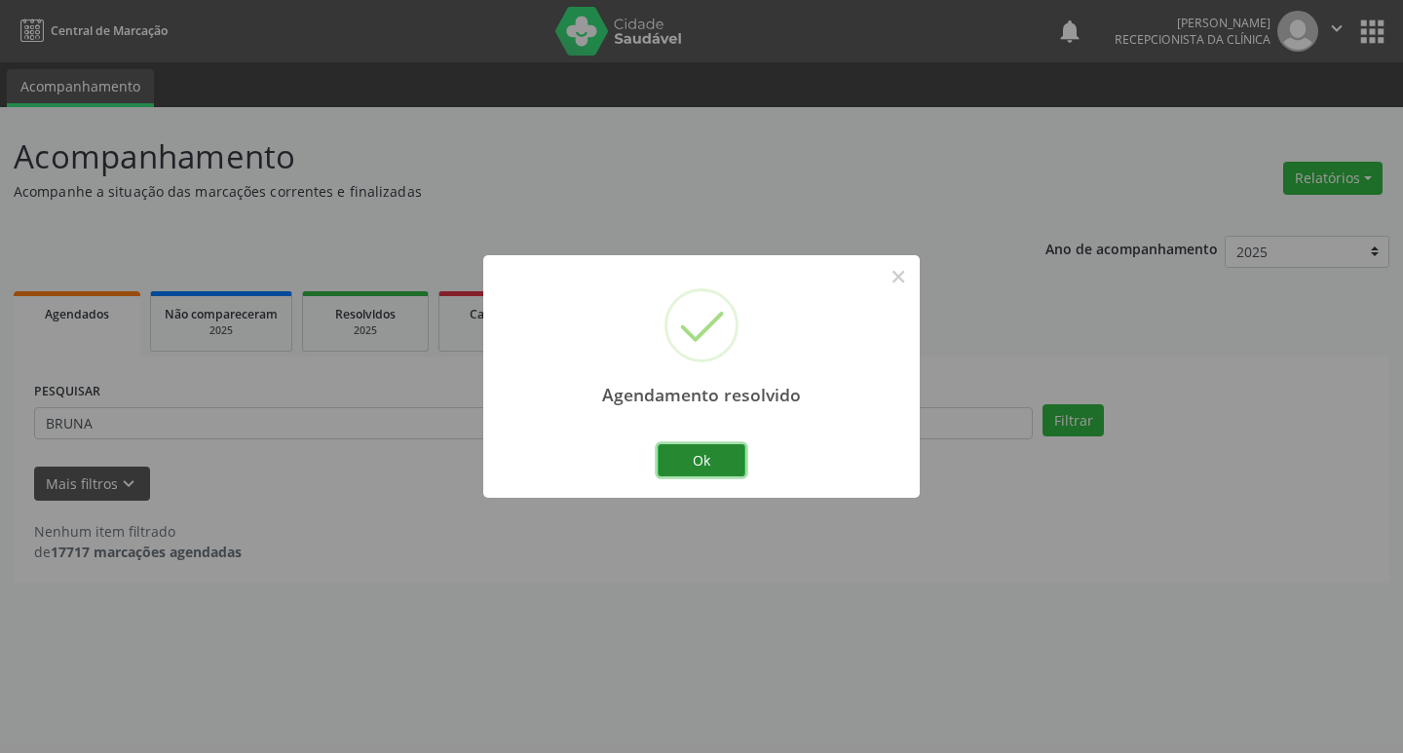
click at [735, 452] on button "Ok" at bounding box center [702, 460] width 88 height 33
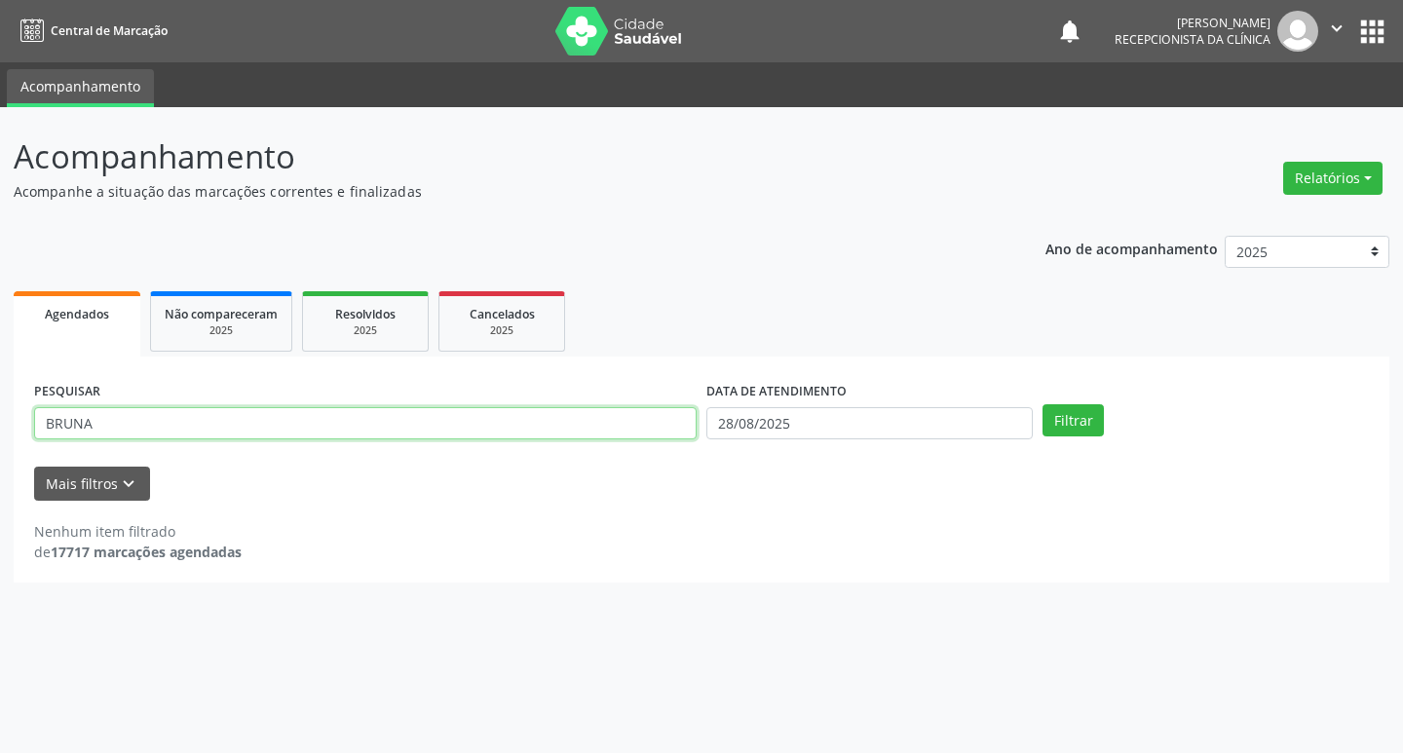
click at [165, 422] on input "BRUNA" at bounding box center [365, 423] width 663 height 33
type input "B"
type input "EUDALIA"
click at [1066, 423] on button "Filtrar" at bounding box center [1073, 420] width 61 height 33
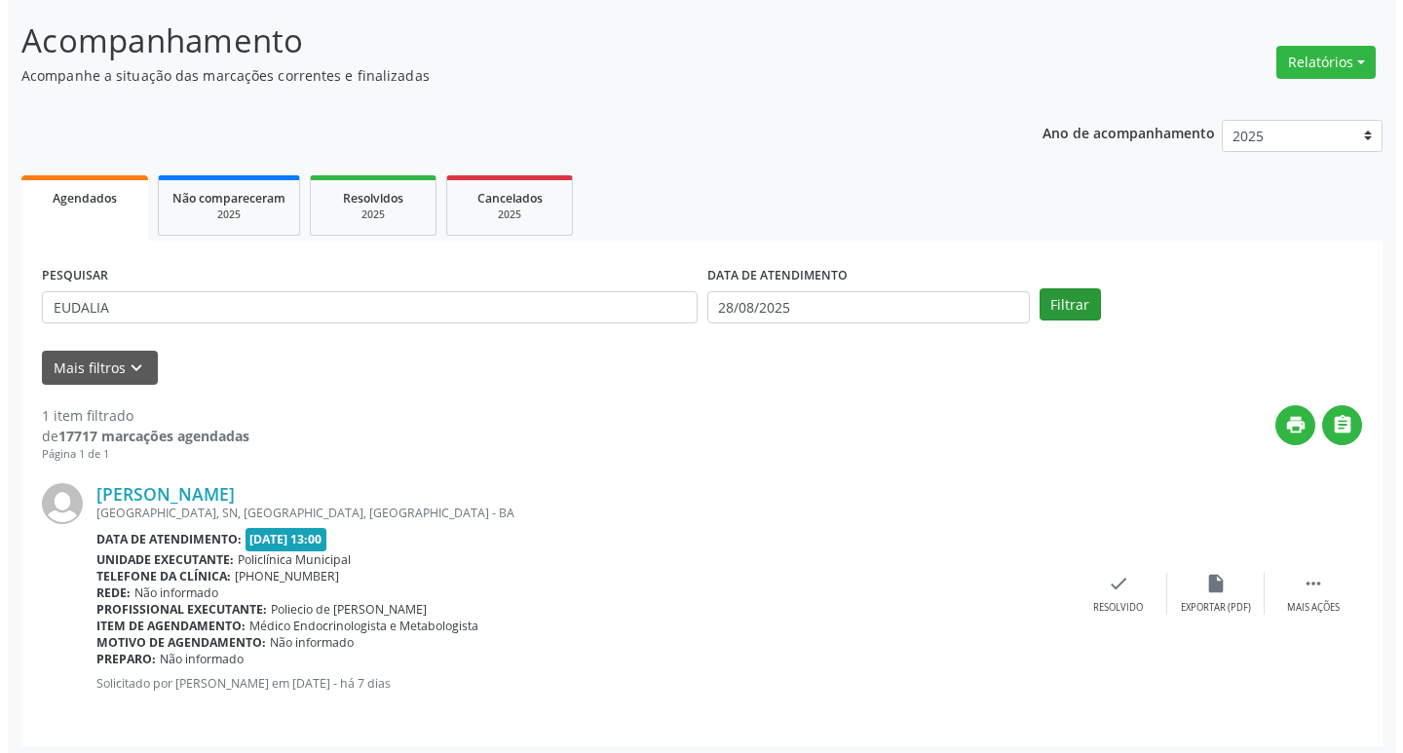
scroll to position [123, 0]
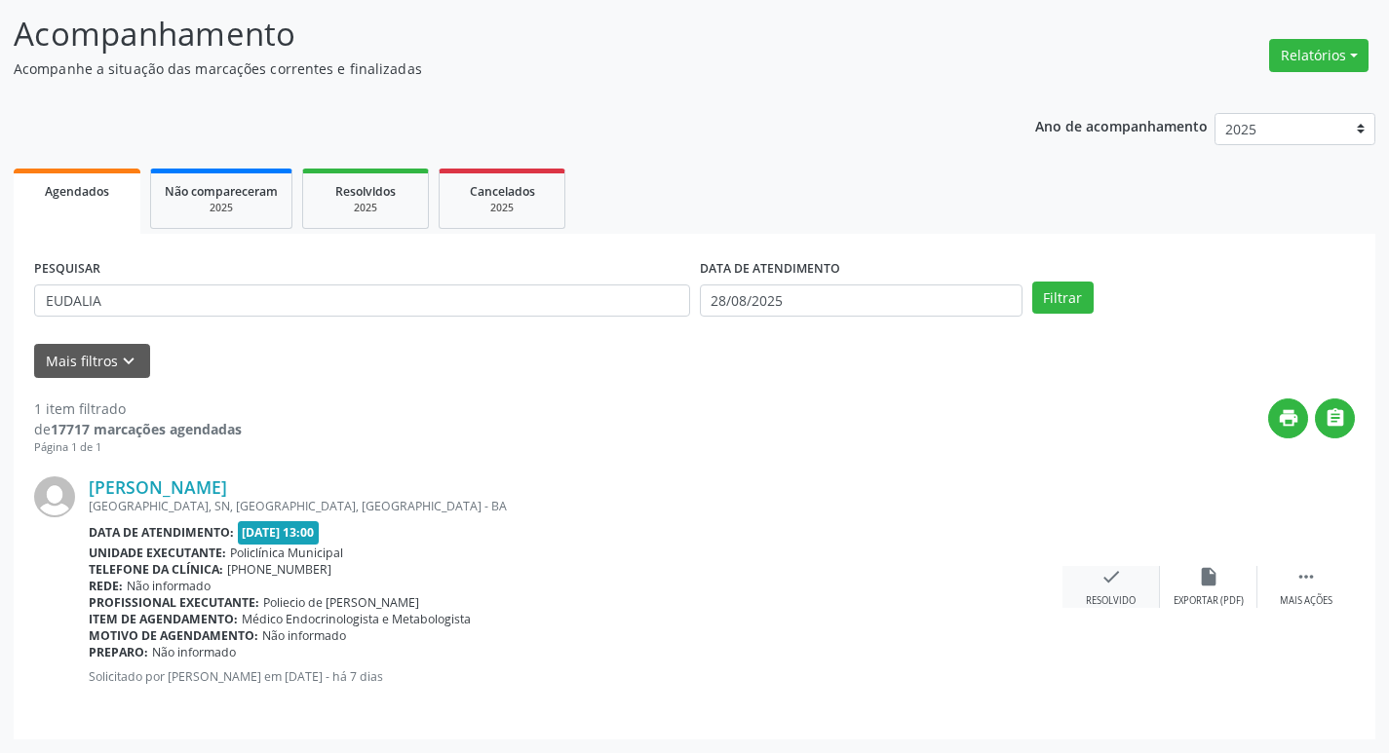
click at [1121, 589] on div "check Resolvido" at bounding box center [1110, 587] width 97 height 42
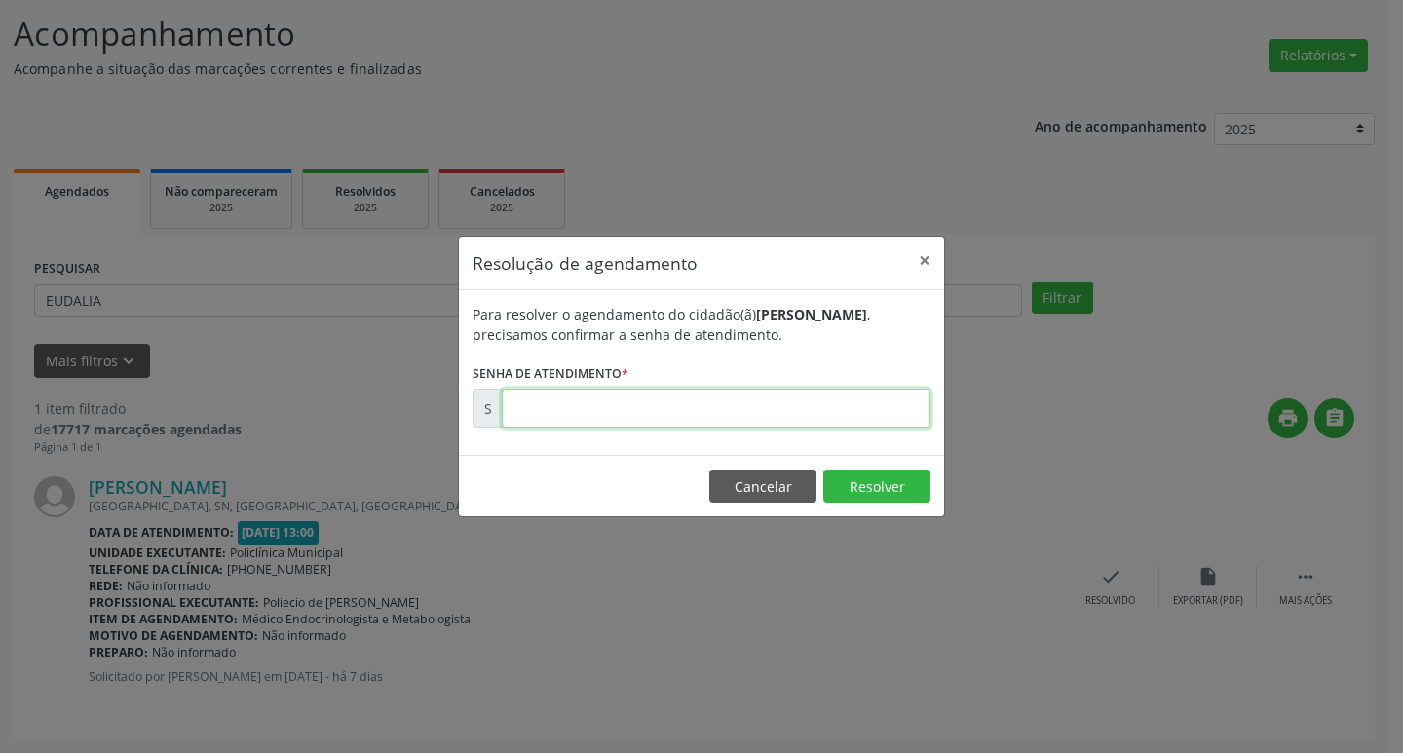
click at [708, 408] on input "text" at bounding box center [716, 408] width 429 height 39
type input "00172904"
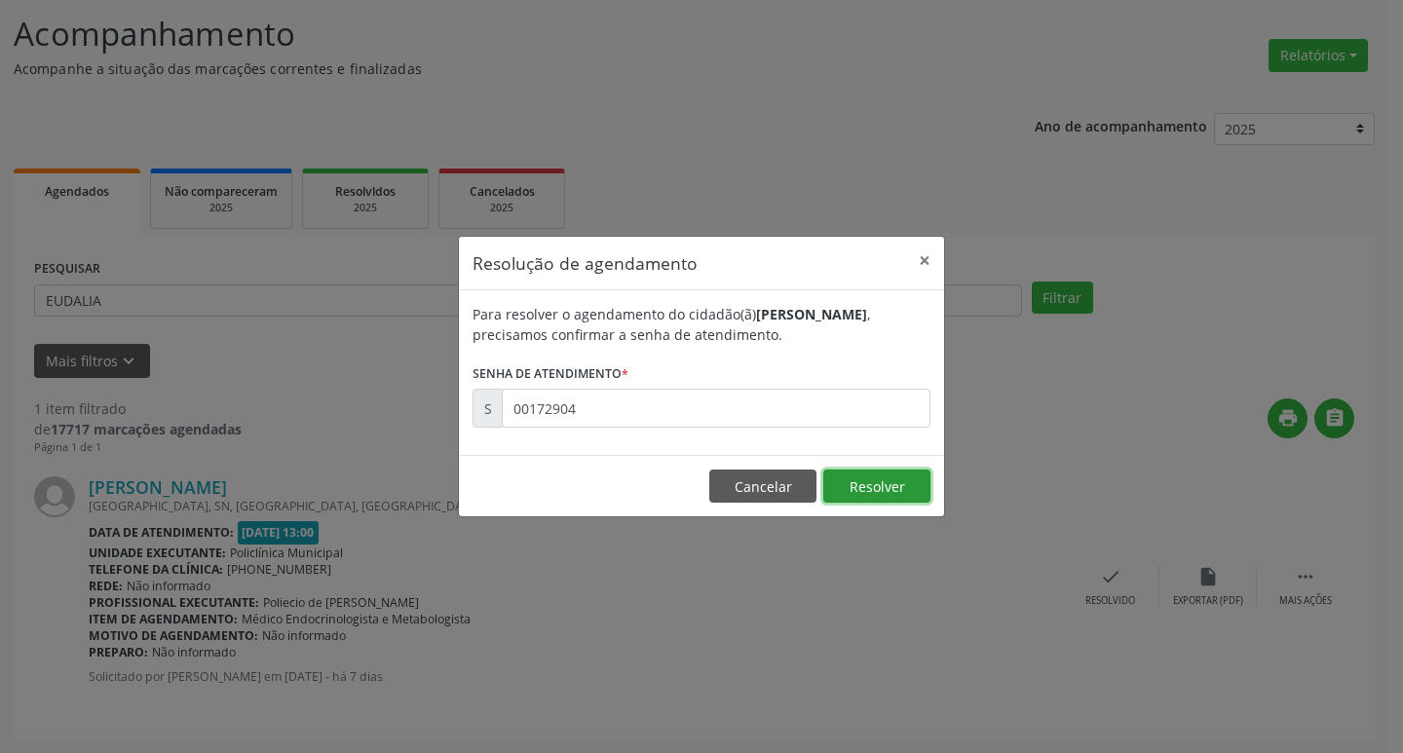
click at [883, 482] on button "Resolver" at bounding box center [876, 486] width 107 height 33
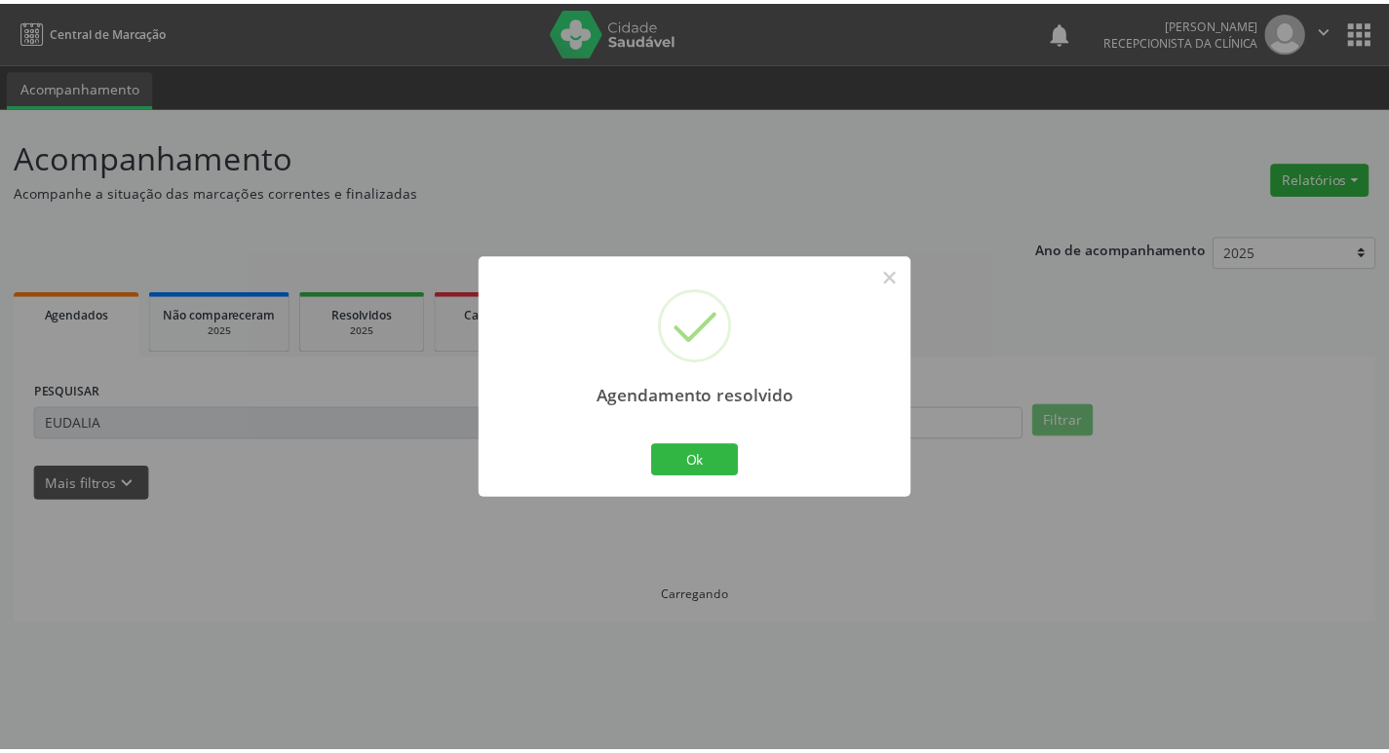
scroll to position [0, 0]
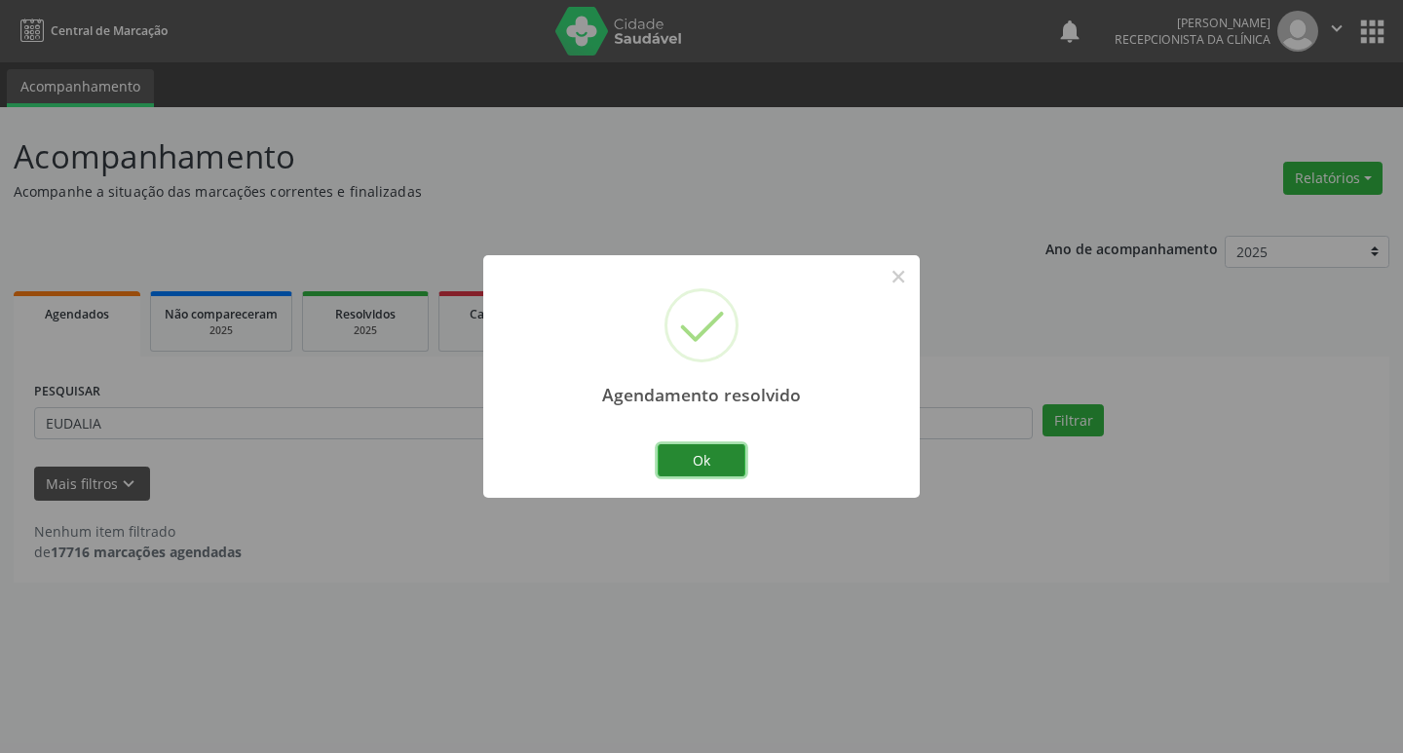
click at [731, 462] on button "Ok" at bounding box center [702, 460] width 88 height 33
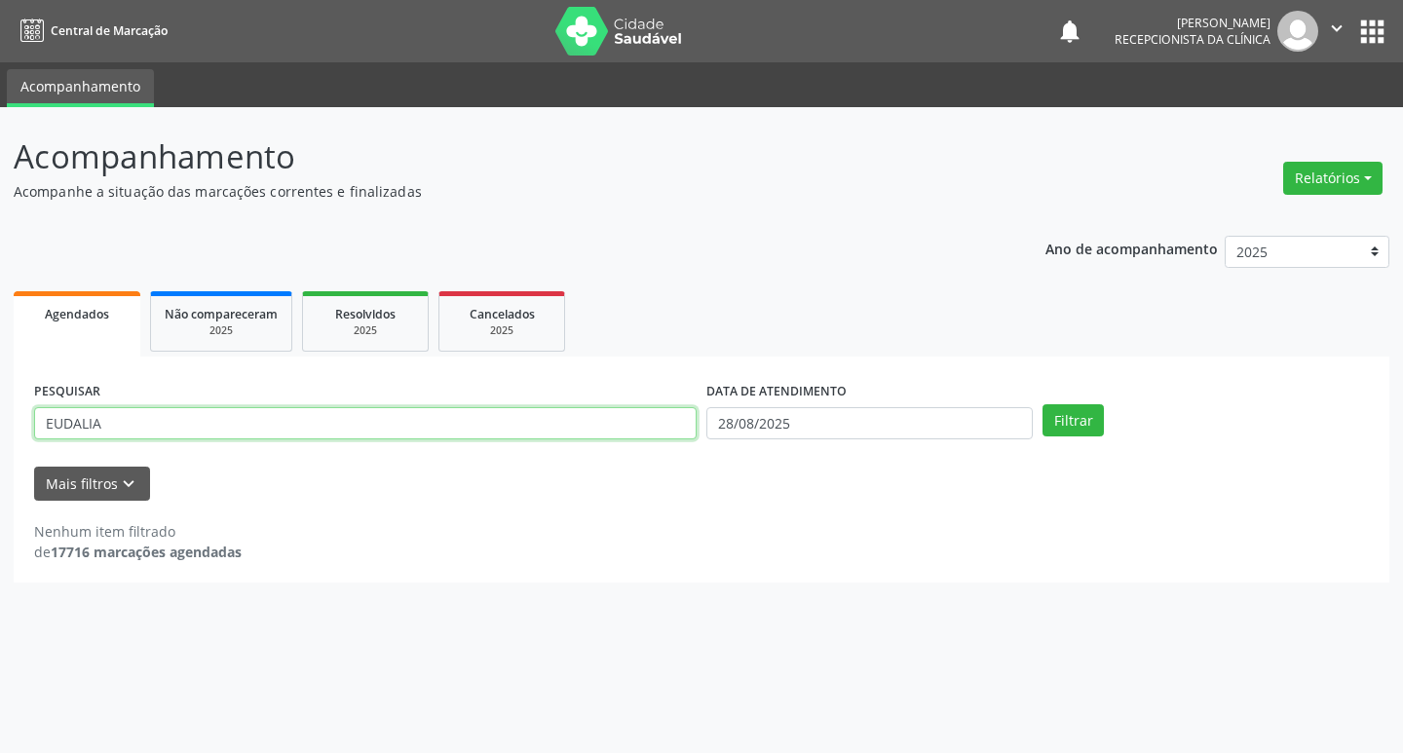
click at [522, 420] on input "EUDALIA" at bounding box center [365, 423] width 663 height 33
type input "E"
type input "ADELINO"
click at [1081, 412] on button "Filtrar" at bounding box center [1073, 420] width 61 height 33
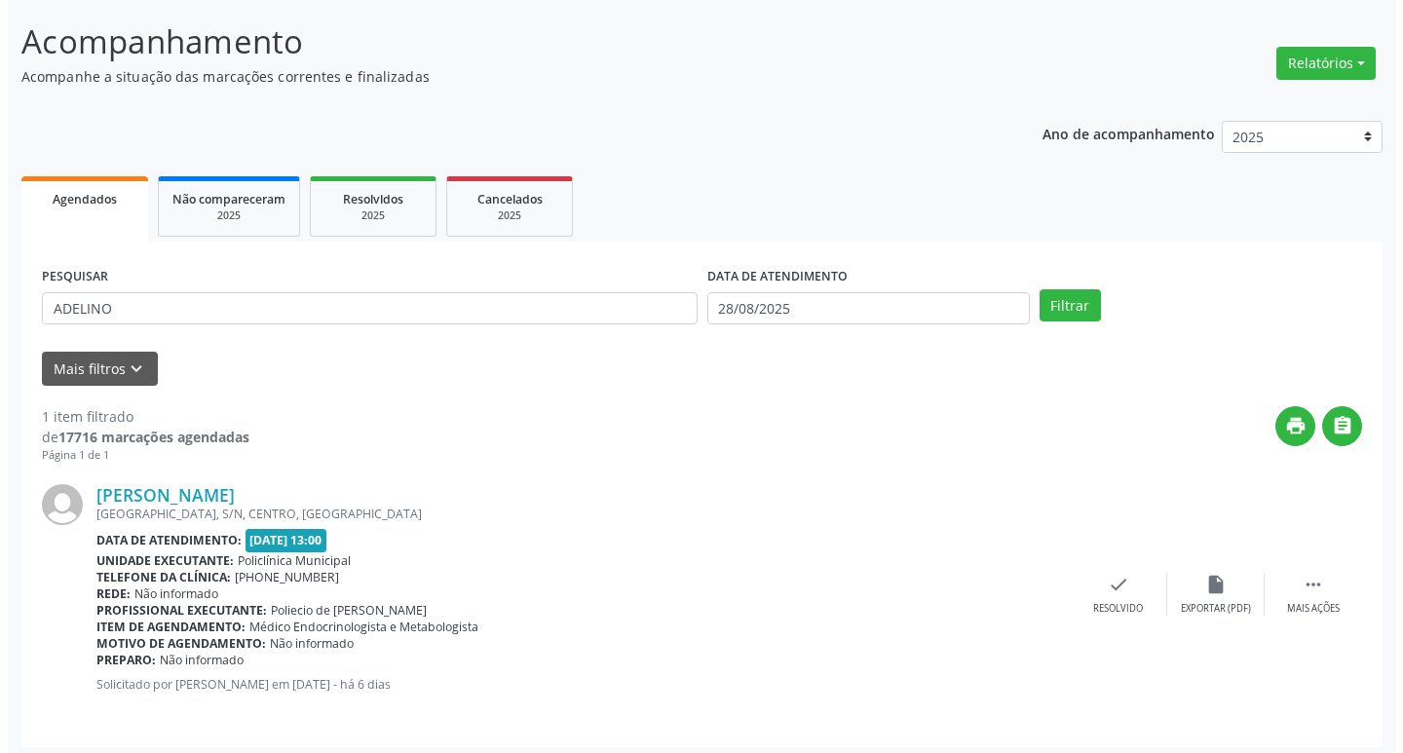
scroll to position [123, 0]
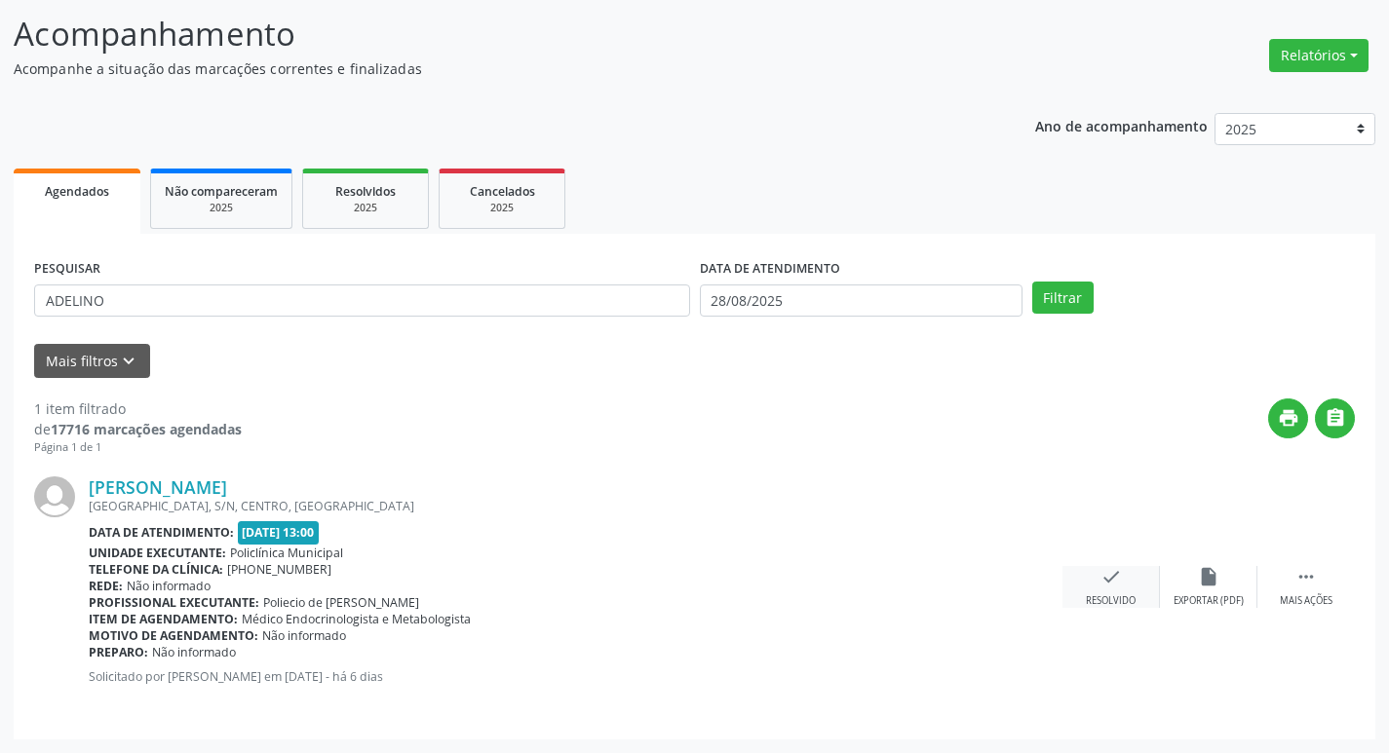
click at [1117, 585] on icon "check" at bounding box center [1110, 576] width 21 height 21
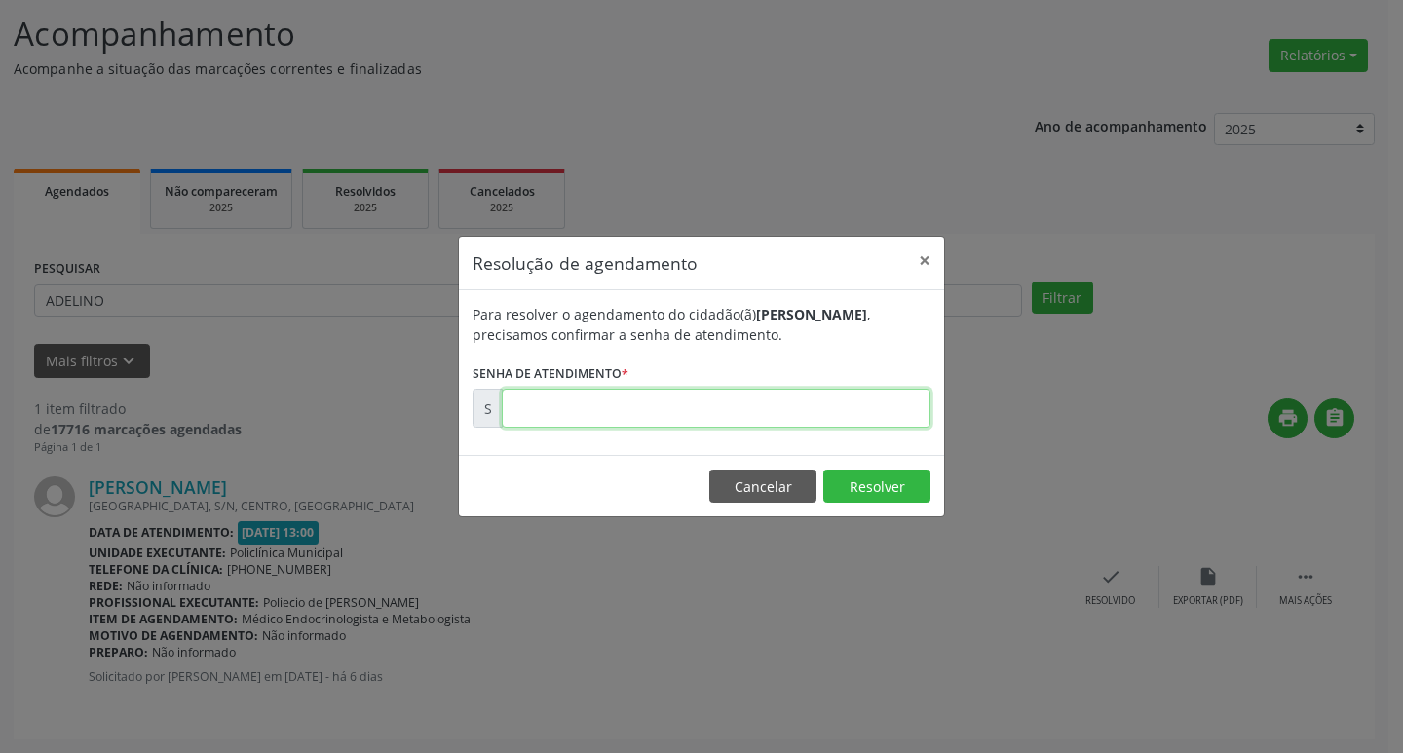
click at [869, 395] on input "text" at bounding box center [716, 408] width 429 height 39
type input "00173416"
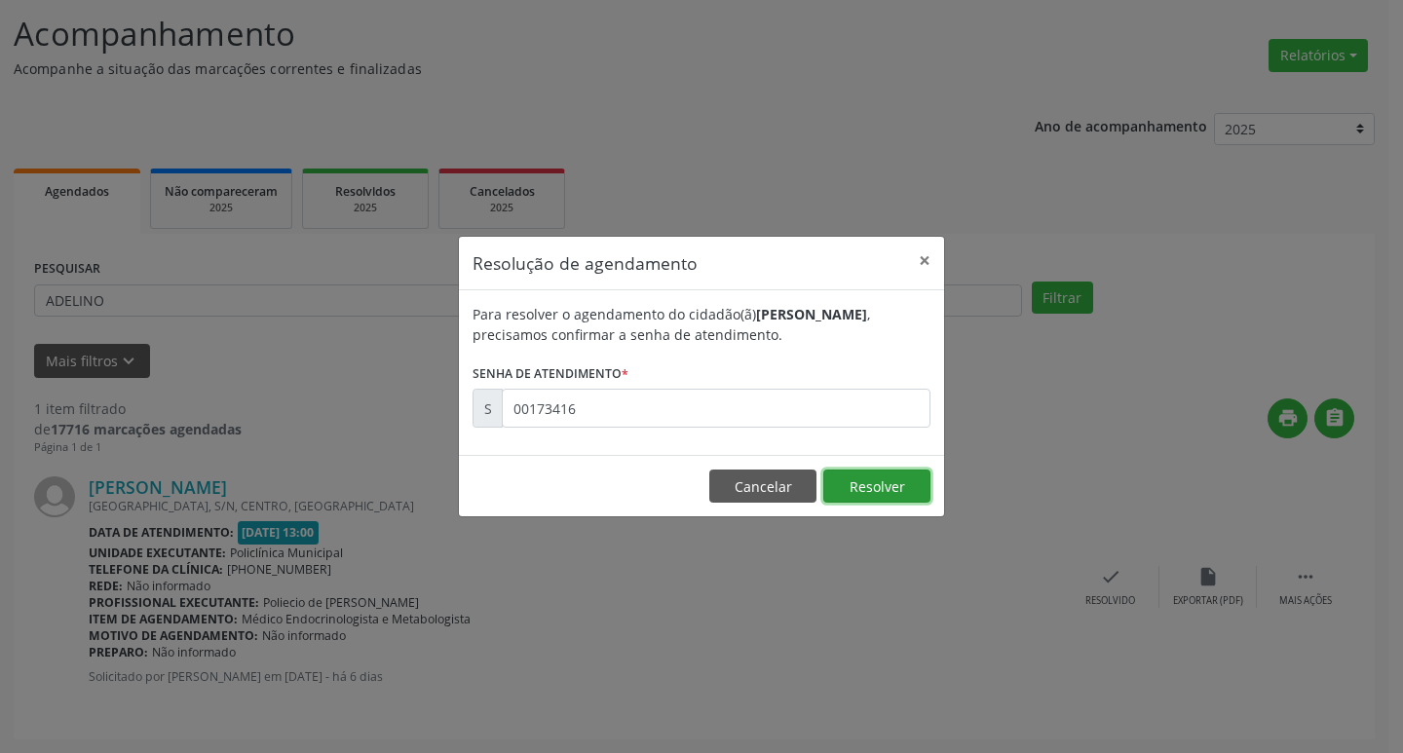
click at [927, 489] on button "Resolver" at bounding box center [876, 486] width 107 height 33
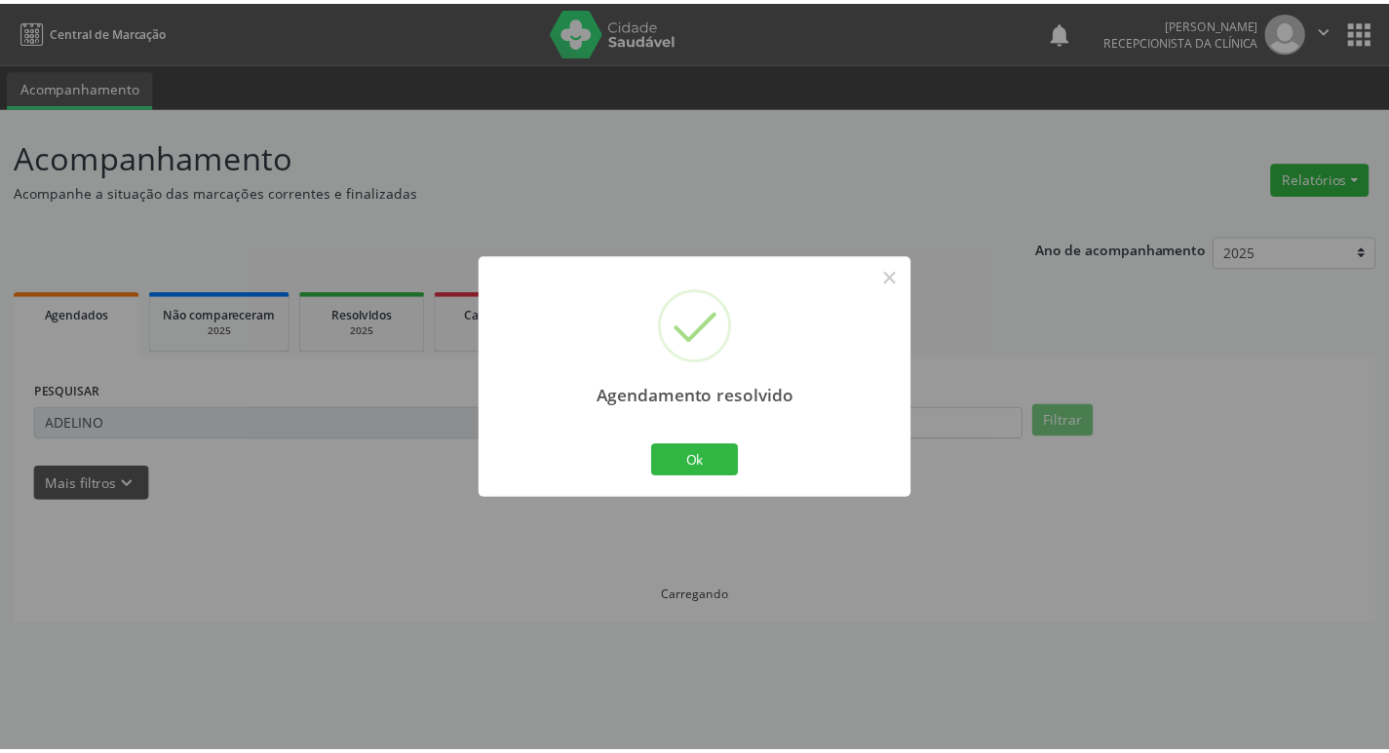
scroll to position [0, 0]
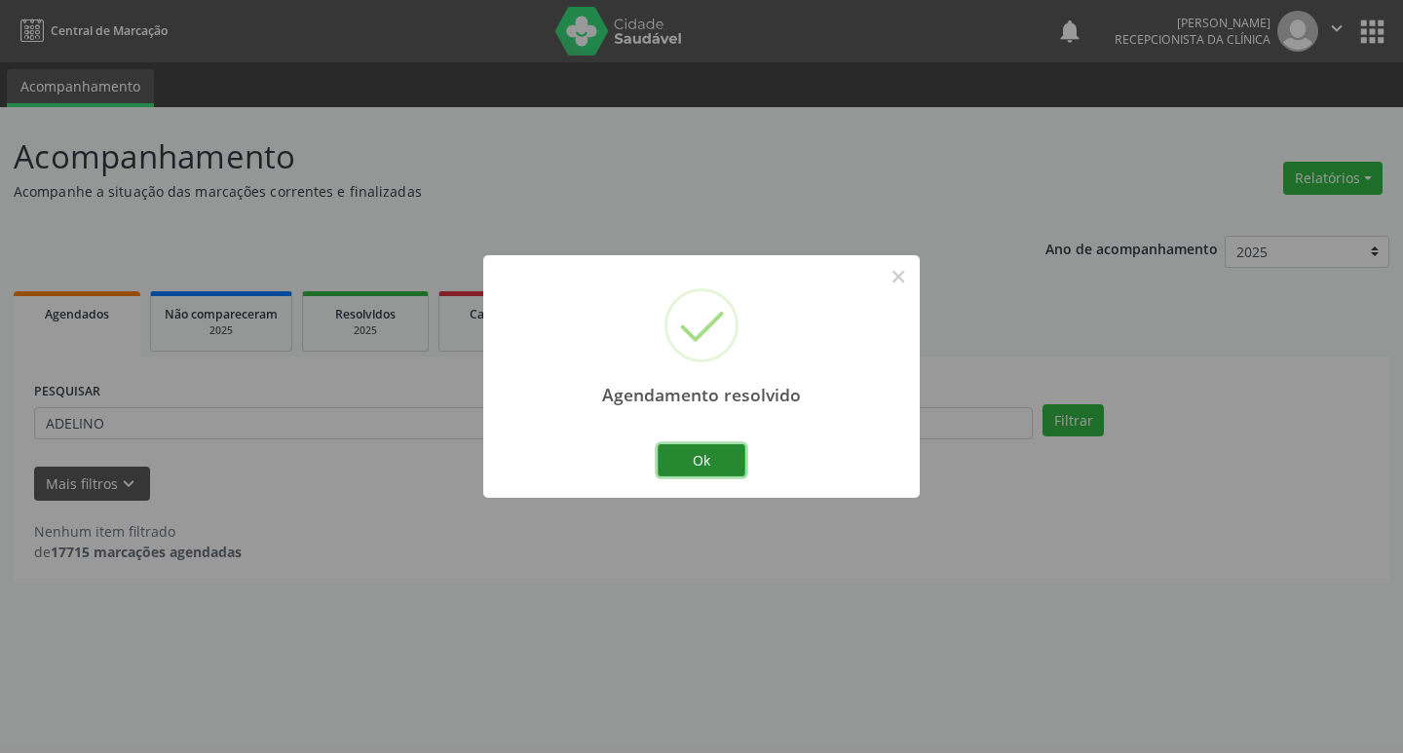
click at [727, 454] on button "Ok" at bounding box center [702, 460] width 88 height 33
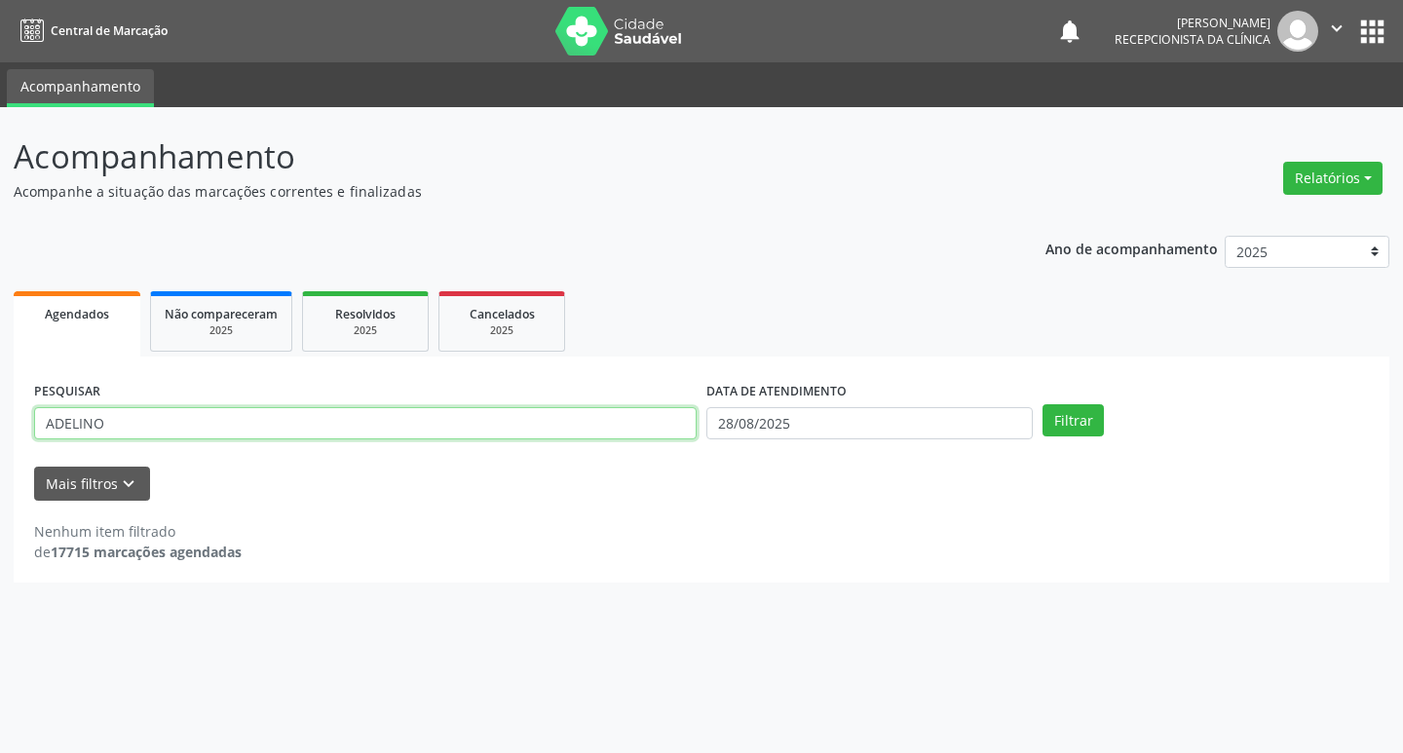
click at [173, 424] on input "ADELINO" at bounding box center [365, 423] width 663 height 33
type input "A"
click at [237, 421] on input "IRA" at bounding box center [365, 423] width 663 height 33
click at [234, 417] on input "IRA" at bounding box center [365, 423] width 663 height 33
click at [1096, 418] on button "Filtrar" at bounding box center [1073, 420] width 61 height 33
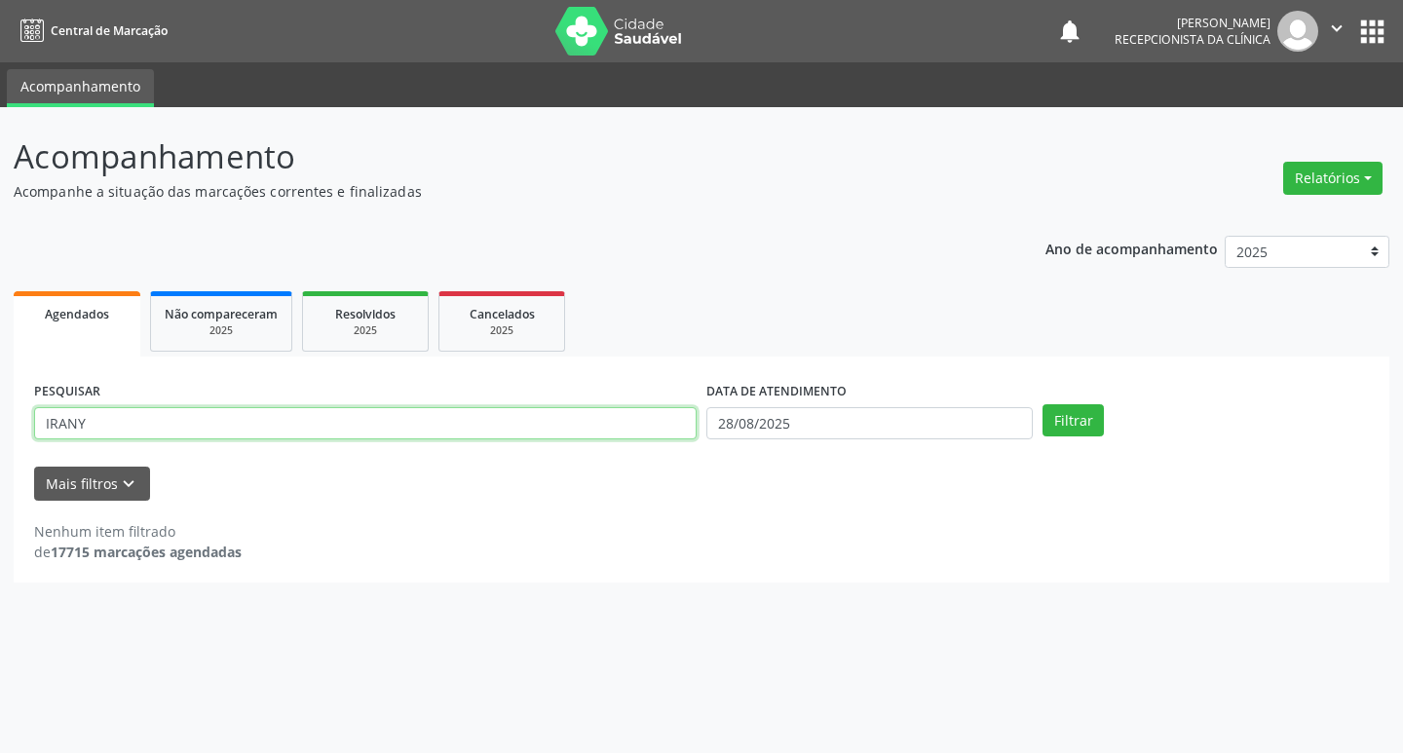
click at [535, 413] on input "IRANY" at bounding box center [365, 423] width 663 height 33
type input "IRANI"
click at [1056, 411] on button "Filtrar" at bounding box center [1073, 420] width 61 height 33
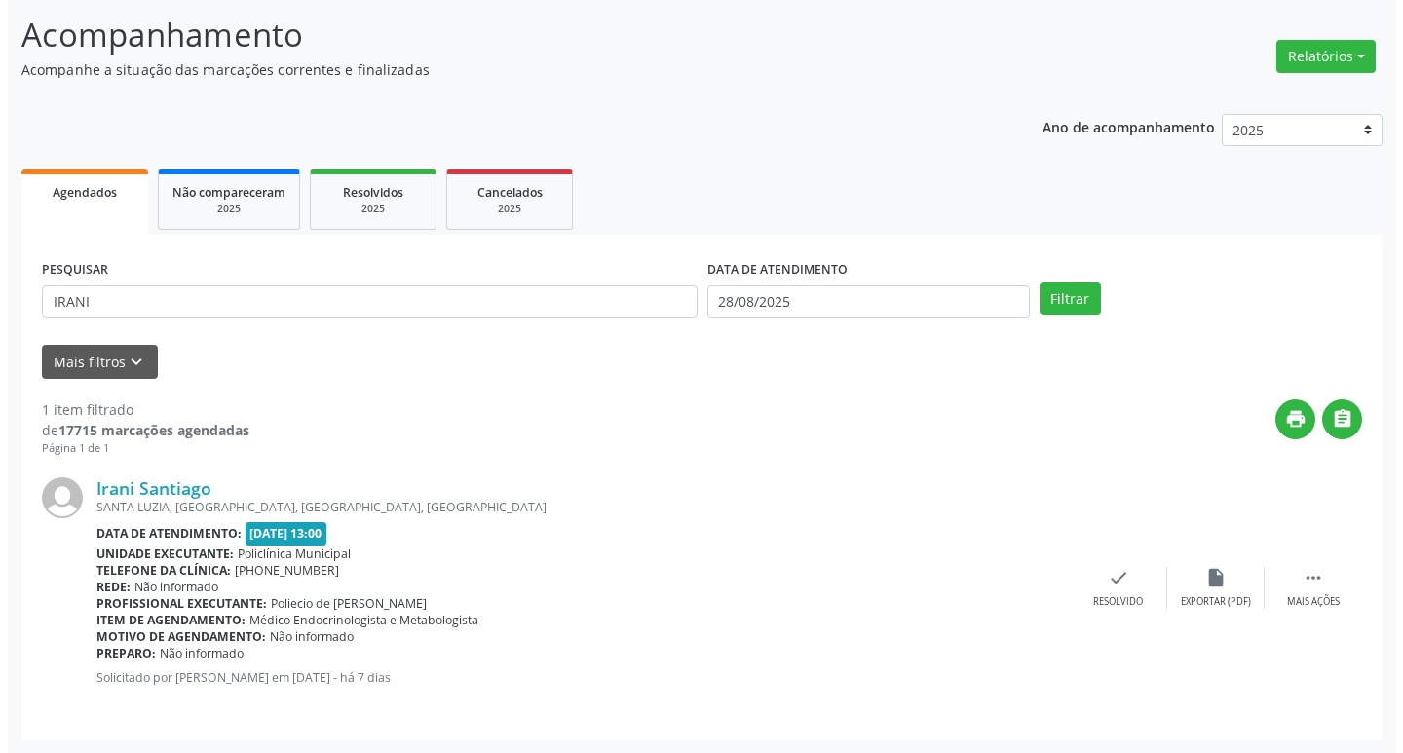
scroll to position [123, 0]
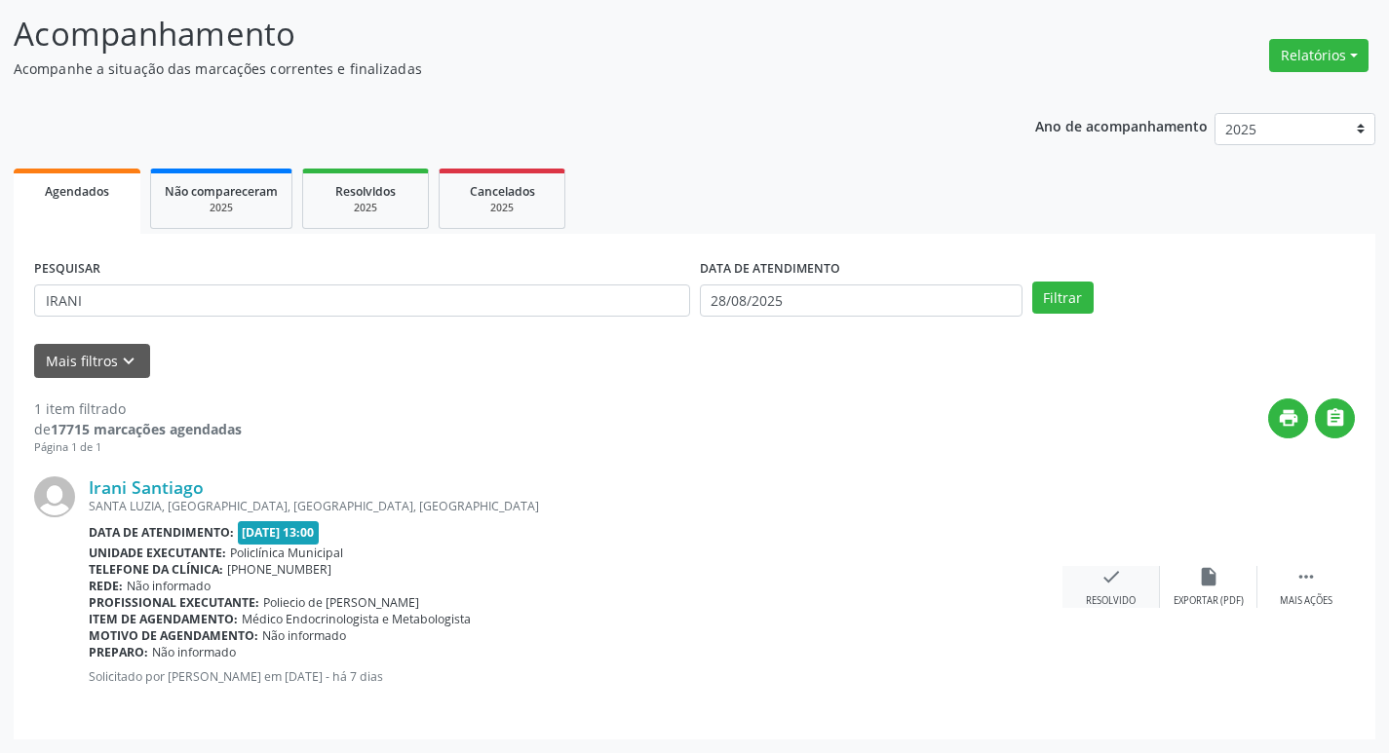
click at [1125, 600] on div "Resolvido" at bounding box center [1111, 601] width 50 height 14
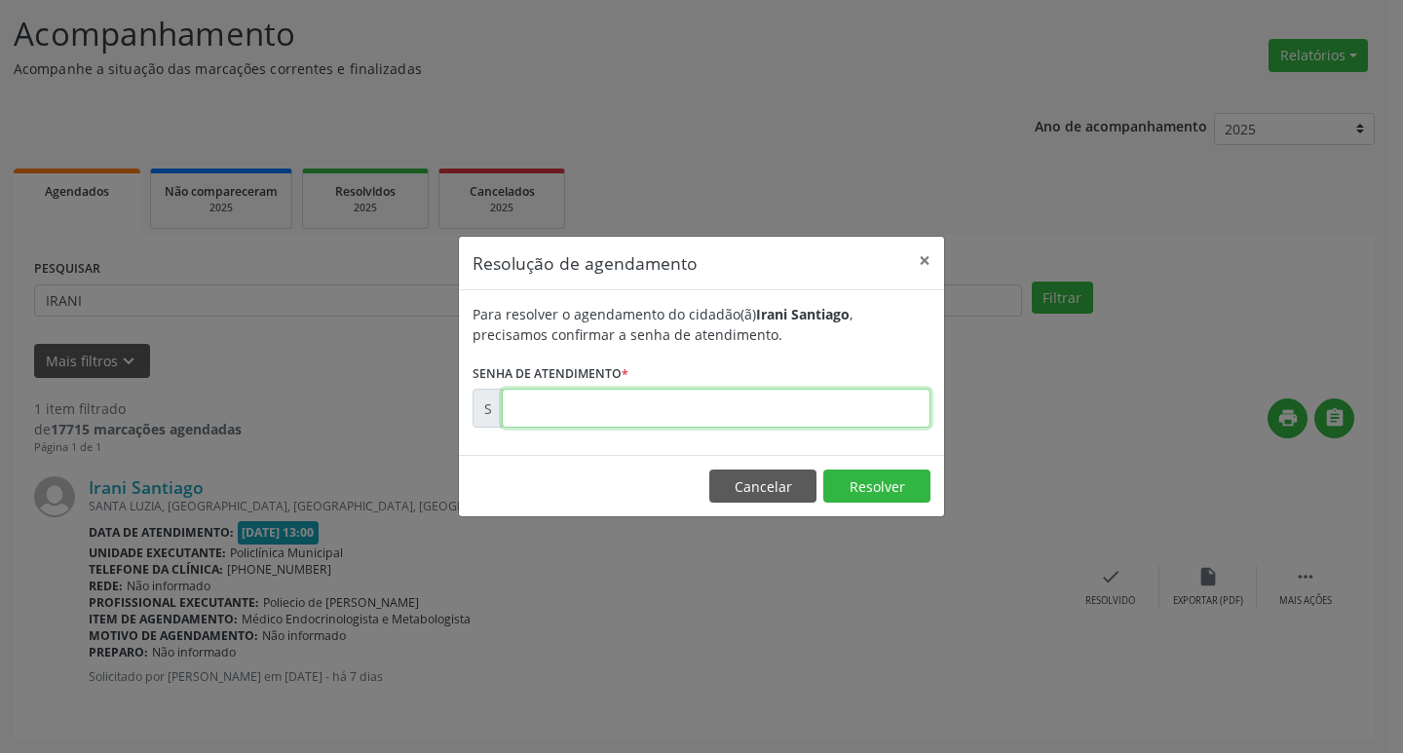
click at [710, 407] on input "text" at bounding box center [716, 408] width 429 height 39
type input "00172941"
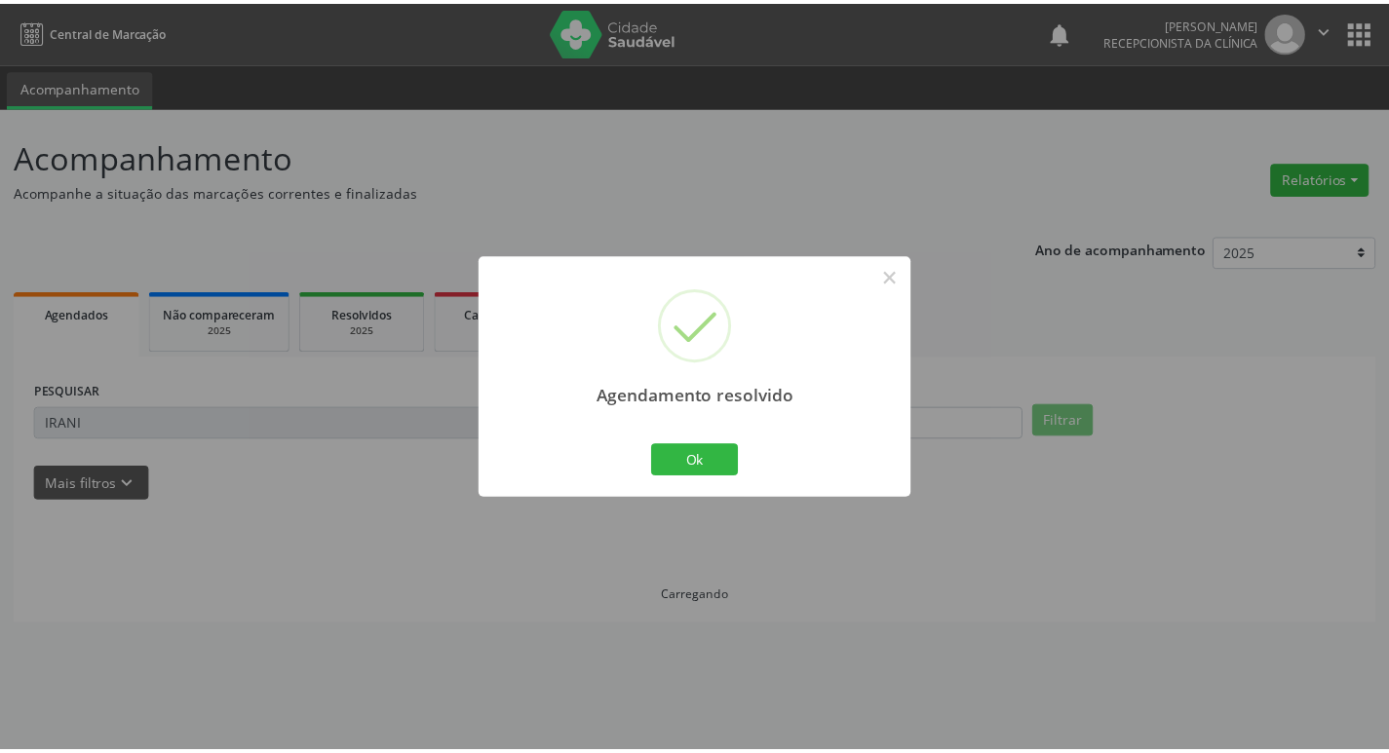
scroll to position [0, 0]
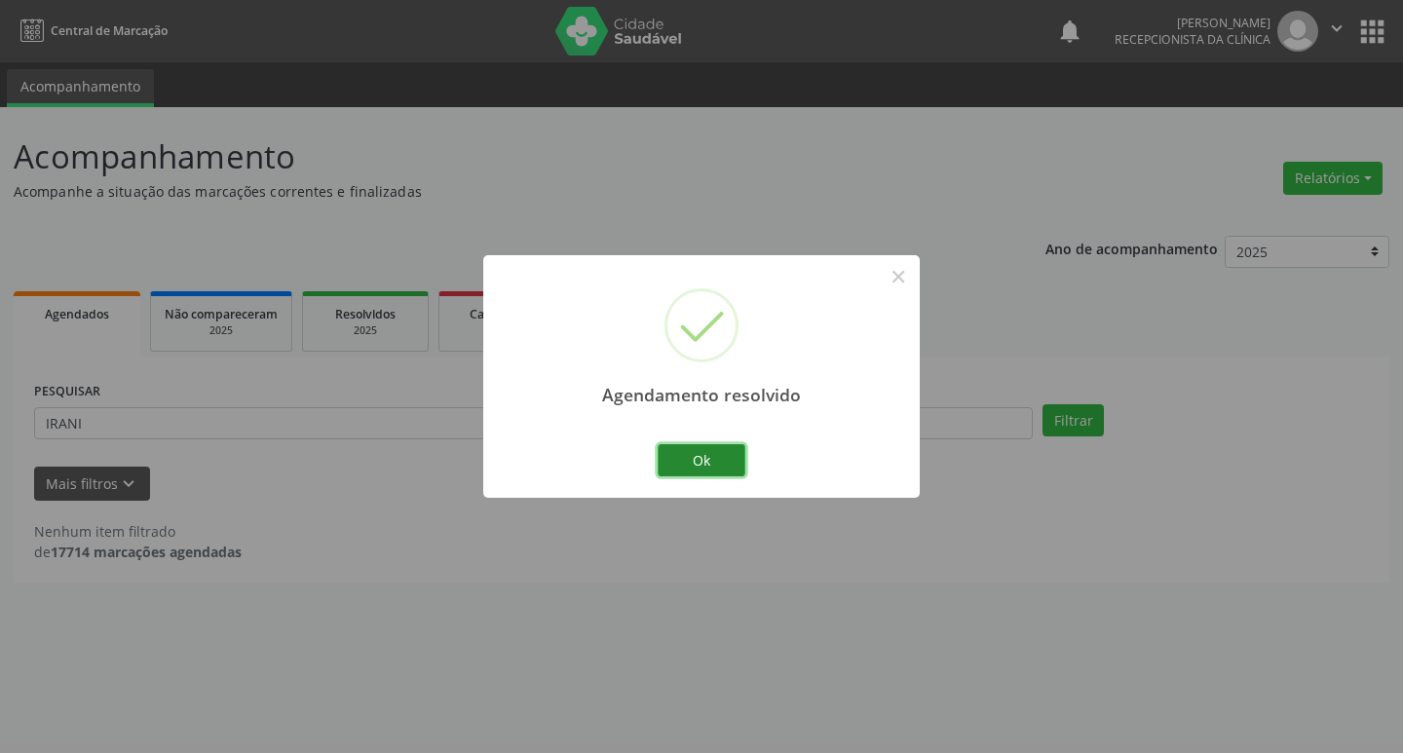
click at [710, 446] on button "Ok" at bounding box center [702, 460] width 88 height 33
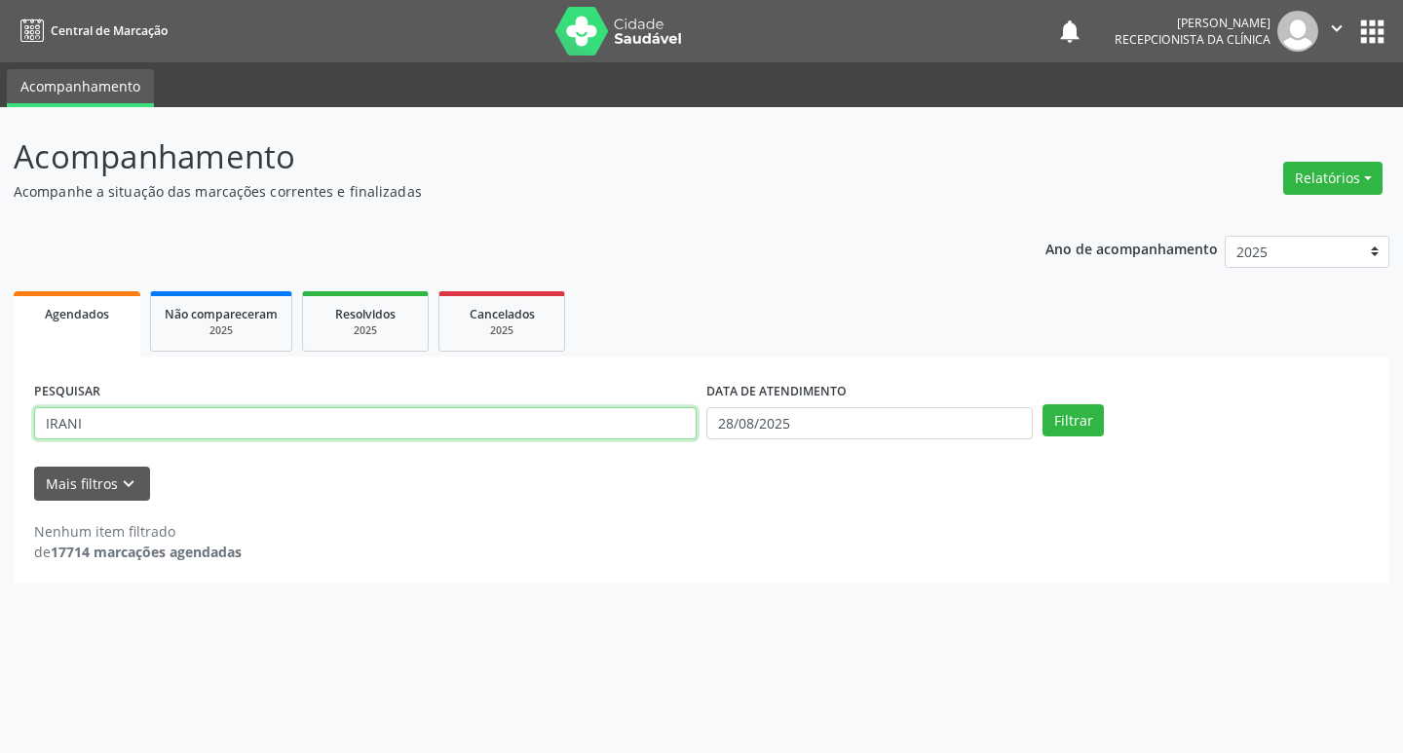
click at [452, 417] on input "IRANI" at bounding box center [365, 423] width 663 height 33
type input "I"
type input "LUCINEIDE"
click at [1049, 416] on button "Filtrar" at bounding box center [1073, 420] width 61 height 33
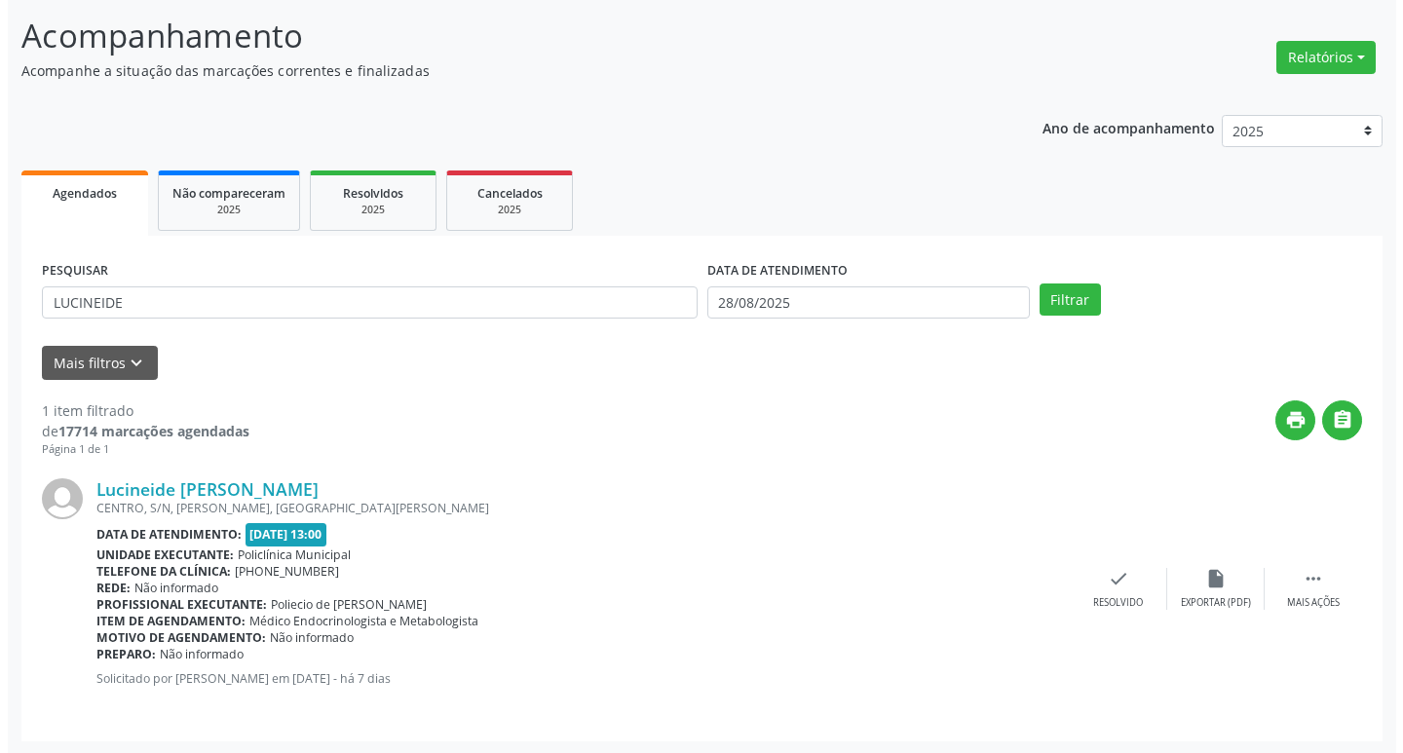
scroll to position [123, 0]
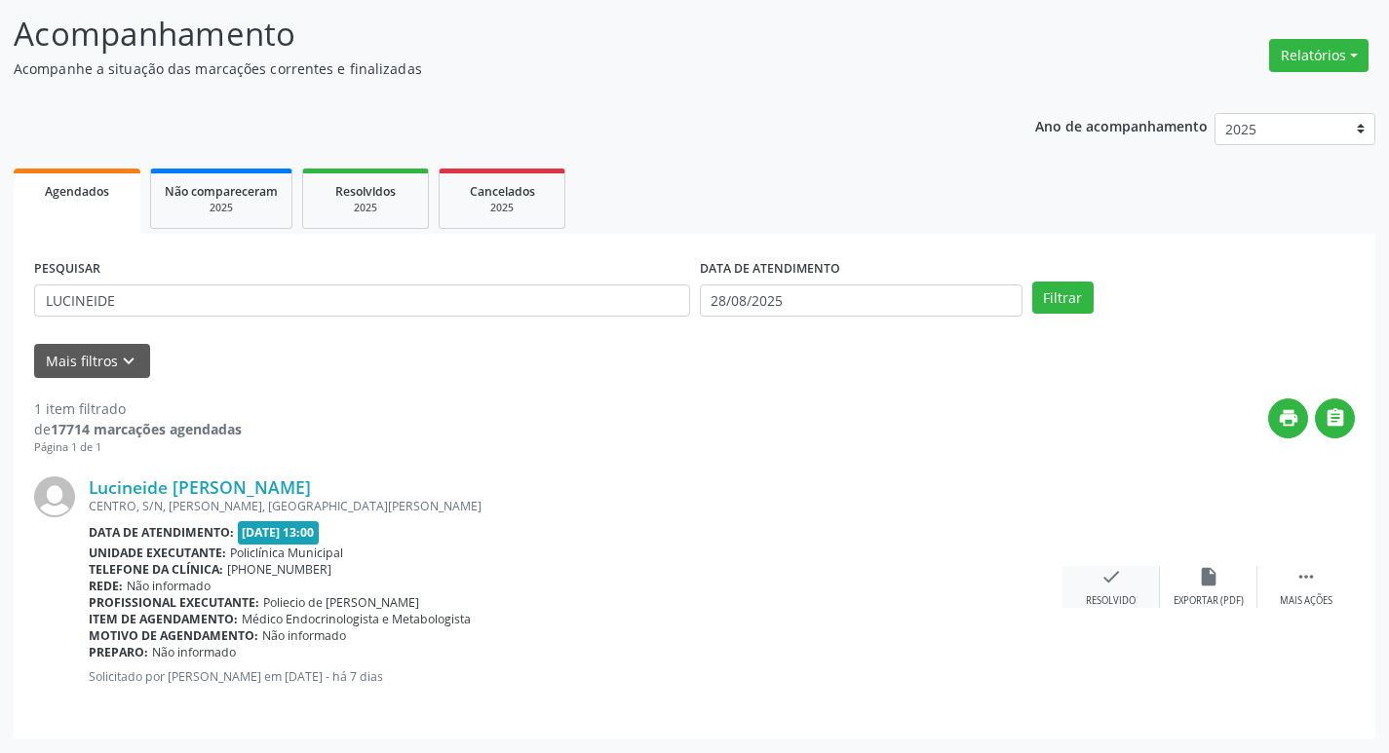
click at [1122, 590] on div "check Resolvido" at bounding box center [1110, 587] width 97 height 42
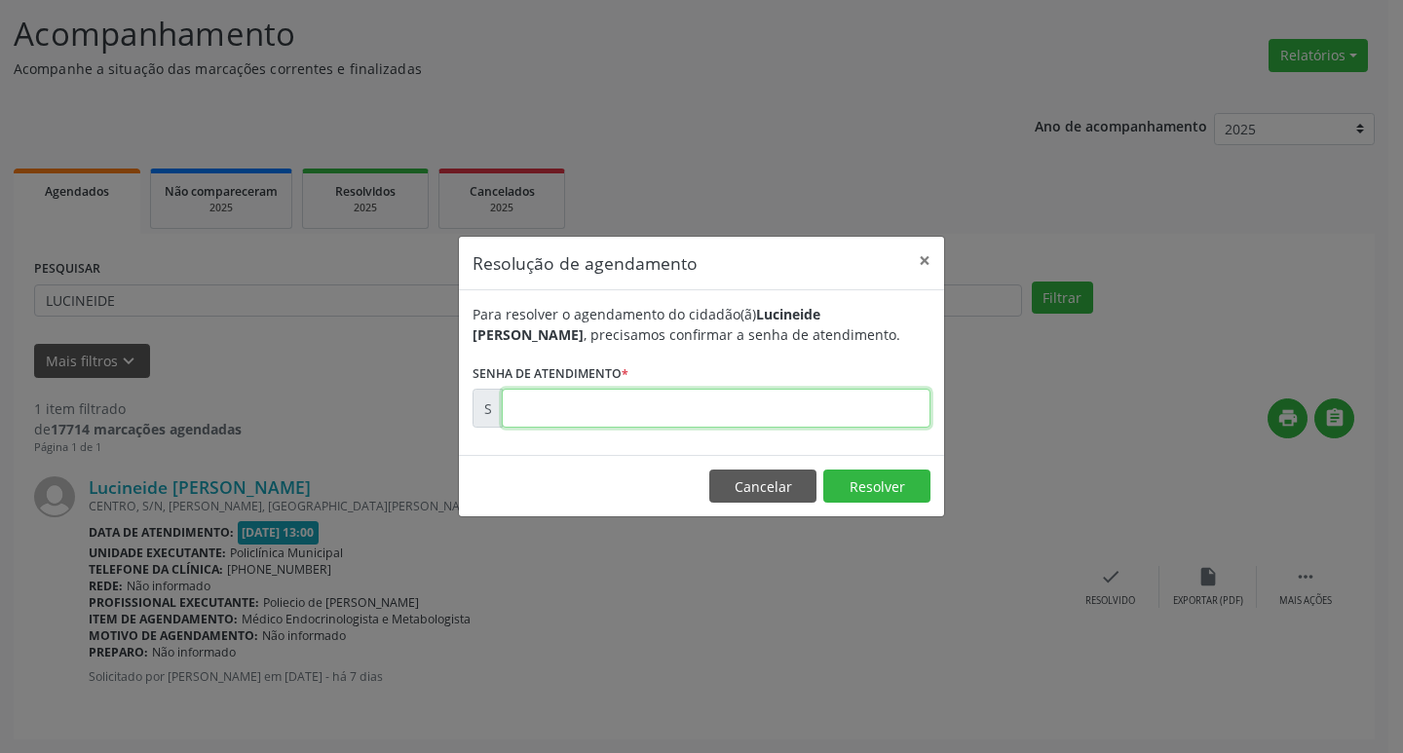
click at [881, 410] on input "text" at bounding box center [716, 408] width 429 height 39
type input "00172952"
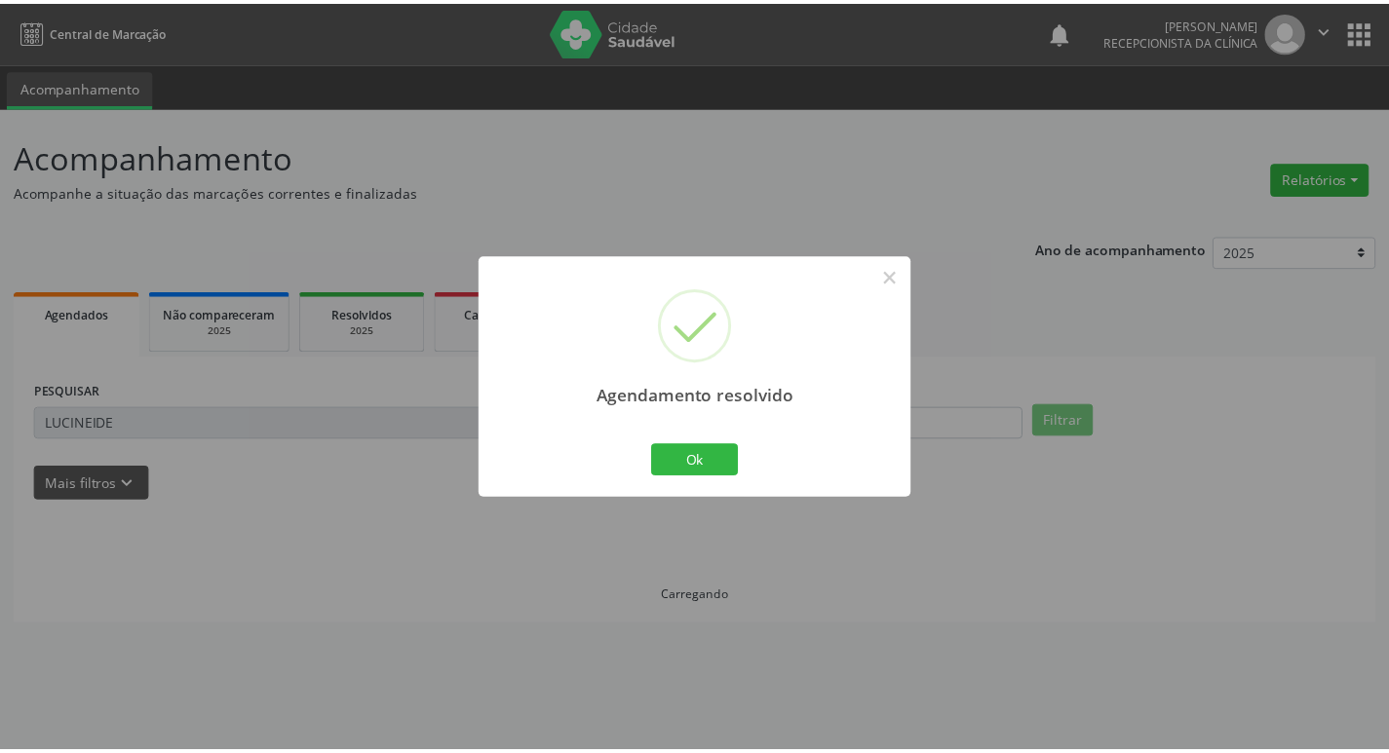
scroll to position [0, 0]
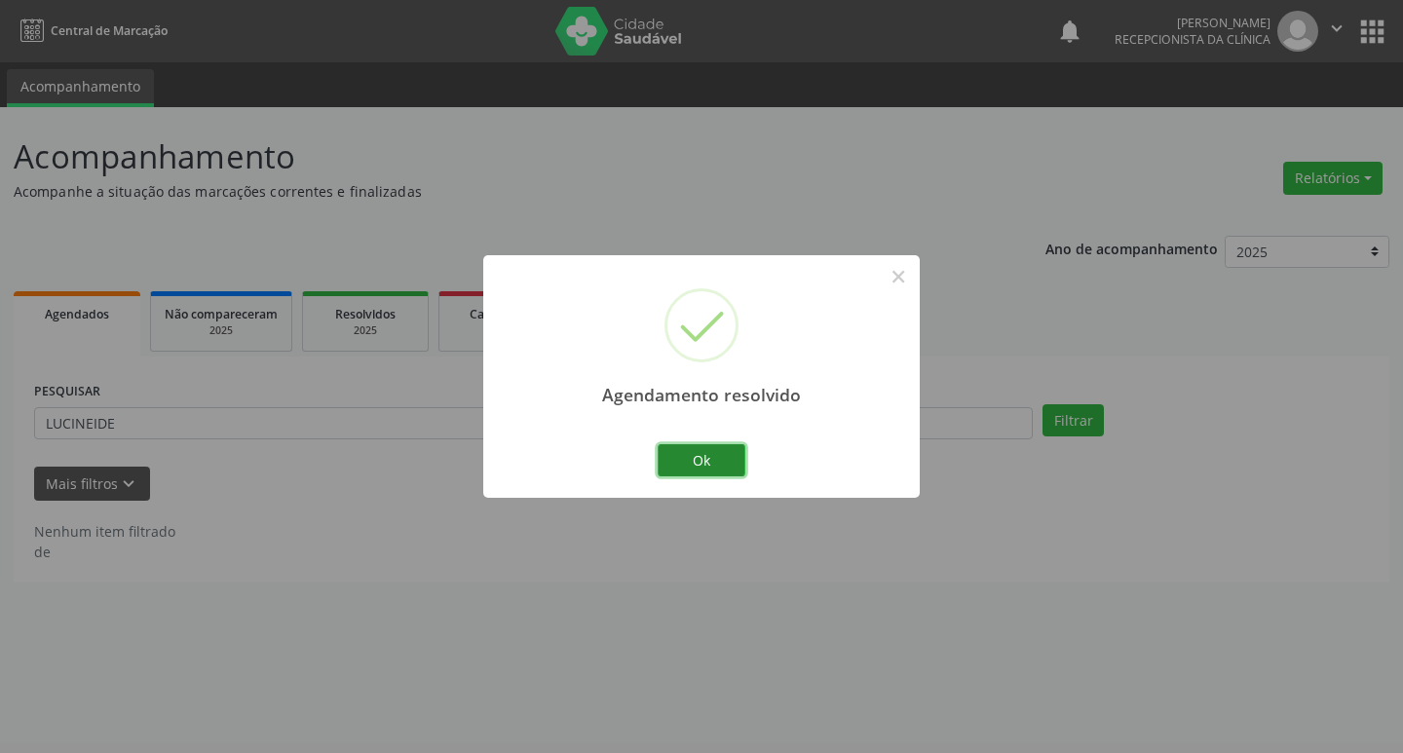
click at [742, 467] on button "Ok" at bounding box center [702, 460] width 88 height 33
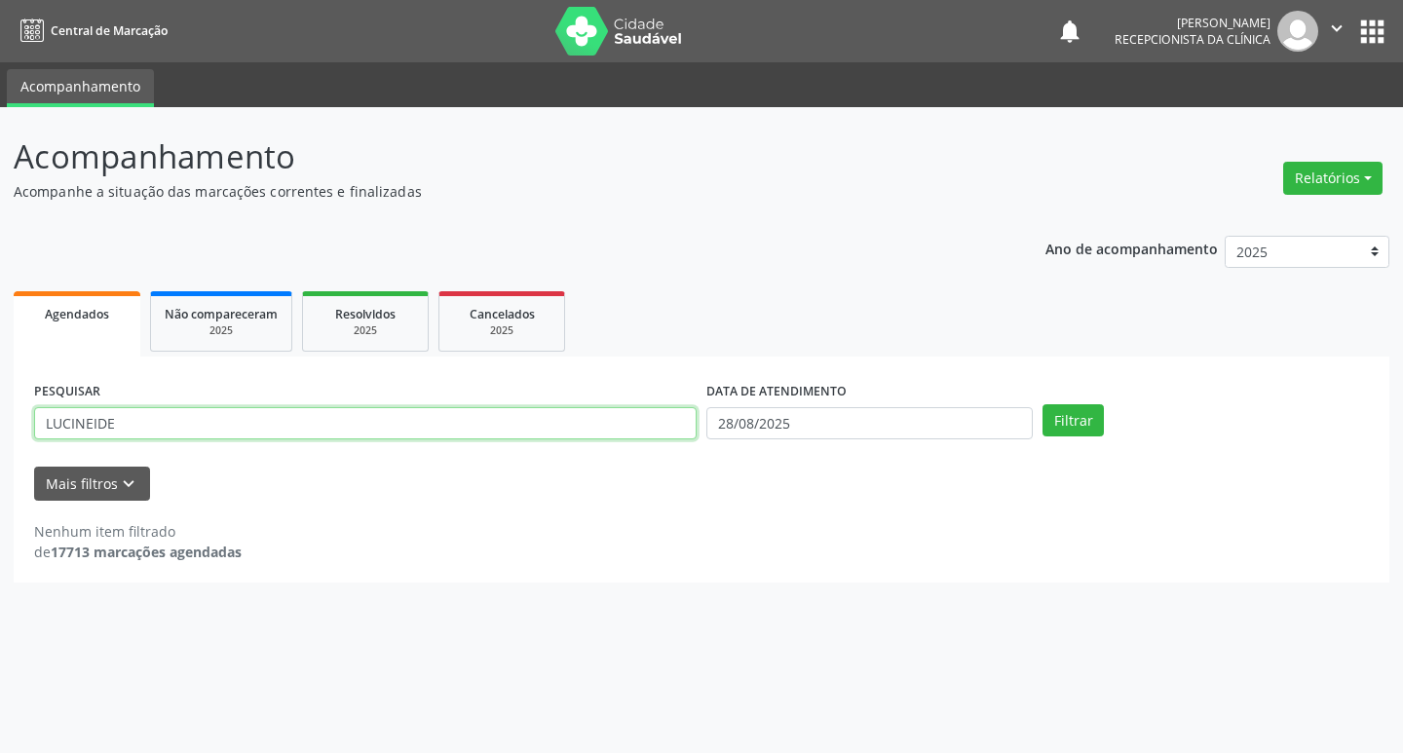
click at [479, 425] on input "LUCINEIDE" at bounding box center [365, 423] width 663 height 33
type input "L"
type input "[PERSON_NAME]"
click at [1056, 411] on button "Filtrar" at bounding box center [1073, 420] width 61 height 33
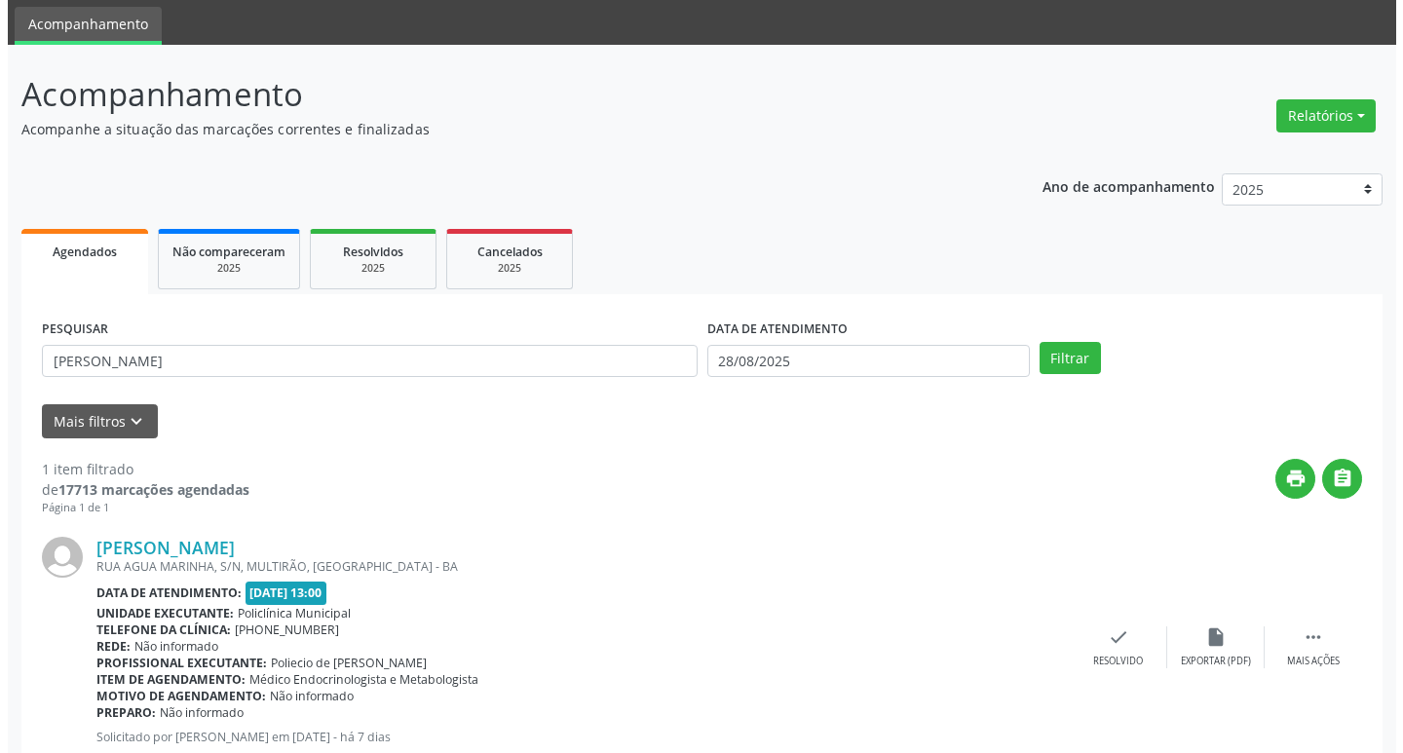
scroll to position [123, 0]
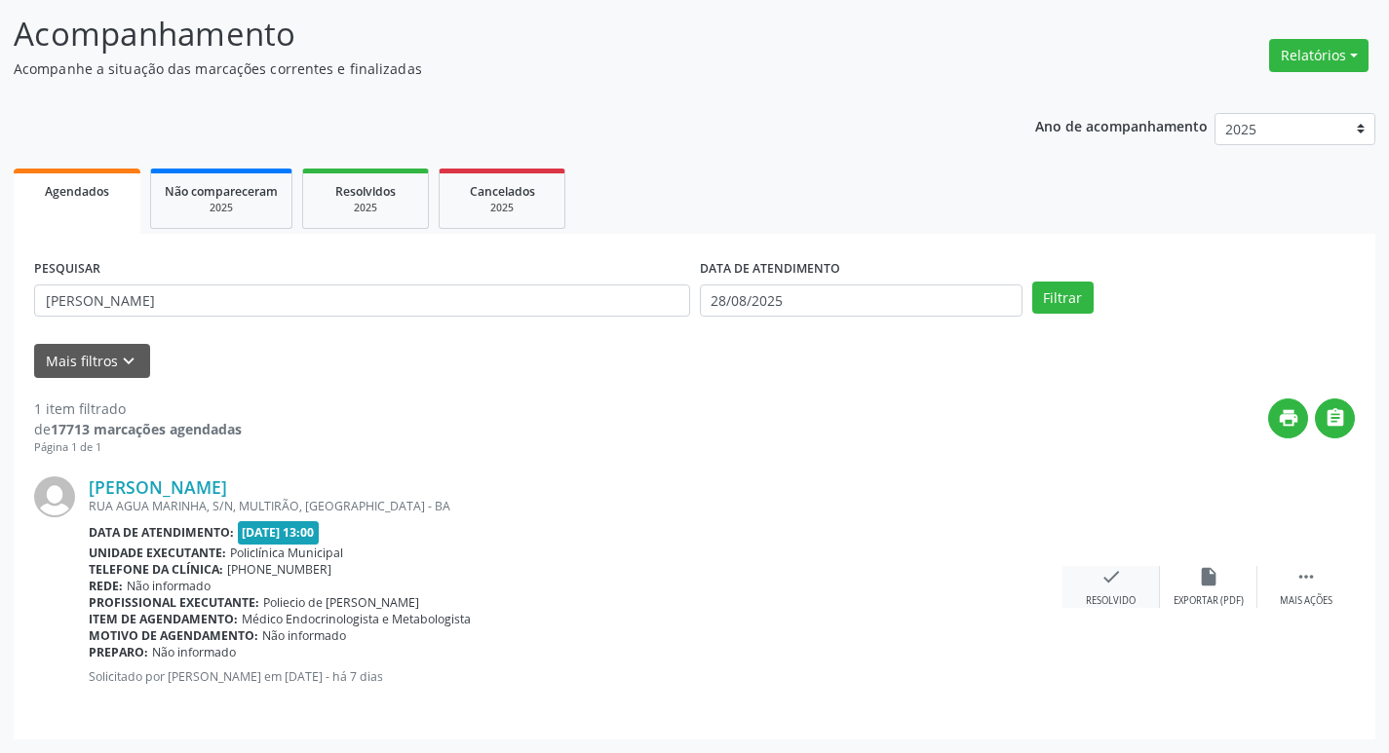
click at [1137, 593] on div "check Resolvido" at bounding box center [1110, 587] width 97 height 42
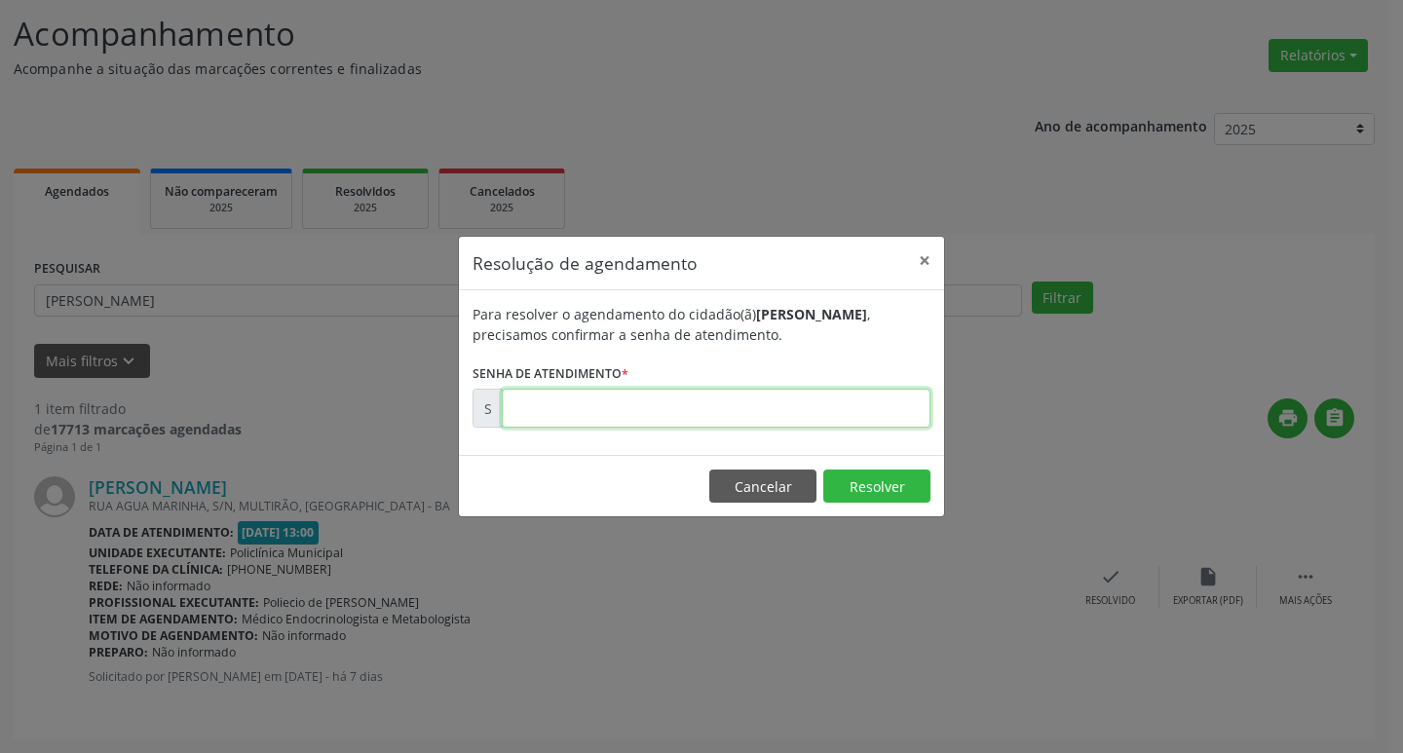
click at [799, 415] on input "text" at bounding box center [716, 408] width 429 height 39
type input "00173002"
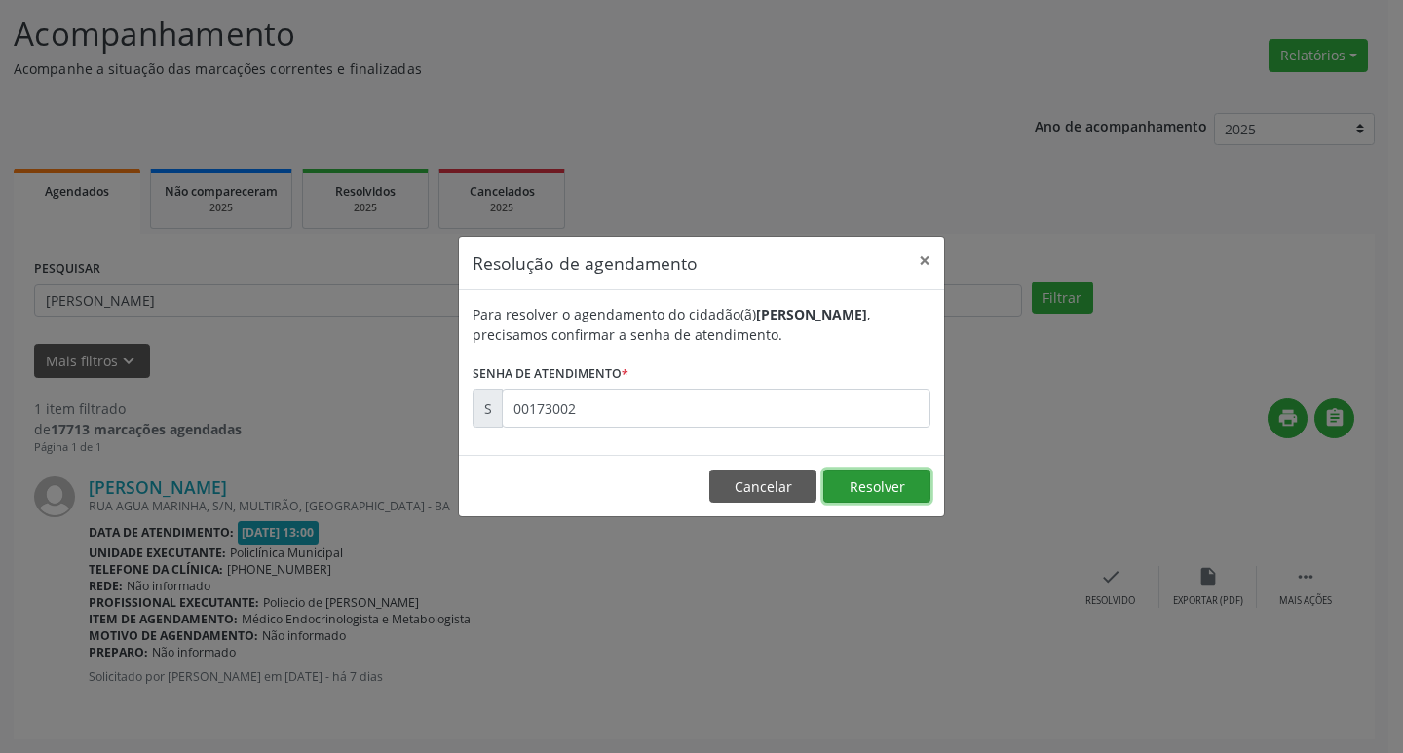
click at [913, 494] on button "Resolver" at bounding box center [876, 486] width 107 height 33
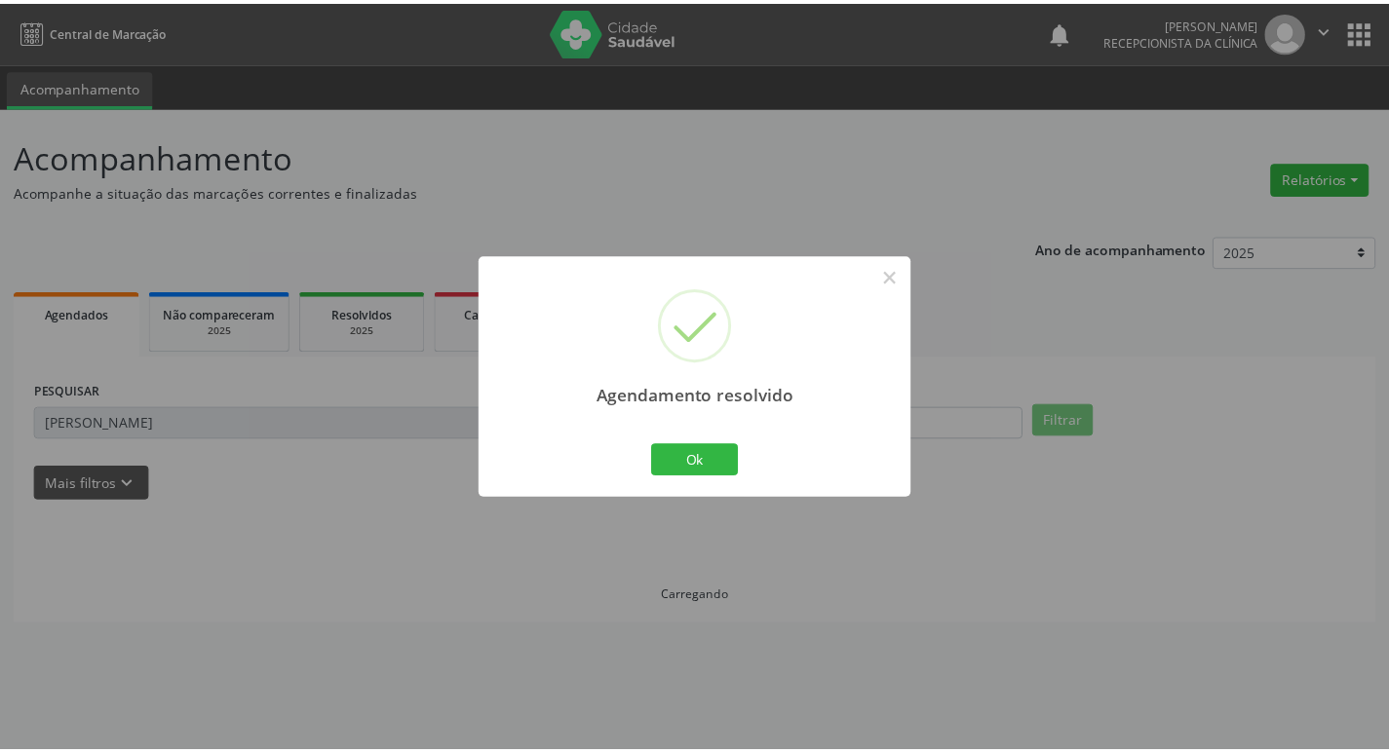
scroll to position [0, 0]
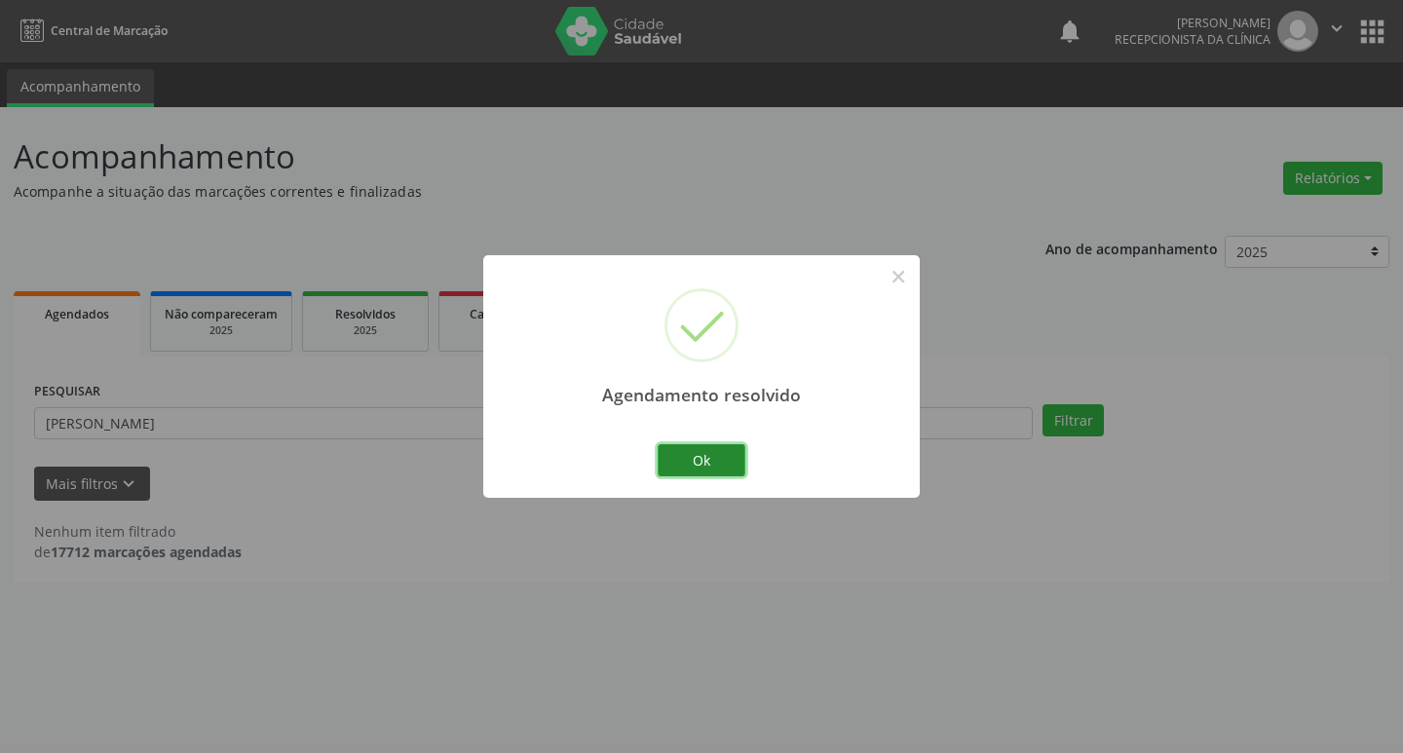
click at [741, 467] on button "Ok" at bounding box center [702, 460] width 88 height 33
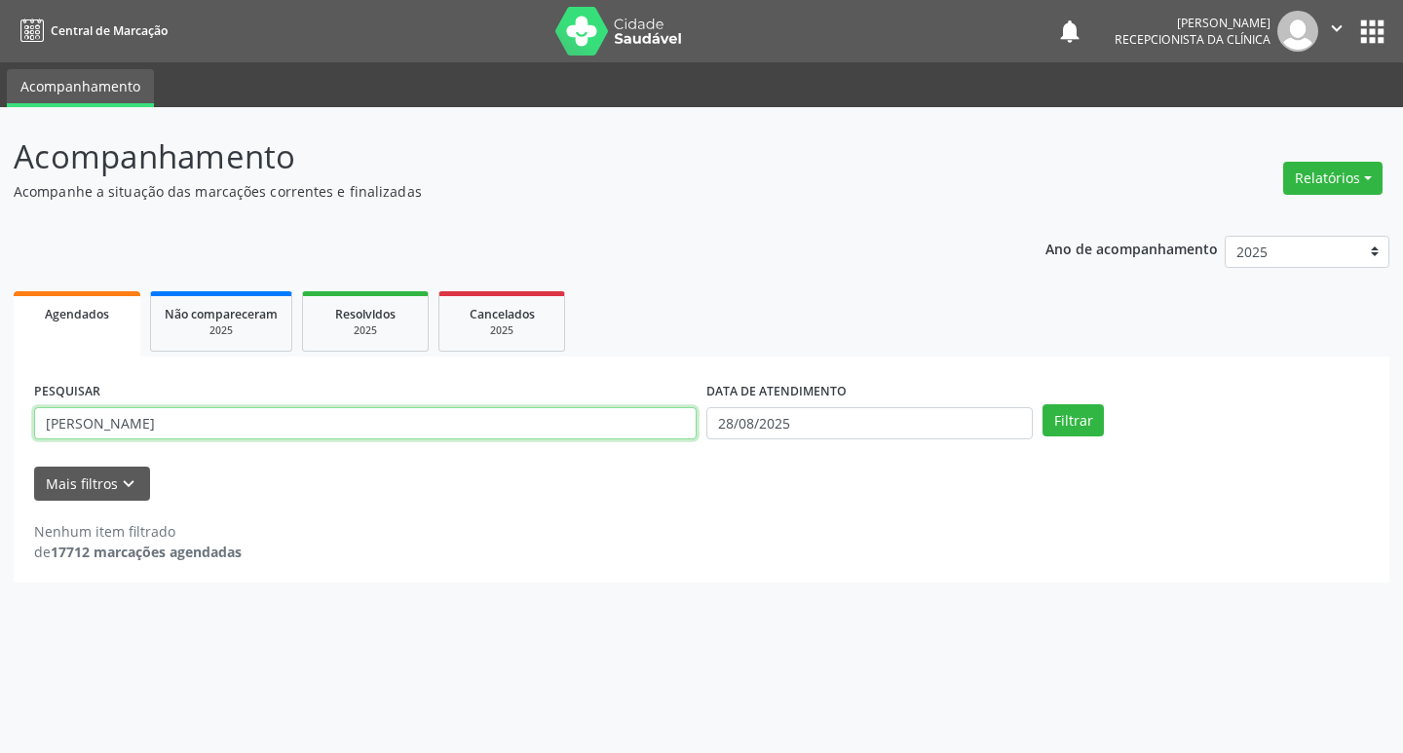
click at [453, 424] on input "[PERSON_NAME]" at bounding box center [365, 423] width 663 height 33
type input "V"
click at [402, 428] on input "text" at bounding box center [365, 423] width 663 height 33
type input "[PERSON_NAME]"
click at [1097, 428] on button "Filtrar" at bounding box center [1073, 420] width 61 height 33
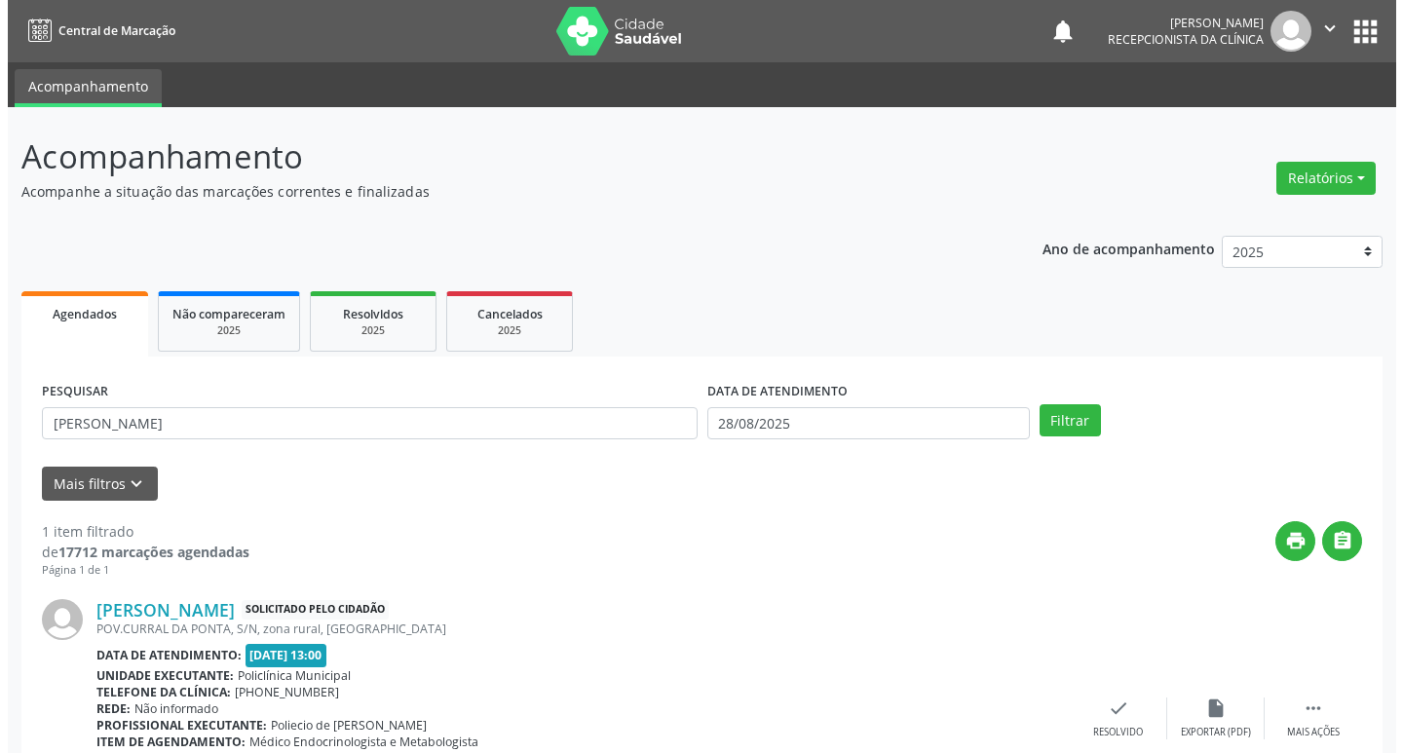
scroll to position [139, 0]
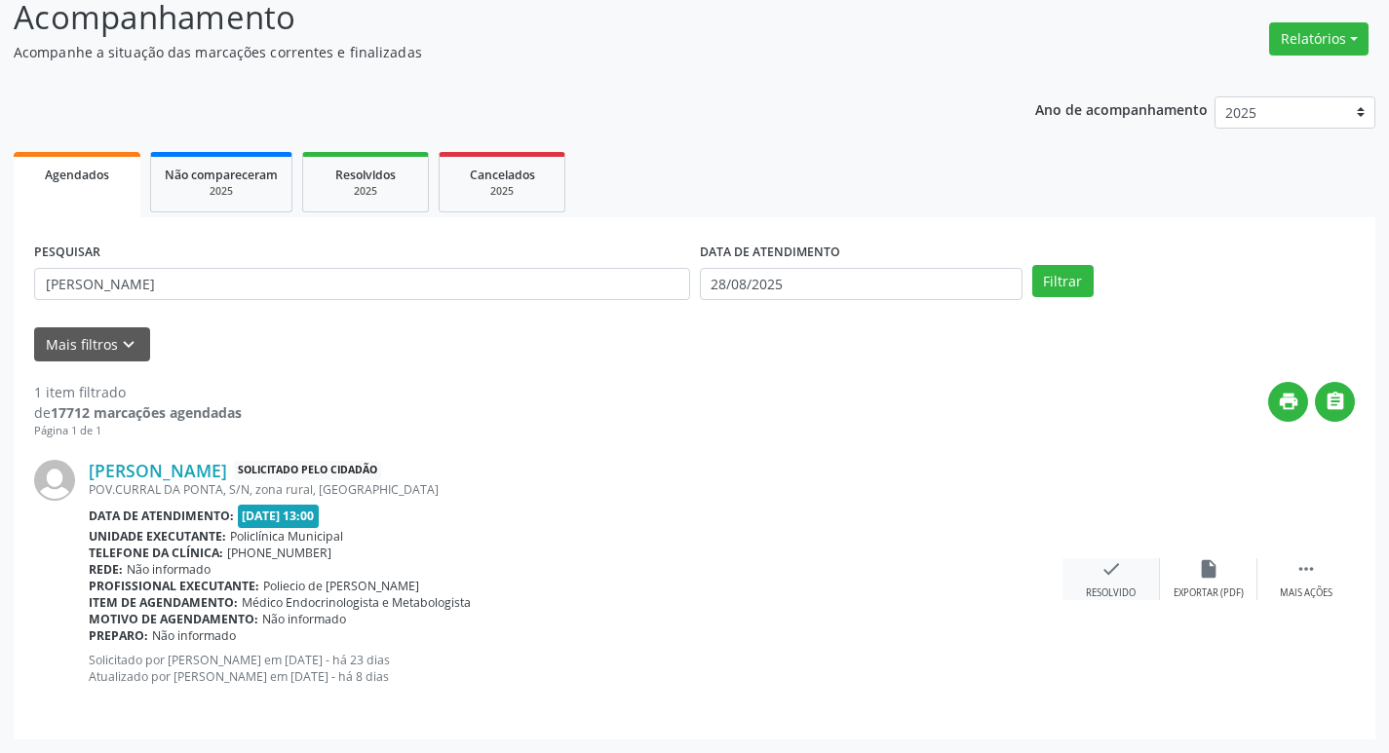
click at [1114, 563] on icon "check" at bounding box center [1110, 568] width 21 height 21
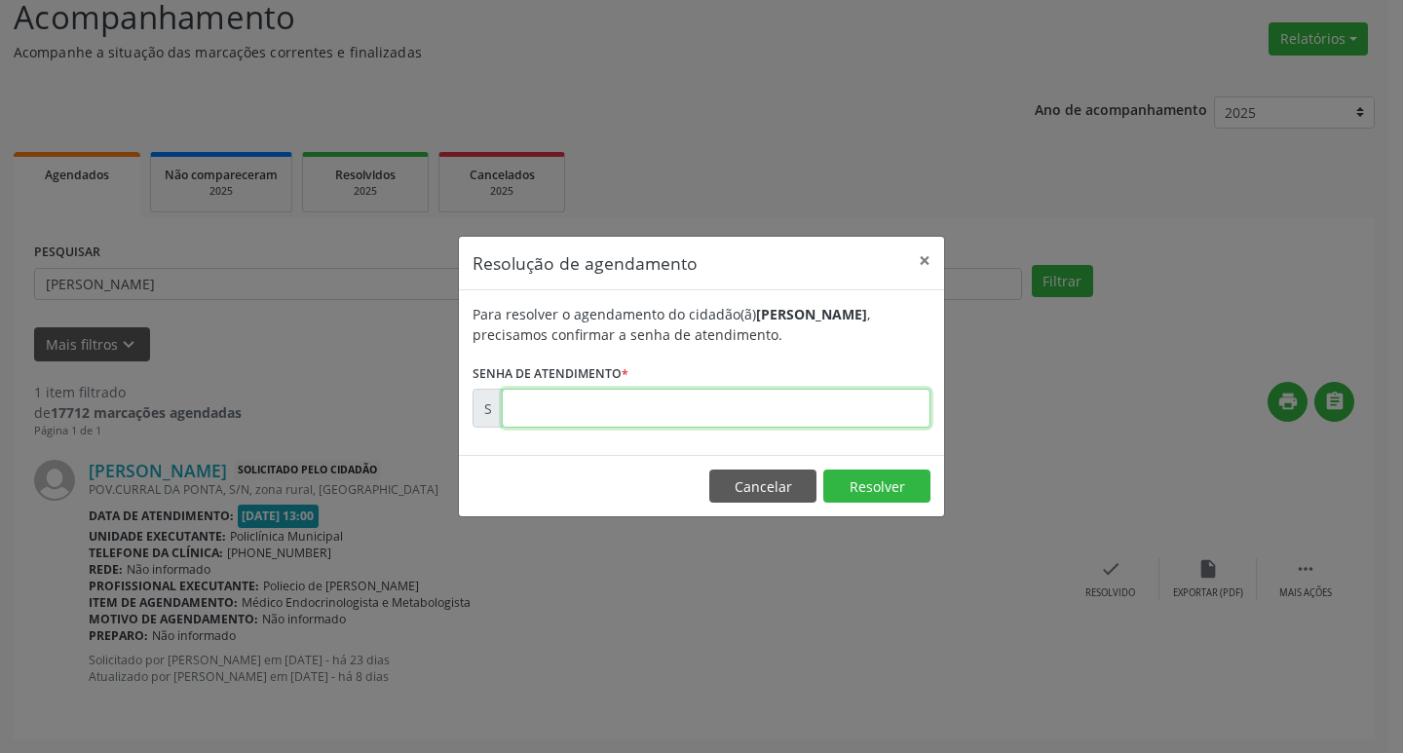
click at [726, 405] on input "text" at bounding box center [716, 408] width 429 height 39
type input "00169801"
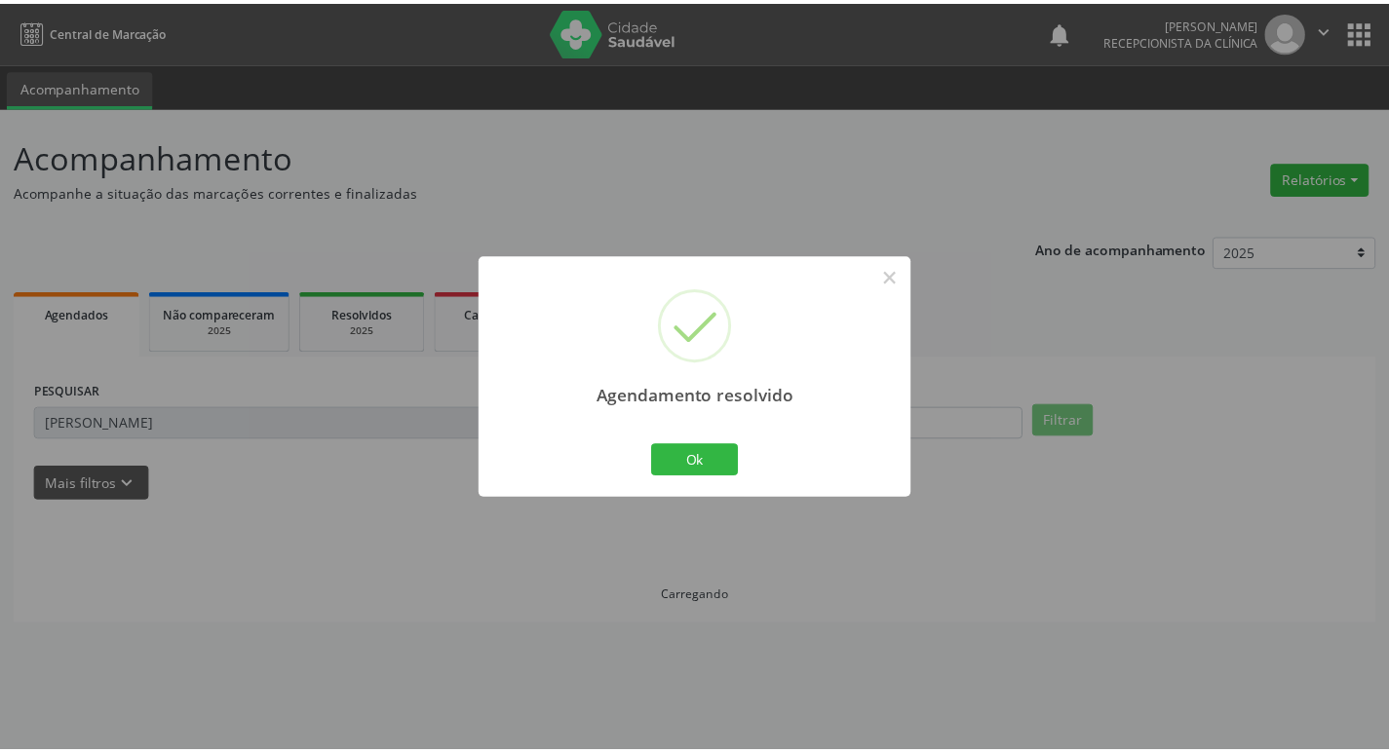
scroll to position [0, 0]
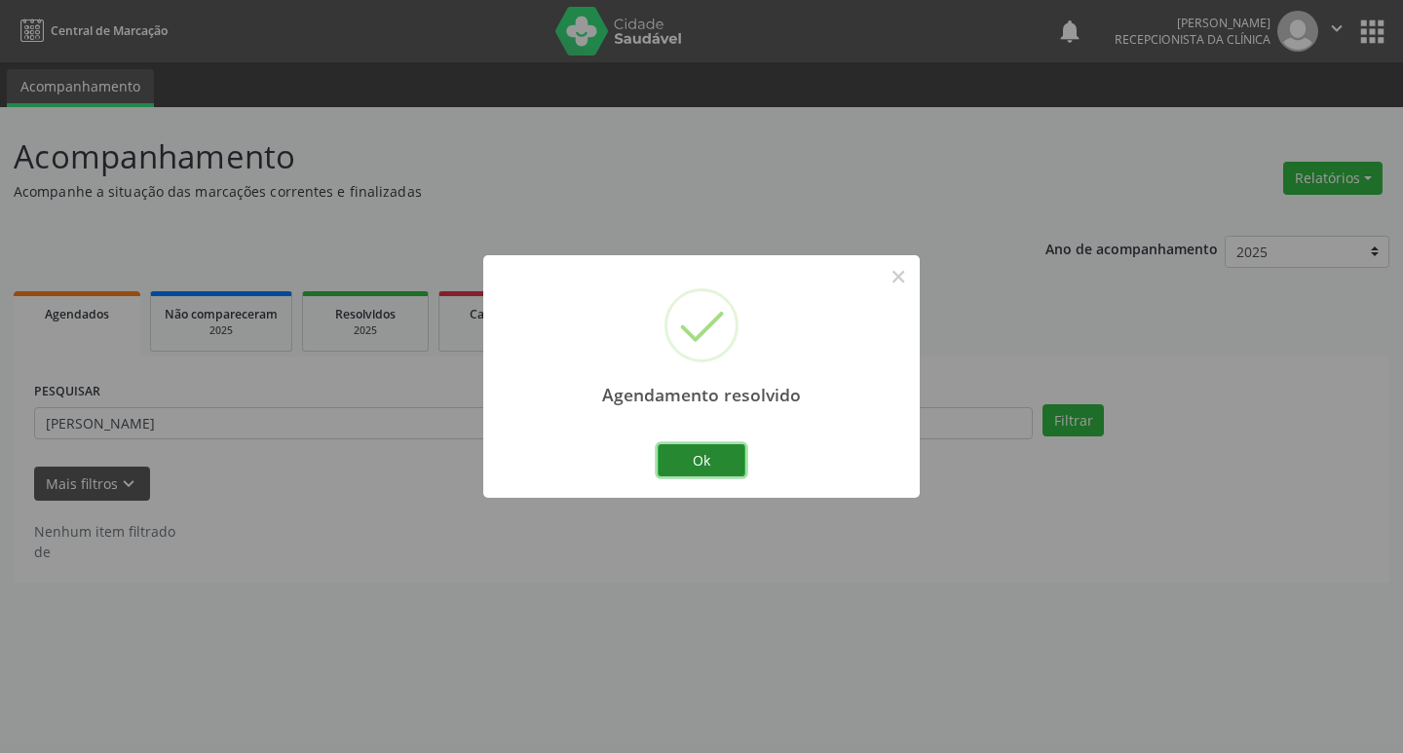
click at [737, 456] on button "Ok" at bounding box center [702, 460] width 88 height 33
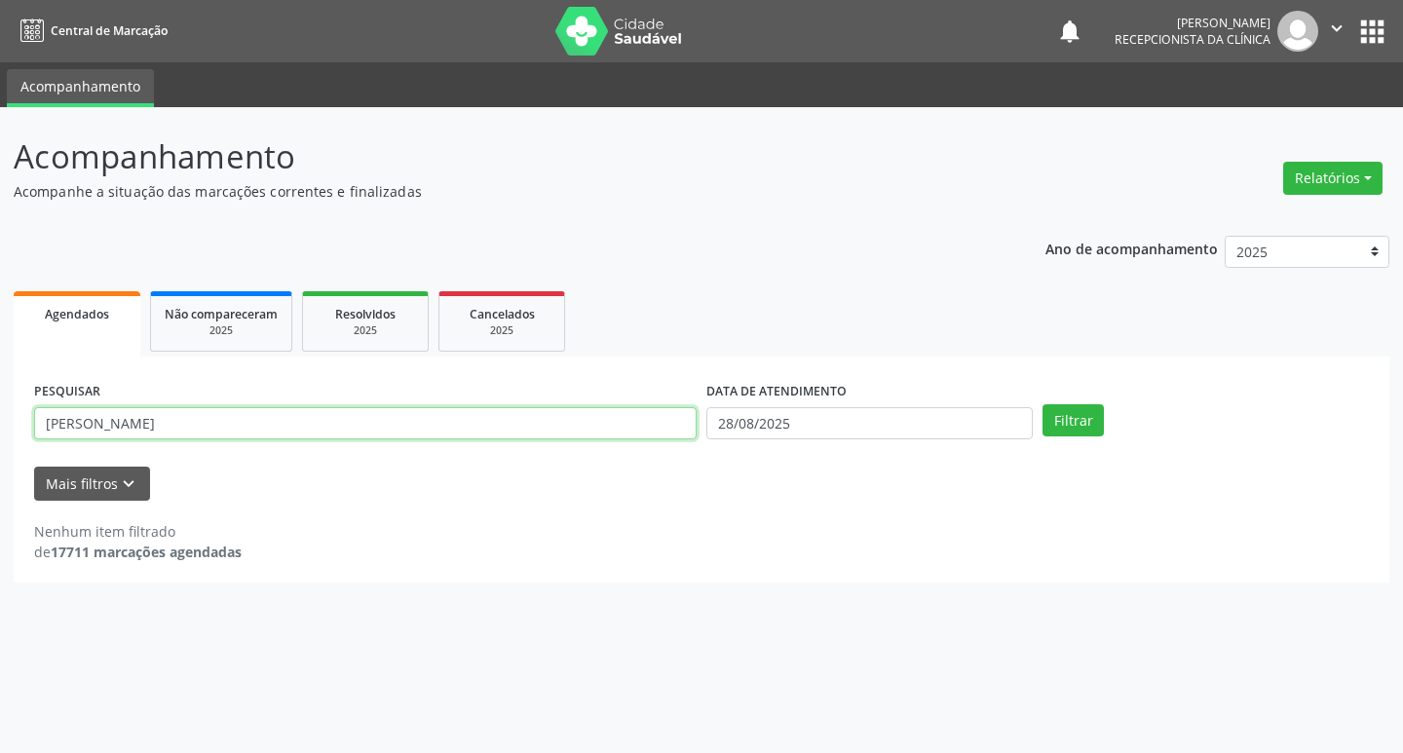
click at [396, 412] on input "[PERSON_NAME]" at bounding box center [365, 423] width 663 height 33
type input "M"
type input "[PERSON_NAME]"
click at [1079, 411] on button "Filtrar" at bounding box center [1073, 420] width 61 height 33
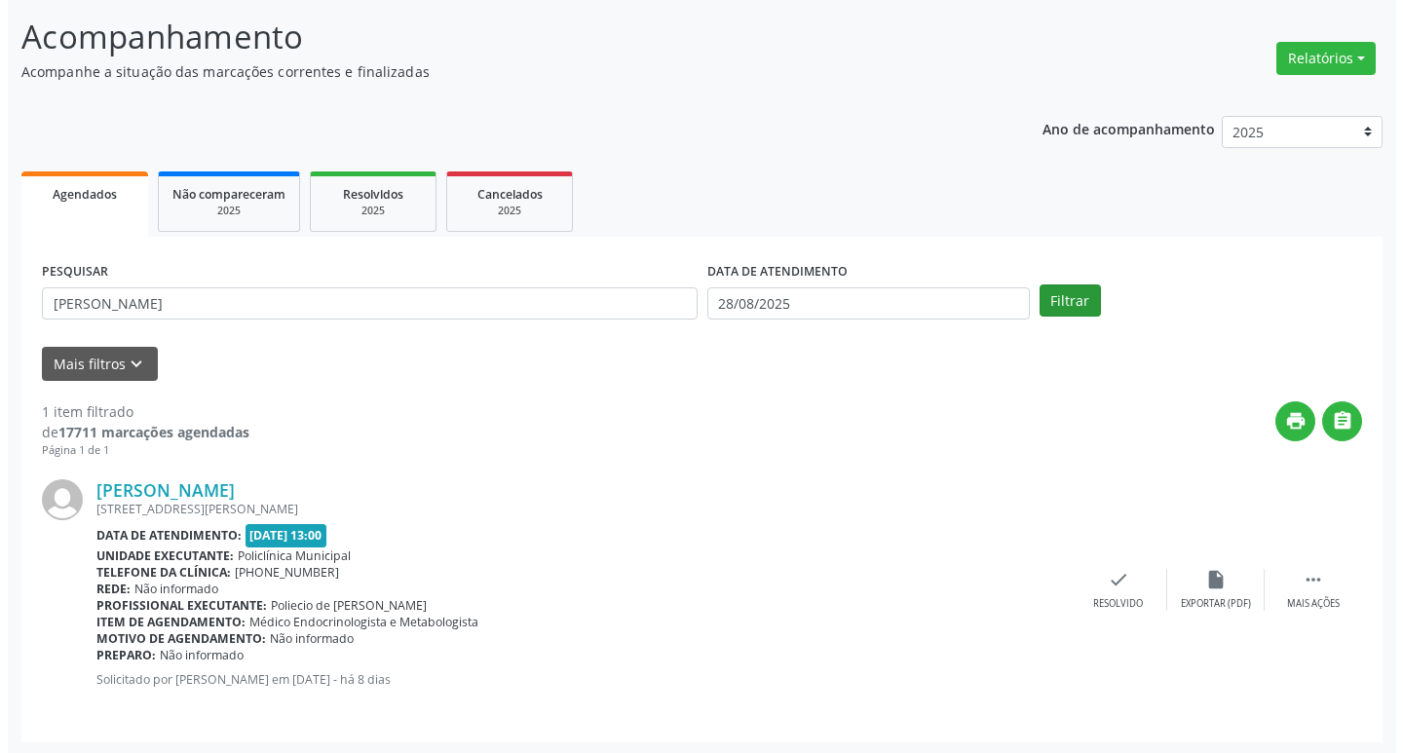
scroll to position [123, 0]
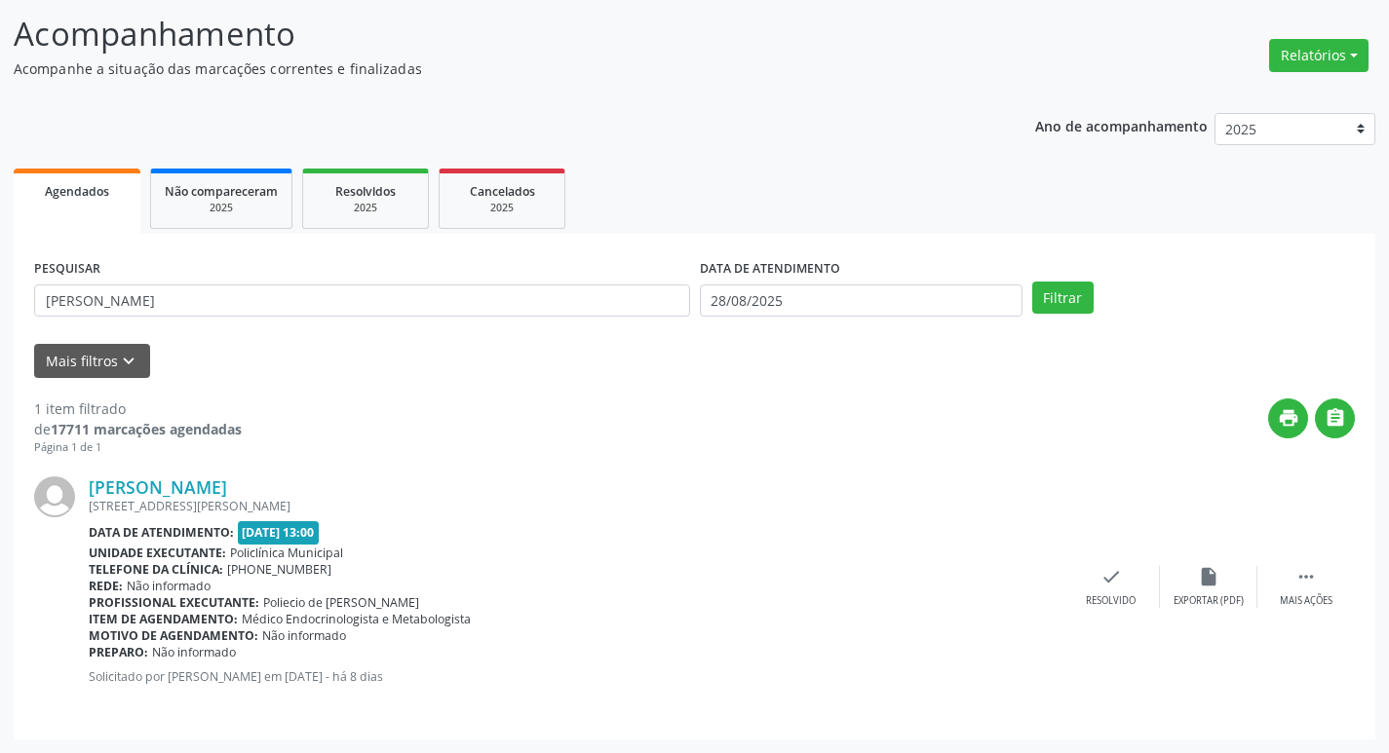
click at [1107, 564] on div "[PERSON_NAME] [STREET_ADDRESS][PERSON_NAME] Data de atendimento: [DATE] 13:00 U…" at bounding box center [694, 587] width 1321 height 263
click at [1111, 580] on icon "check" at bounding box center [1110, 576] width 21 height 21
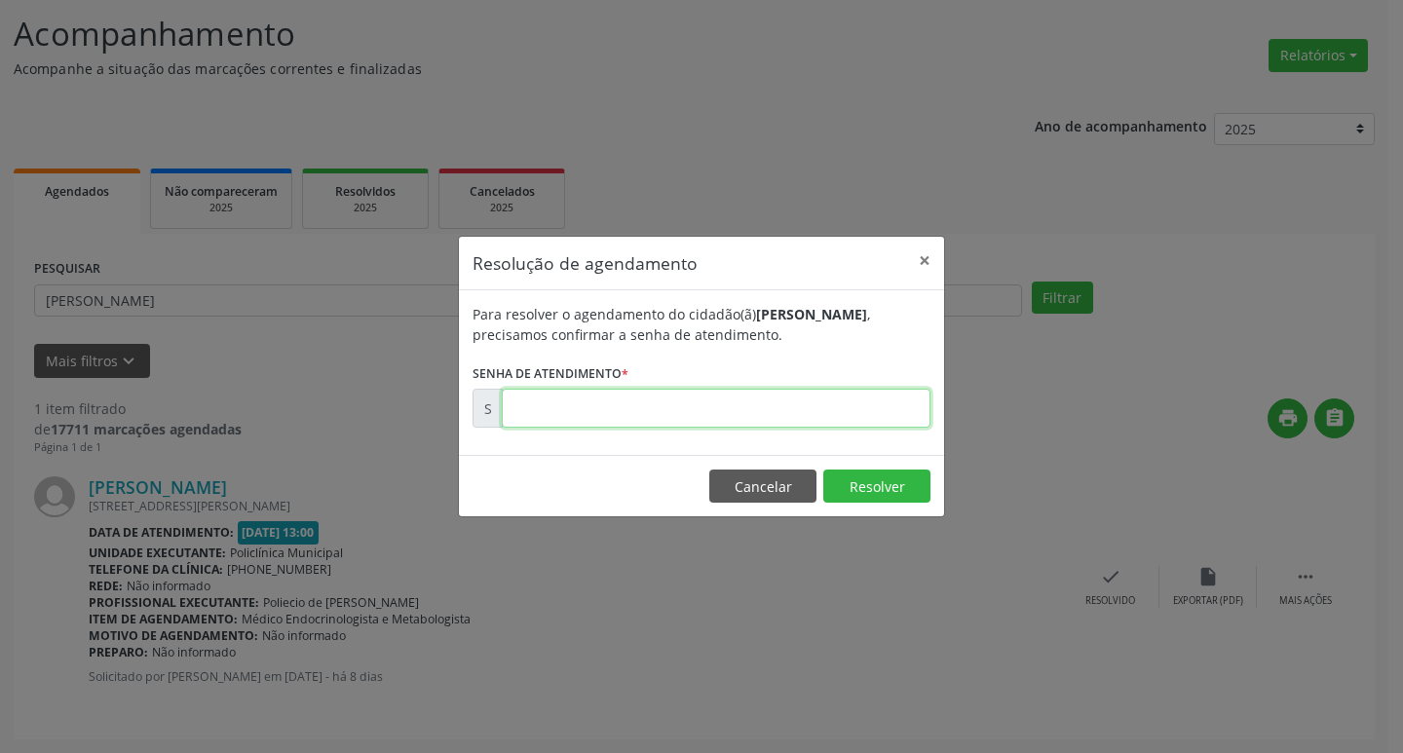
click at [703, 409] on input "text" at bounding box center [716, 408] width 429 height 39
type input "00172835"
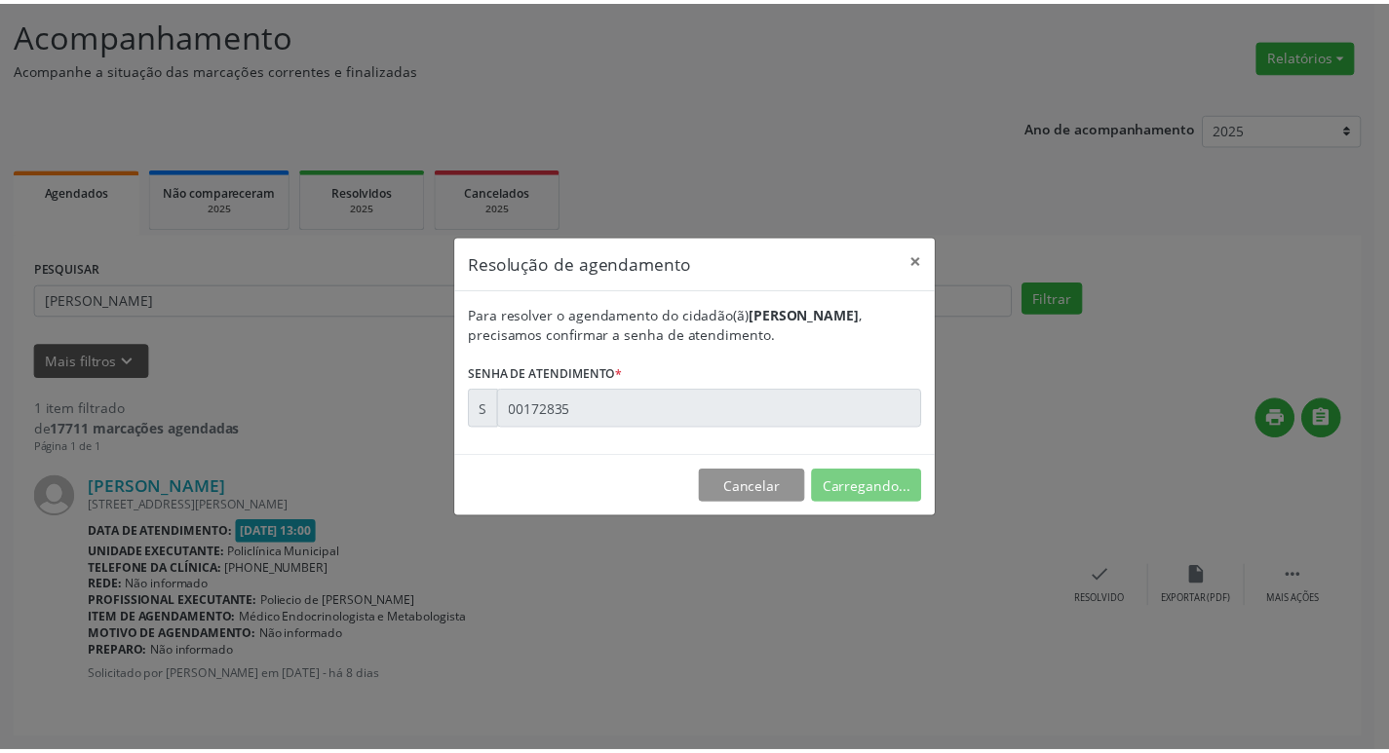
scroll to position [0, 0]
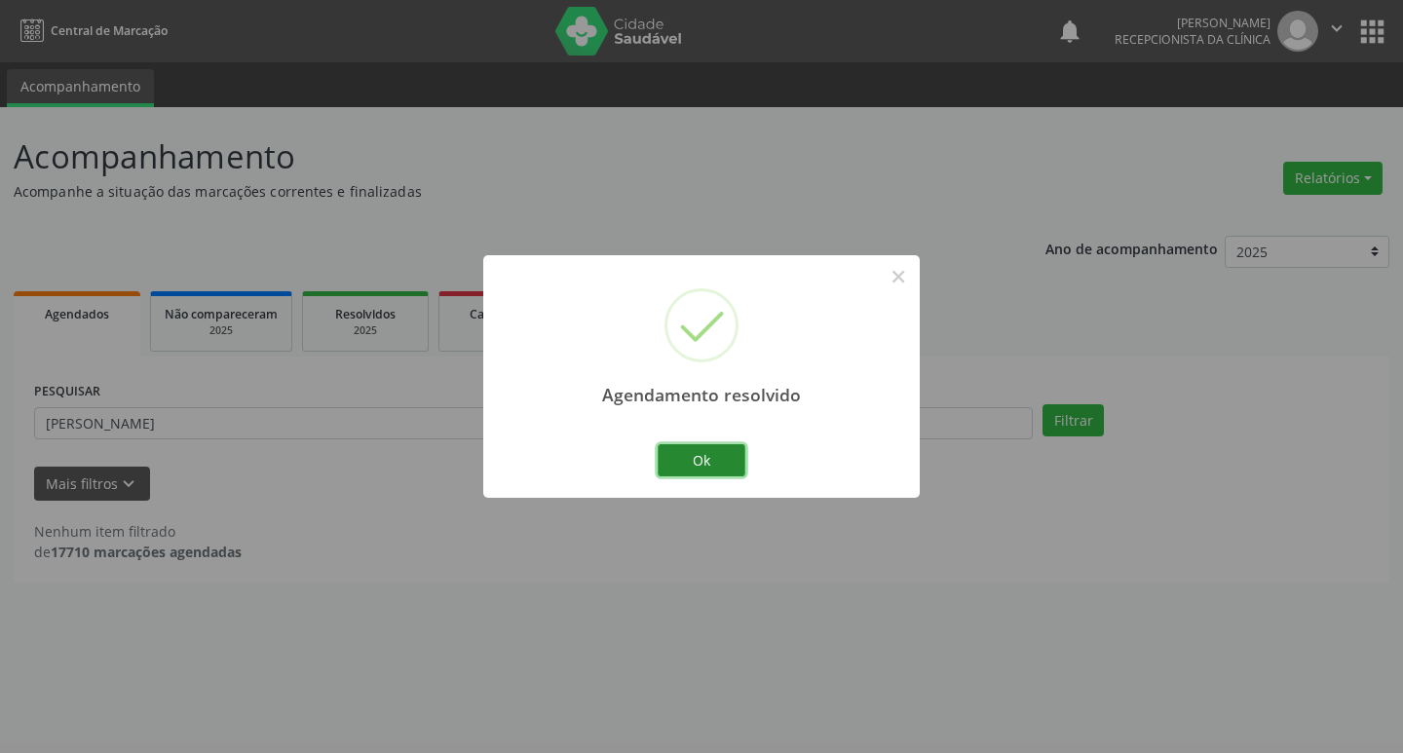
click at [733, 463] on button "Ok" at bounding box center [702, 460] width 88 height 33
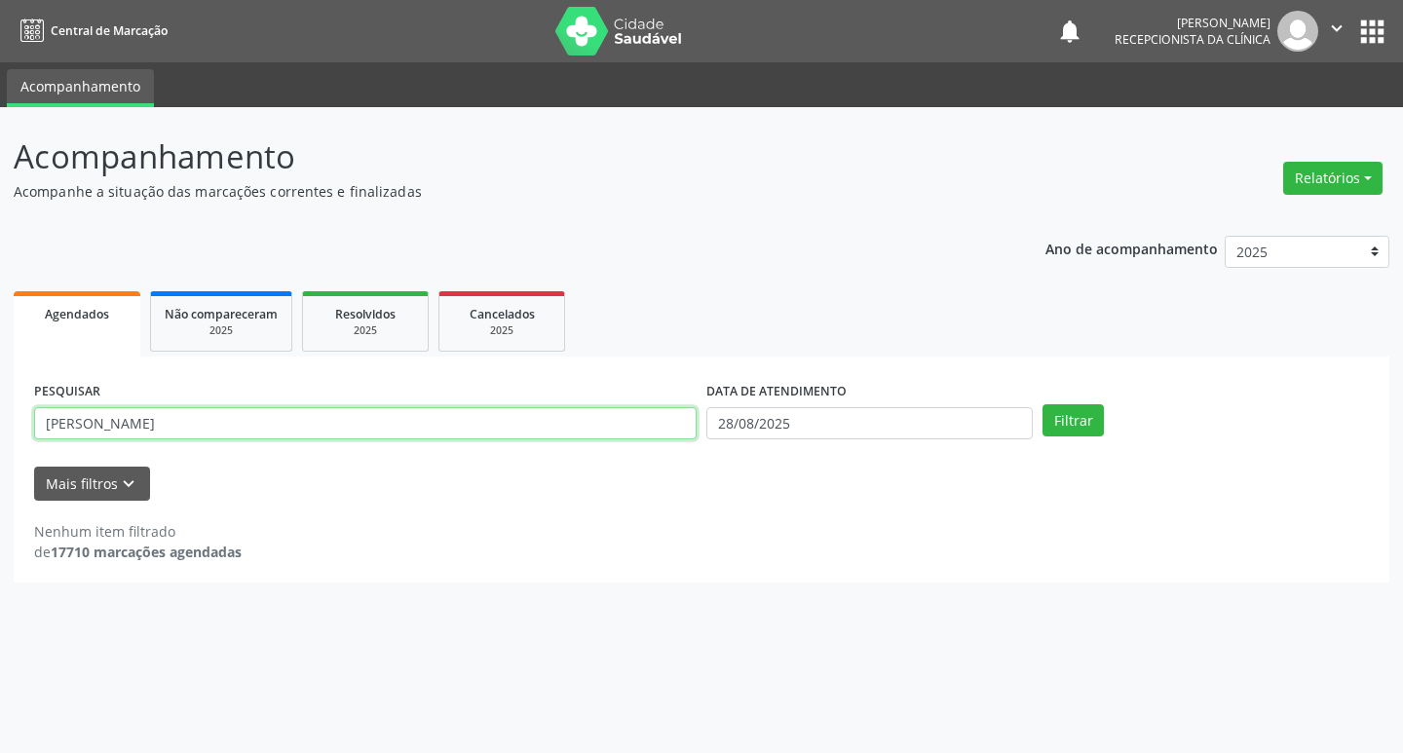
click at [509, 424] on input "[PERSON_NAME]" at bounding box center [365, 423] width 663 height 33
type input "R"
click at [442, 415] on input "text" at bounding box center [365, 423] width 663 height 33
type input "OZELITA"
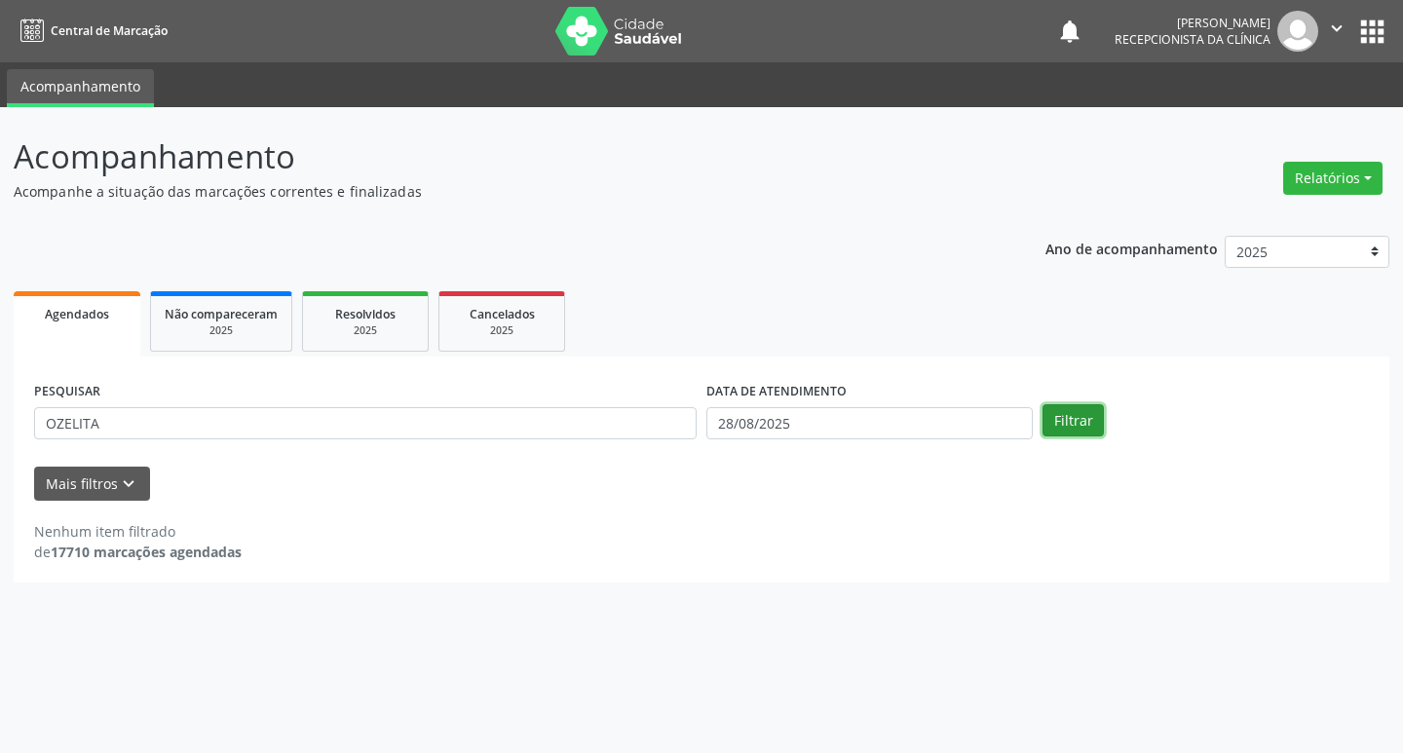
click at [1048, 425] on button "Filtrar" at bounding box center [1073, 420] width 61 height 33
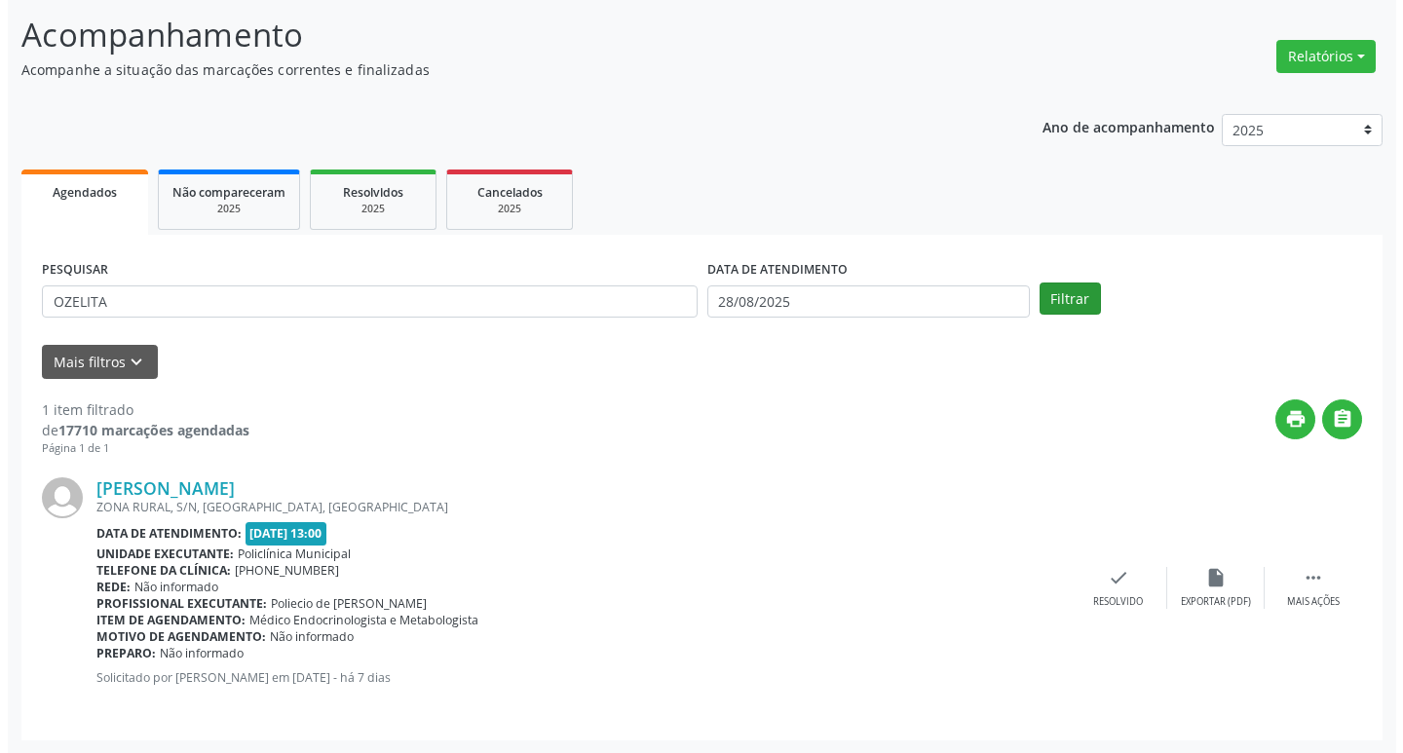
scroll to position [123, 0]
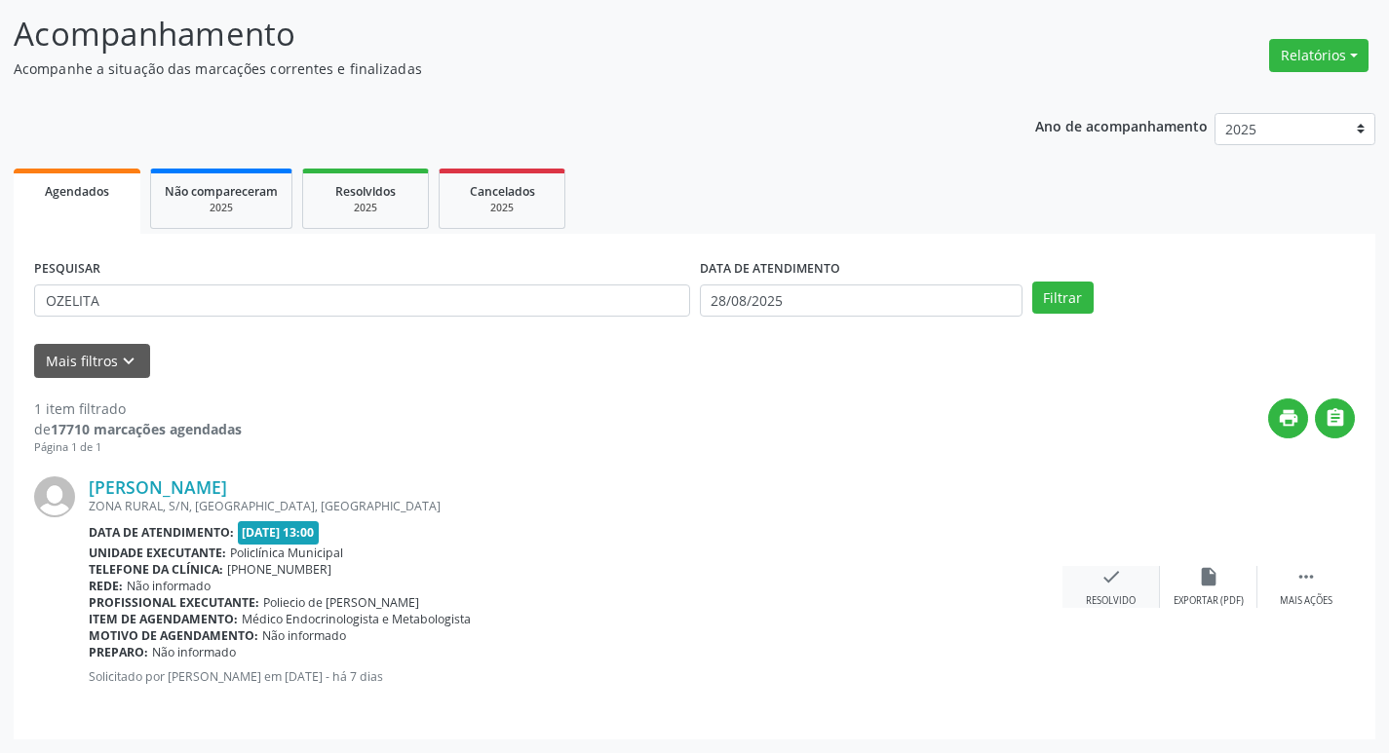
click at [1111, 584] on icon "check" at bounding box center [1110, 576] width 21 height 21
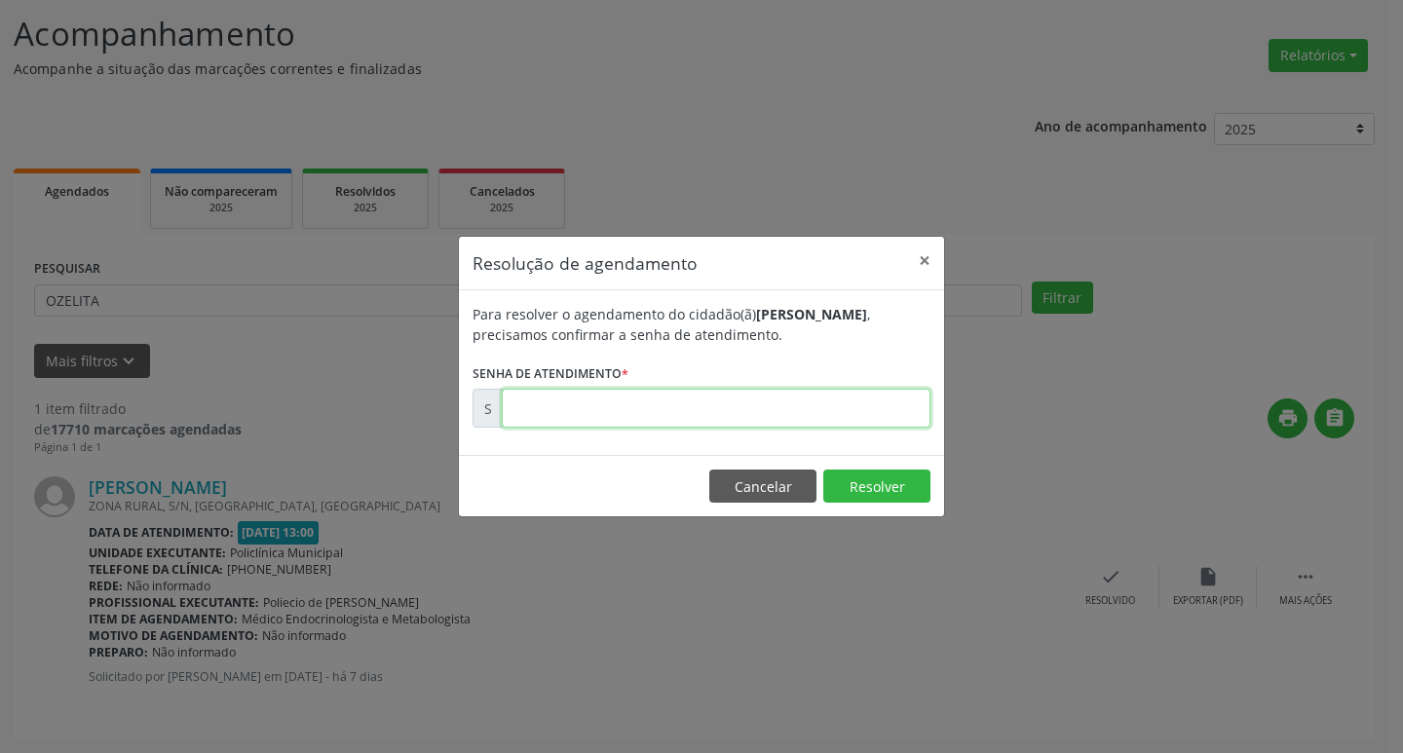
click at [632, 417] on input "text" at bounding box center [716, 408] width 429 height 39
type input "00172950"
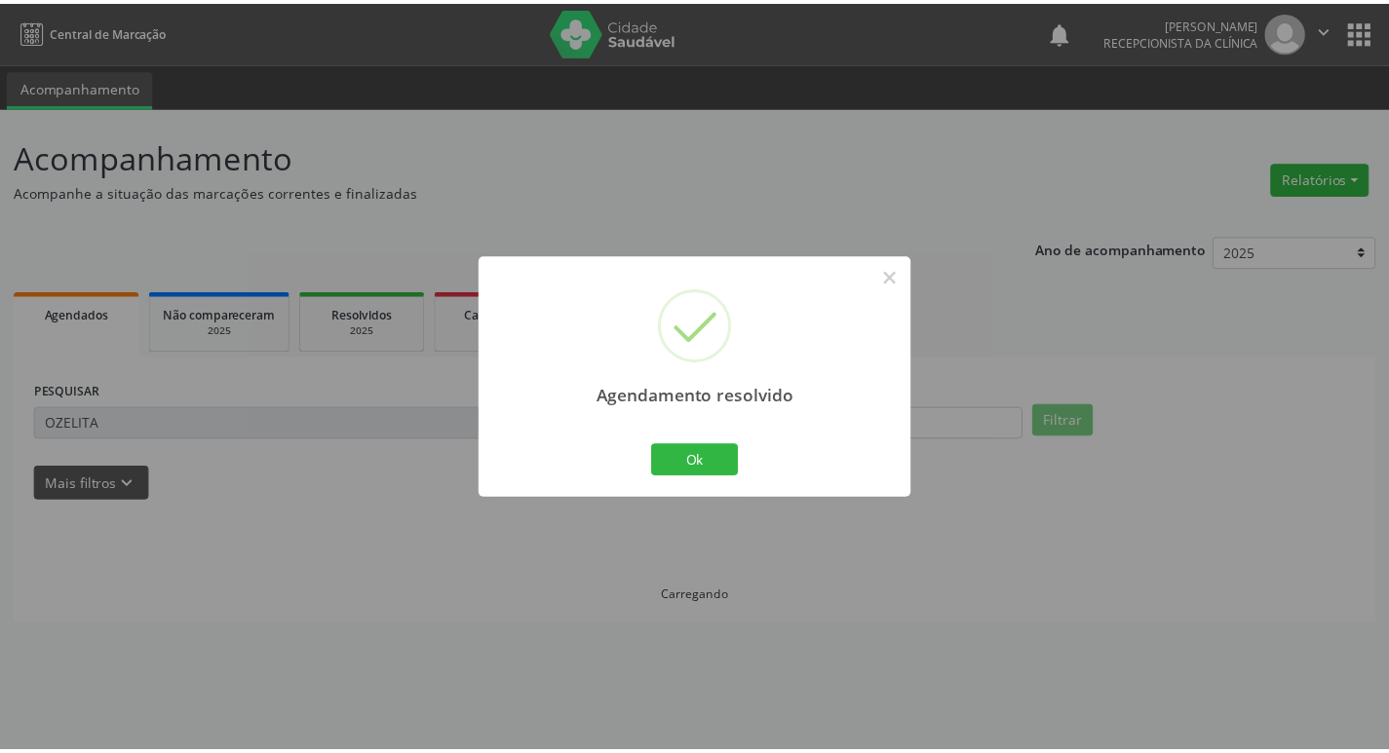
scroll to position [0, 0]
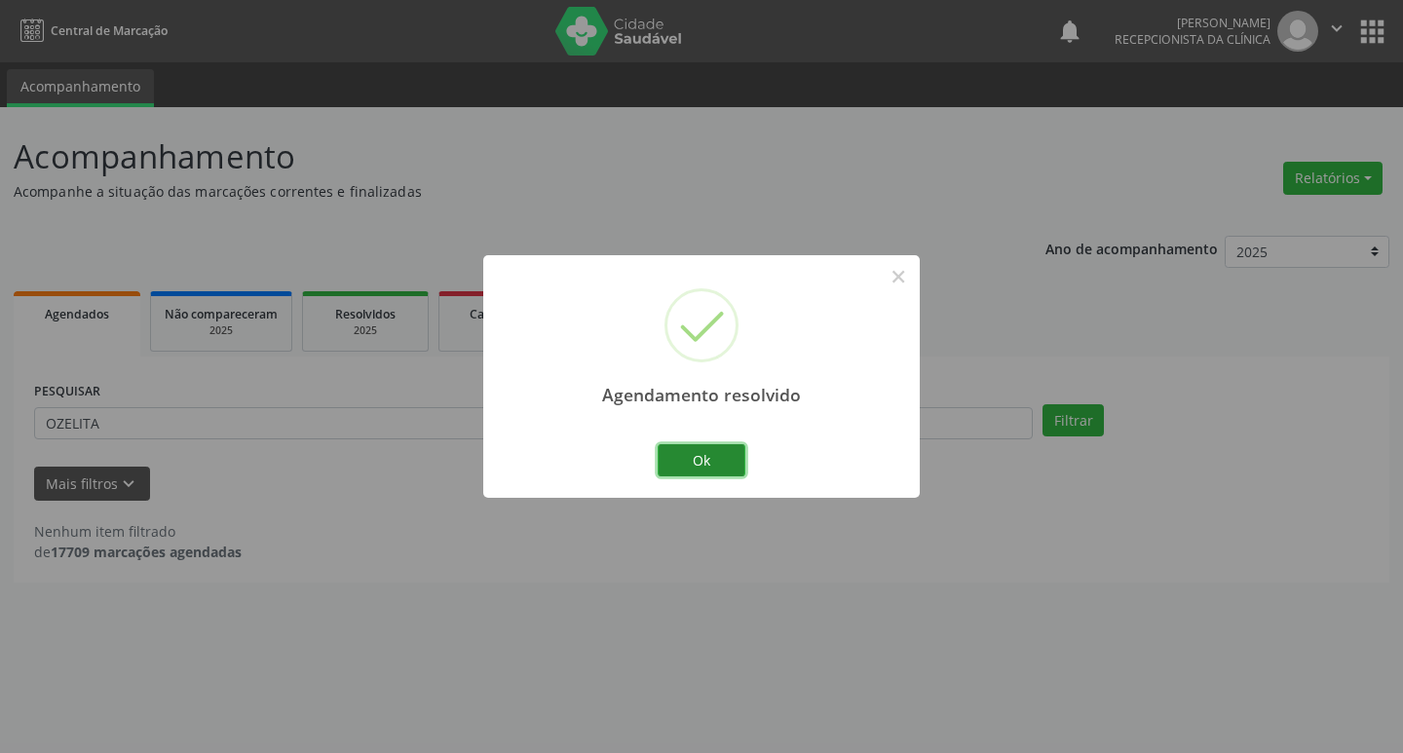
click at [690, 451] on button "Ok" at bounding box center [702, 460] width 88 height 33
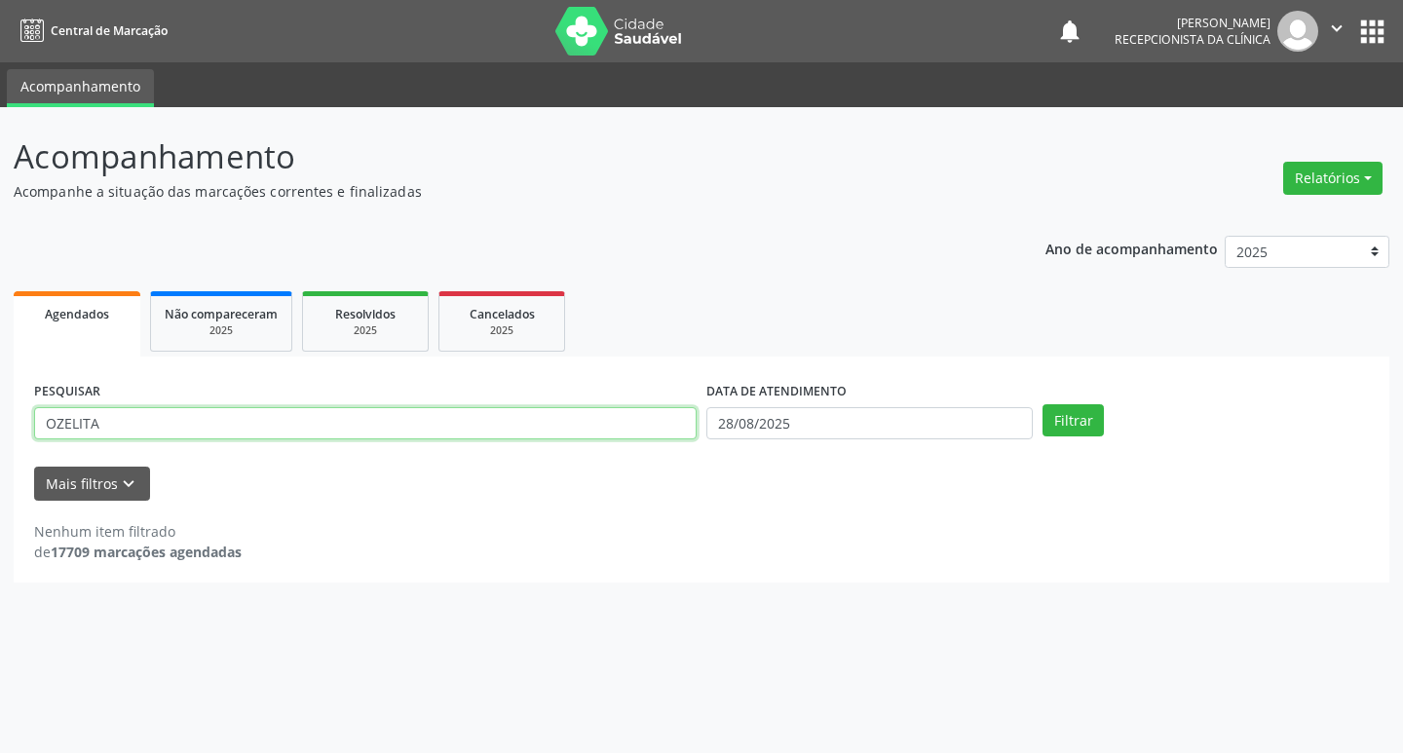
click at [515, 428] on input "OZELITA" at bounding box center [365, 423] width 663 height 33
type input "O"
type input "[PERSON_NAME]"
click at [1061, 412] on button "Filtrar" at bounding box center [1073, 420] width 61 height 33
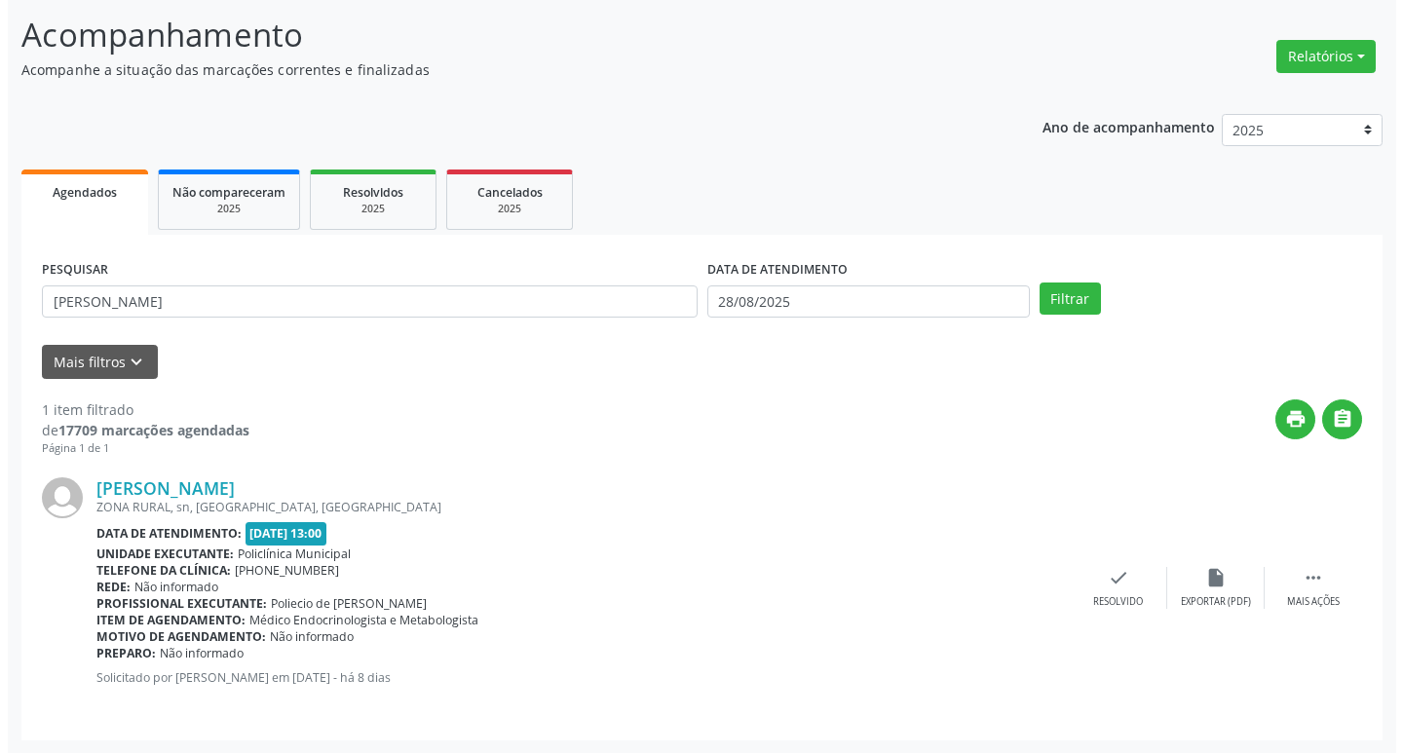
scroll to position [123, 0]
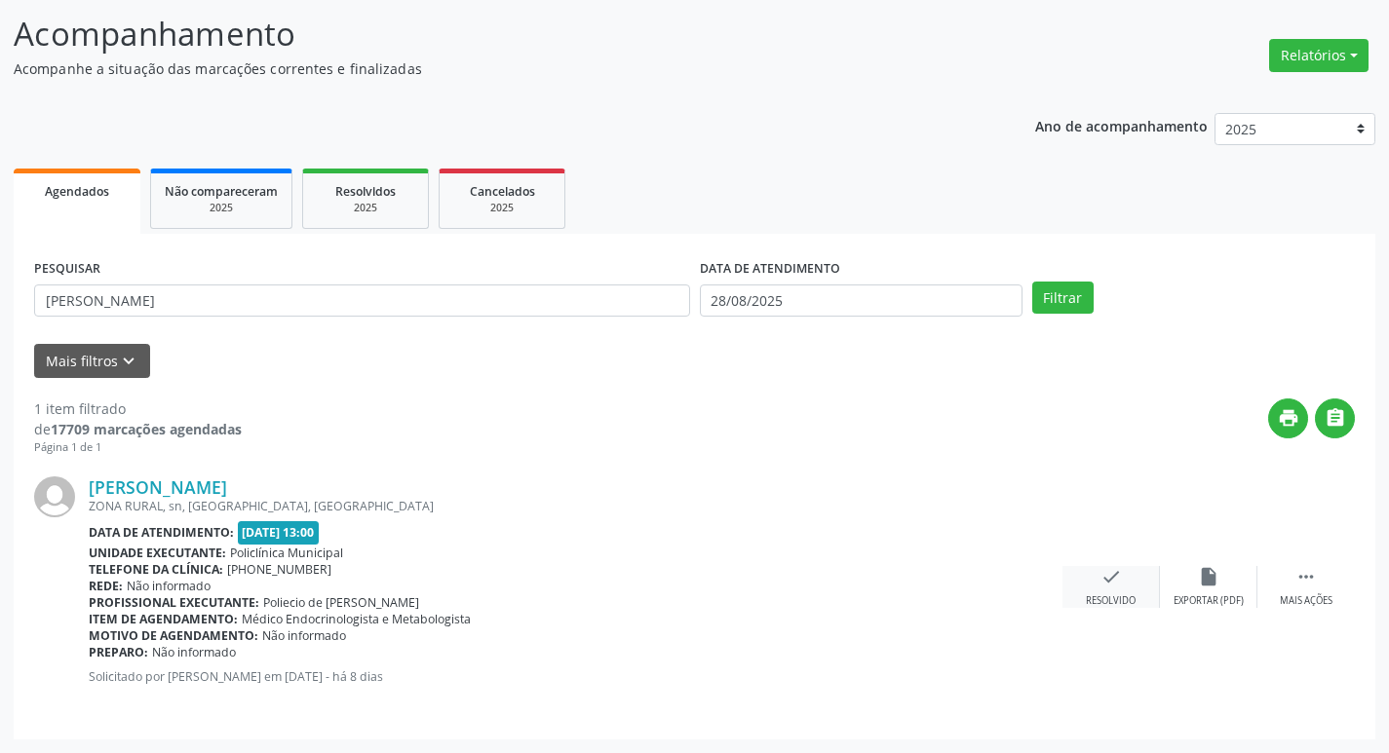
click at [1109, 592] on div "check Resolvido" at bounding box center [1110, 587] width 97 height 42
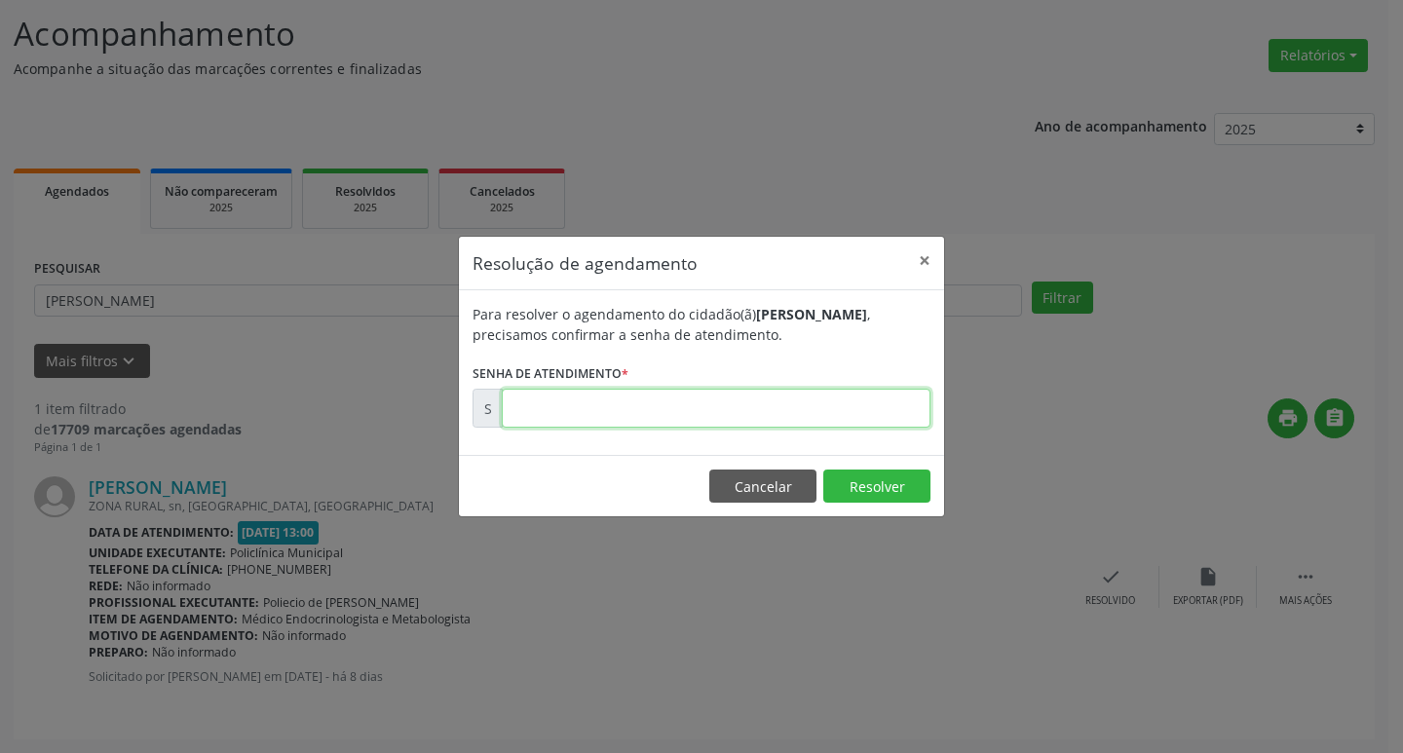
click at [699, 410] on input "text" at bounding box center [716, 408] width 429 height 39
type input "00172841"
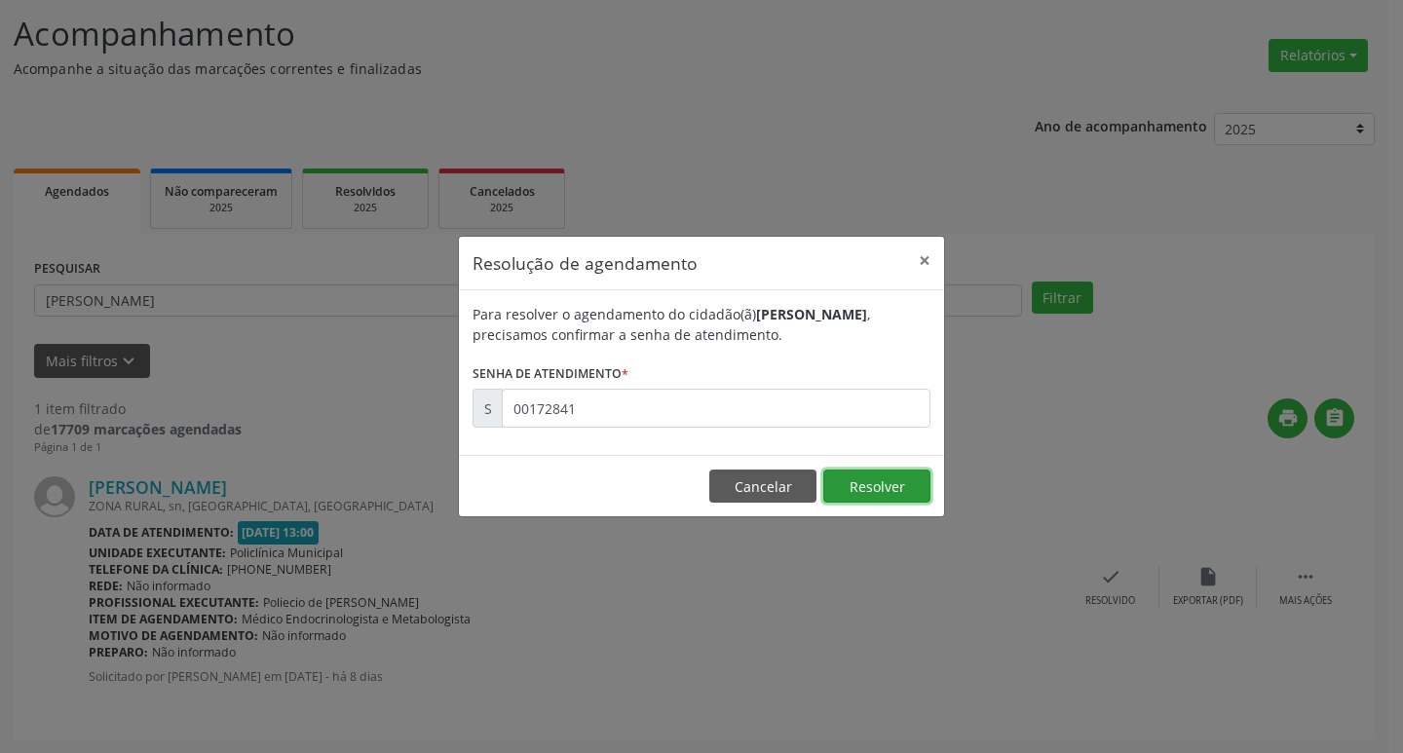
click at [876, 477] on button "Resolver" at bounding box center [876, 486] width 107 height 33
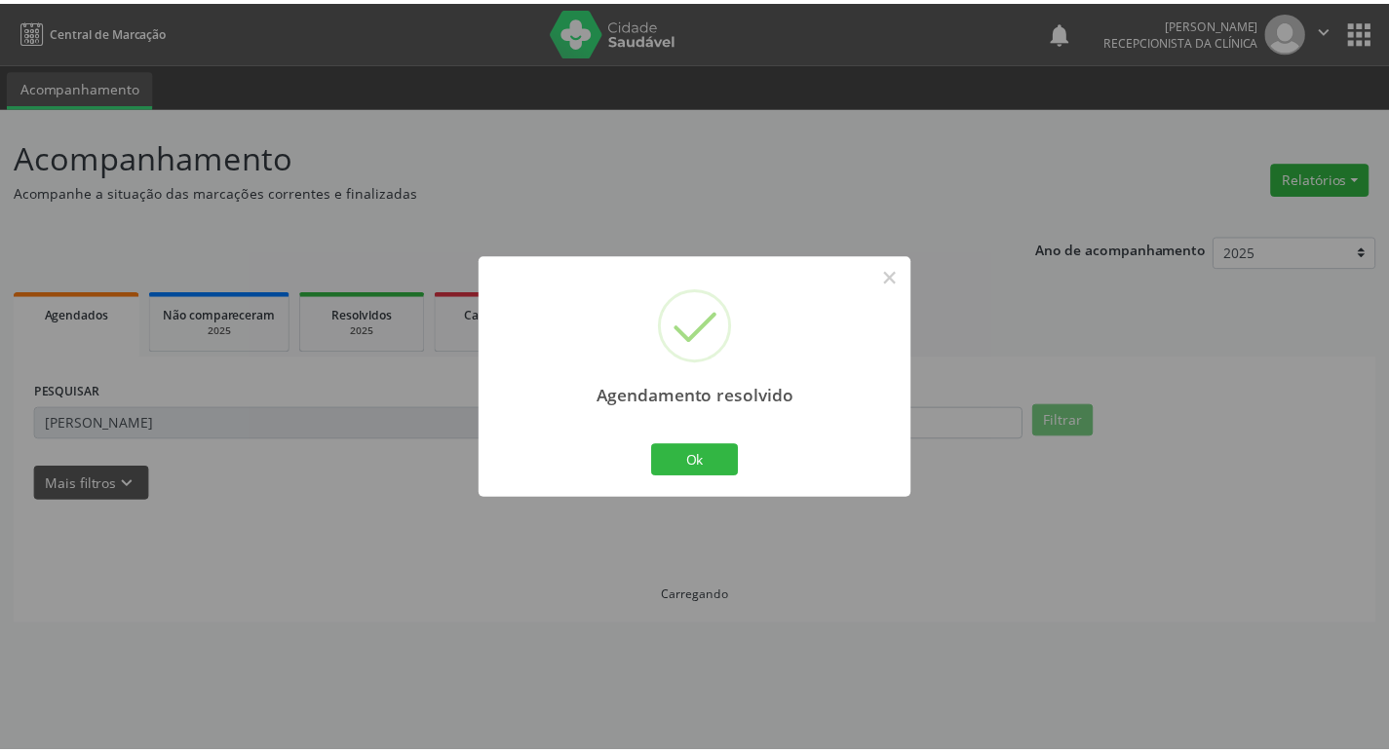
scroll to position [0, 0]
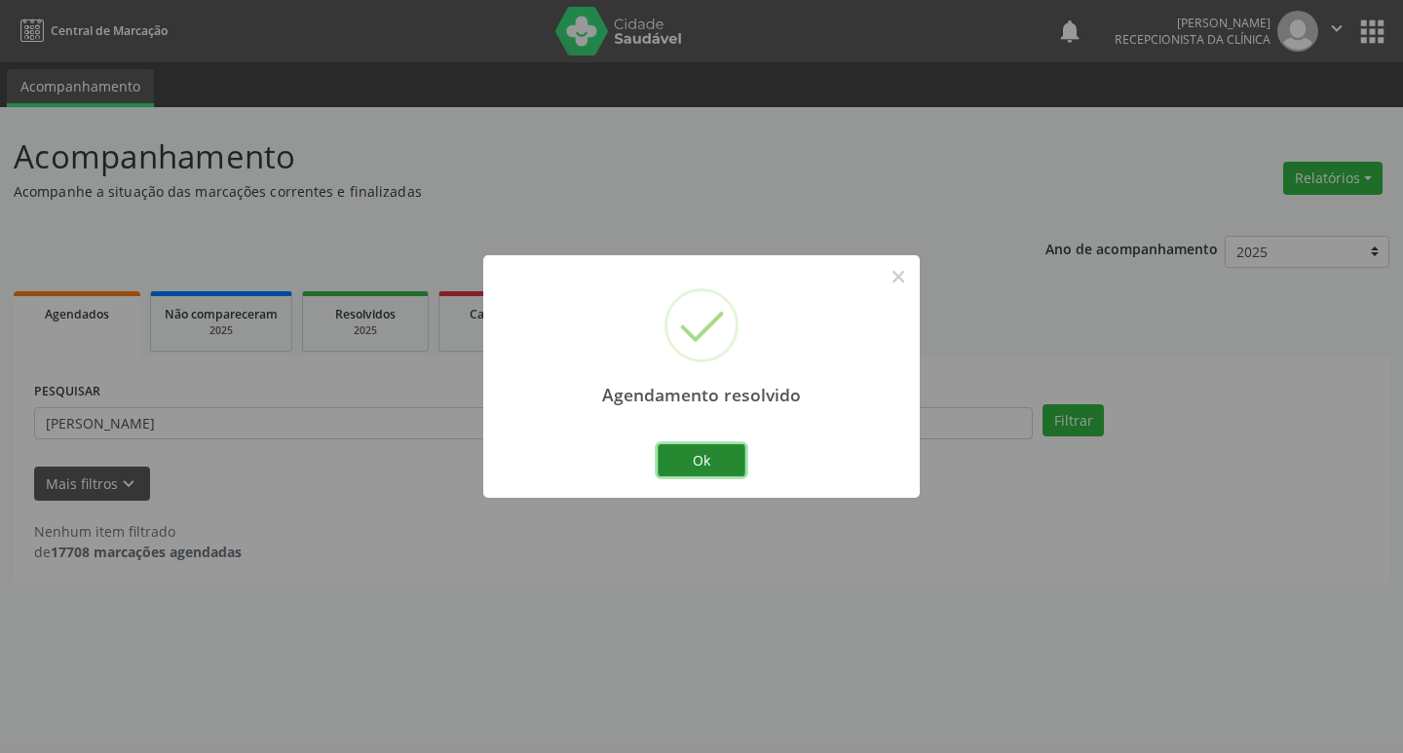
click at [726, 446] on button "Ok" at bounding box center [702, 460] width 88 height 33
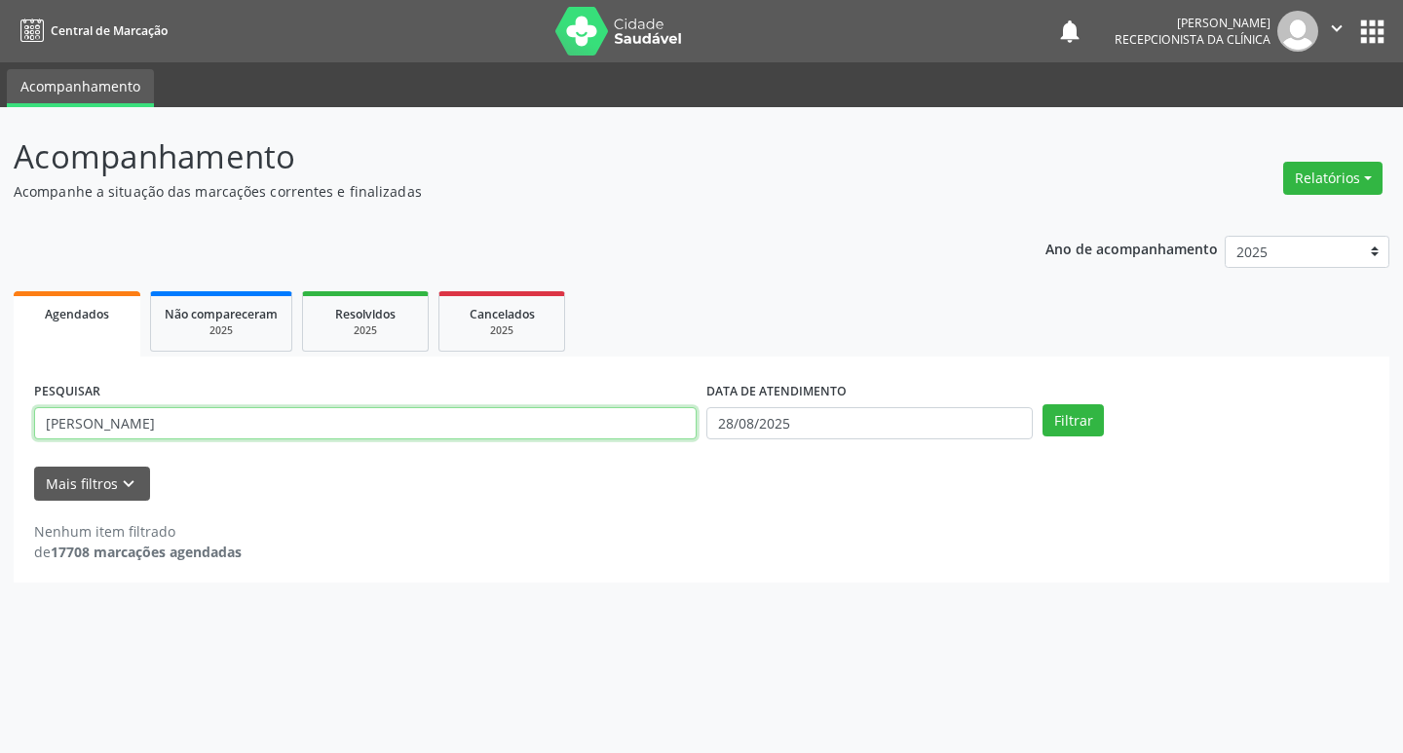
click at [262, 425] on input "[PERSON_NAME]" at bounding box center [365, 423] width 663 height 33
type input "S"
type input "GINALDINA"
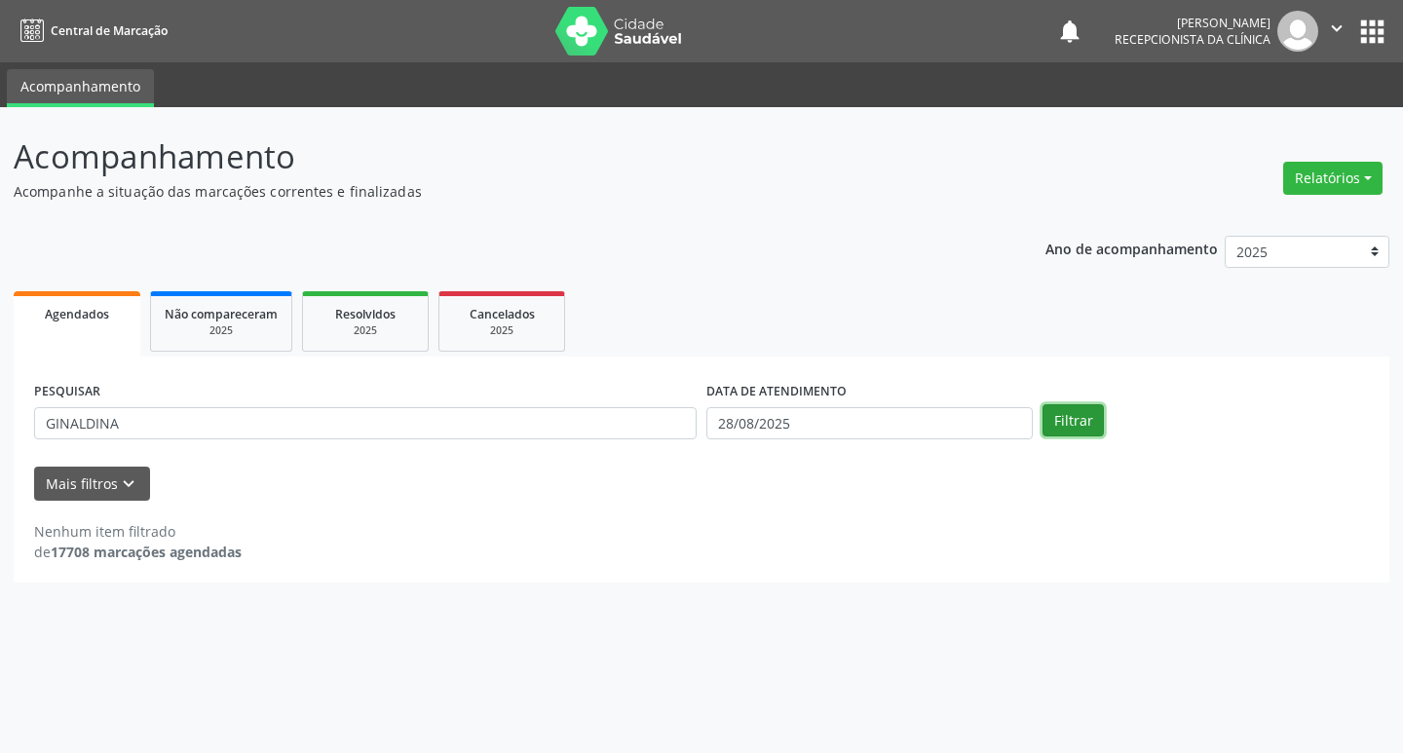
click at [1095, 422] on button "Filtrar" at bounding box center [1073, 420] width 61 height 33
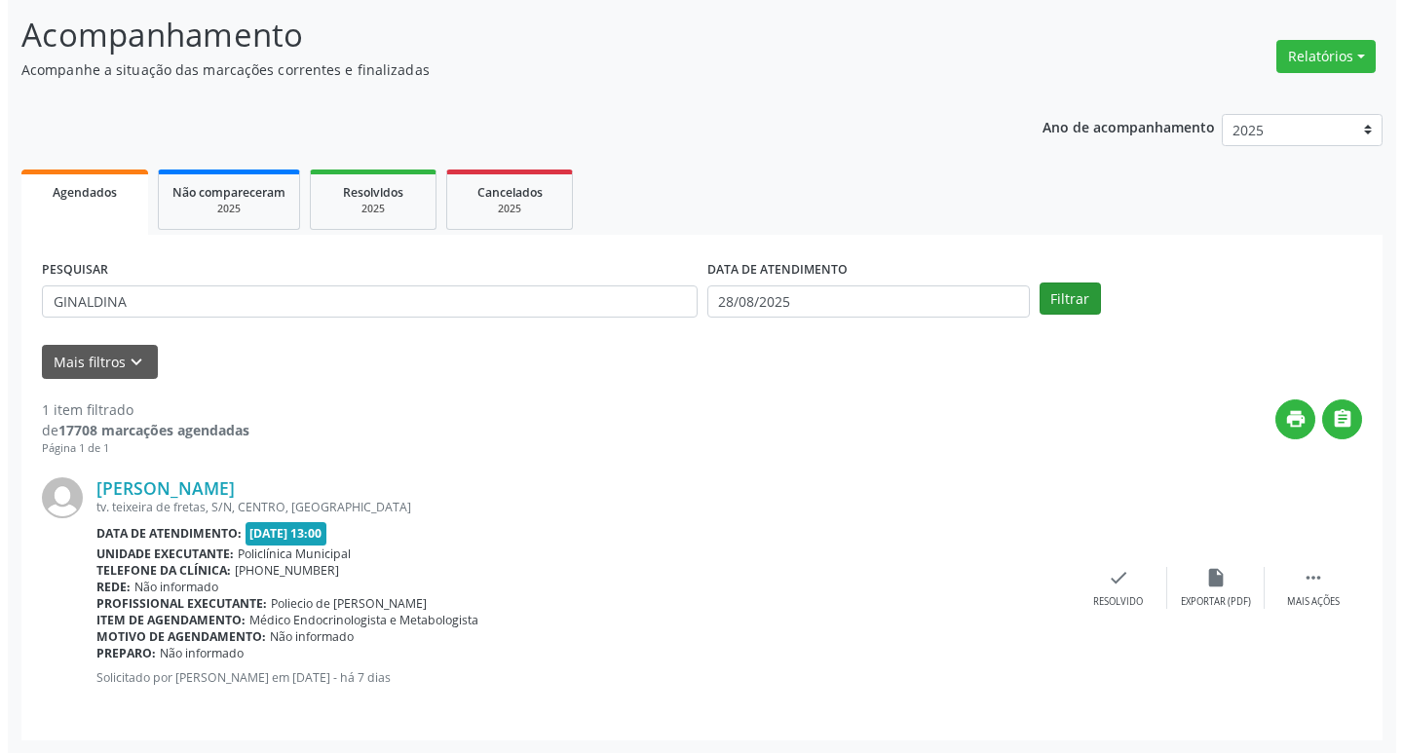
scroll to position [123, 0]
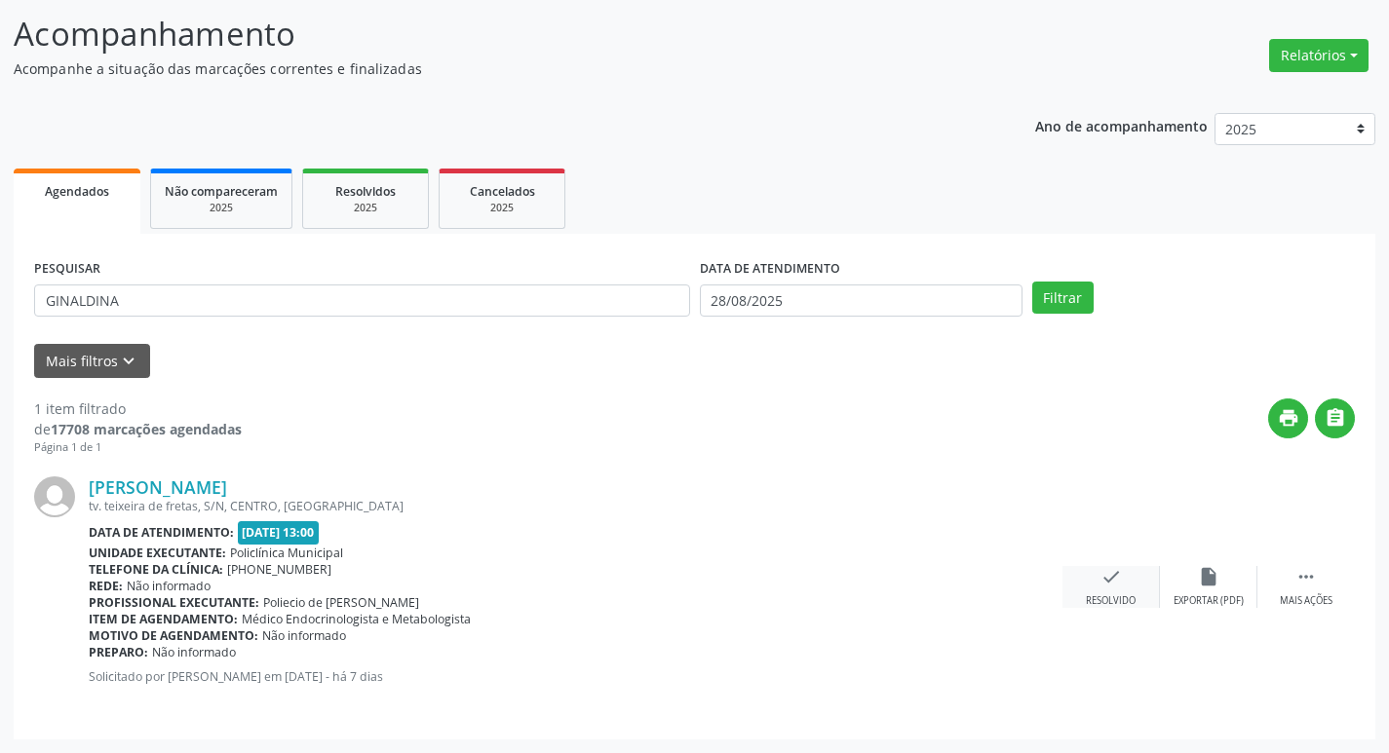
click at [1121, 596] on div "Resolvido" at bounding box center [1111, 601] width 50 height 14
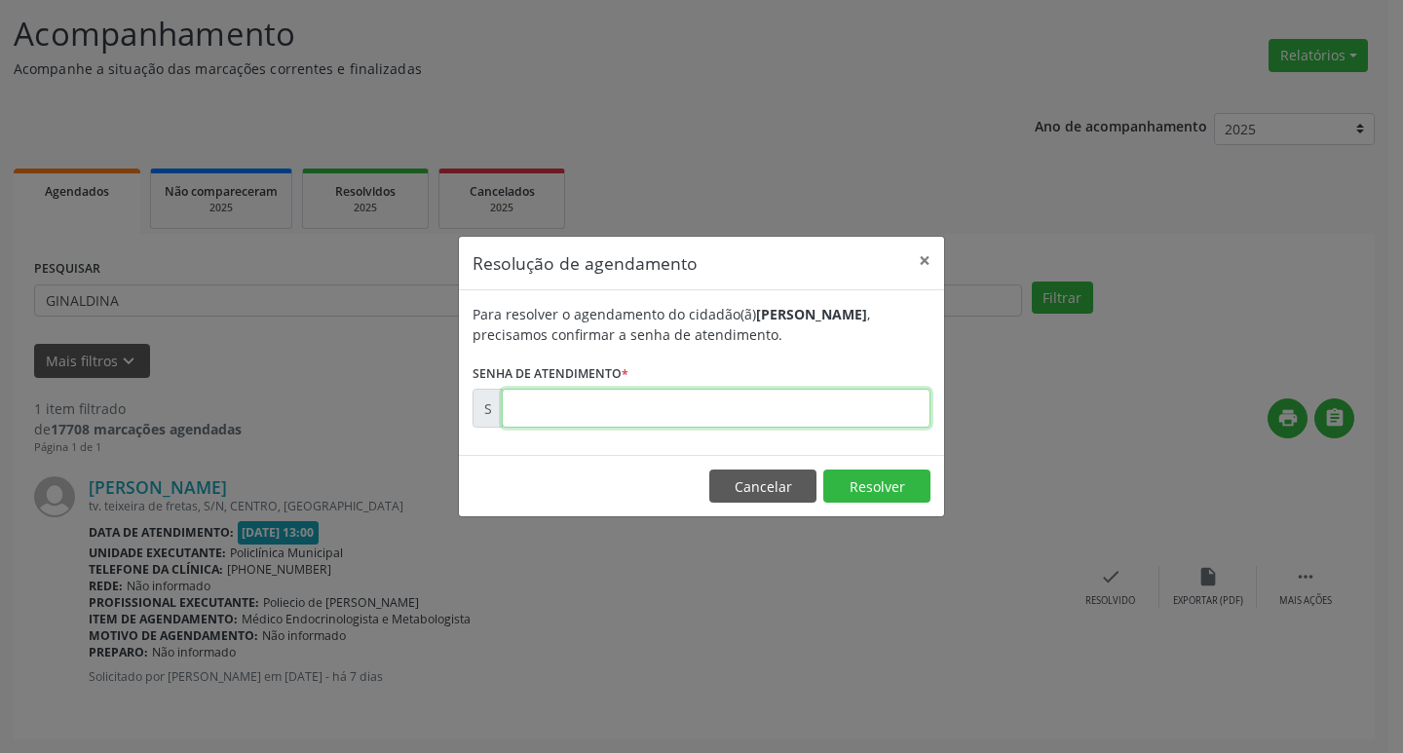
click at [869, 406] on input "text" at bounding box center [716, 408] width 429 height 39
type input "00172890"
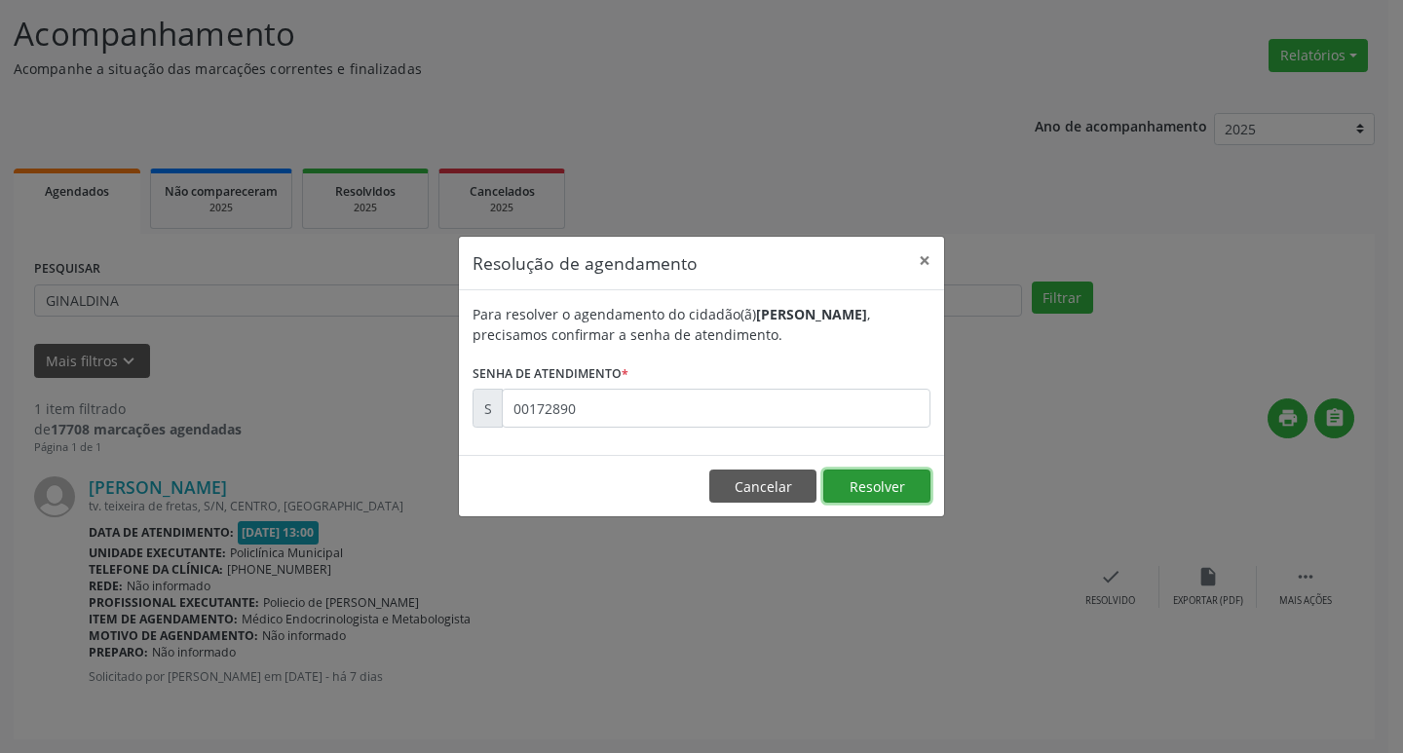
click at [868, 477] on button "Resolver" at bounding box center [876, 486] width 107 height 33
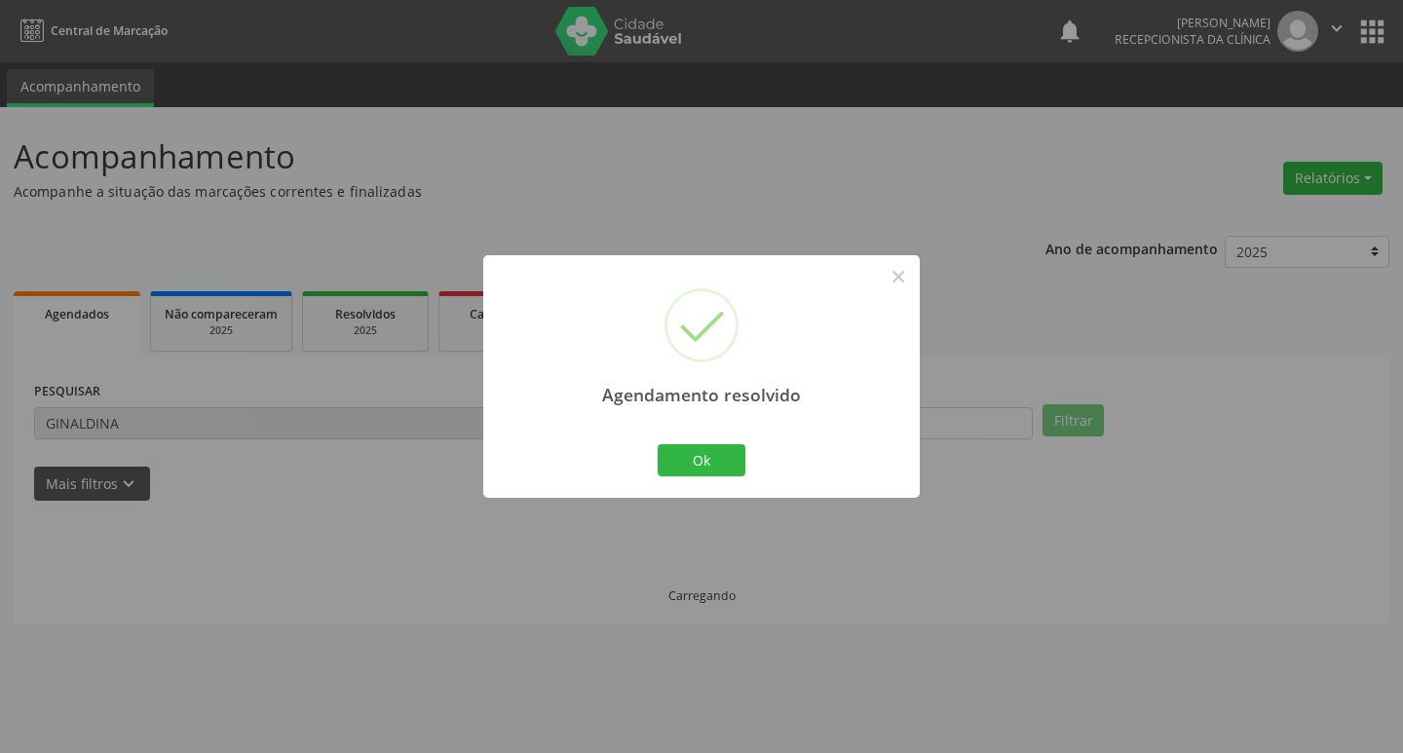
scroll to position [0, 0]
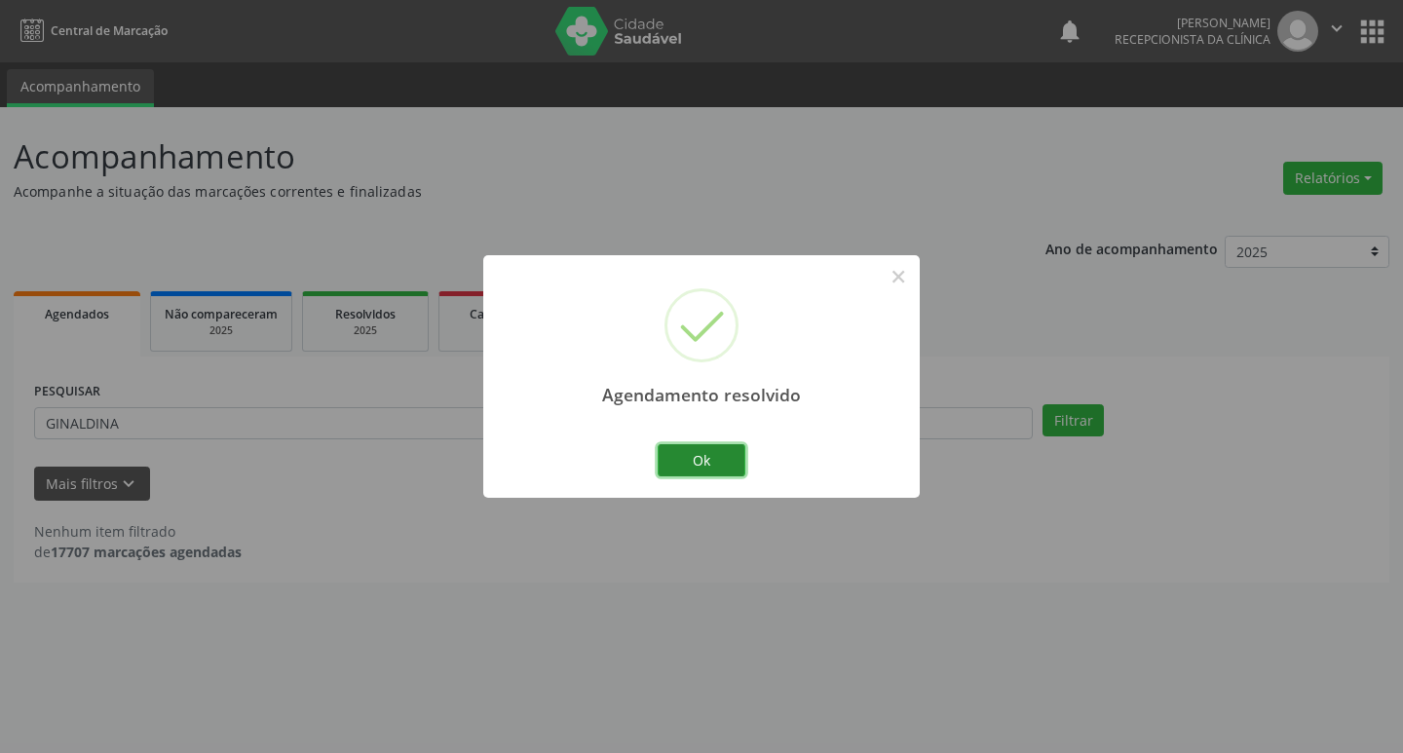
click at [709, 454] on button "Ok" at bounding box center [702, 460] width 88 height 33
